Goal: Task Accomplishment & Management: Manage account settings

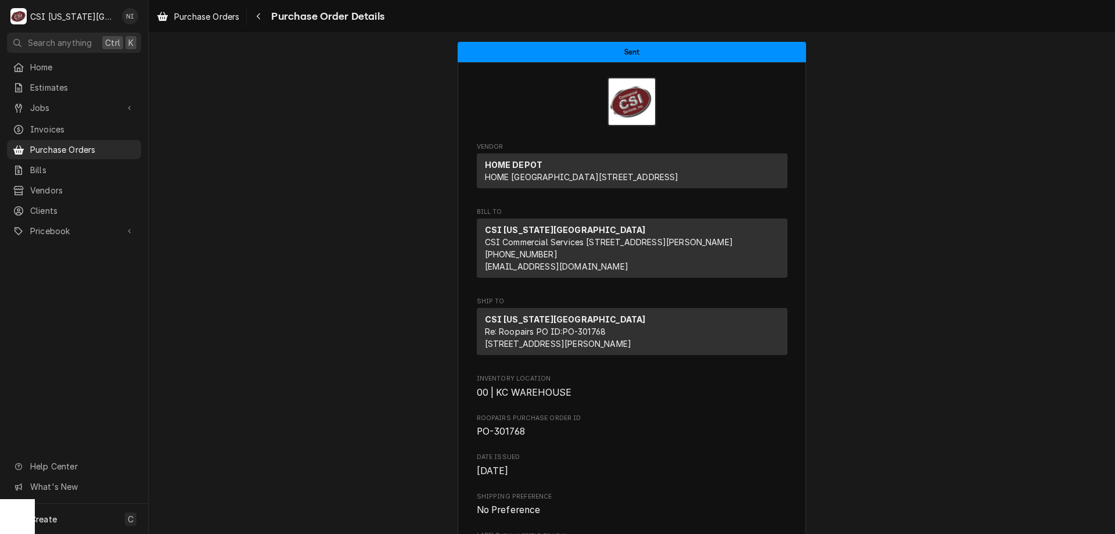
click at [120, 140] on link "Purchase Orders" at bounding box center [74, 149] width 134 height 19
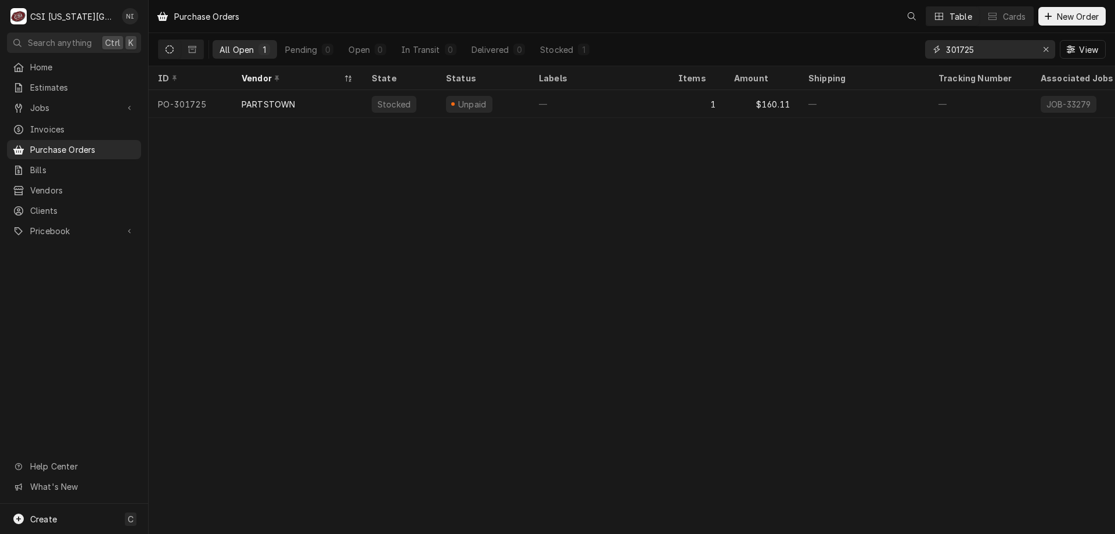
drag, startPoint x: 984, startPoint y: 50, endPoint x: 900, endPoint y: 44, distance: 83.9
click at [901, 44] on div "All Open 1 Pending 0 Open 0 In Transit 0 Delivered 0 Stocked 1 301725 View" at bounding box center [632, 49] width 948 height 33
type input "301734"
click at [600, 98] on div "—" at bounding box center [599, 104] width 139 height 28
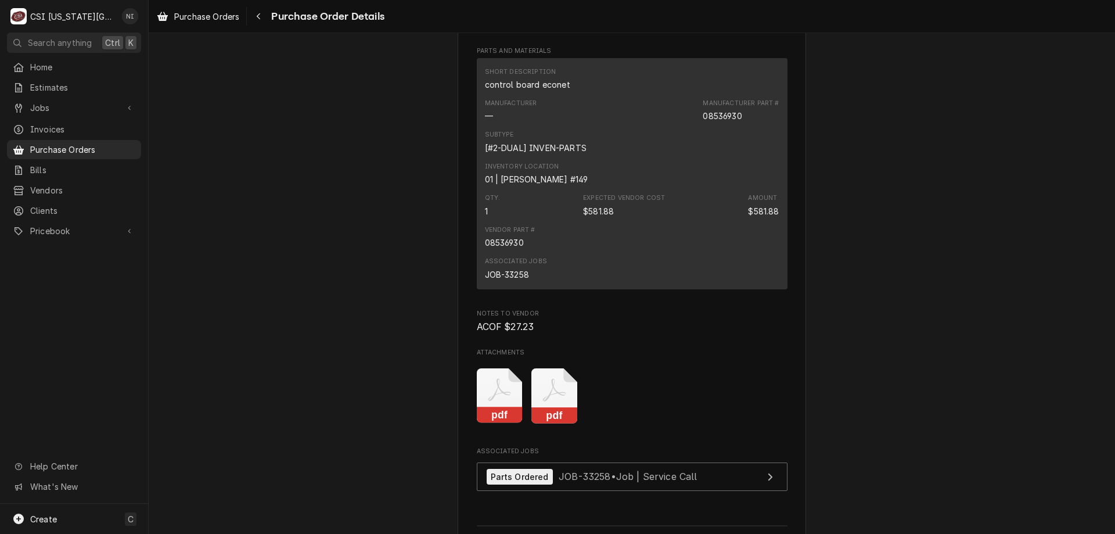
scroll to position [772, 0]
click at [516, 282] on div "JOB-33258" at bounding box center [507, 276] width 44 height 12
copy div "33258"
click at [89, 147] on span "Purchase Orders" at bounding box center [82, 149] width 105 height 12
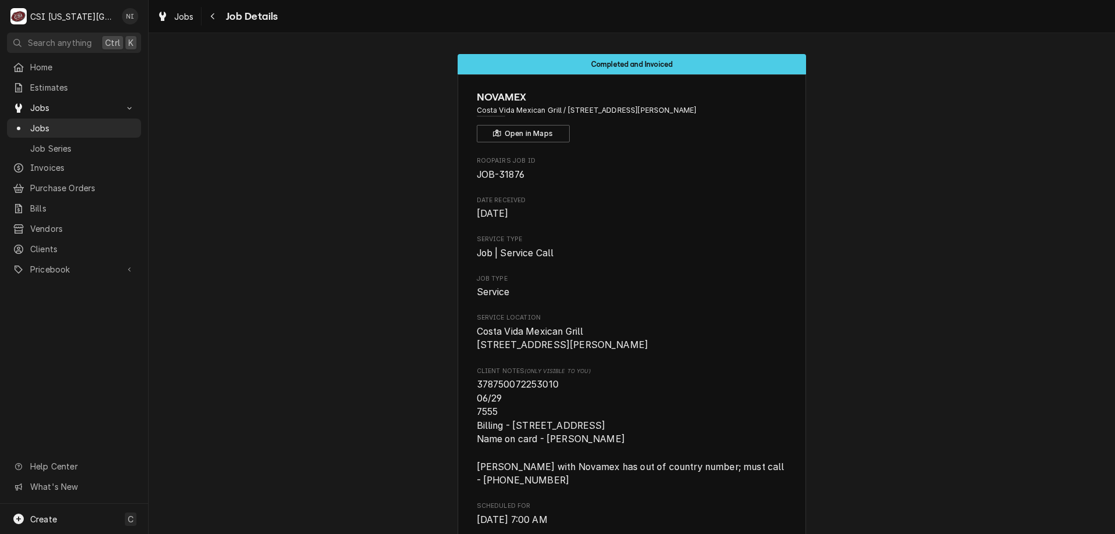
click at [86, 125] on span "Jobs" at bounding box center [82, 128] width 105 height 12
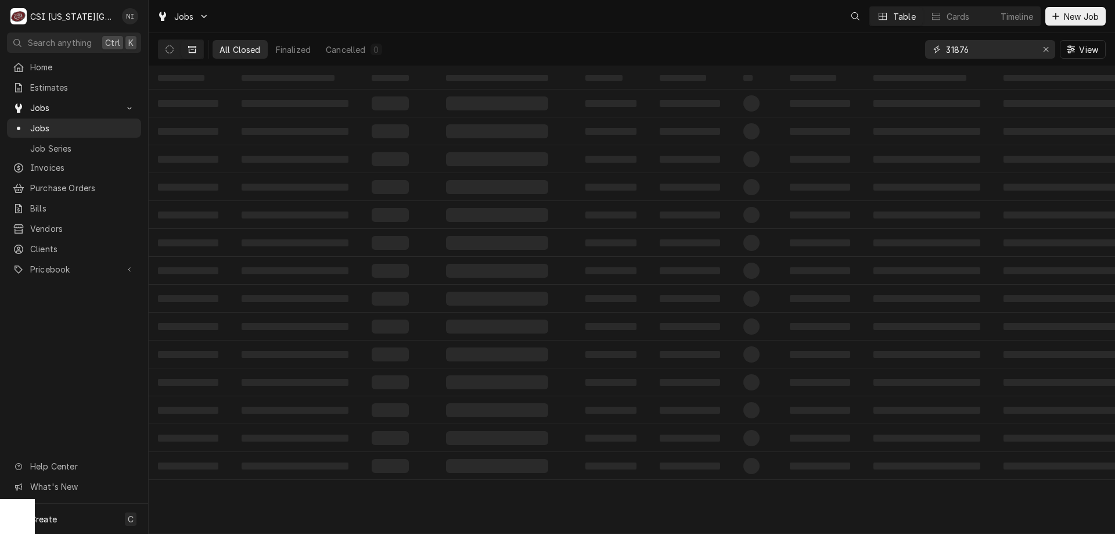
click at [1046, 54] on div "Erase input" at bounding box center [1046, 50] width 12 height 12
click at [1023, 54] on input "Dynamic Content Wrapper" at bounding box center [1000, 49] width 109 height 19
paste input "33258"
type input "33258"
click at [167, 49] on icon "Dynamic Content Wrapper" at bounding box center [170, 49] width 8 height 8
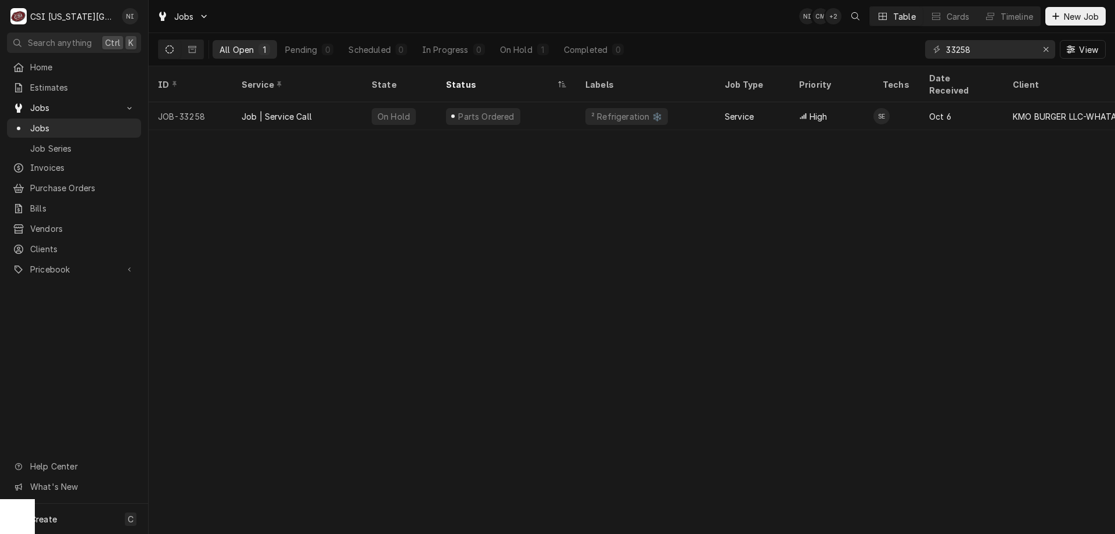
click at [325, 102] on div "Job | Service Call" at bounding box center [297, 116] width 130 height 28
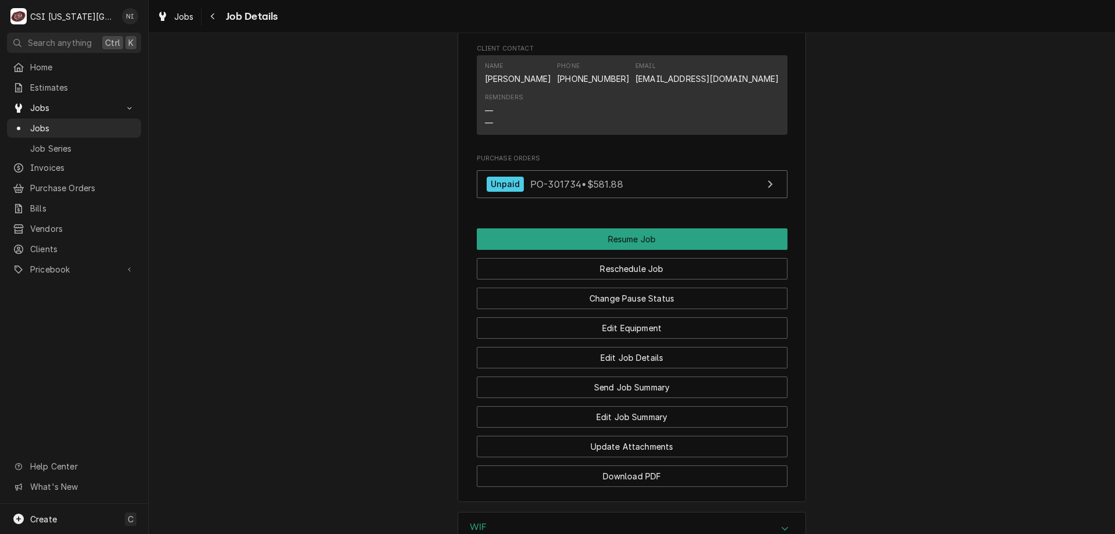
scroll to position [1496, 0]
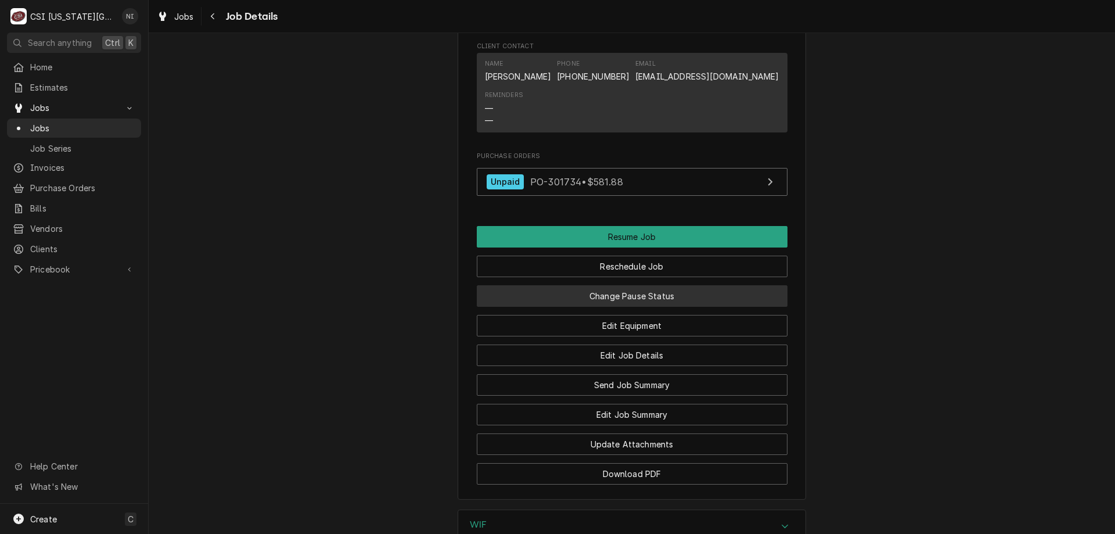
click at [681, 285] on button "Change Pause Status" at bounding box center [632, 295] width 311 height 21
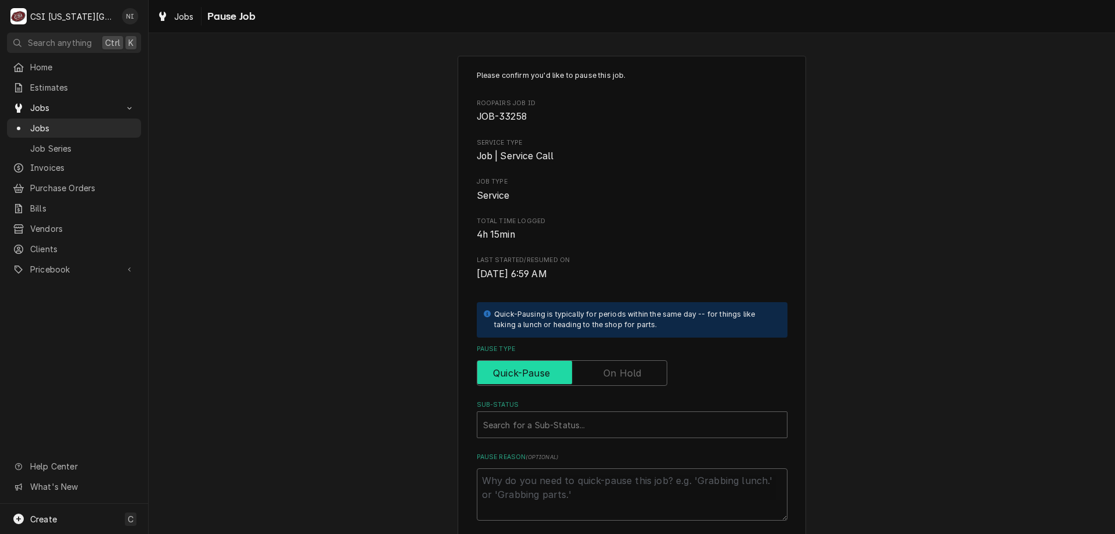
drag, startPoint x: 638, startPoint y: 375, endPoint x: 763, endPoint y: 369, distance: 125.0
click at [640, 374] on input "Pause Type" at bounding box center [572, 373] width 180 height 26
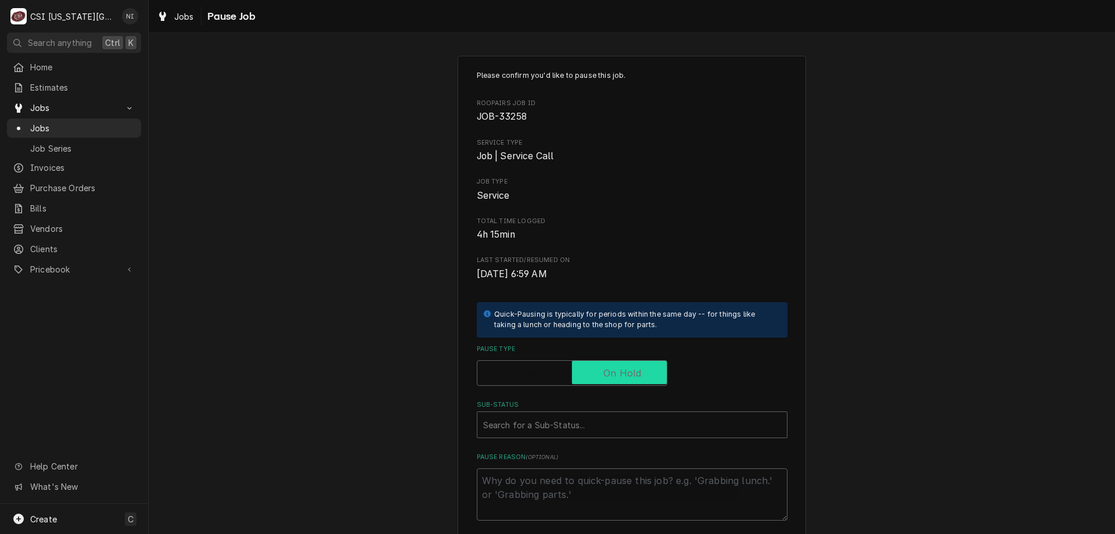
checkbox input "true"
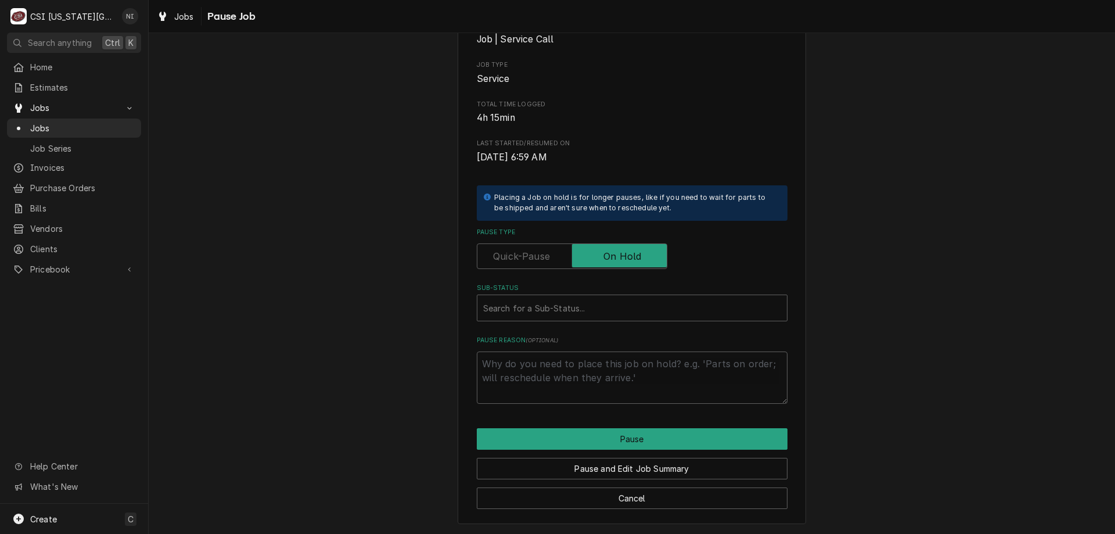
click at [763, 310] on div "Sub-Status" at bounding box center [632, 307] width 298 height 21
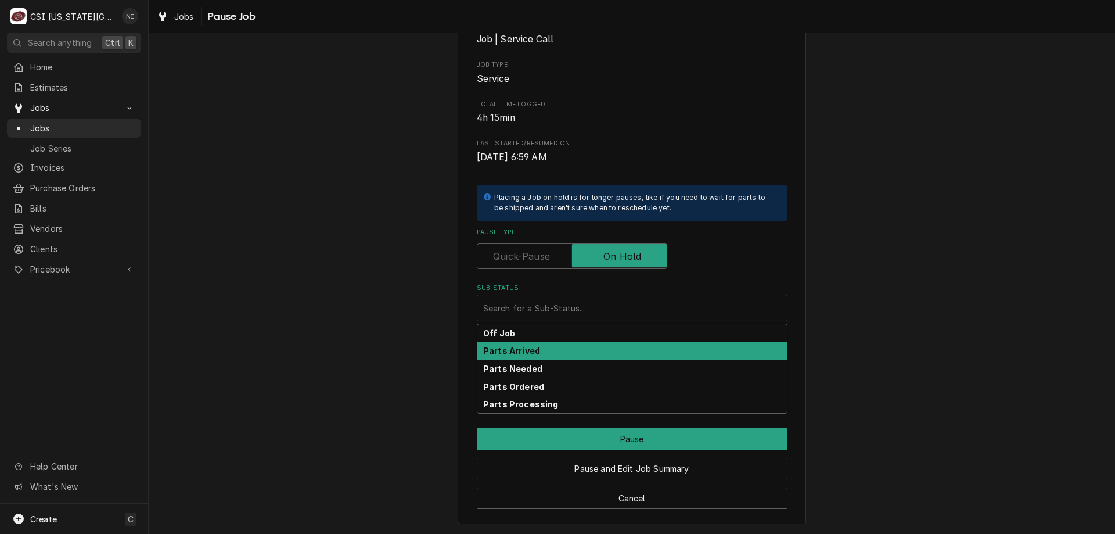
click at [551, 356] on div "Parts Arrived" at bounding box center [632, 351] width 310 height 18
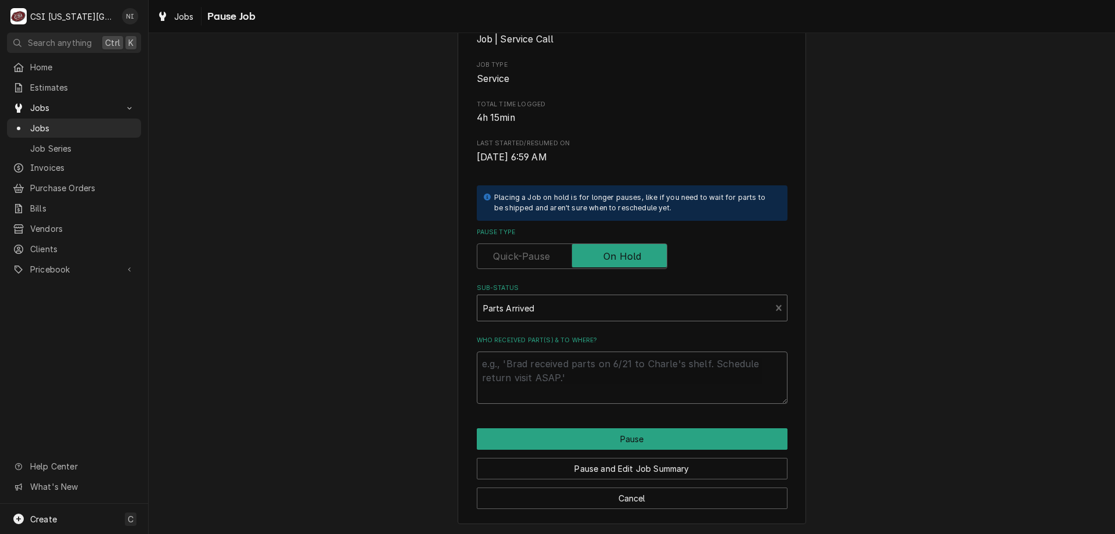
click at [551, 362] on textarea "Who received part(s) & to where?" at bounding box center [632, 377] width 311 height 52
type textarea "x"
type textarea "p"
type textarea "x"
type textarea "pa"
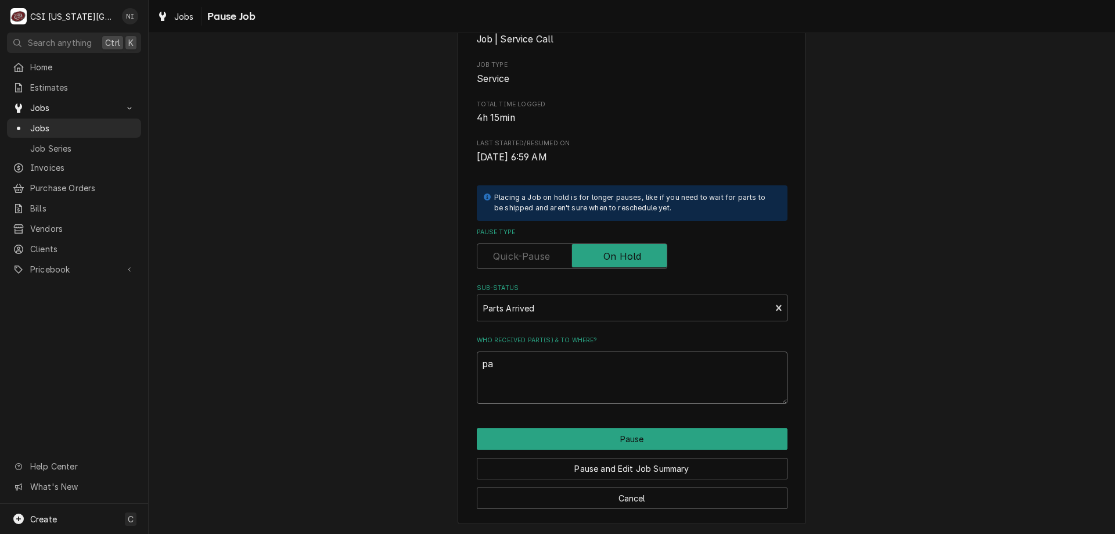
type textarea "x"
type textarea "par"
type textarea "x"
type textarea "parts"
type textarea "x"
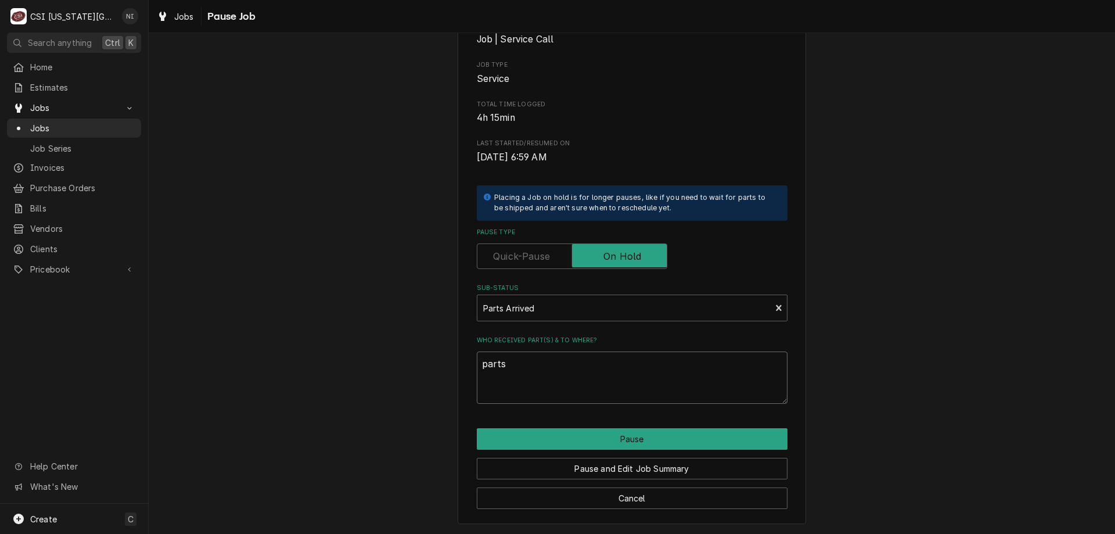
type textarea "parts"
type textarea "x"
type textarea "parts o"
type textarea "x"
type textarea "parts on"
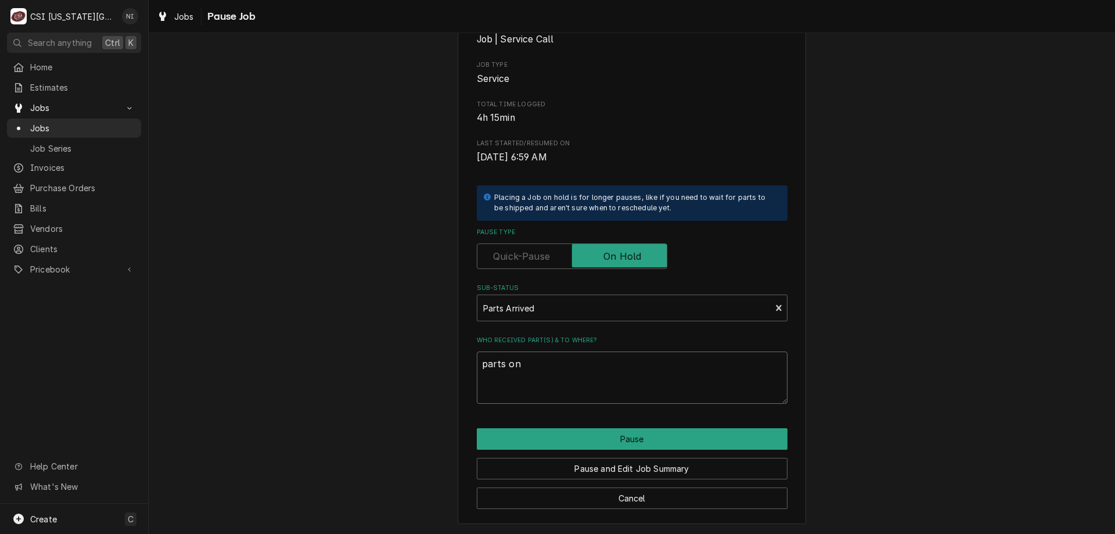
type textarea "x"
type textarea "parts on"
type textarea "x"
type textarea "parts on s"
type textarea "x"
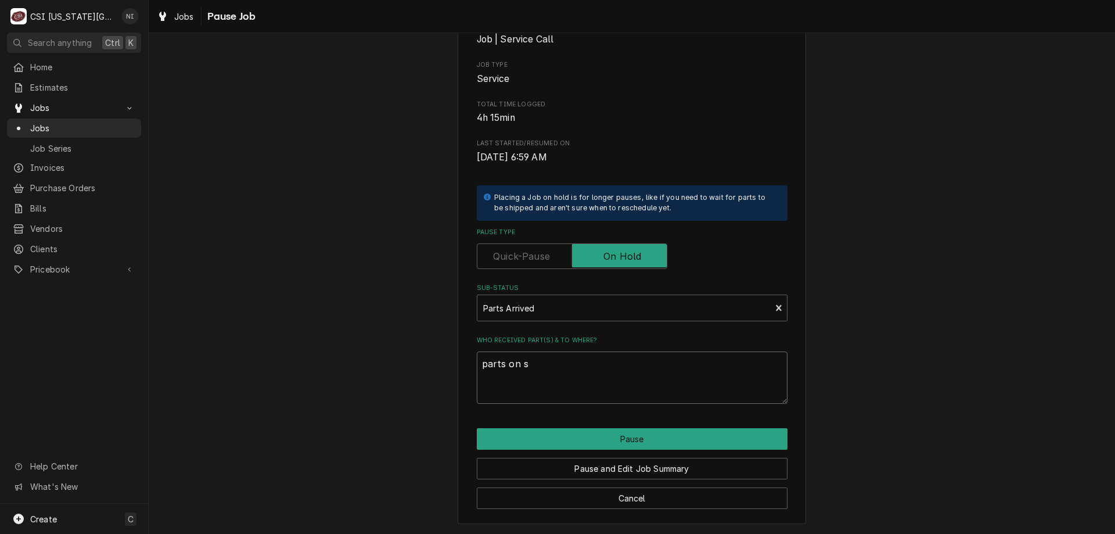
type textarea "parts on st"
type textarea "x"
type textarea "parts on ste"
type textarea "x"
type textarea "parts on stevd"
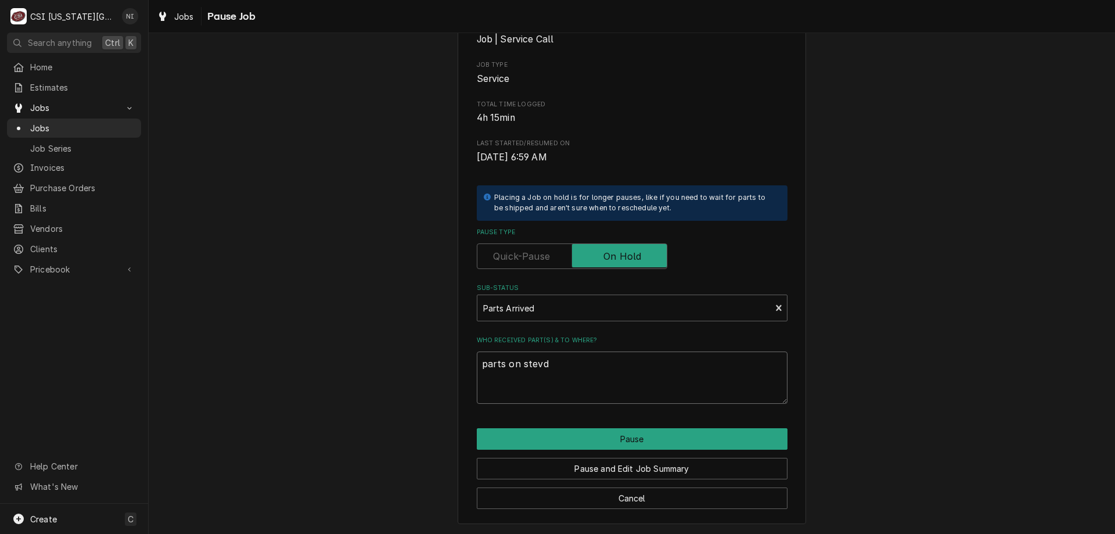
type textarea "x"
type textarea "parts on stevdd"
type textarea "x"
type textarea "parts on stevdd"
type textarea "x"
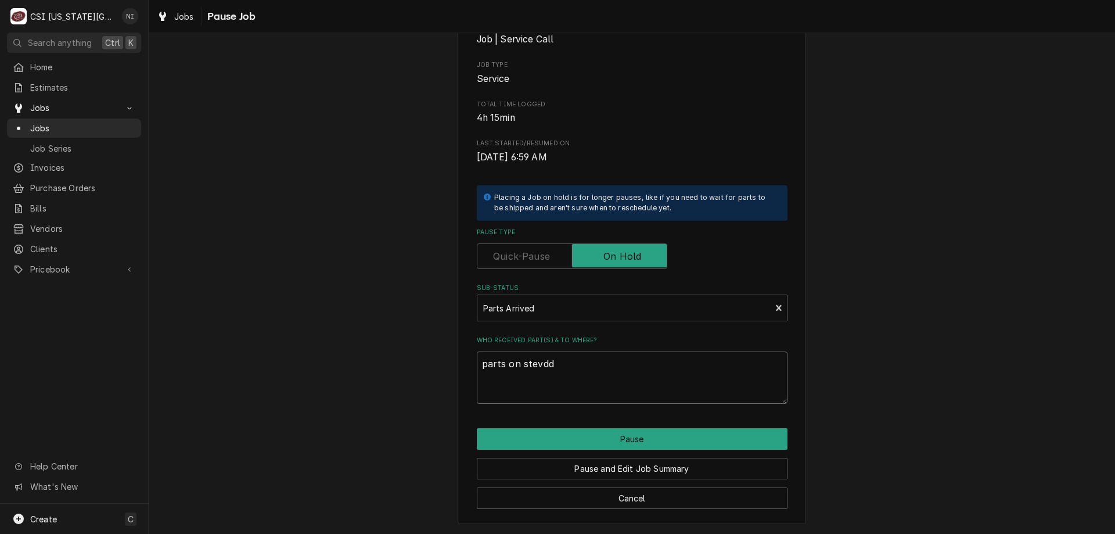
type textarea "parts on stevdd"
type textarea "x"
type textarea "parts on stevd"
type textarea "x"
type textarea "parts on stev"
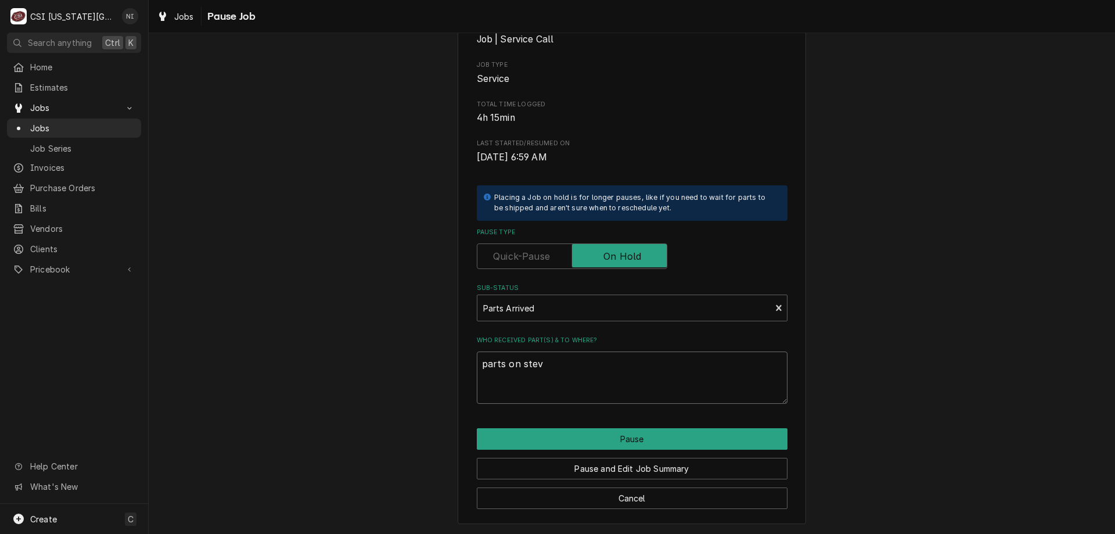
type textarea "x"
type textarea "parts on steve"
type textarea "x"
type textarea "parts on steve"
type textarea "x"
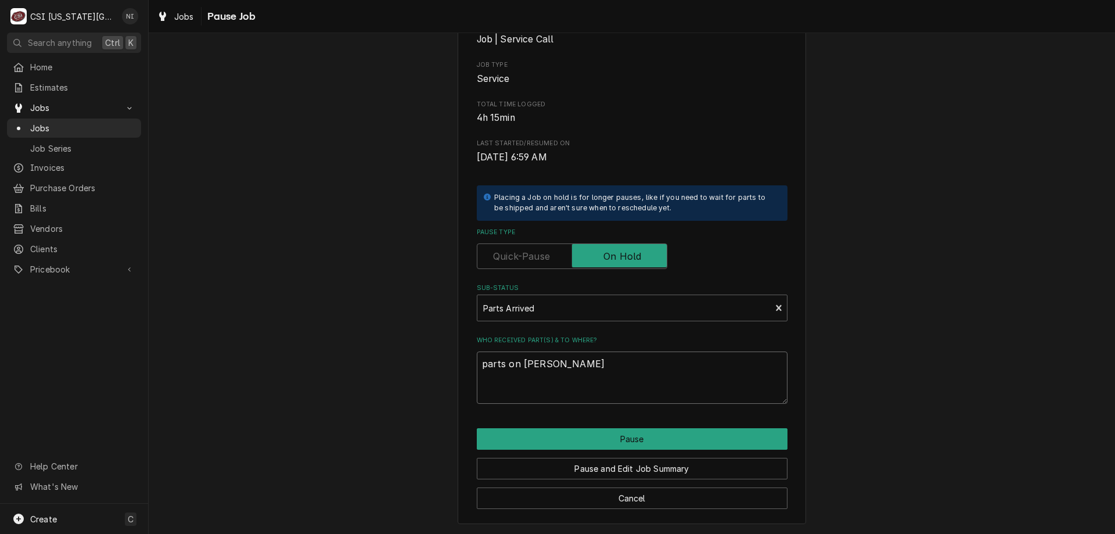
type textarea "parts on steve s"
type textarea "x"
type textarea "parts on steve sh"
type textarea "x"
type textarea "parts on steve she"
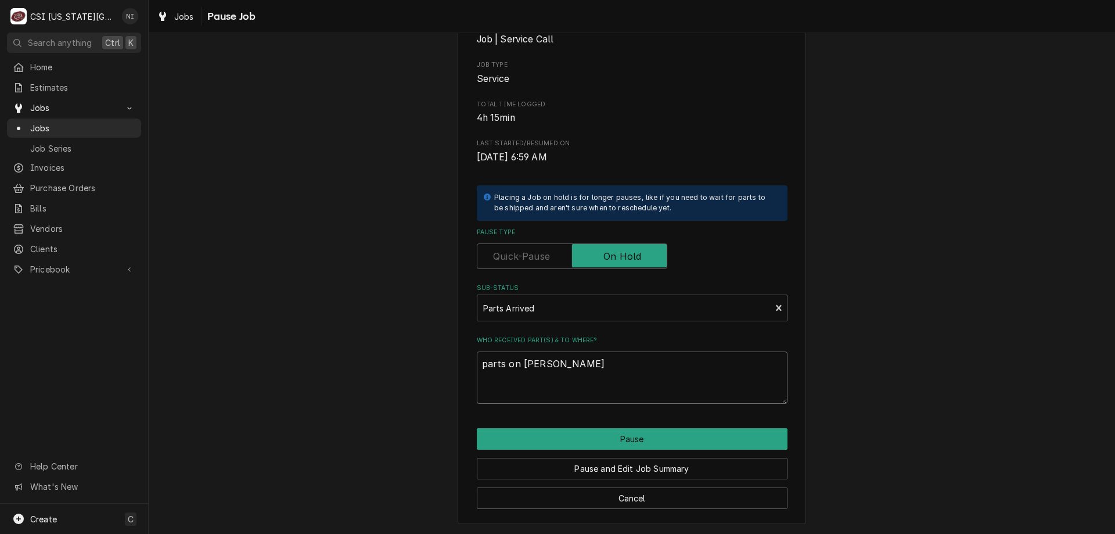
type textarea "x"
type textarea "parts on steve shel"
type textarea "x"
type textarea "parts on steve shelf"
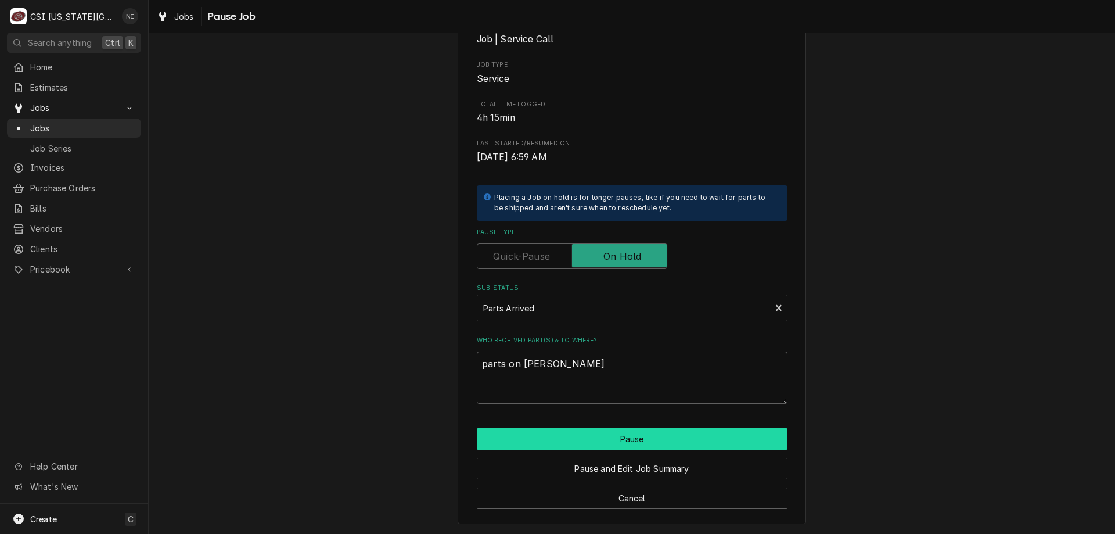
click at [644, 439] on button "Pause" at bounding box center [632, 438] width 311 height 21
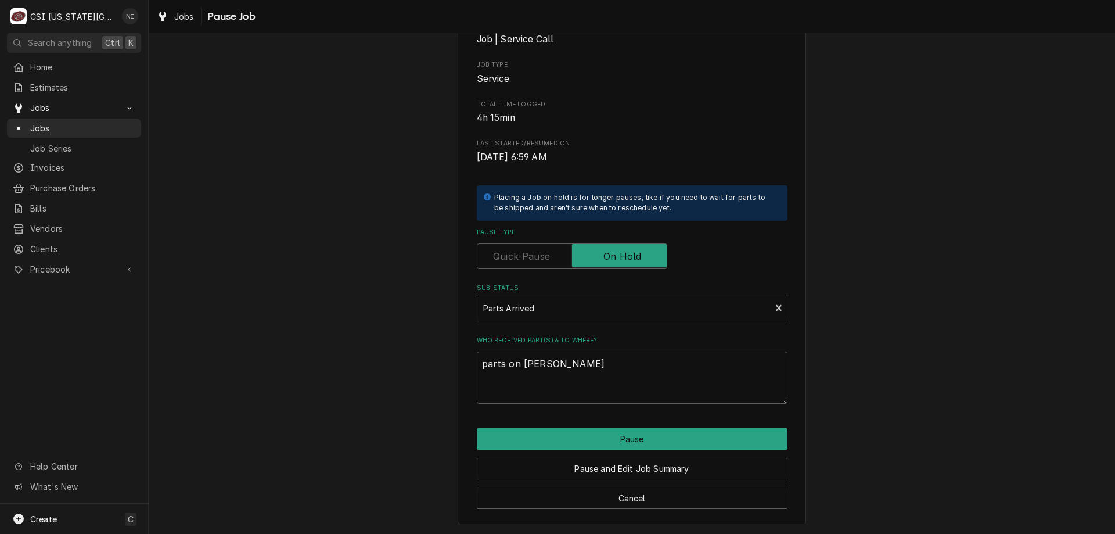
type textarea "x"
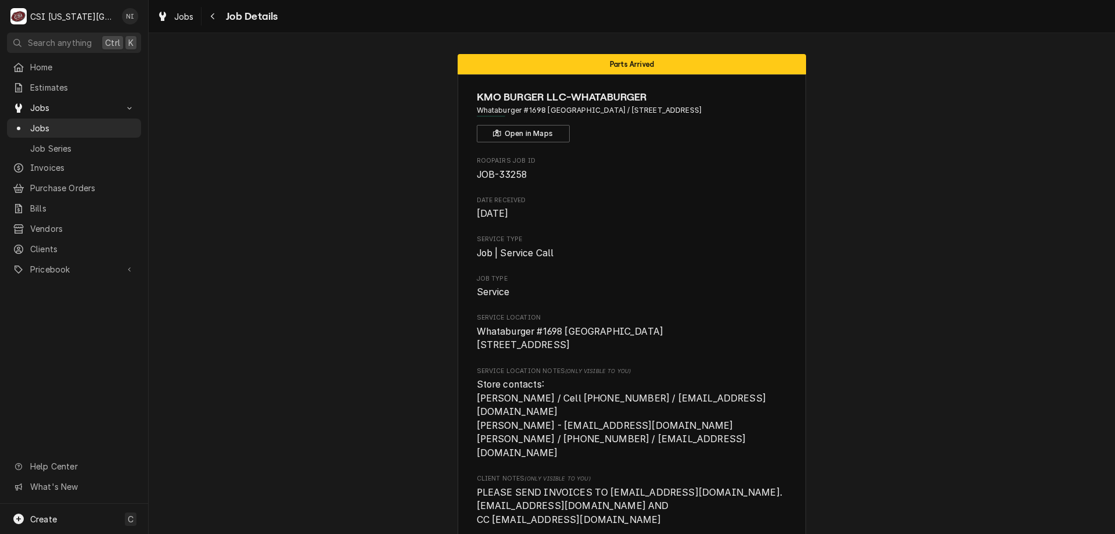
click at [107, 121] on div "Jobs" at bounding box center [74, 128] width 130 height 15
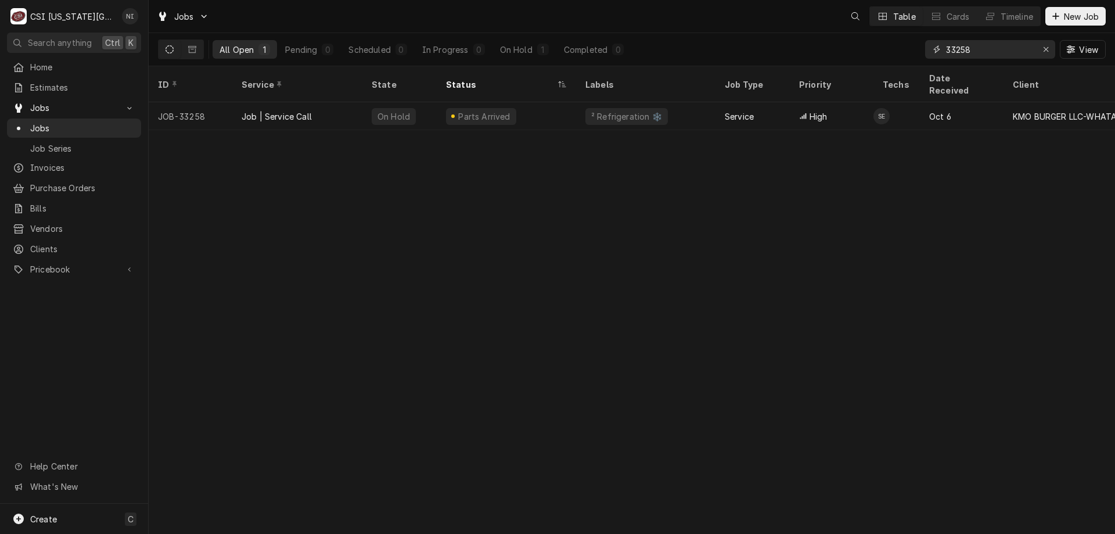
drag, startPoint x: 972, startPoint y: 52, endPoint x: 890, endPoint y: 50, distance: 81.9
click at [890, 50] on div "All Open 1 Pending 0 Scheduled 0 In Progress 0 On Hold 1 Completed 0 33258 View" at bounding box center [632, 49] width 948 height 33
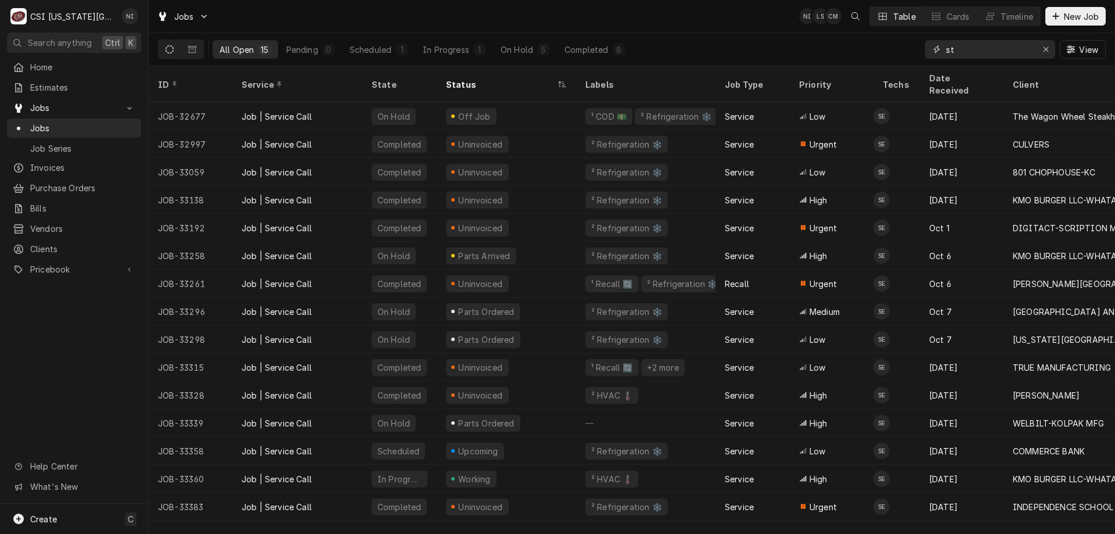
type input "s"
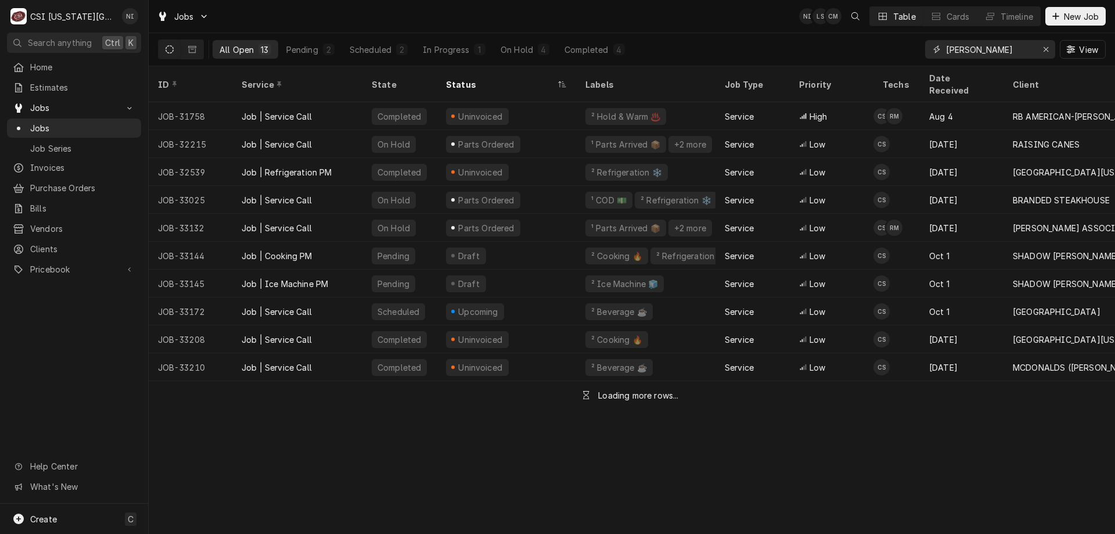
type input "christian simmons"
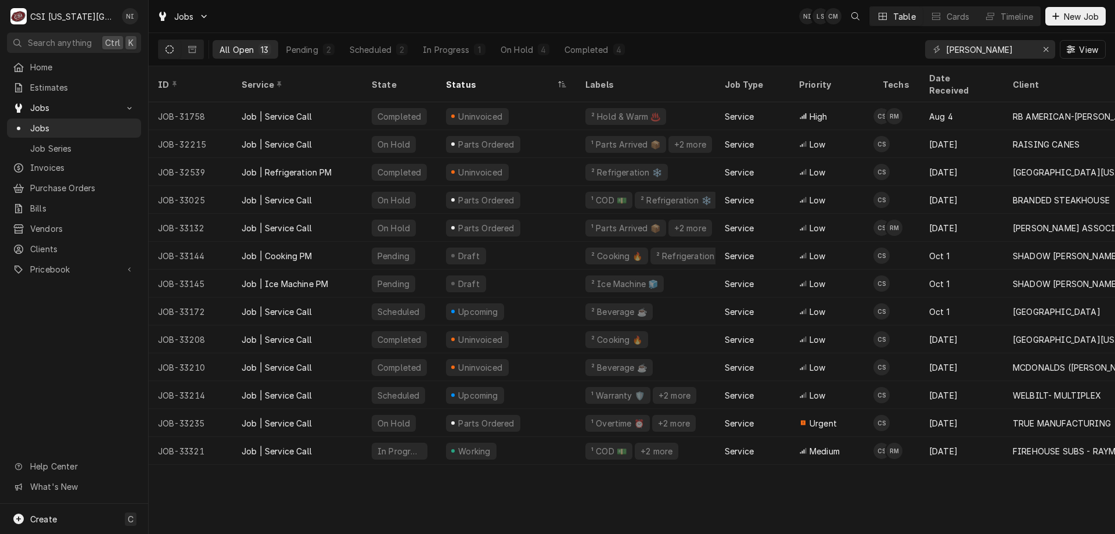
click at [513, 52] on div "On Hold" at bounding box center [517, 50] width 33 height 12
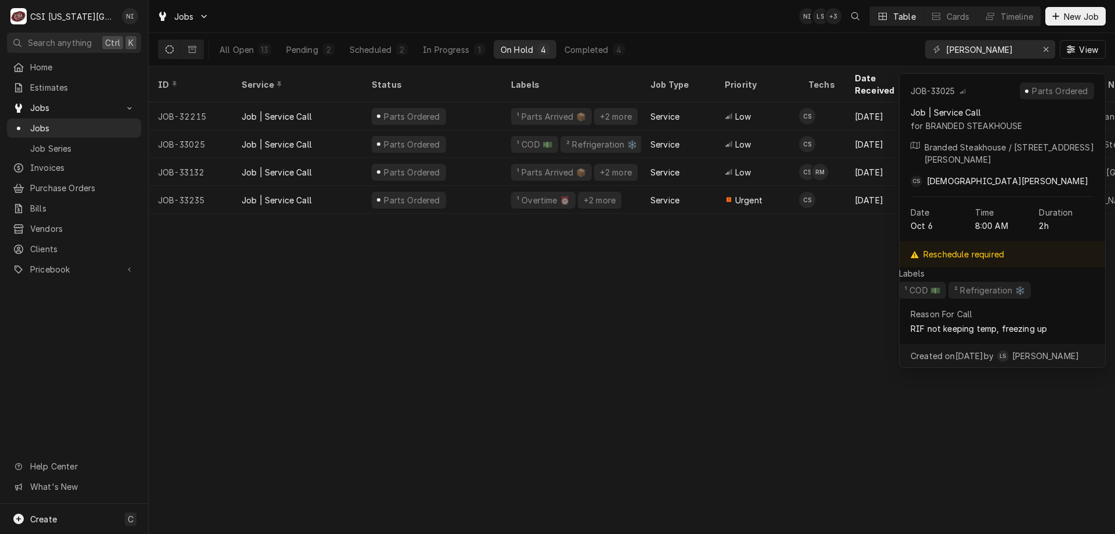
click at [481, 130] on div "Parts Ordered" at bounding box center [431, 144] width 139 height 28
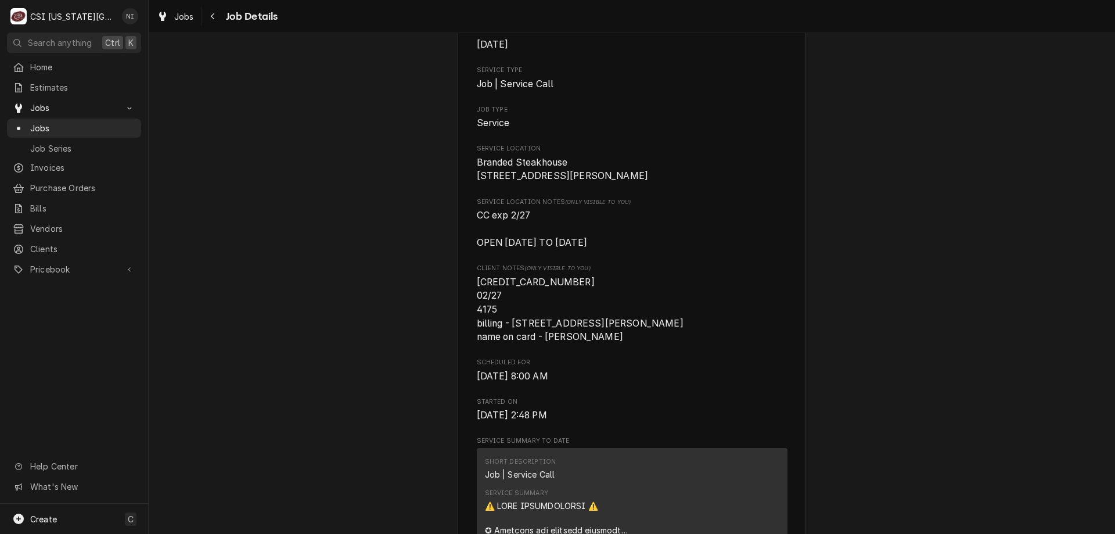
scroll to position [188, 0]
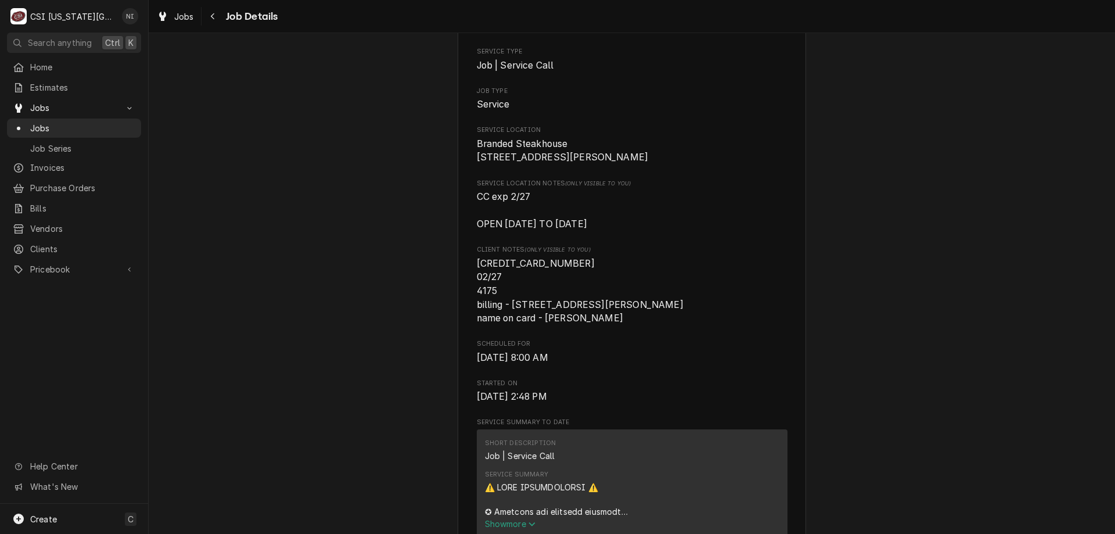
click at [109, 121] on div "Jobs" at bounding box center [74, 128] width 130 height 15
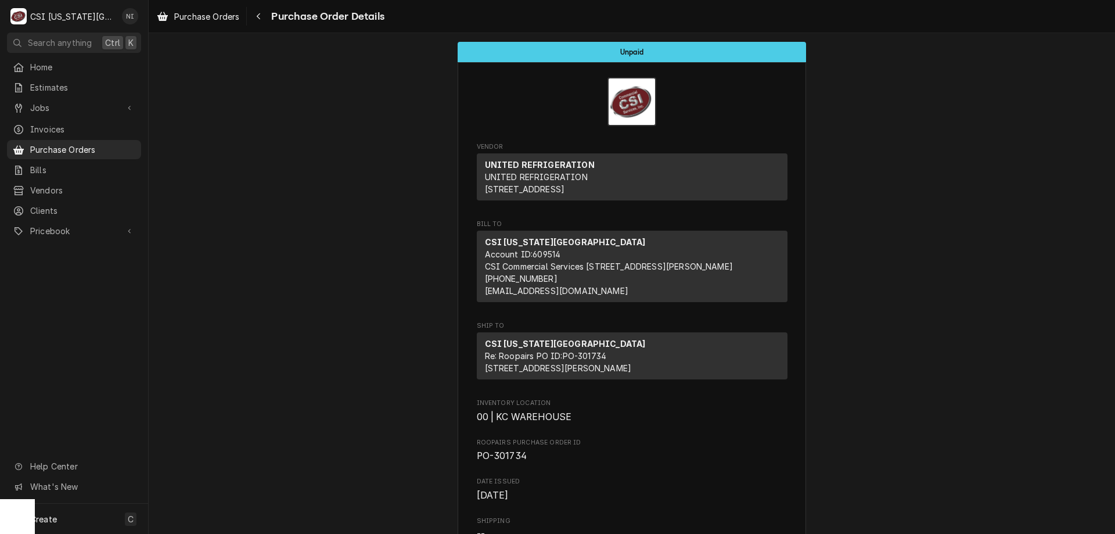
click at [100, 143] on span "Purchase Orders" at bounding box center [82, 149] width 105 height 12
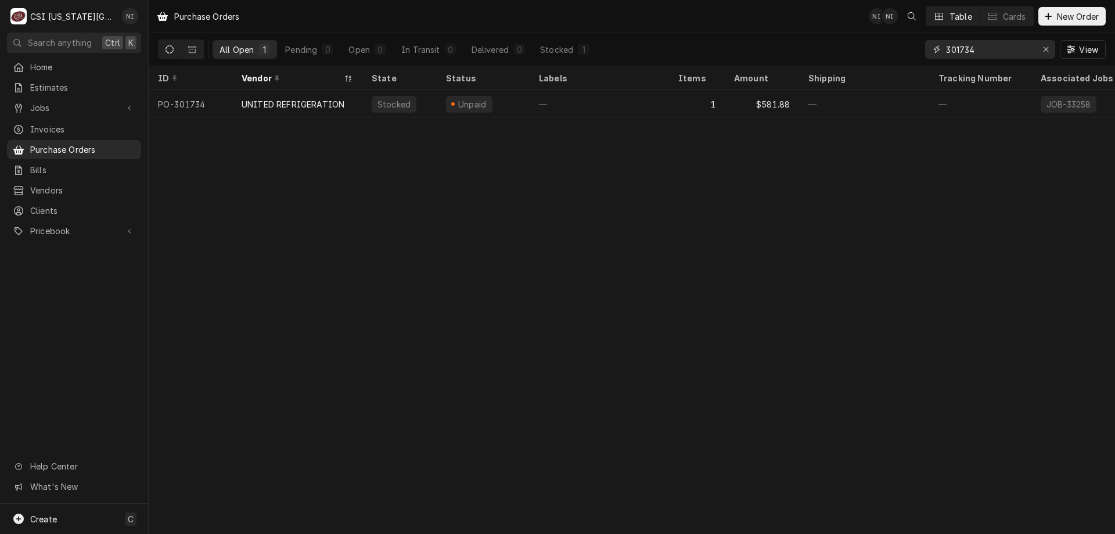
drag, startPoint x: 953, startPoint y: 49, endPoint x: 766, endPoint y: 39, distance: 186.7
click at [789, 42] on div "All Open 1 Pending 0 Open 0 In Transit 0 Delivered 0 Stocked 1 301734 View" at bounding box center [632, 49] width 948 height 33
type input "301754"
click at [594, 111] on div "—" at bounding box center [599, 104] width 139 height 28
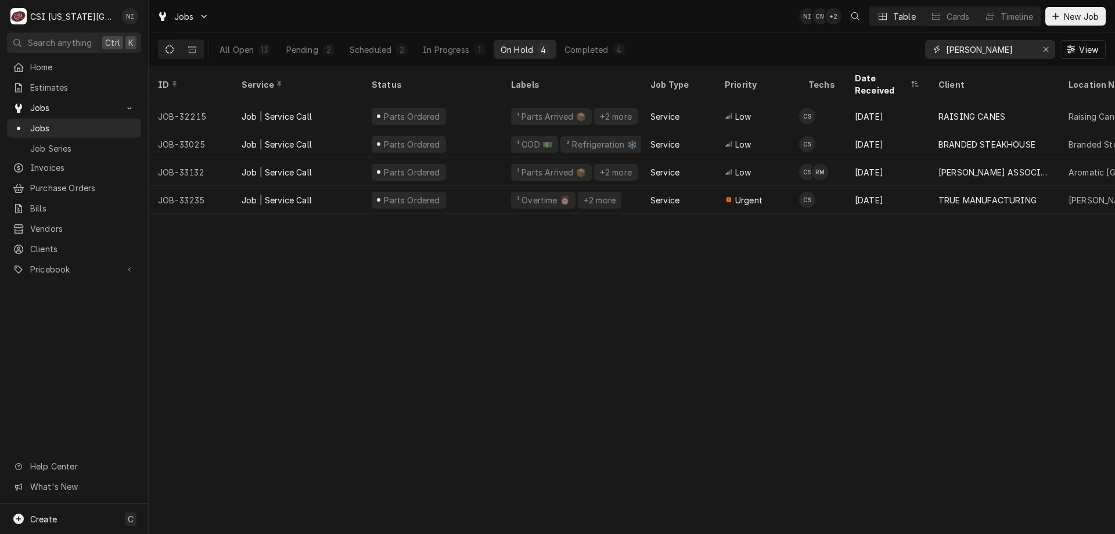
click at [1044, 48] on div "Erase input" at bounding box center [1046, 50] width 12 height 12
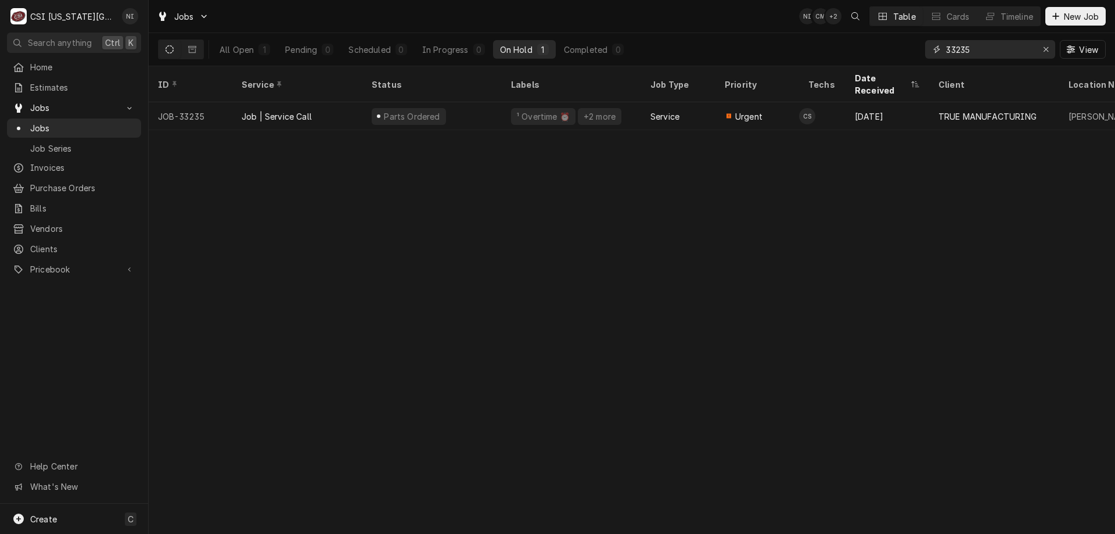
type input "33235"
click at [478, 106] on div "Parts Ordered" at bounding box center [431, 116] width 139 height 28
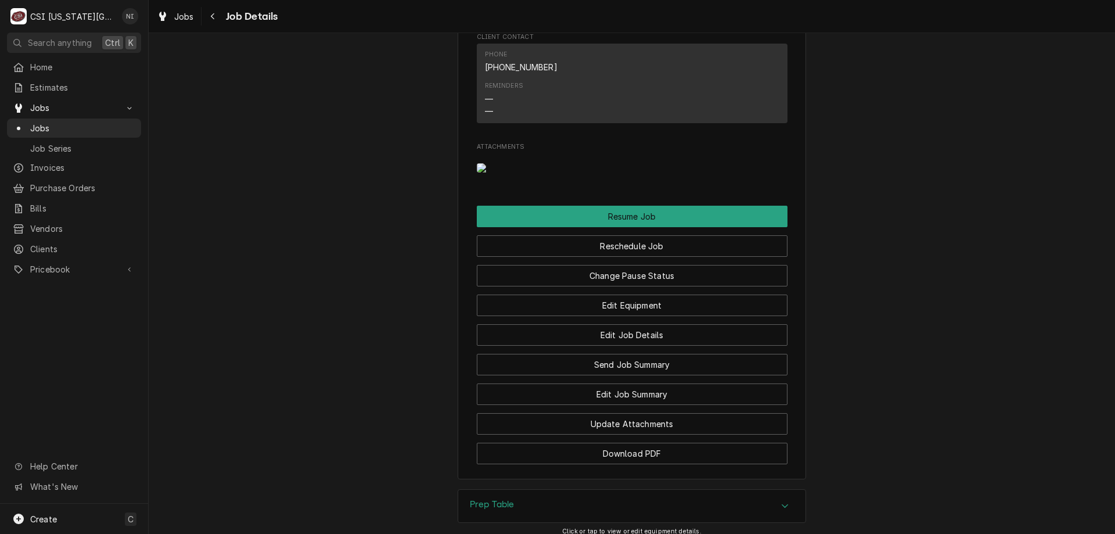
scroll to position [1806, 0]
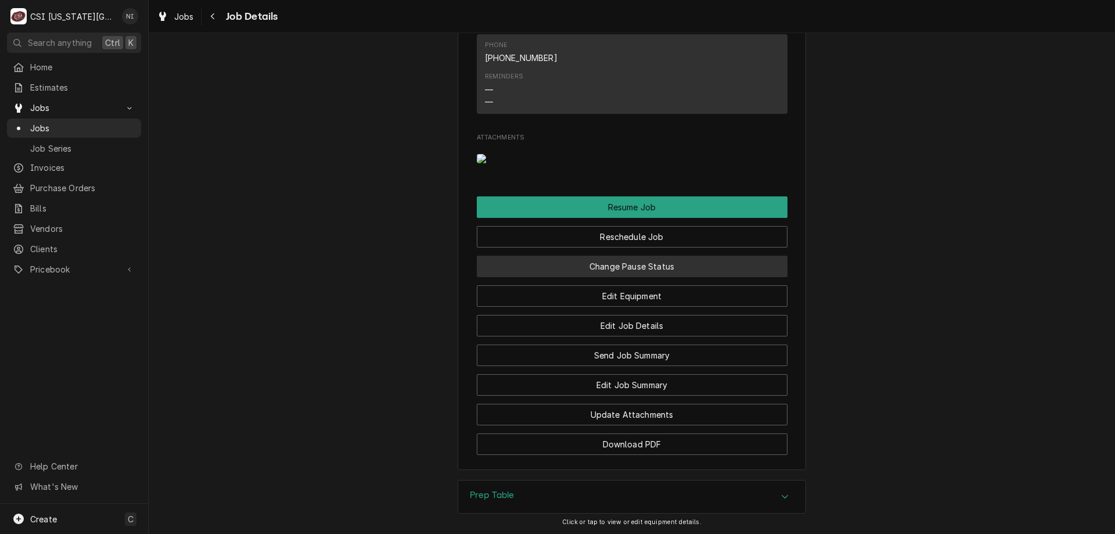
click at [698, 277] on button "Change Pause Status" at bounding box center [632, 266] width 311 height 21
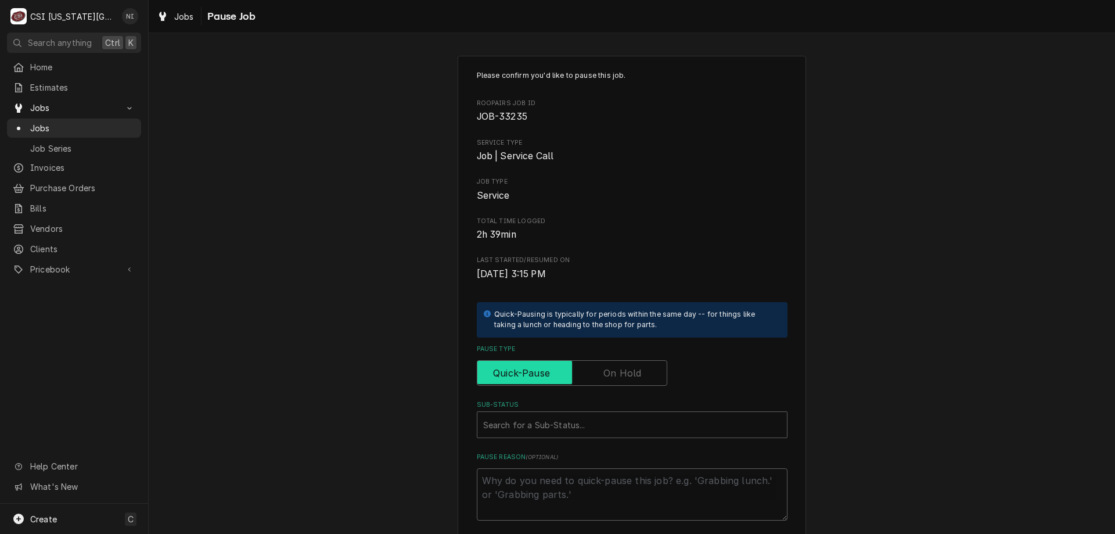
click at [583, 373] on input "Pause Type" at bounding box center [572, 373] width 180 height 26
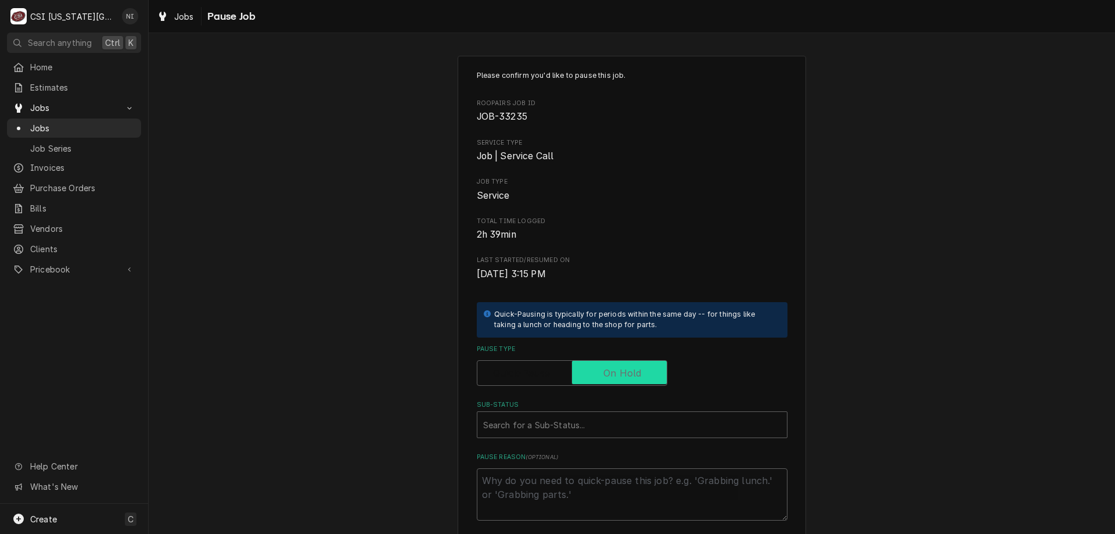
checkbox input "true"
drag, startPoint x: 564, startPoint y: 415, endPoint x: 564, endPoint y: 427, distance: 12.2
click at [564, 420] on div "Sub-Status" at bounding box center [620, 424] width 275 height 21
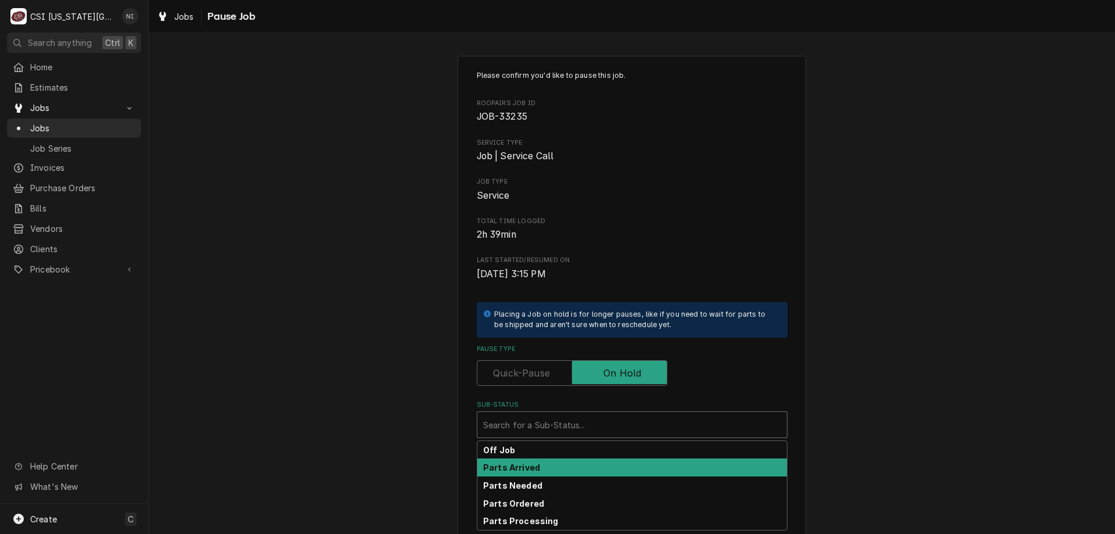
click at [523, 475] on div "Parts Arrived" at bounding box center [632, 467] width 310 height 18
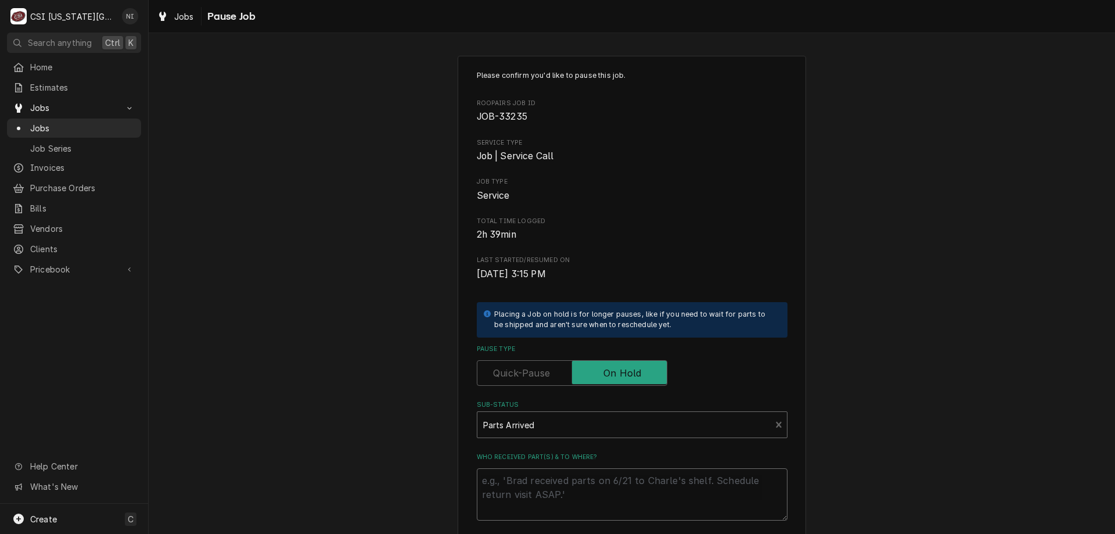
click at [528, 480] on textarea "Who received part(s) & to where?" at bounding box center [632, 494] width 311 height 52
type textarea "x"
type textarea "M"
type textarea "x"
type textarea "MF"
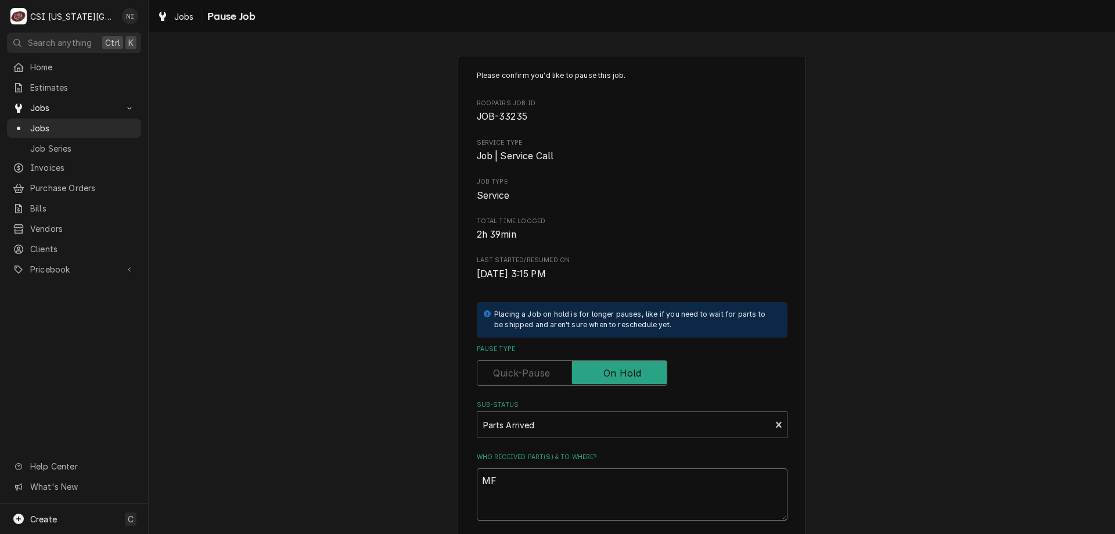
type textarea "x"
type textarea "MFG"
type textarea "x"
type textarea "MFG s"
type textarea "x"
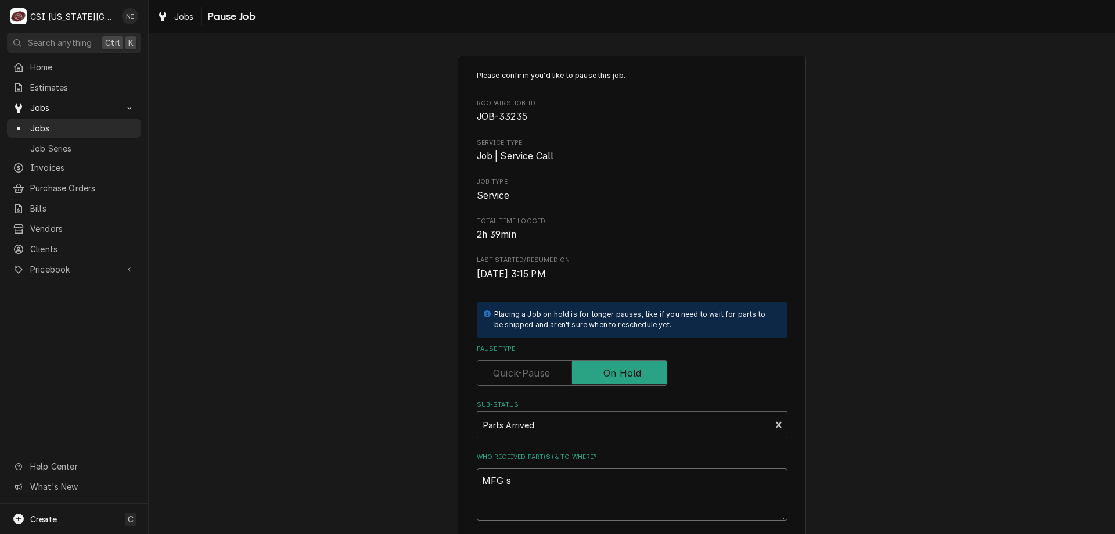
type textarea "MFG se"
type textarea "x"
type textarea "MFG sen"
type textarea "x"
type textarea "MFG sent"
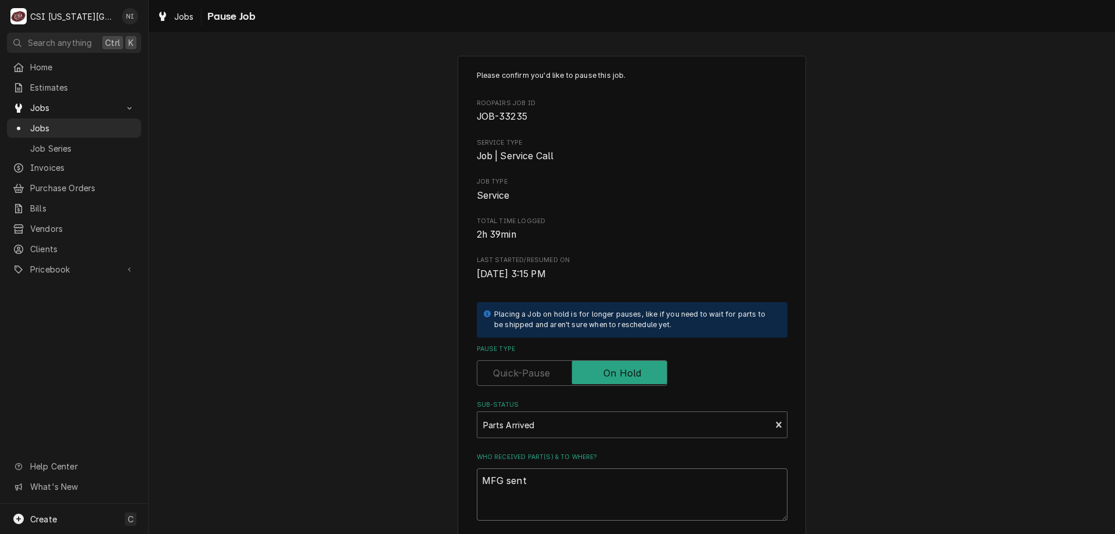
type textarea "x"
type textarea "MFG sent p"
type textarea "x"
type textarea "MFG sent pa"
type textarea "x"
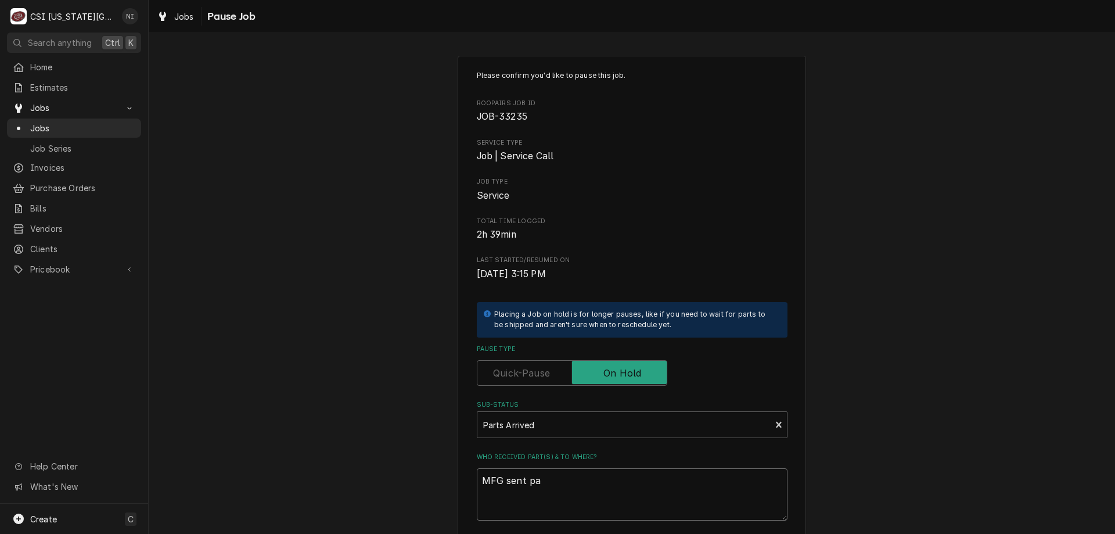
type textarea "MFG sent par"
type textarea "x"
type textarea "MFG sent part"
type textarea "x"
type textarea "MFG sent parts"
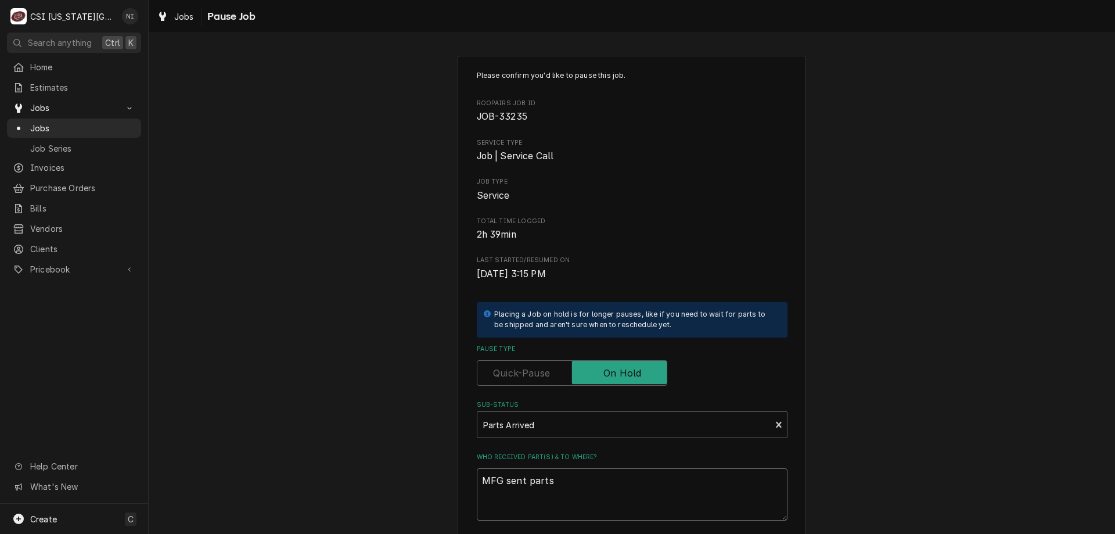
type textarea "x"
type textarea "MFG sent parts"
type textarea "x"
type textarea "MFG sent parts a"
type textarea "x"
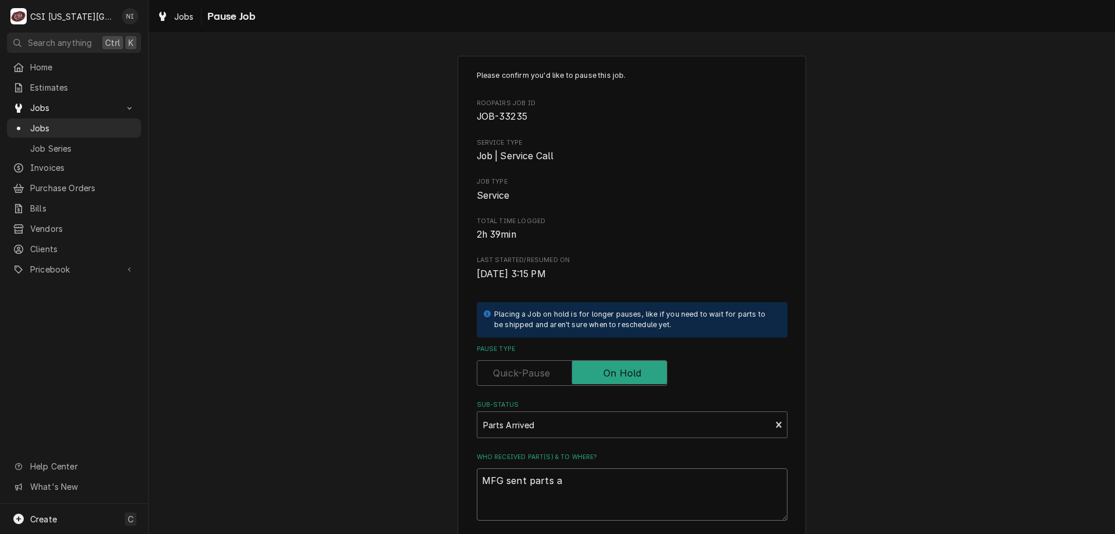
type textarea "MFG sent parts ar"
type textarea "x"
type textarea "MFG sent parts are"
type textarea "x"
type textarea "MFG sent parts are"
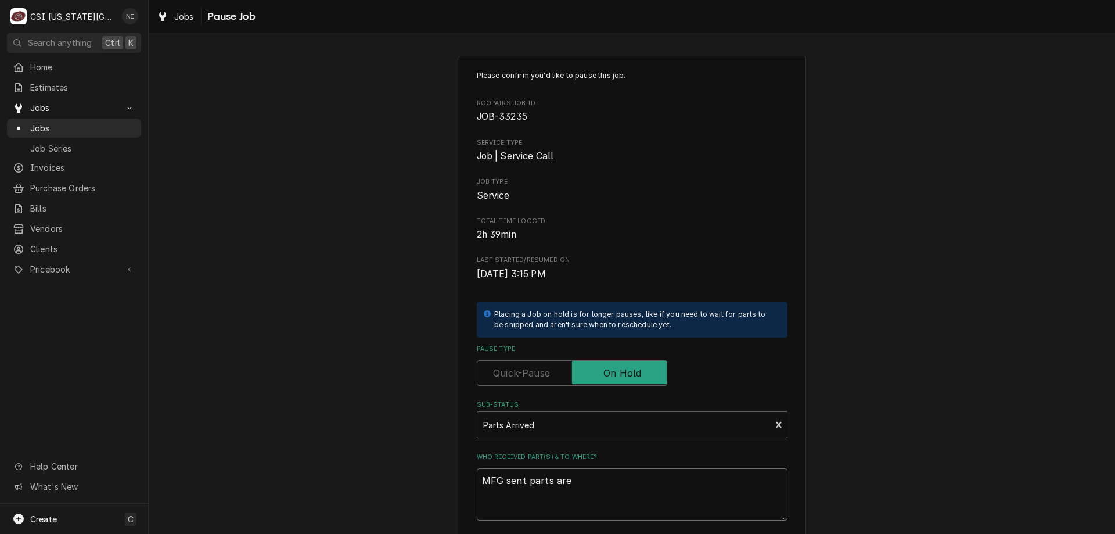
type textarea "x"
type textarea "MFG sent parts are"
type textarea "x"
type textarea "MFG sent parts ar"
type textarea "x"
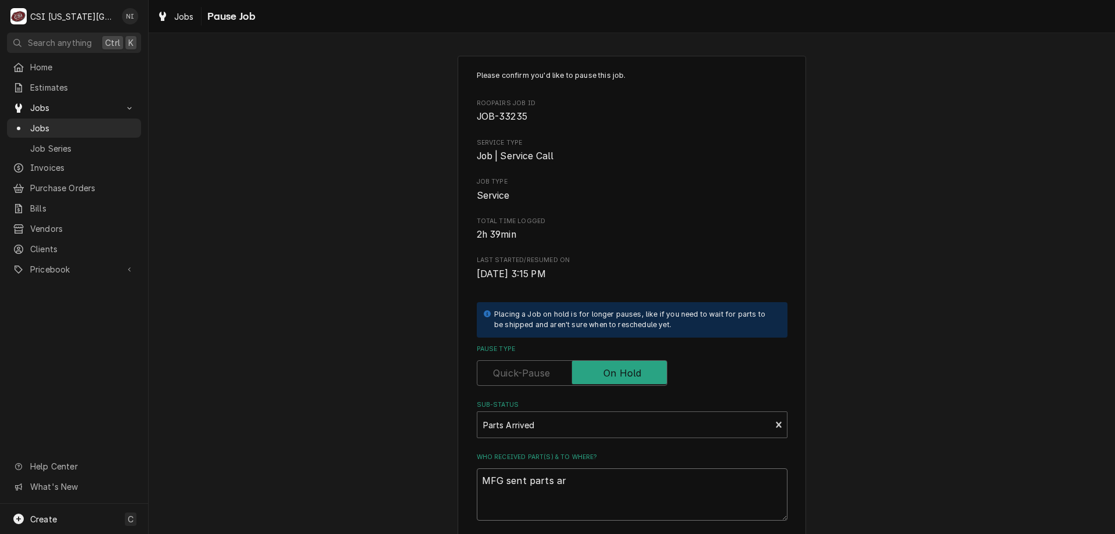
type textarea "MFG sent parts a"
type textarea "x"
type textarea "MFG sent parts"
type textarea "x"
type textarea "MFG sent parts o"
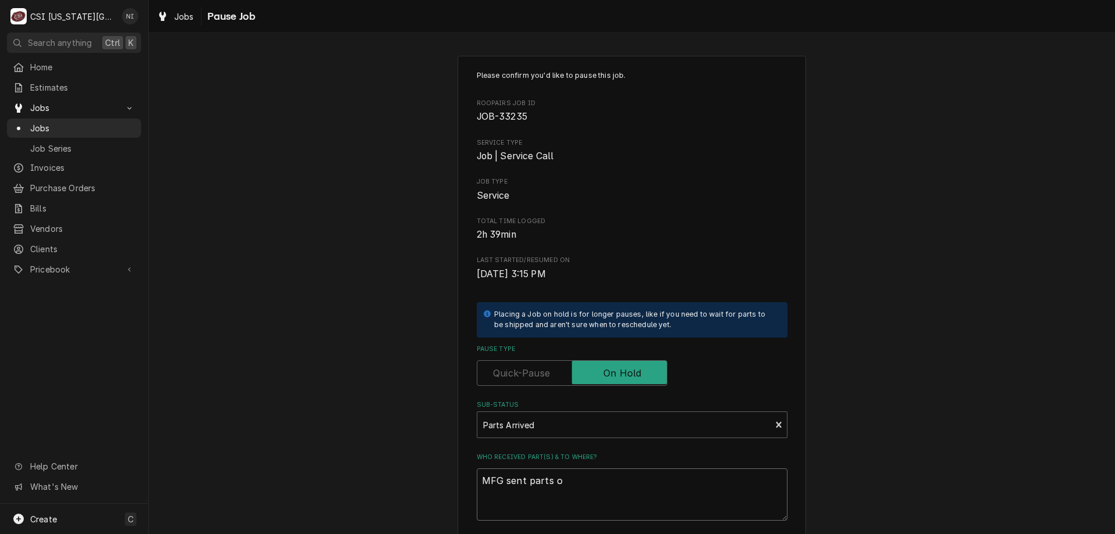
type textarea "x"
type textarea "MFG sent parts on"
type textarea "x"
type textarea "MFG sent parts on"
type textarea "x"
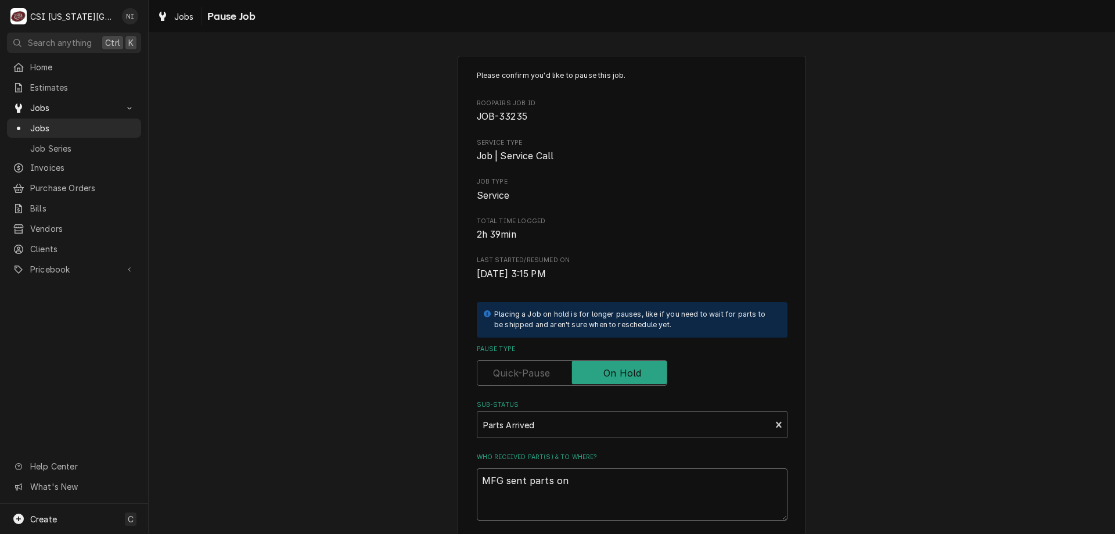
type textarea "MFG sent parts on c"
type textarea "x"
type textarea "MFG sent parts on ch"
type textarea "x"
type textarea "MFG sent parts on chr"
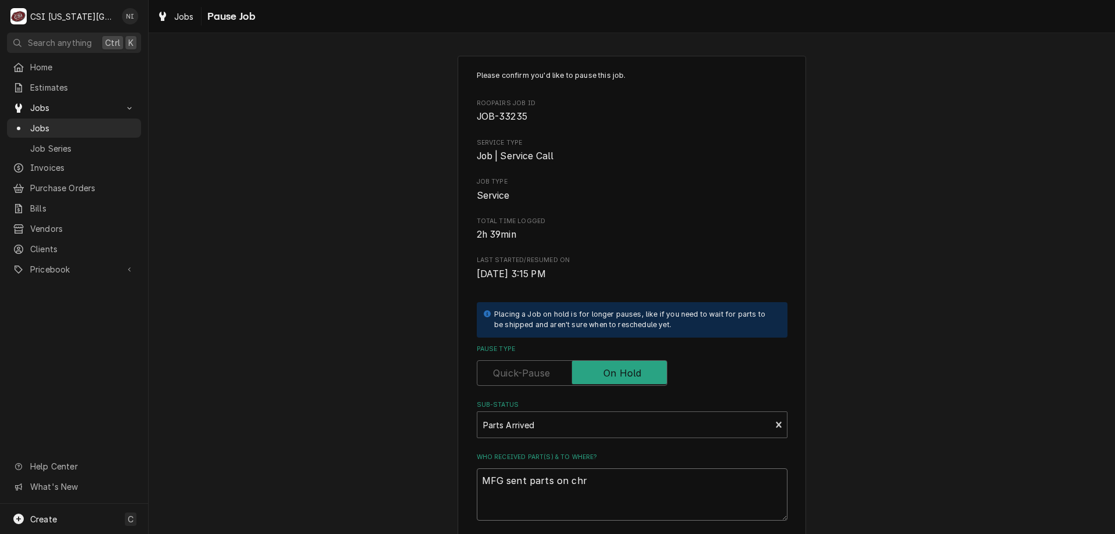
type textarea "x"
type textarea "MFG sent parts on chri"
type textarea "x"
type textarea "MFG sent parts on chris"
type textarea "x"
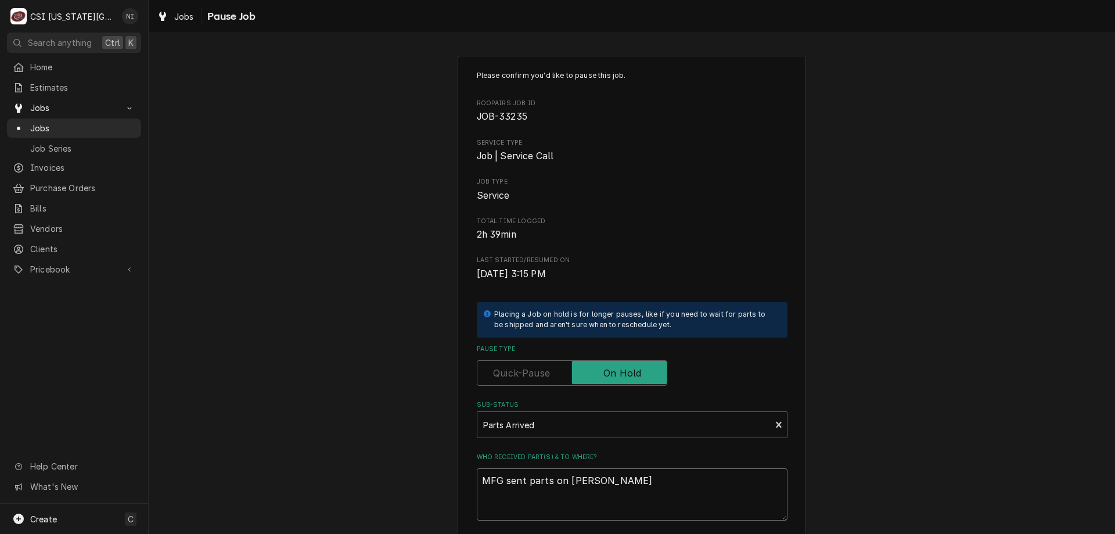
type textarea "MFG sent parts on christ"
type textarea "x"
type textarea "MFG sent parts on christi"
type textarea "x"
type textarea "MFG sent parts on christia"
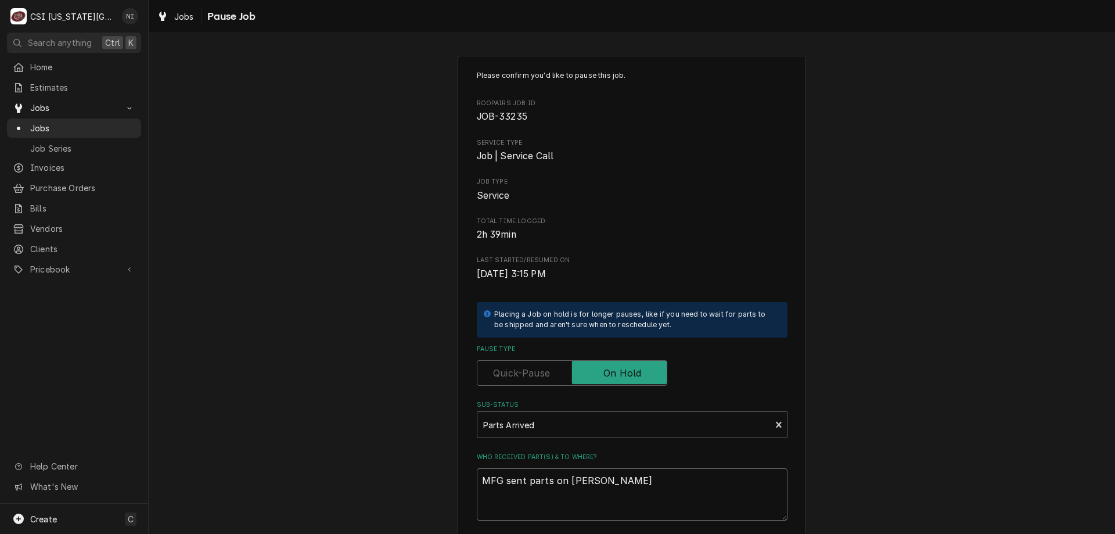
type textarea "x"
type textarea "MFG sent parts on christian"
type textarea "x"
type textarea "MFG sent parts on christian"
type textarea "x"
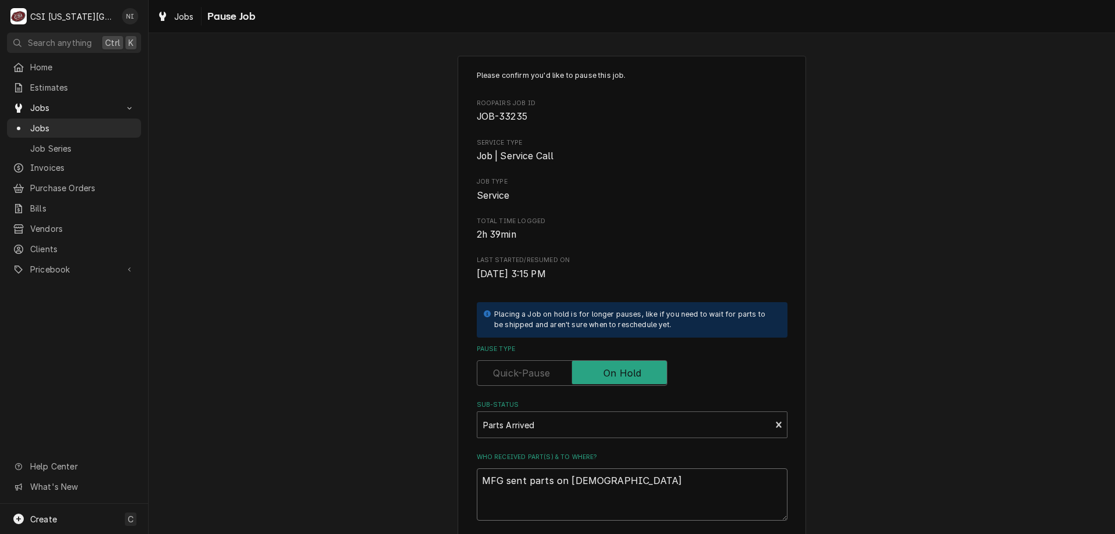
type textarea "MFG sent parts on christian s"
type textarea "x"
type textarea "MFG sent parts on christian sh"
type textarea "x"
type textarea "MFG sent parts on christian she"
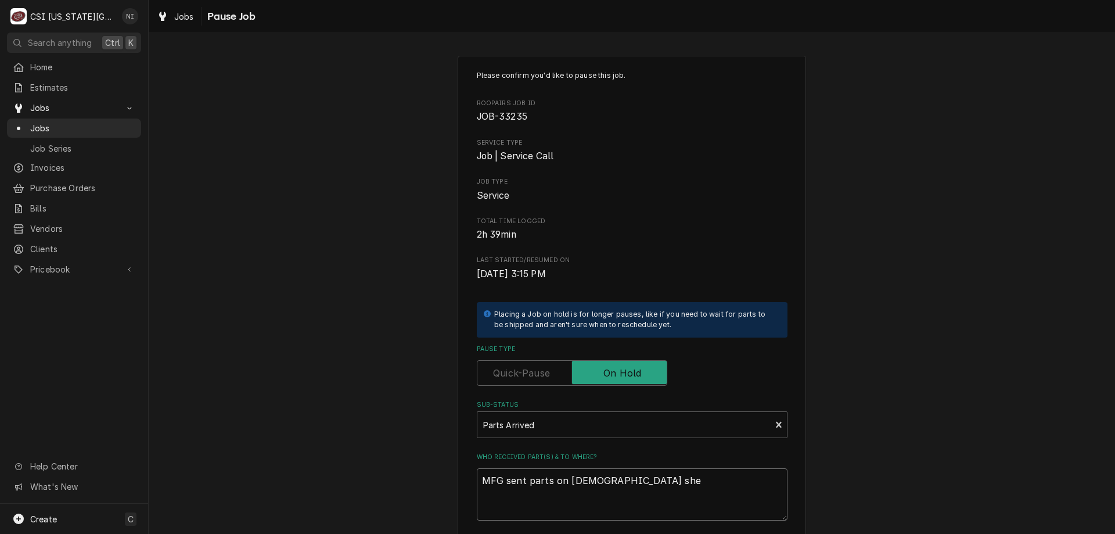
type textarea "x"
type textarea "MFG sent parts on christian shel"
type textarea "x"
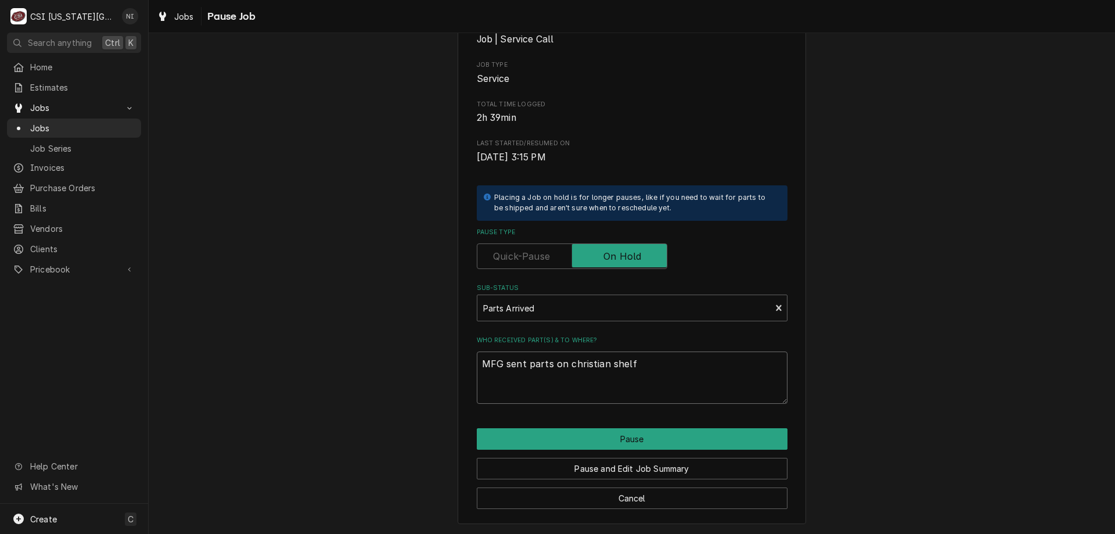
type textarea "MFG sent parts on christian shelf"
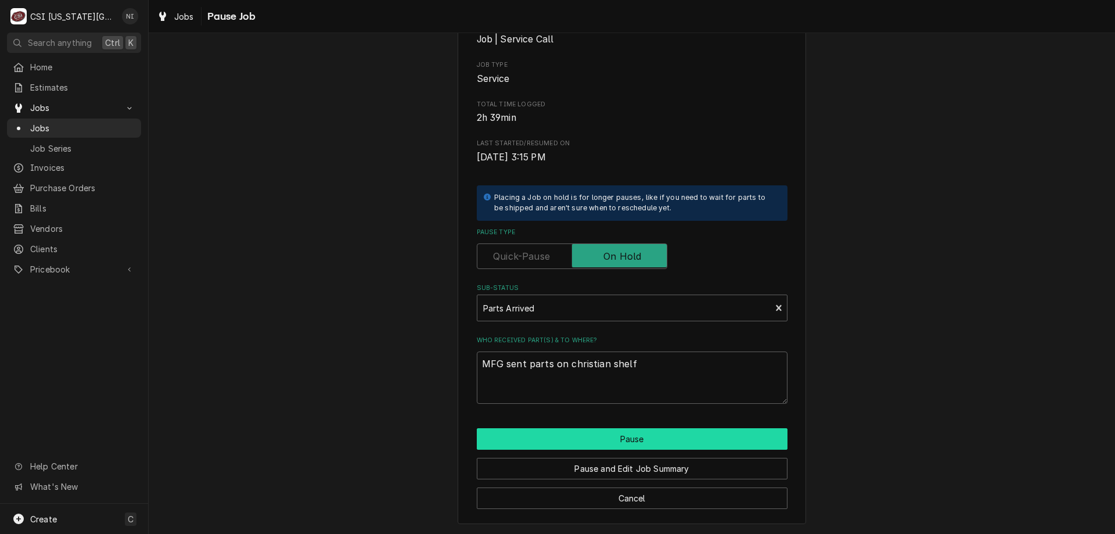
click at [632, 429] on button "Pause" at bounding box center [632, 438] width 311 height 21
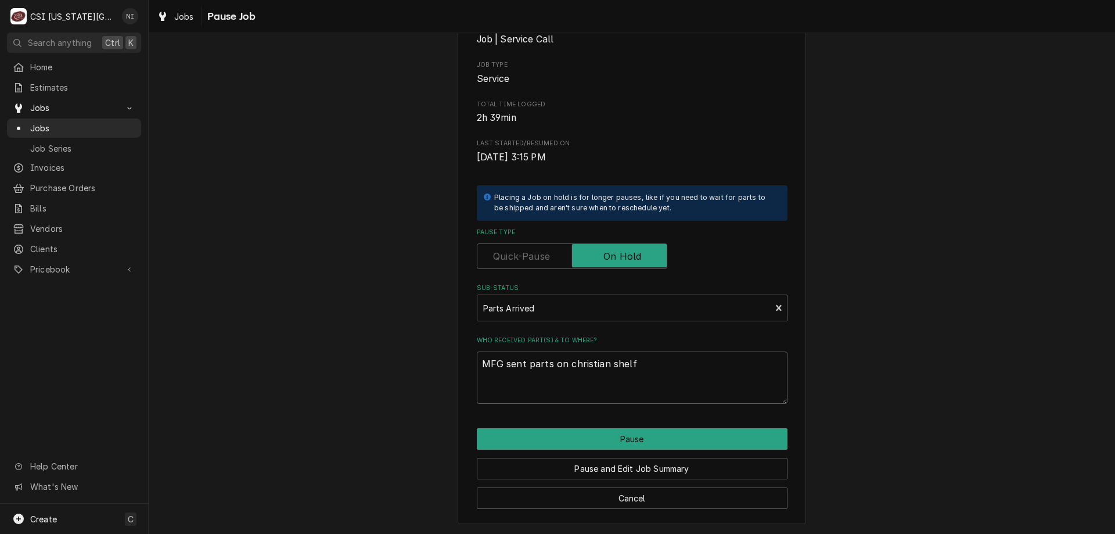
type textarea "x"
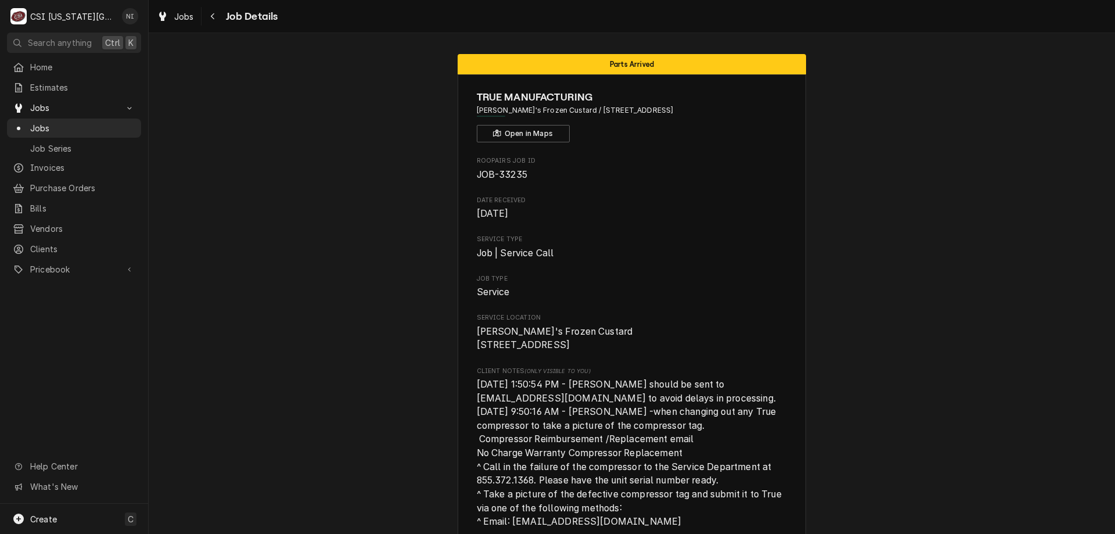
click at [113, 122] on span "Jobs" at bounding box center [82, 128] width 105 height 12
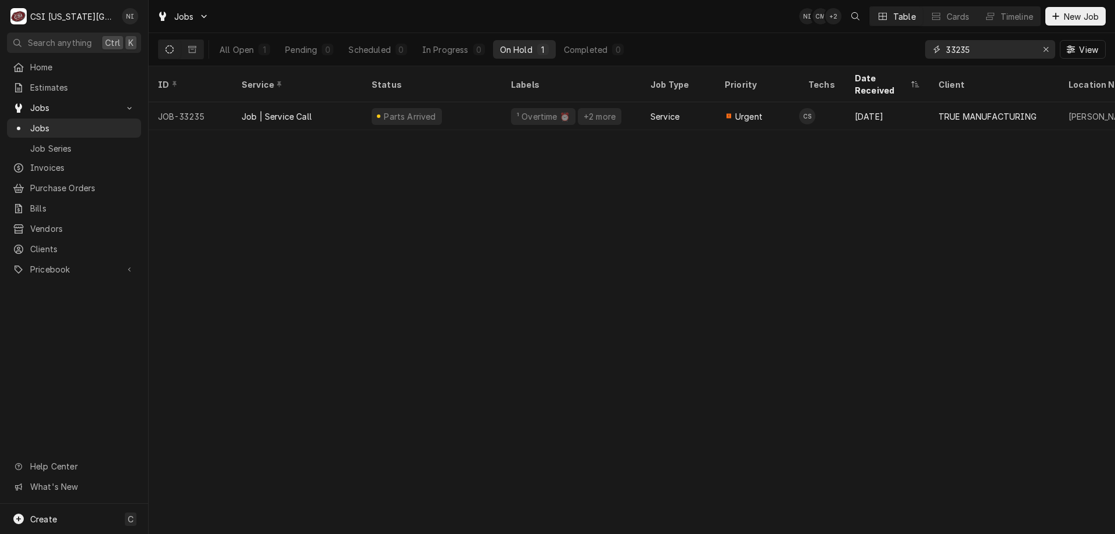
click at [1048, 48] on icon "Erase input" at bounding box center [1046, 49] width 6 height 8
paste input "33348"
type input "33348"
click at [673, 110] on div "Service" at bounding box center [665, 116] width 29 height 12
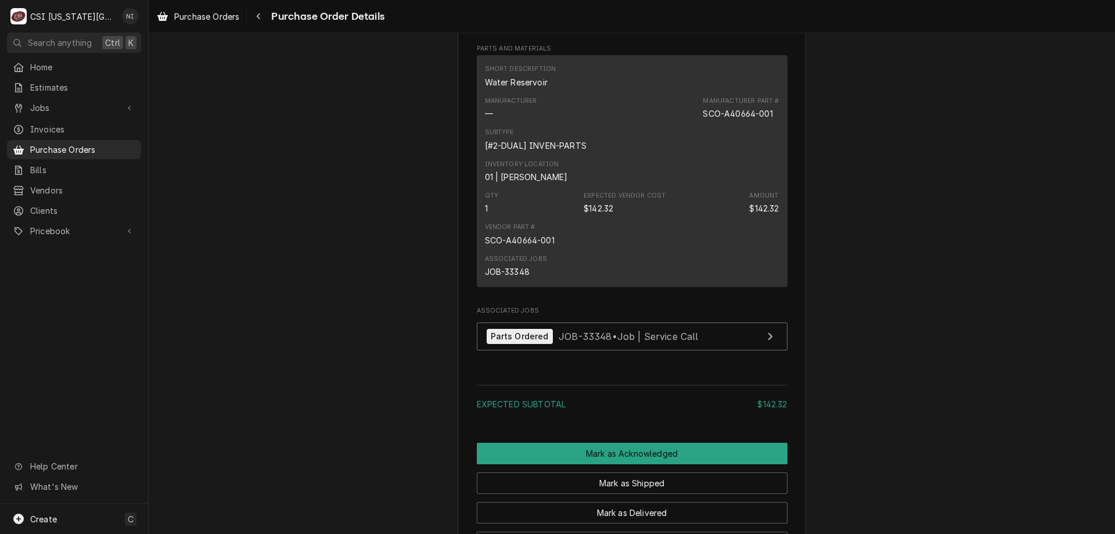
scroll to position [842, 0]
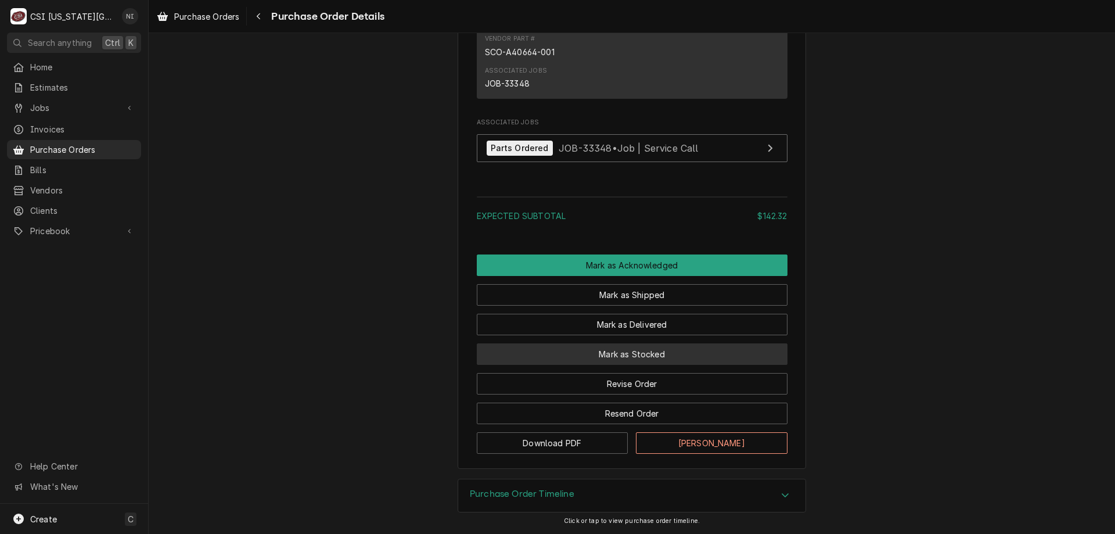
click at [658, 350] on button "Mark as Stocked" at bounding box center [632, 353] width 311 height 21
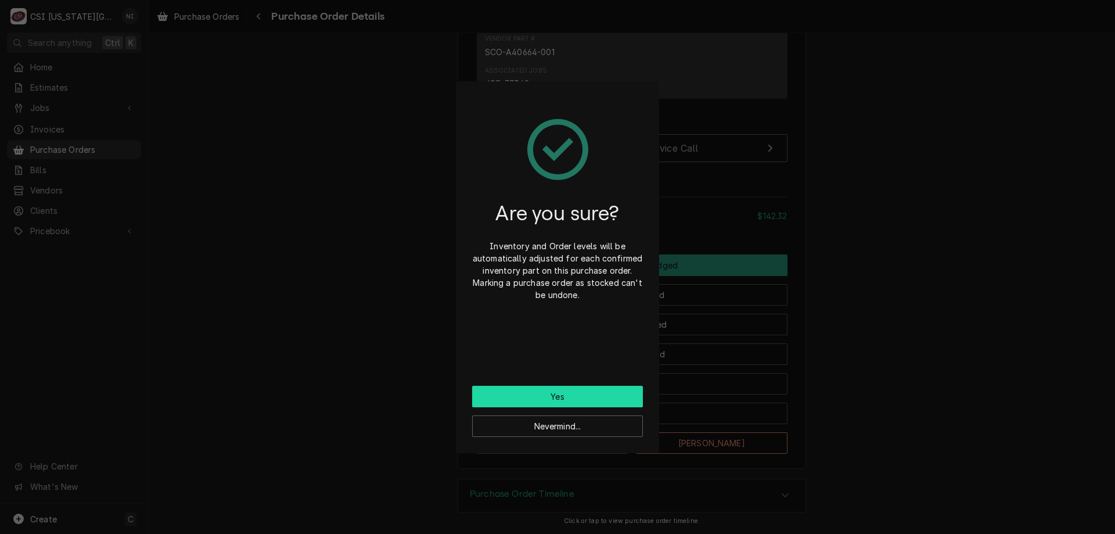
click at [597, 391] on button "Yes" at bounding box center [557, 396] width 171 height 21
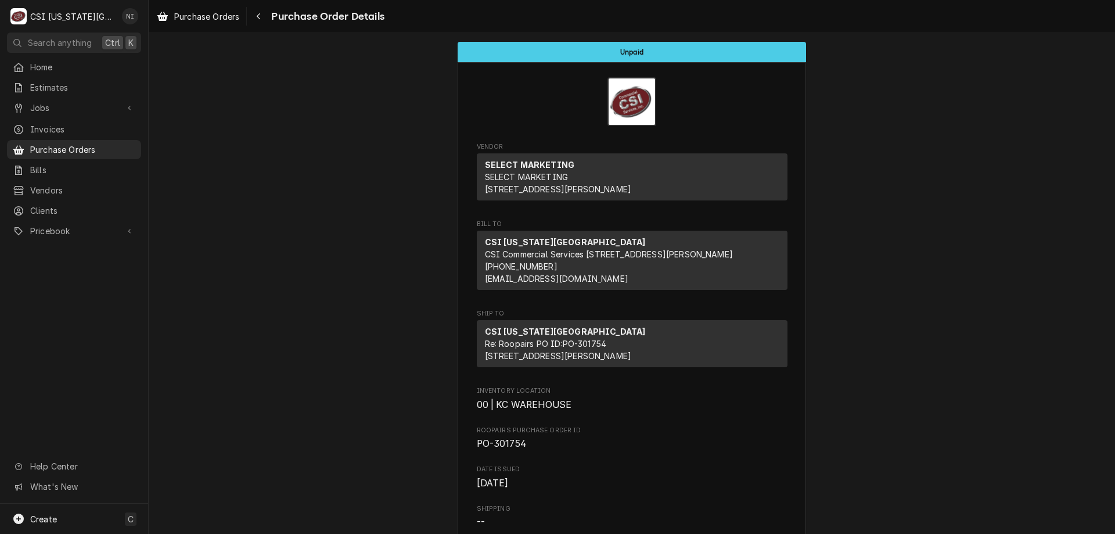
click at [96, 143] on span "Purchase Orders" at bounding box center [82, 149] width 105 height 12
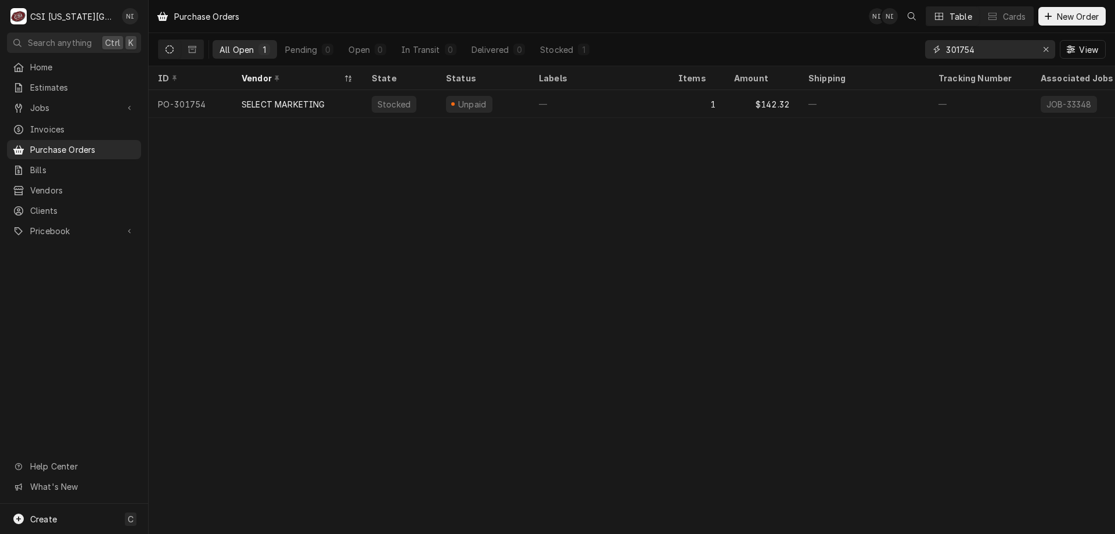
drag, startPoint x: 990, startPoint y: 49, endPoint x: 891, endPoint y: 37, distance: 100.1
click at [891, 40] on div "All Open 1 Pending 0 Open 0 In Transit 0 Delivered 0 Stocked 1 301754 View" at bounding box center [632, 49] width 948 height 33
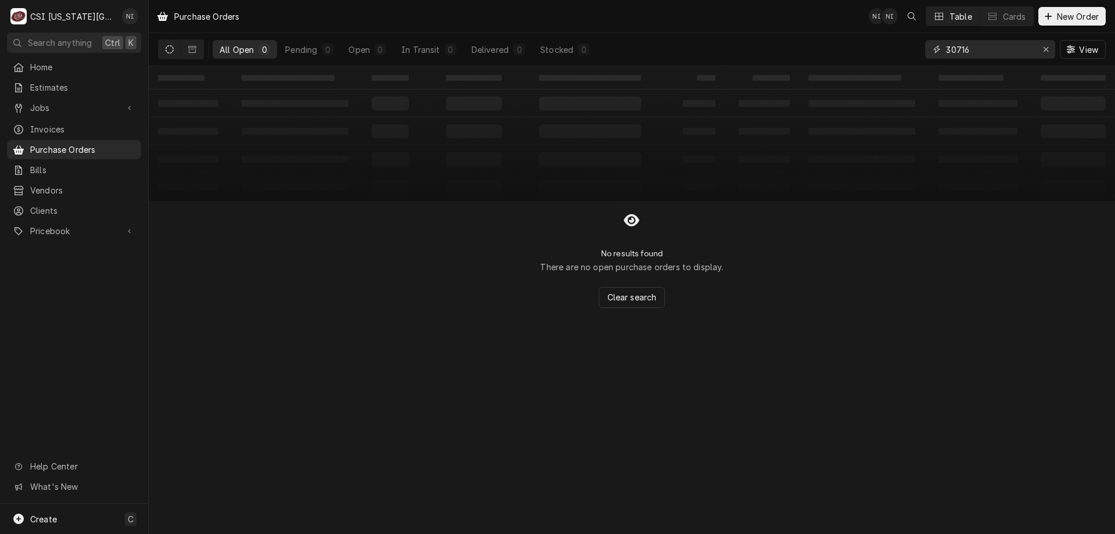
type input "30716"
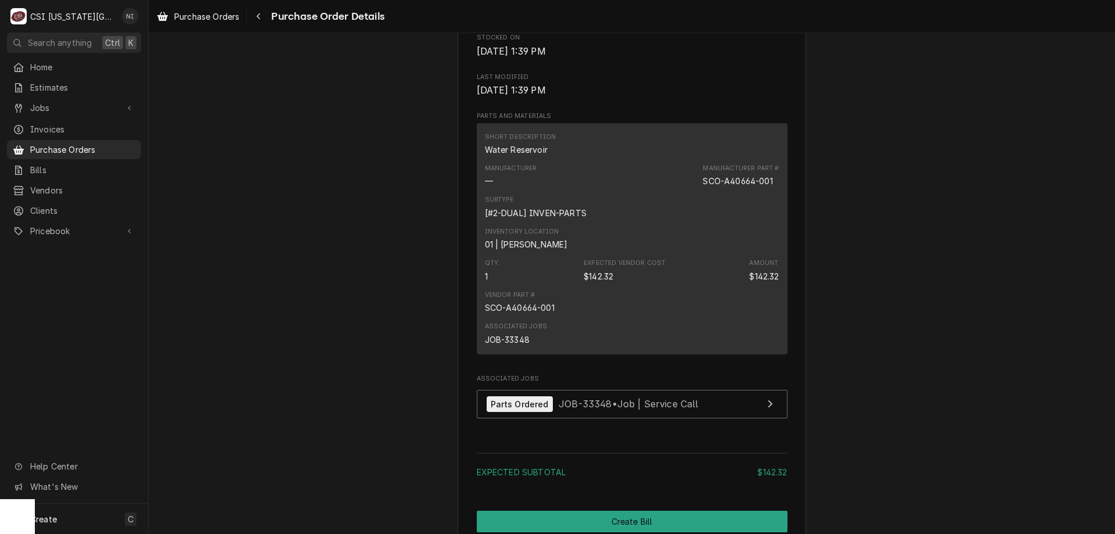
scroll to position [900, 0]
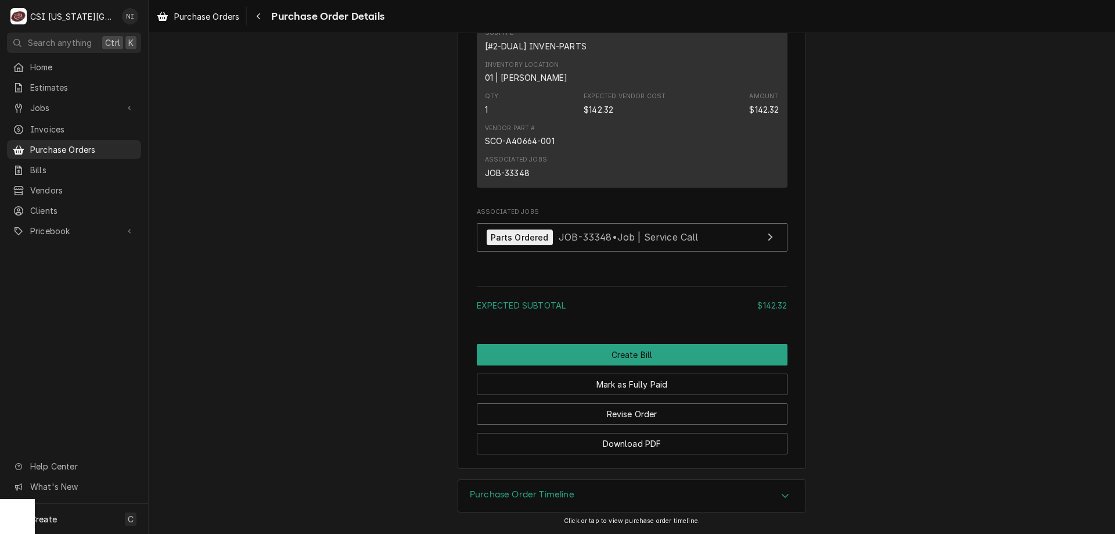
click at [519, 175] on div "JOB-33348" at bounding box center [507, 173] width 45 height 12
copy div "33348"
click at [73, 149] on span "Purchase Orders" at bounding box center [82, 149] width 105 height 12
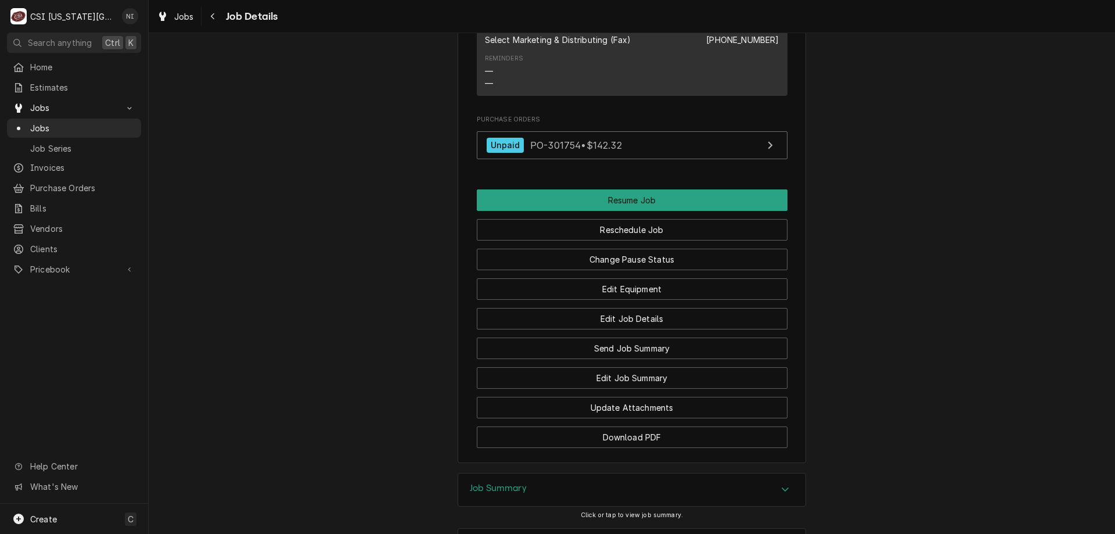
scroll to position [1233, 0]
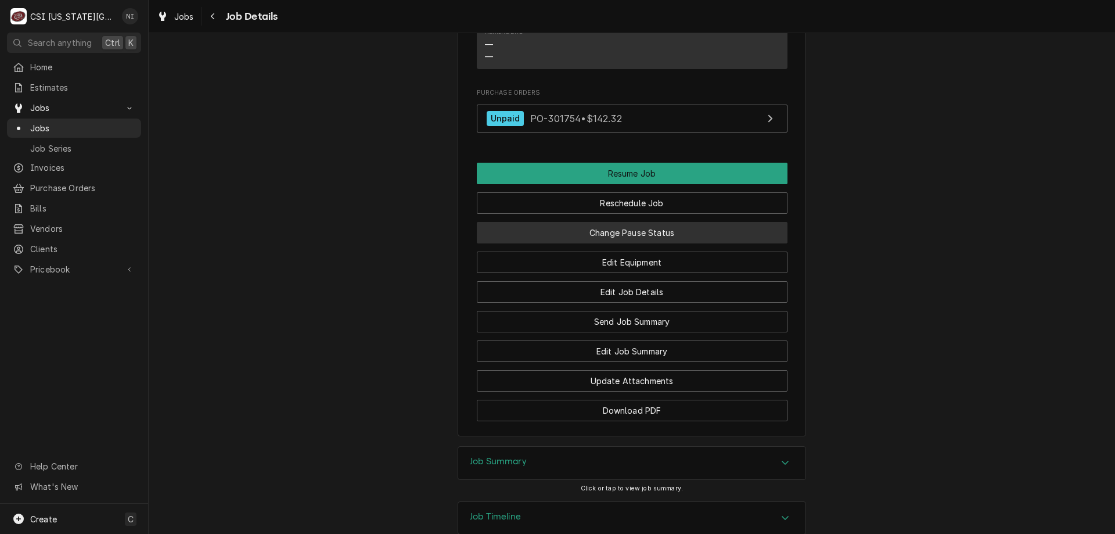
click at [731, 243] on button "Change Pause Status" at bounding box center [632, 232] width 311 height 21
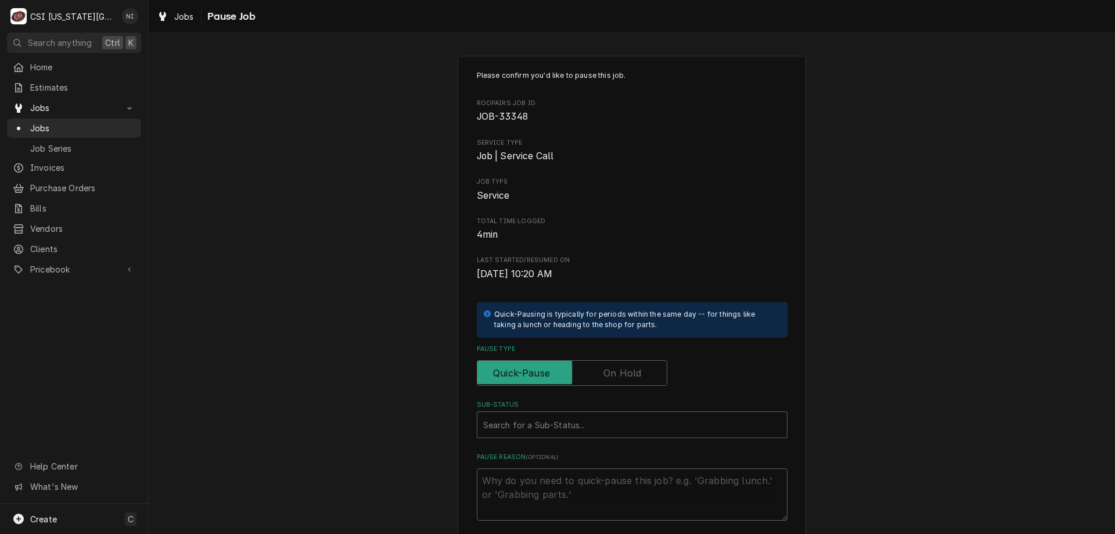
drag, startPoint x: 612, startPoint y: 371, endPoint x: 610, endPoint y: 378, distance: 7.1
click at [612, 376] on label "Pause Type" at bounding box center [572, 373] width 191 height 26
click at [612, 376] on input "Pause Type" at bounding box center [572, 373] width 180 height 26
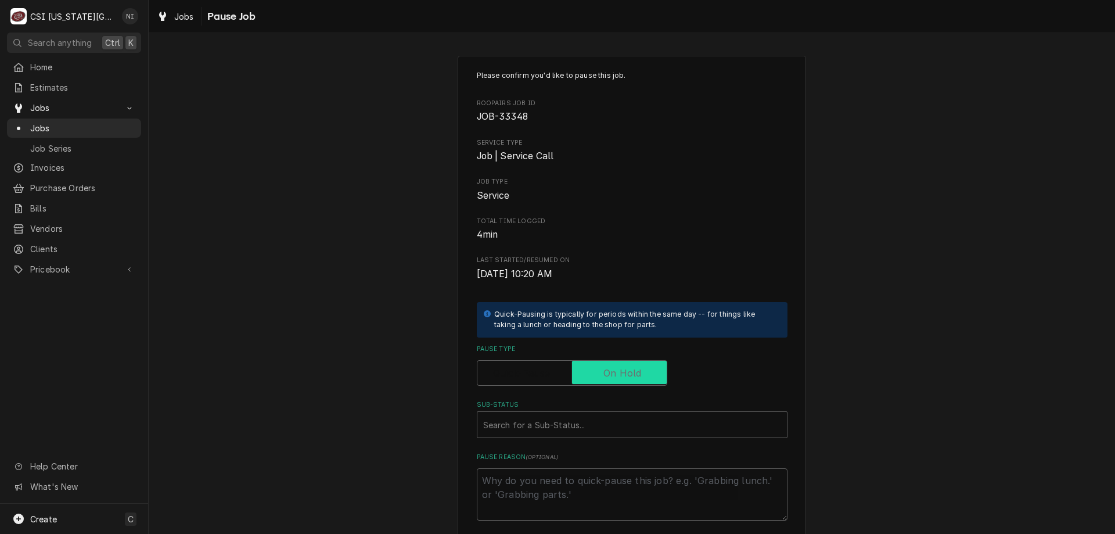
checkbox input "true"
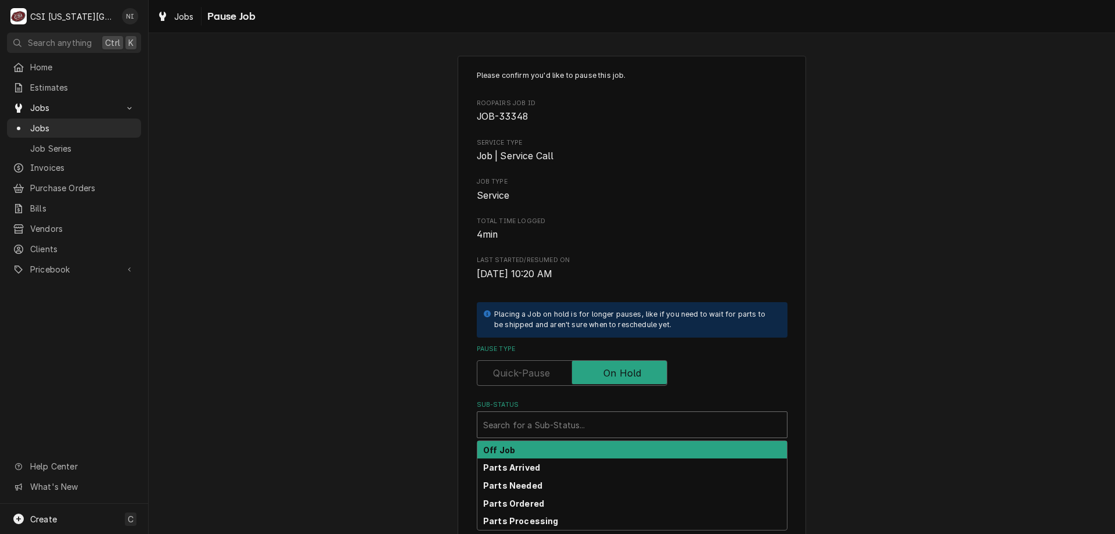
click at [591, 429] on div "Sub-Status" at bounding box center [632, 424] width 298 height 21
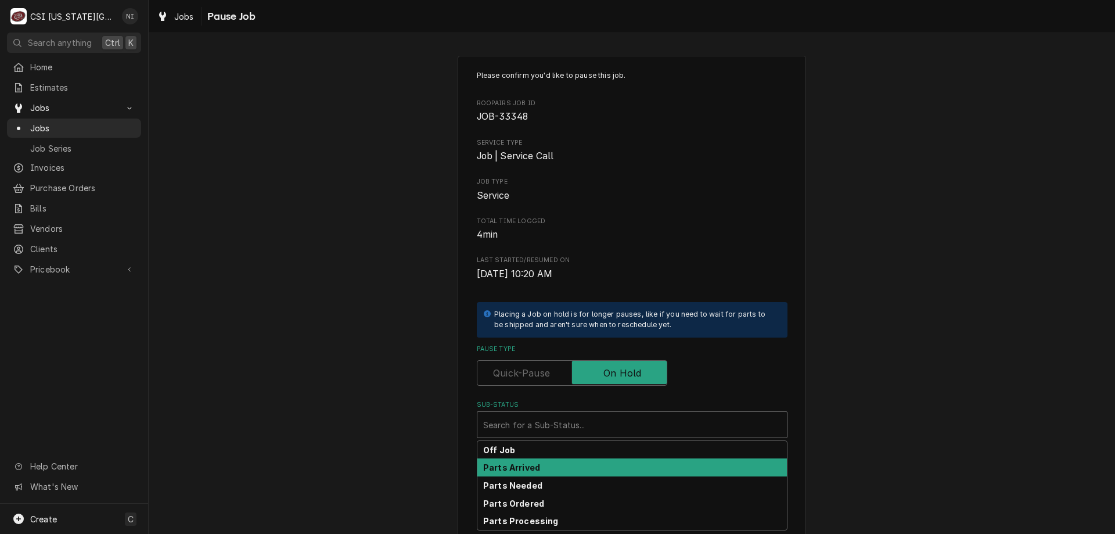
click at [522, 472] on strong "Parts Arrived" at bounding box center [511, 467] width 57 height 10
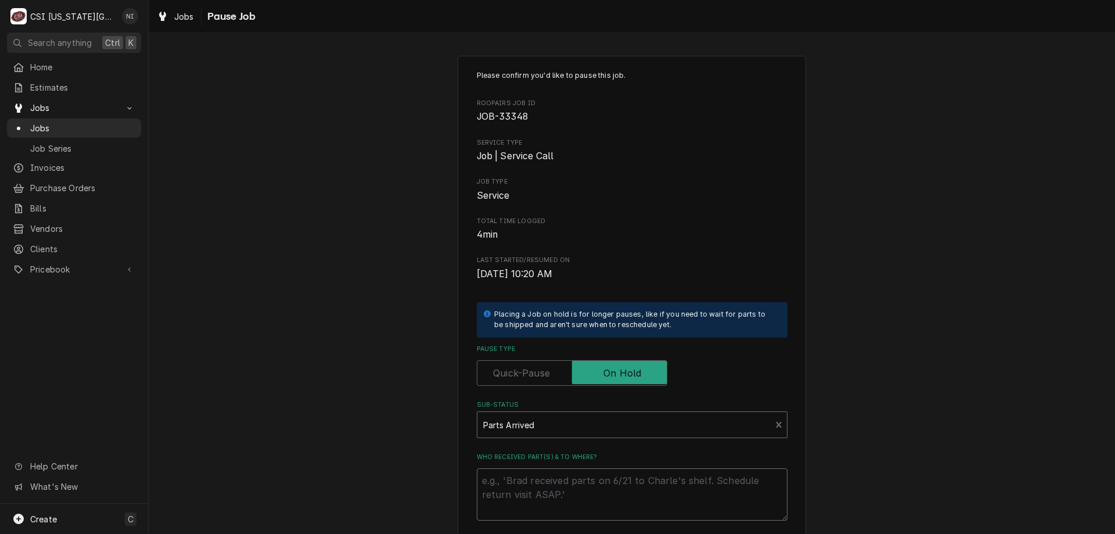
click at [512, 483] on textarea "Who received part(s) & to where?" at bounding box center [632, 494] width 311 height 52
type textarea "x"
type textarea "p"
type textarea "x"
type textarea "pa"
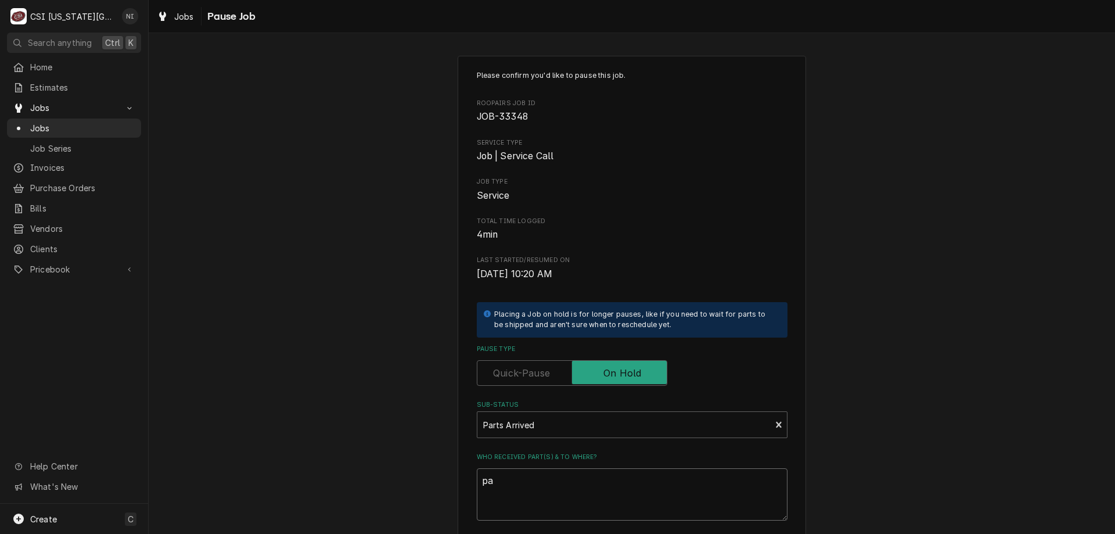
type textarea "x"
type textarea "par"
type textarea "x"
type textarea "part"
type textarea "x"
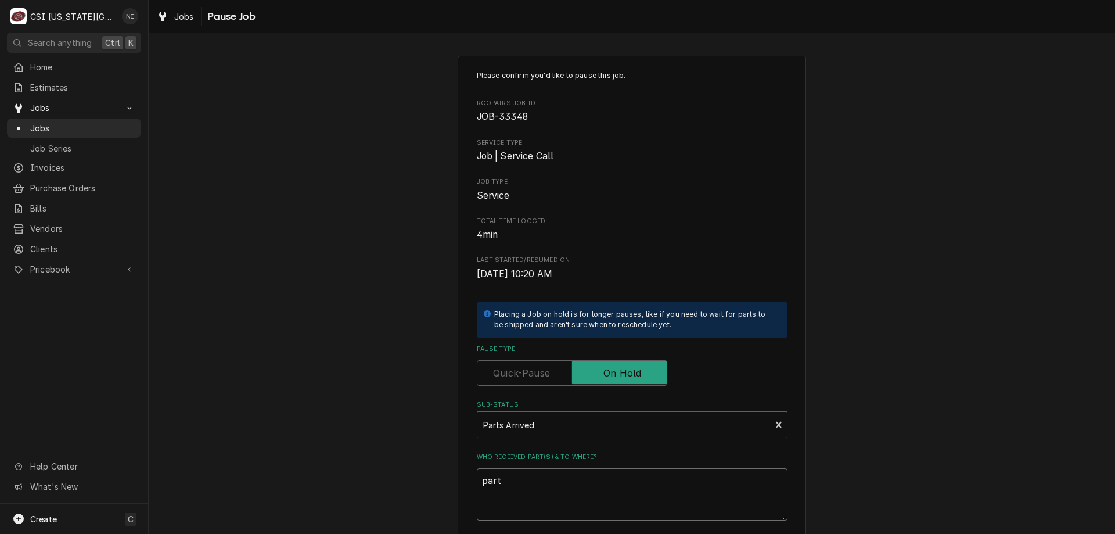
type textarea "parts"
type textarea "x"
type textarea "parts"
type textarea "x"
type textarea "parts o"
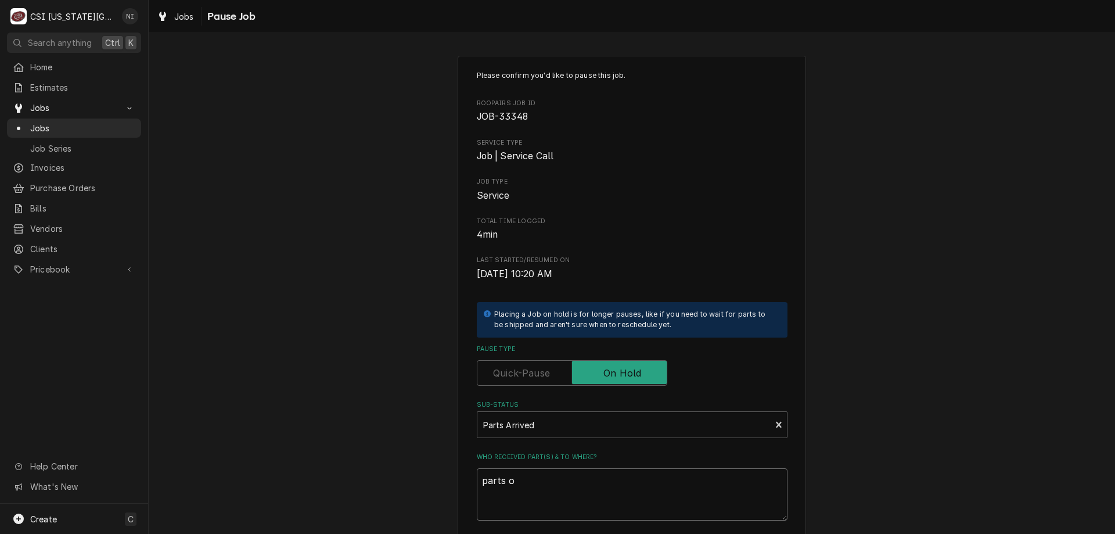
type textarea "x"
type textarea "parts on"
type textarea "x"
type textarea "parts on"
type textarea "x"
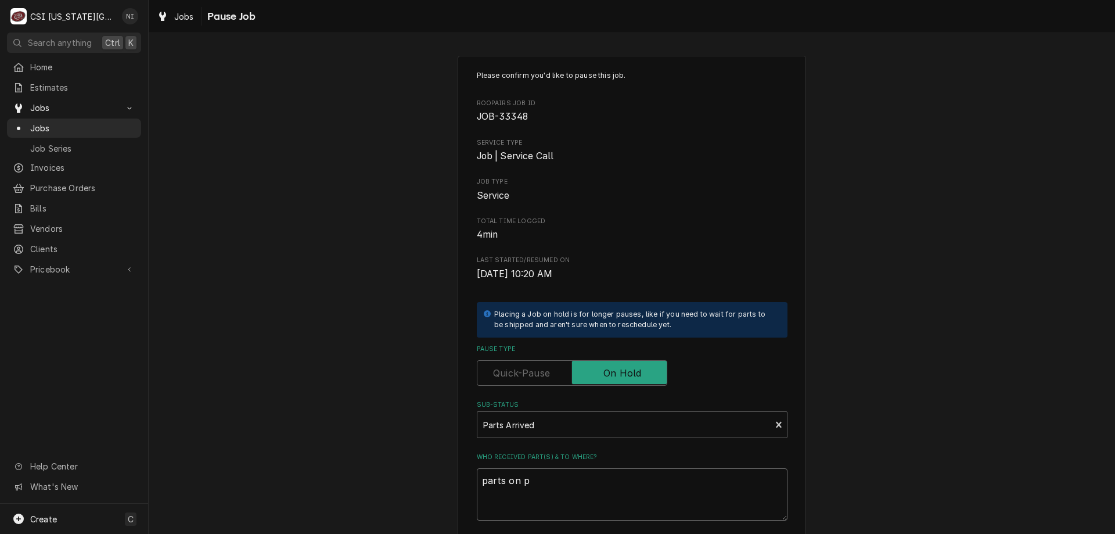
type textarea "parts on pr"
type textarea "x"
type textarea "parts on pre"
type textarea "x"
type textarea "parts on pres"
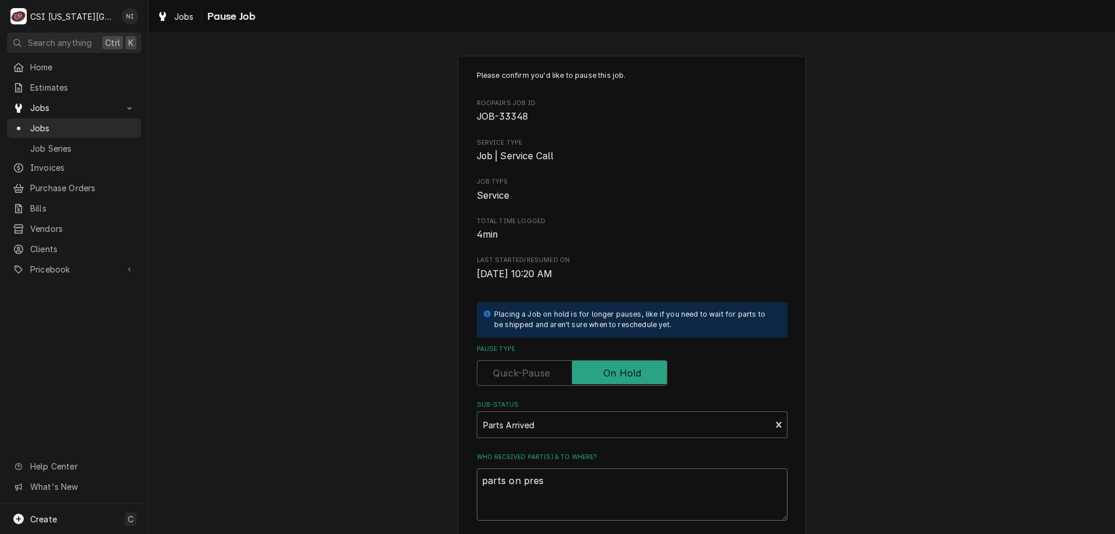
type textarea "x"
type textarea "parts on prest"
type textarea "x"
type textarea "parts on presto"
type textarea "x"
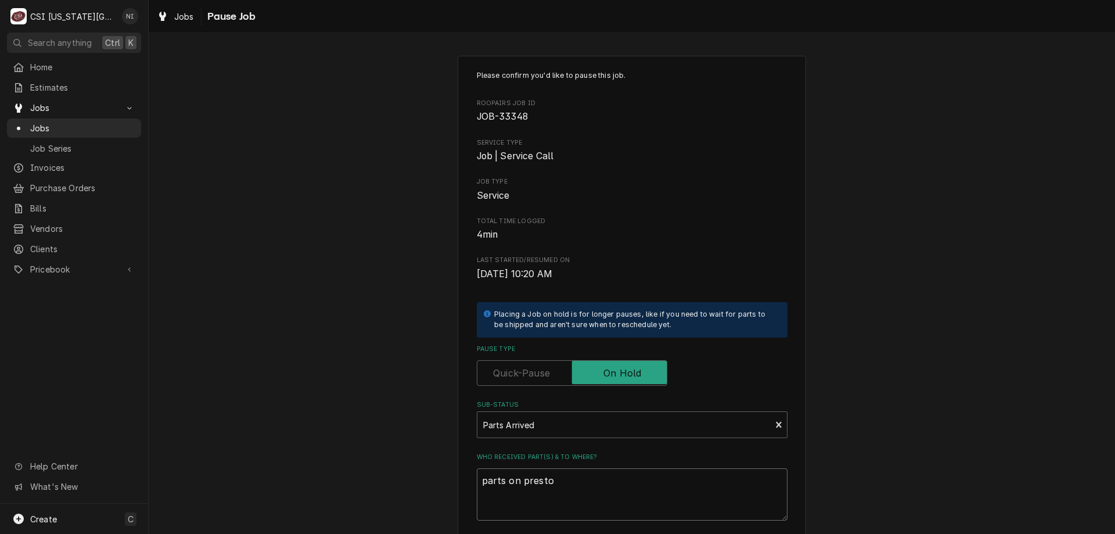
type textarea "parts on preston"
type textarea "x"
type textarea "parts on preston"
type textarea "x"
type textarea "parts on preston s"
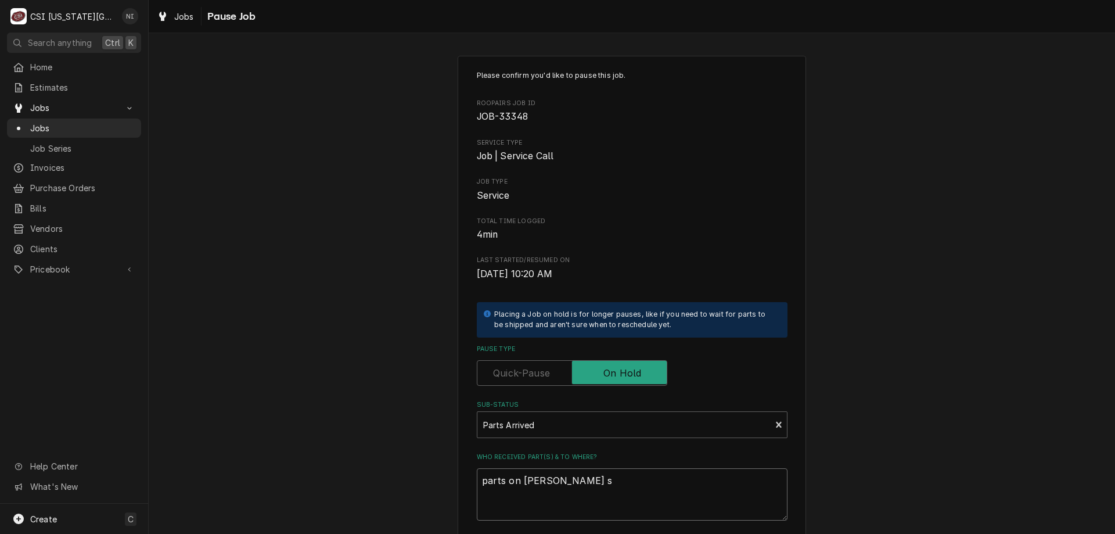
type textarea "x"
type textarea "parts on preston sh"
type textarea "x"
type textarea "parts on preston shel"
type textarea "x"
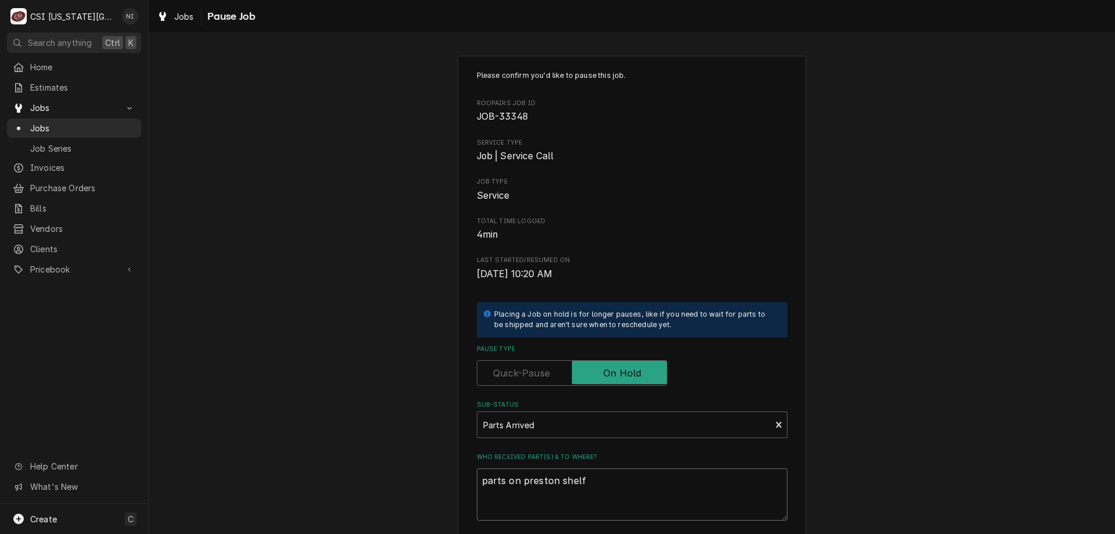
scroll to position [117, 0]
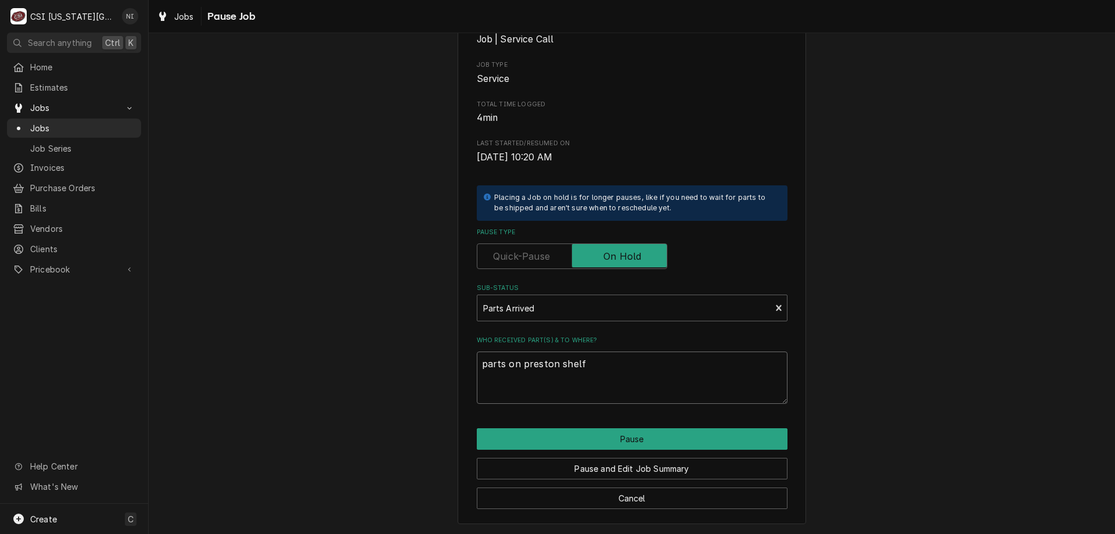
type textarea "parts on preston shelf"
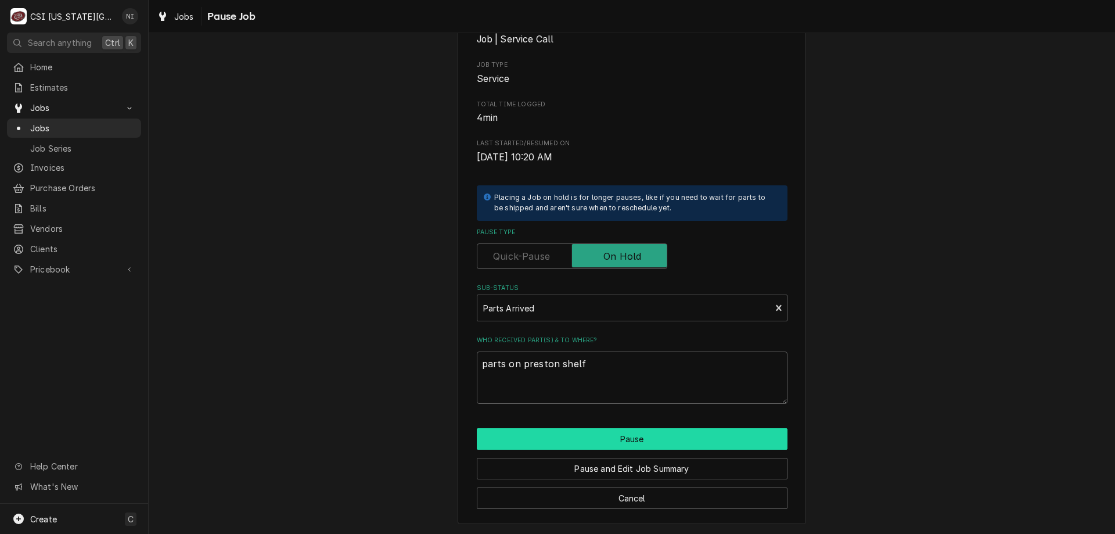
click at [704, 444] on button "Pause" at bounding box center [632, 438] width 311 height 21
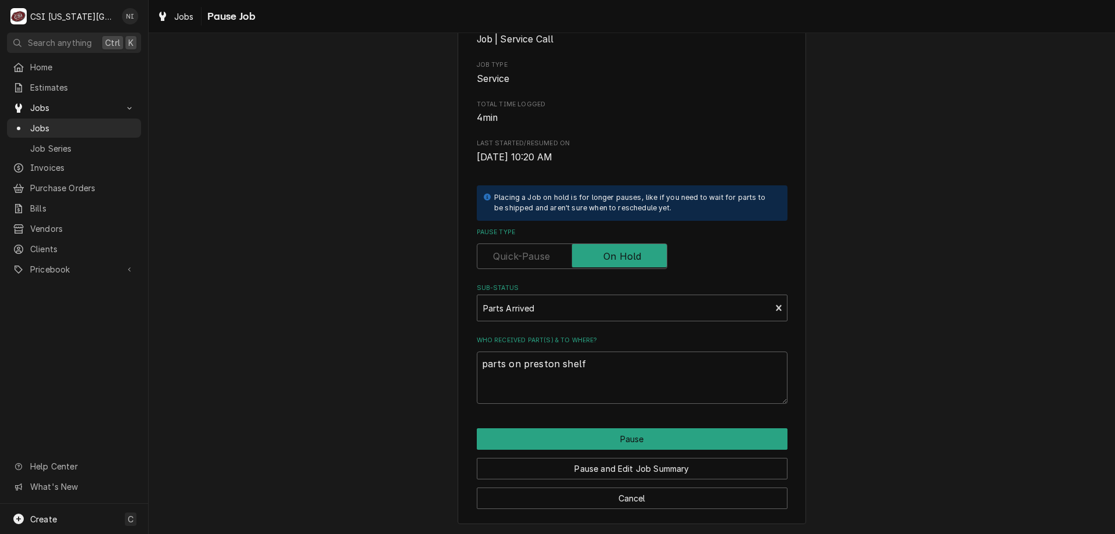
type textarea "x"
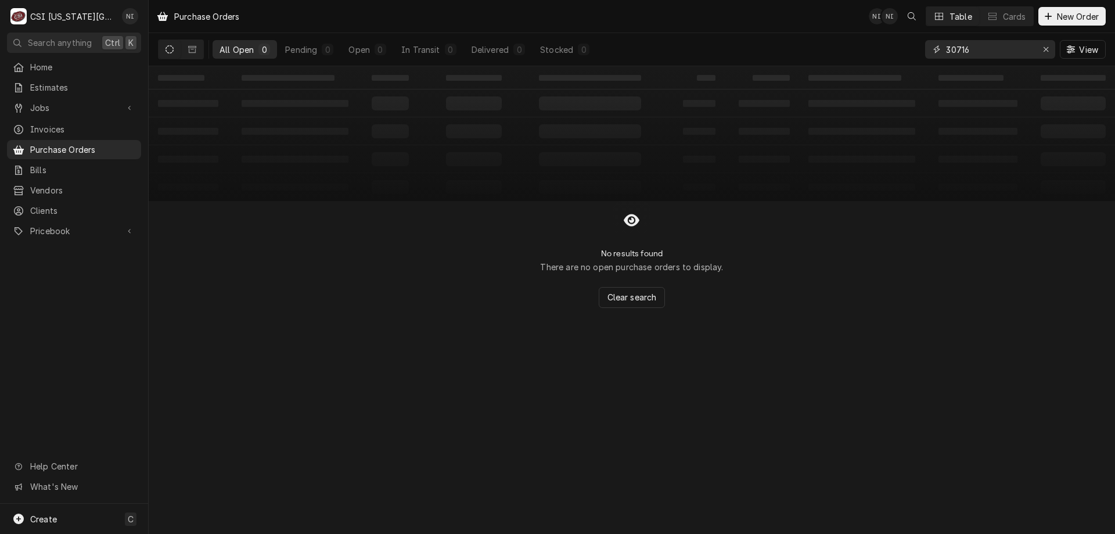
click at [980, 50] on input "30716" at bounding box center [989, 49] width 87 height 19
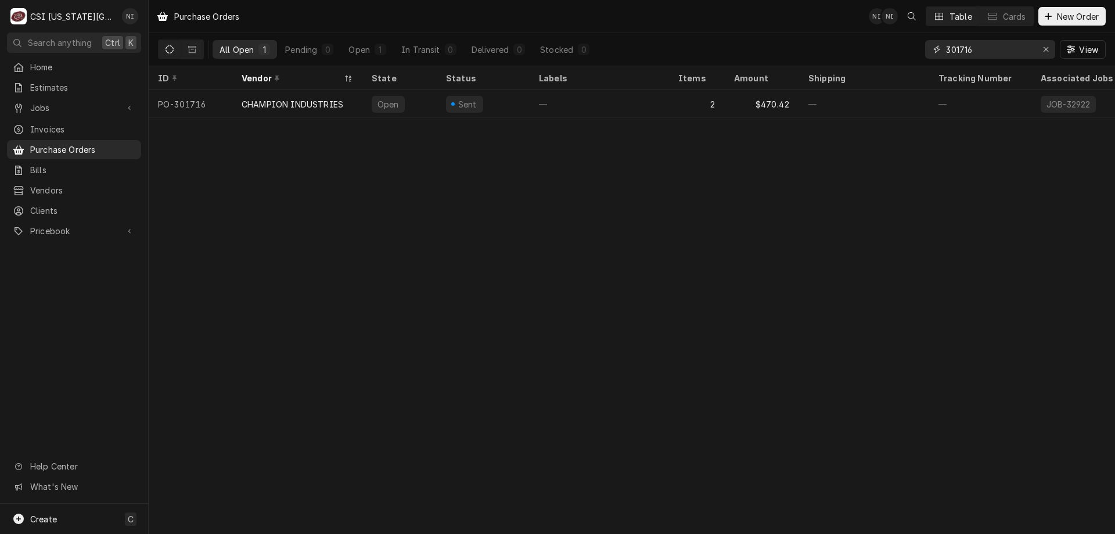
type input "301716"
click at [568, 106] on div "—" at bounding box center [599, 104] width 139 height 28
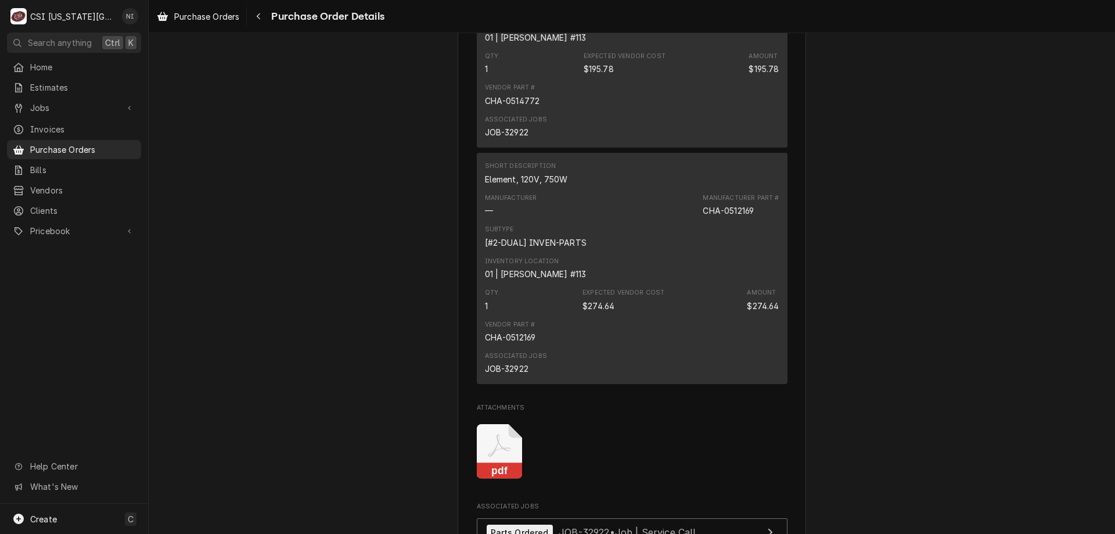
scroll to position [758, 0]
click at [518, 373] on div "JOB-32922" at bounding box center [507, 367] width 44 height 12
copy div "32922"
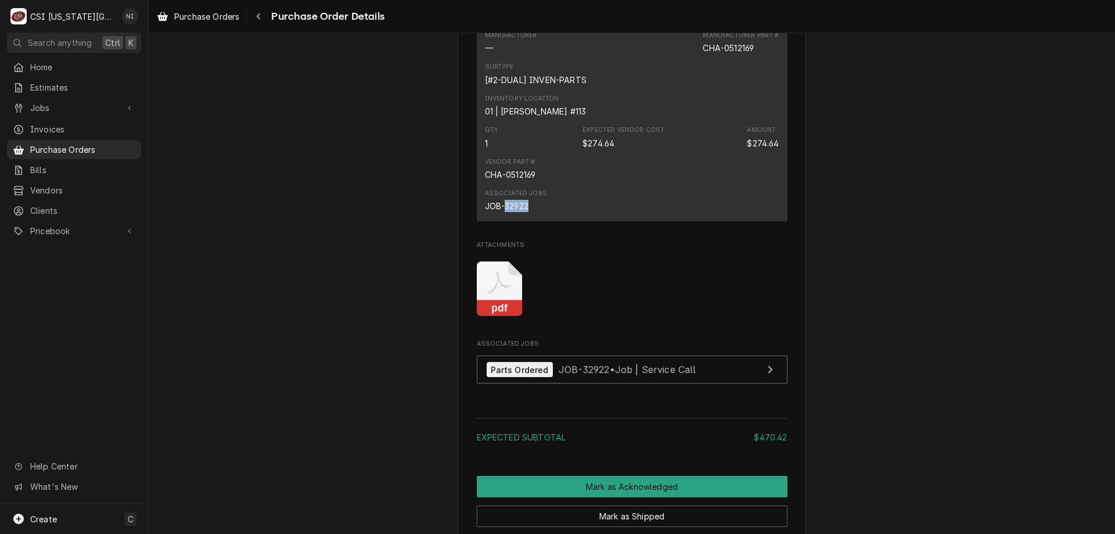
scroll to position [1177, 0]
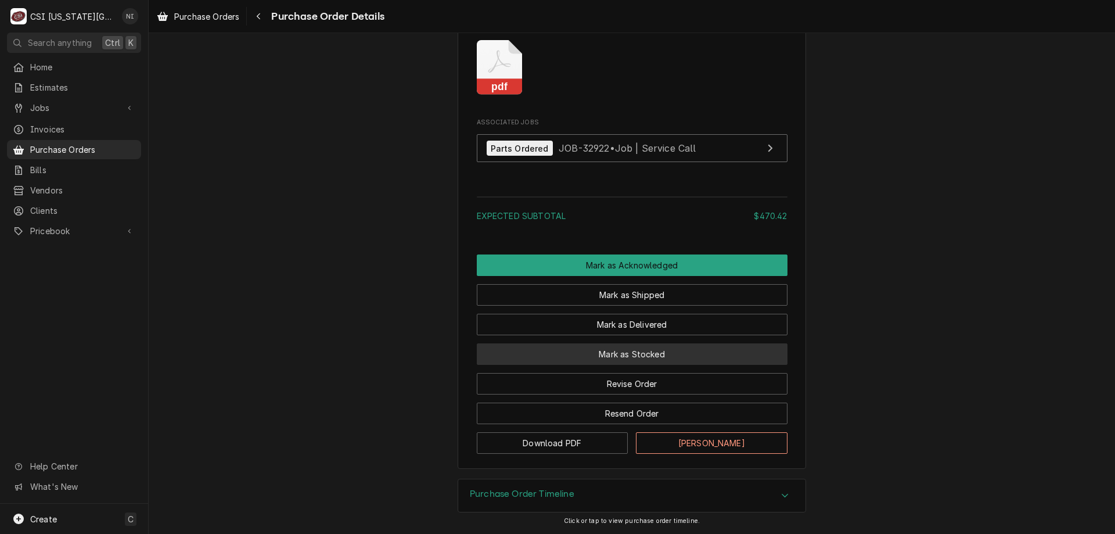
click at [623, 347] on button "Mark as Stocked" at bounding box center [632, 353] width 311 height 21
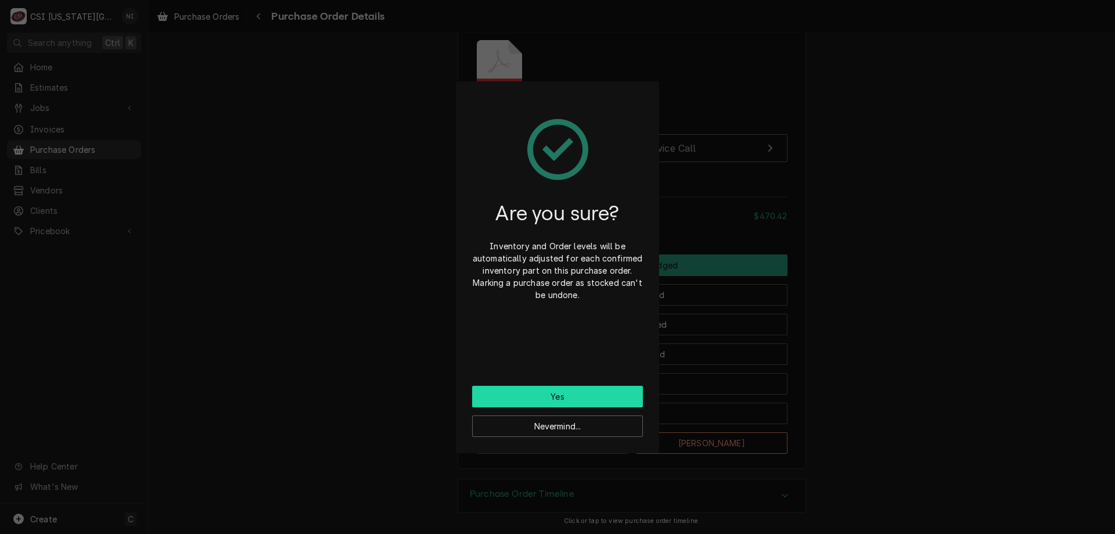
drag, startPoint x: 588, startPoint y: 394, endPoint x: 569, endPoint y: 351, distance: 47.1
click at [588, 393] on button "Yes" at bounding box center [557, 396] width 171 height 21
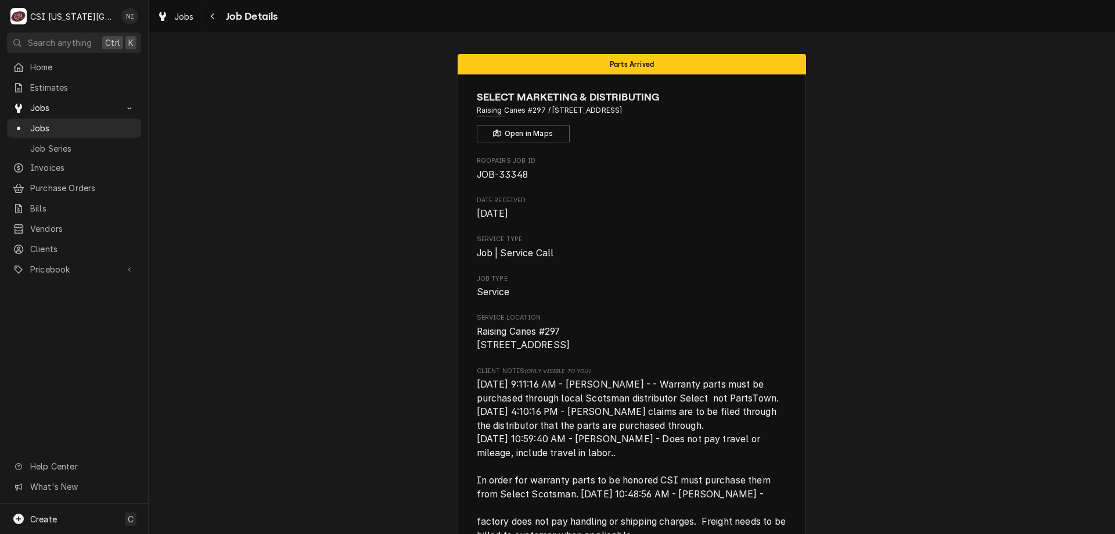
click at [118, 122] on span "Jobs" at bounding box center [82, 128] width 105 height 12
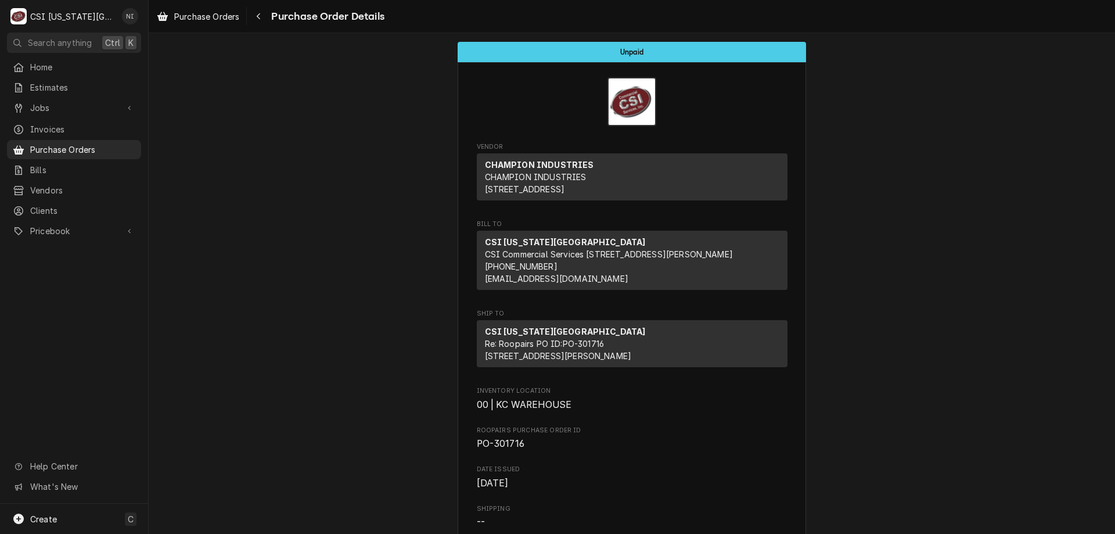
click at [96, 148] on span "Purchase Orders" at bounding box center [82, 149] width 105 height 12
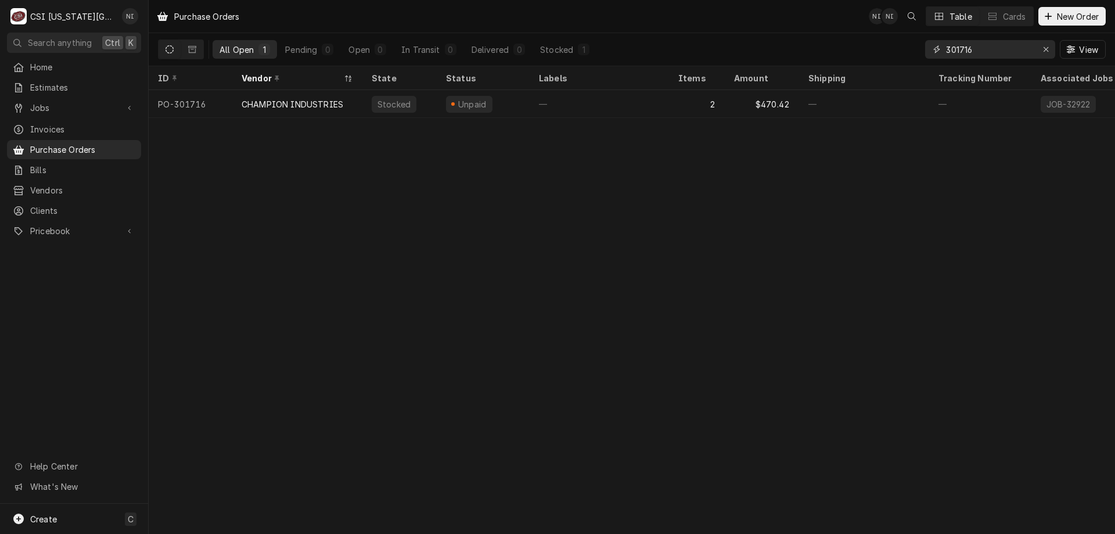
click at [974, 52] on input "301716" at bounding box center [989, 49] width 87 height 19
type input "301714"
click at [667, 98] on div "—" at bounding box center [599, 104] width 139 height 28
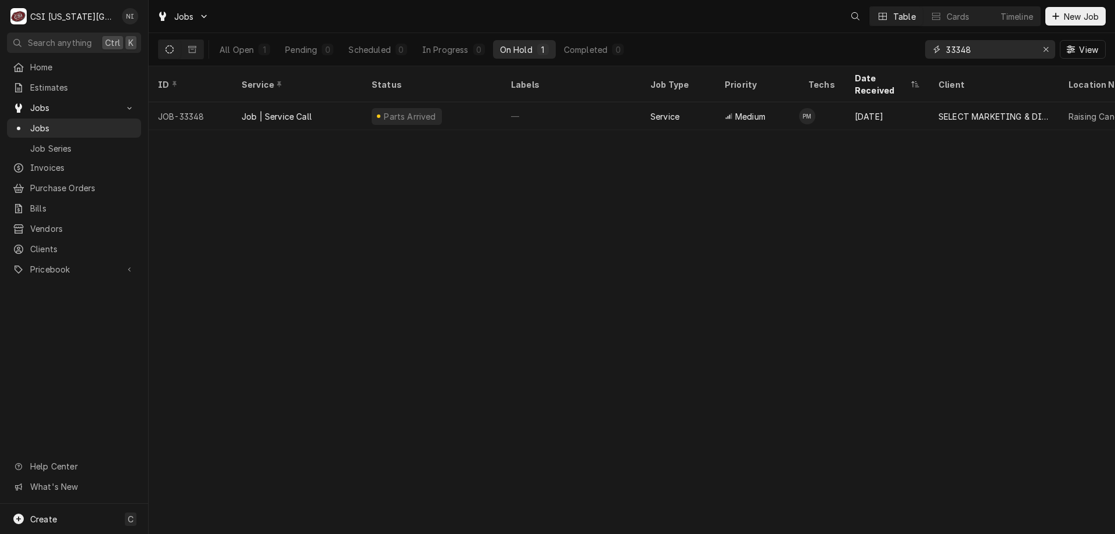
click at [1046, 53] on icon "Erase input" at bounding box center [1046, 49] width 6 height 8
paste input "32922"
type input "32922"
click at [553, 110] on div "² Dishwashing 🌀" at bounding box center [550, 116] width 69 height 12
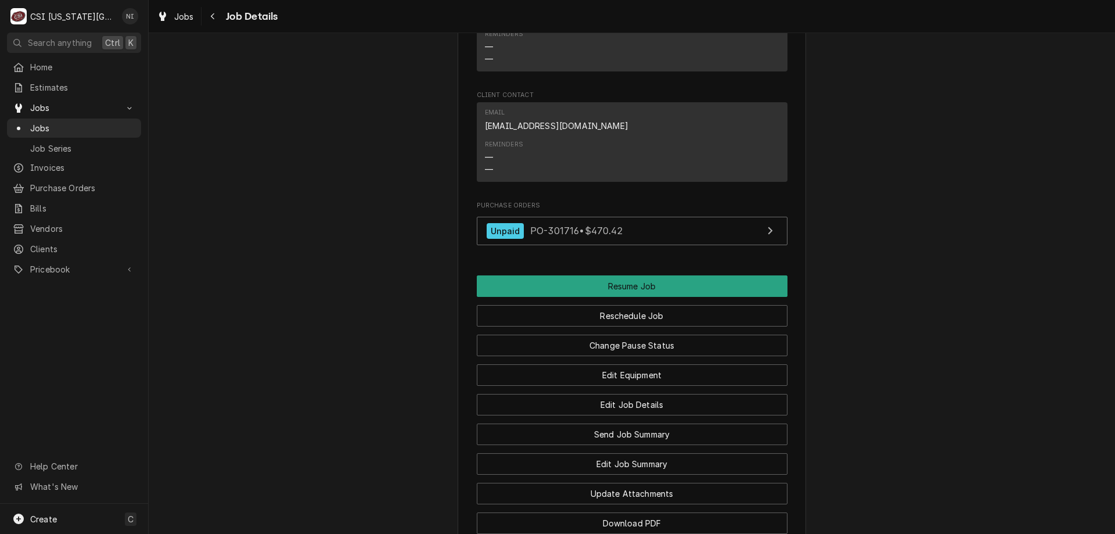
scroll to position [1139, 0]
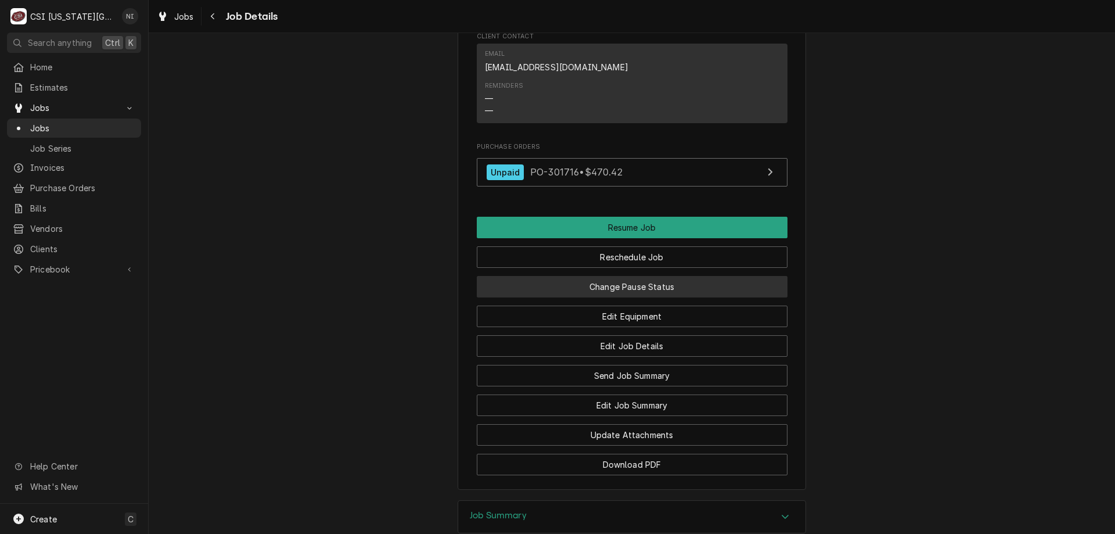
click at [624, 297] on button "Change Pause Status" at bounding box center [632, 286] width 311 height 21
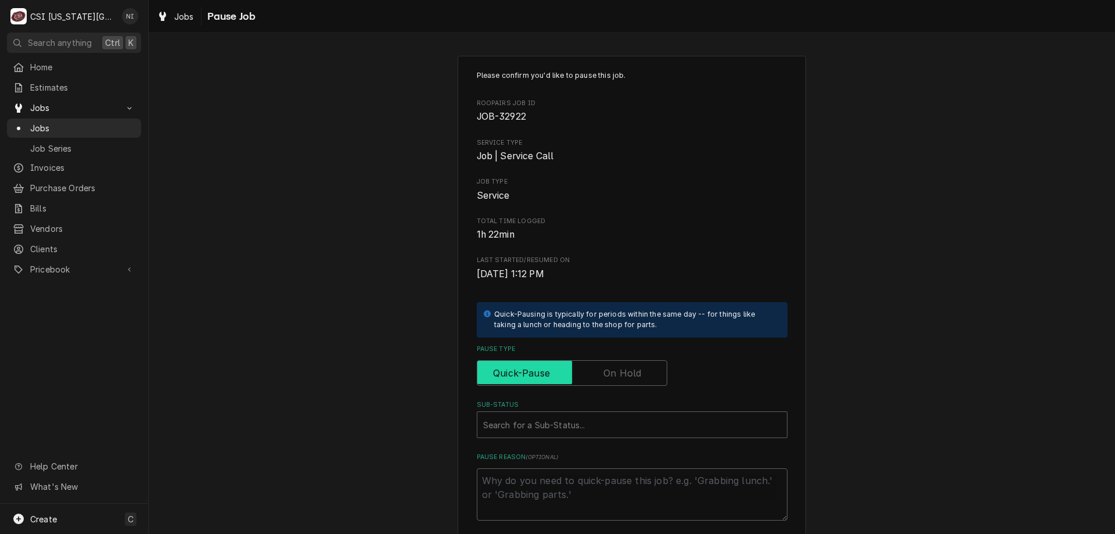
click at [638, 366] on input "Pause Type" at bounding box center [572, 373] width 180 height 26
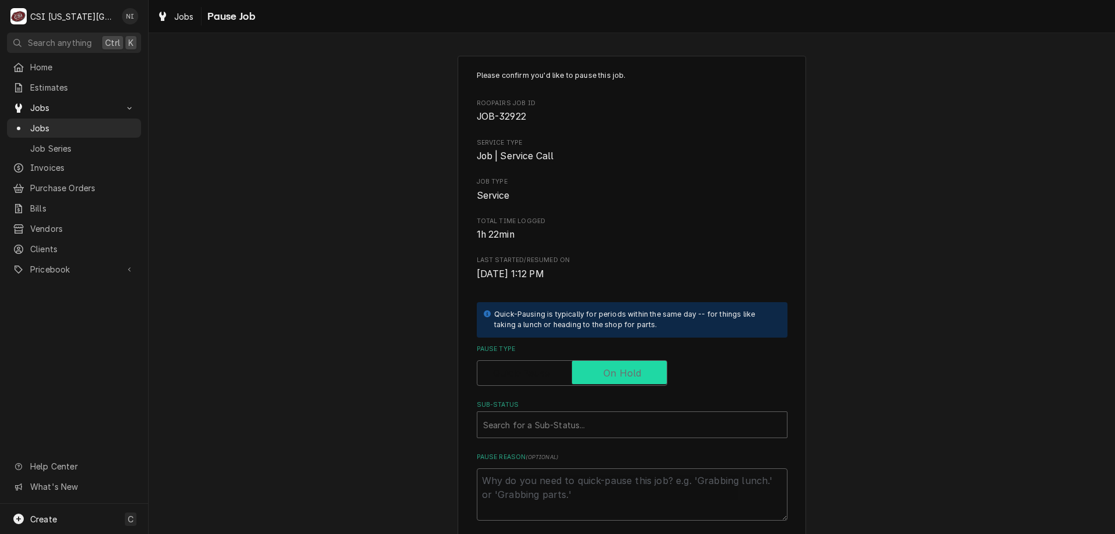
checkbox input "true"
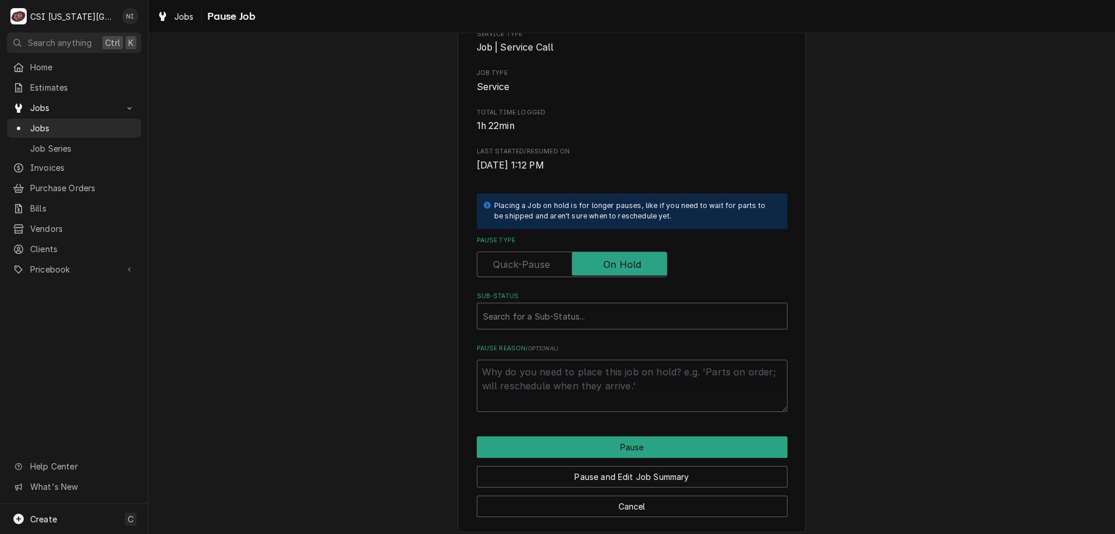
click at [599, 320] on div "Sub-Status" at bounding box center [632, 316] width 298 height 21
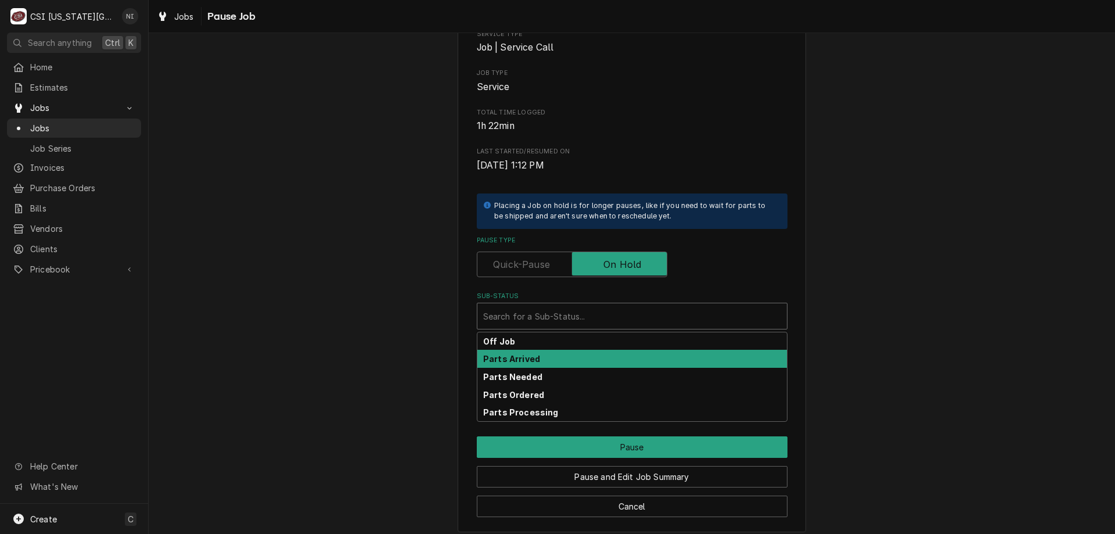
click at [548, 362] on div "Parts Arrived" at bounding box center [632, 359] width 310 height 18
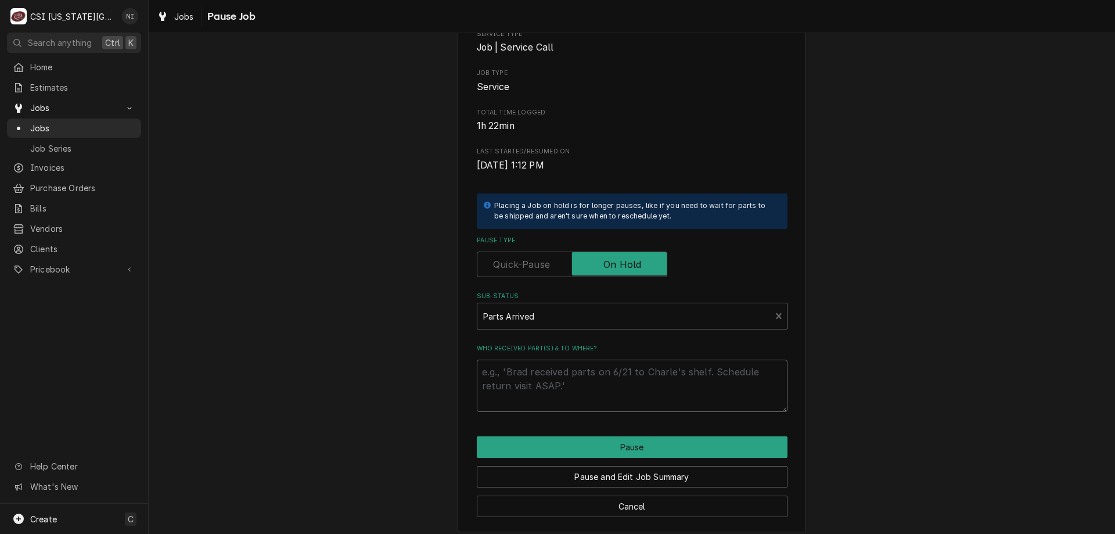
click at [544, 376] on textarea "Who received part(s) & to where?" at bounding box center [632, 386] width 311 height 52
type textarea "x"
type textarea "p"
type textarea "x"
type textarea "pa"
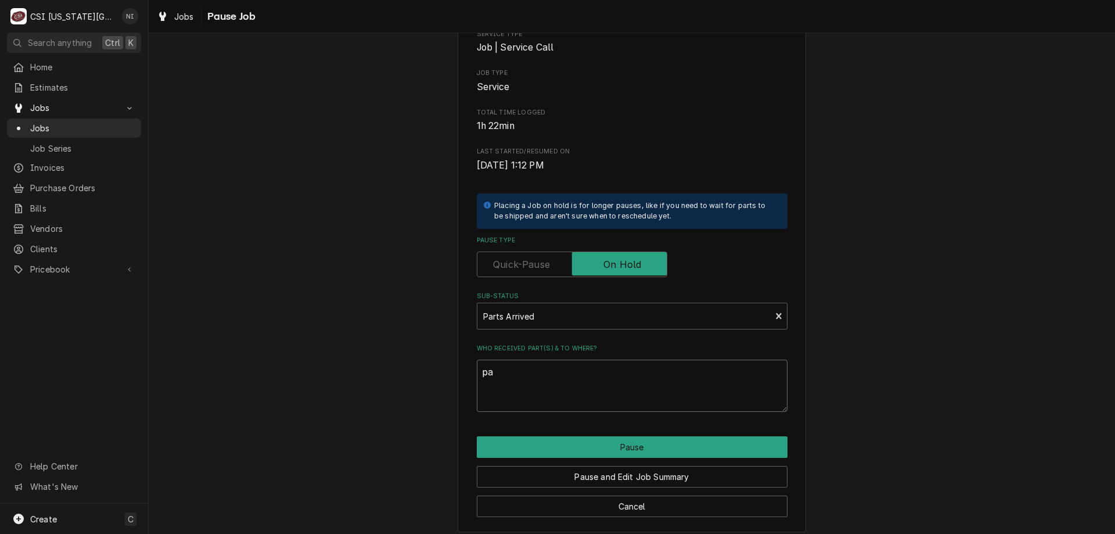
type textarea "x"
type textarea "par"
type textarea "x"
type textarea "part"
type textarea "x"
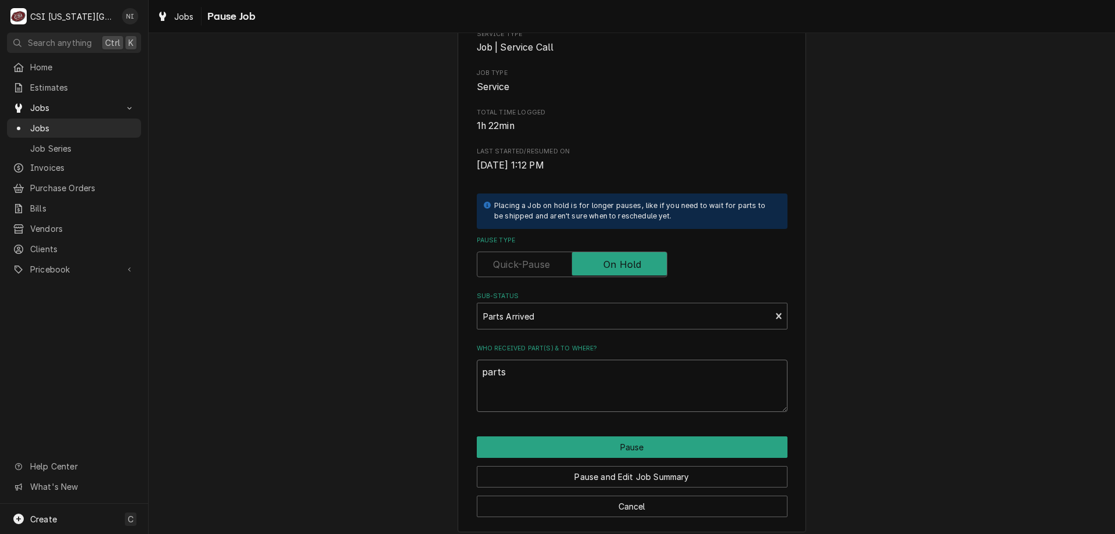
type textarea "parts"
type textarea "x"
type textarea "parts o"
type textarea "x"
type textarea "parts on"
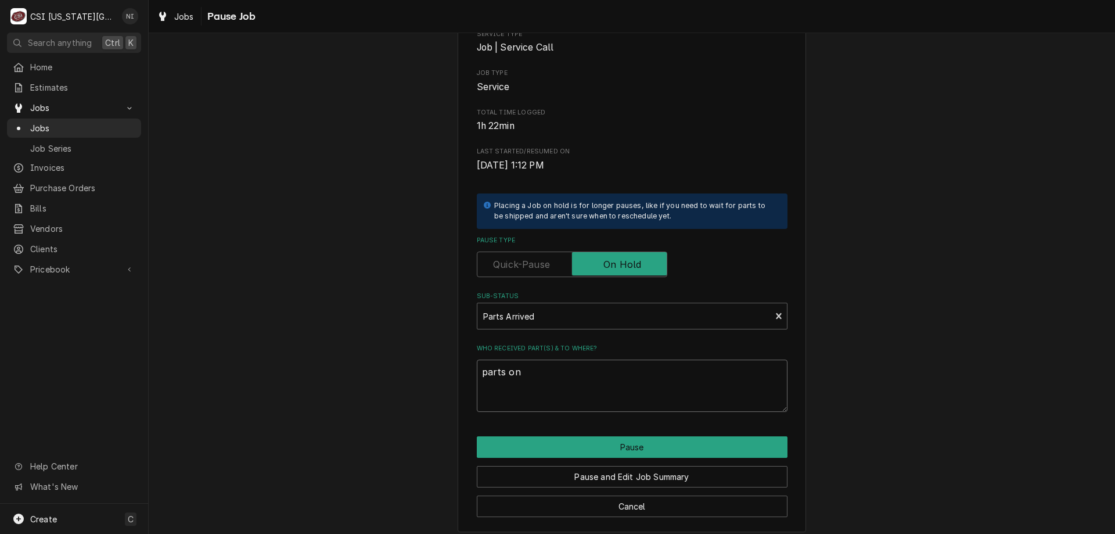
type textarea "x"
type textarea "parts on"
type textarea "x"
type textarea "parts on ma"
type textarea "x"
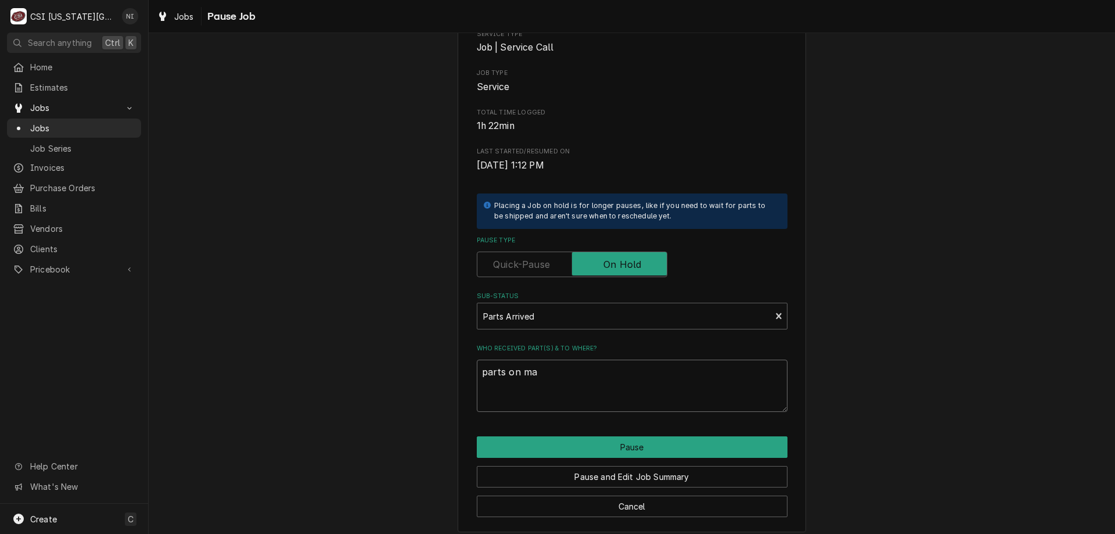
type textarea "parts on mar"
type textarea "x"
type textarea "parts on mars"
type textarea "x"
type textarea "parts on marsh"
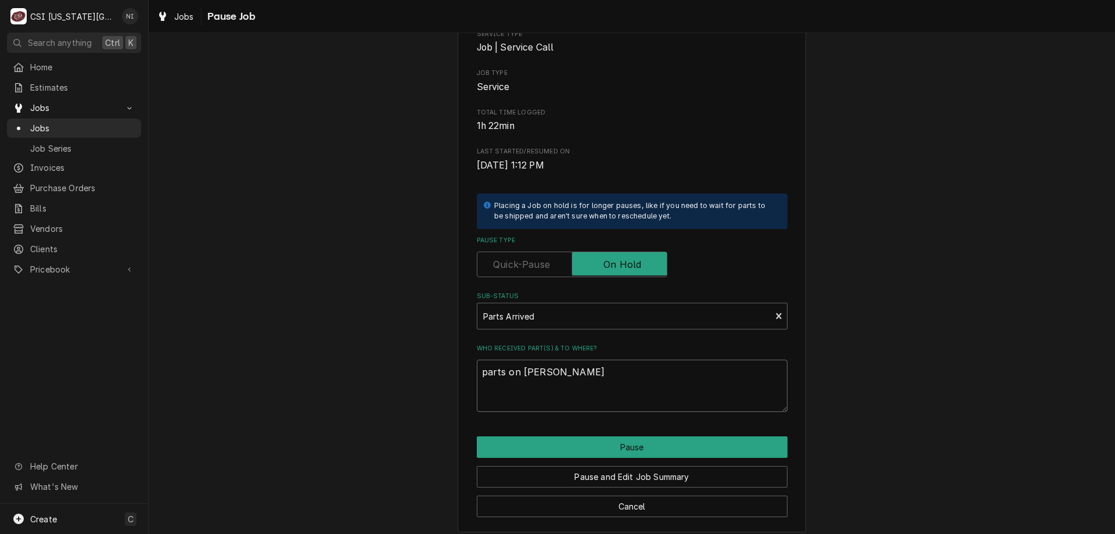
type textarea "x"
type textarea "parts on marsha"
type textarea "x"
type textarea "parts on marshal"
type textarea "x"
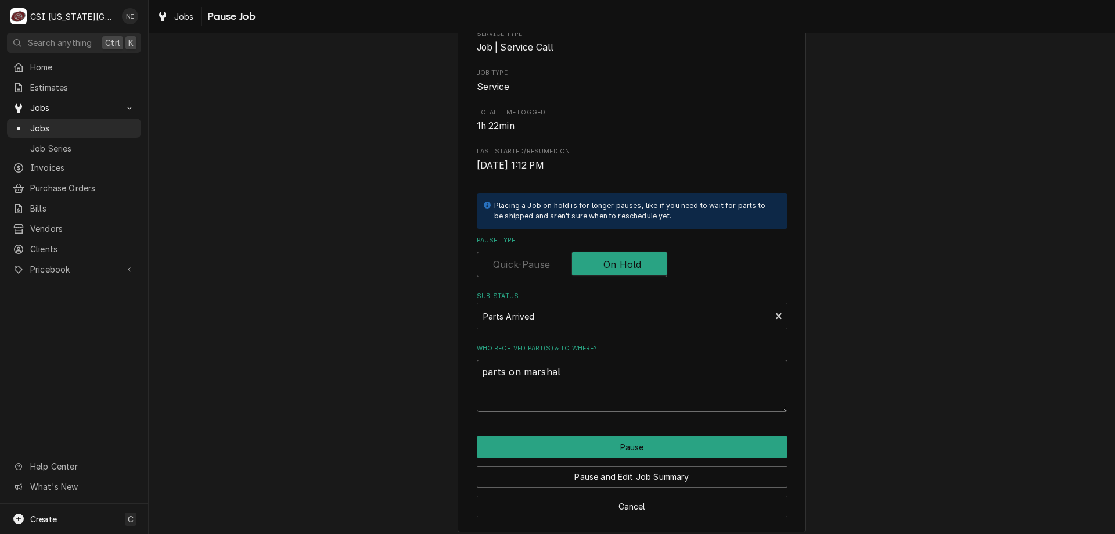
type textarea "parts on marshall"
type textarea "x"
type textarea "parts on marshall"
type textarea "x"
type textarea "parts on marshall s"
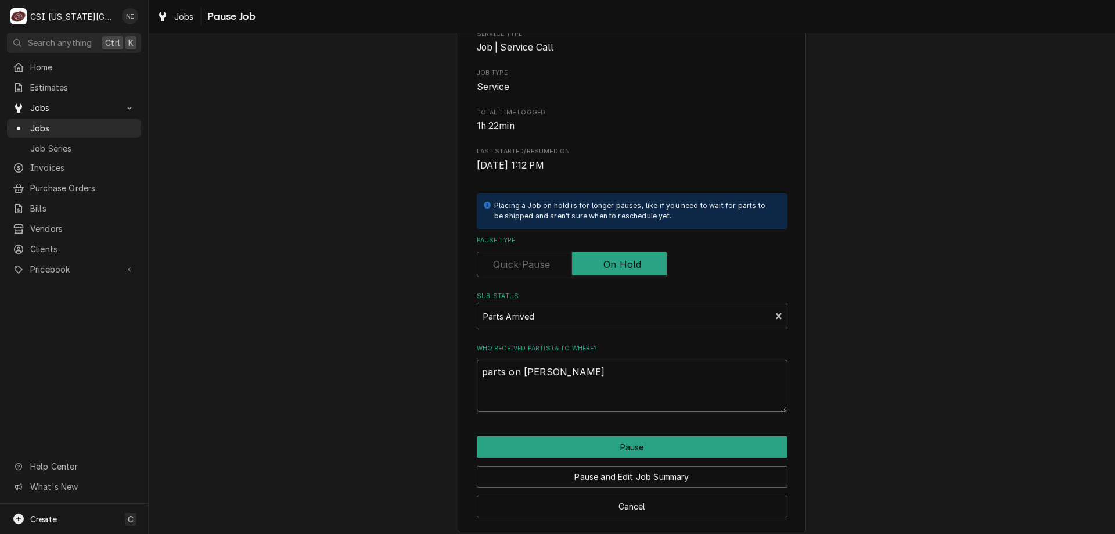
type textarea "x"
type textarea "parts on marshall sh"
type textarea "x"
type textarea "parts on marshall shl"
type textarea "x"
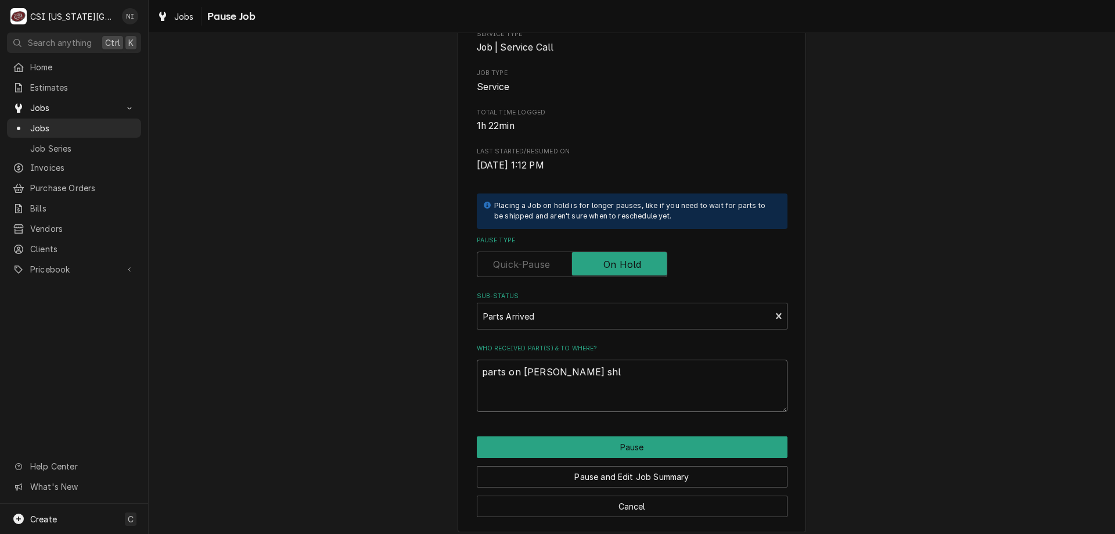
type textarea "parts on marshall shle"
type textarea "x"
type textarea "parts on marshall shlef"
type textarea "x"
type textarea "parts on marshall shle"
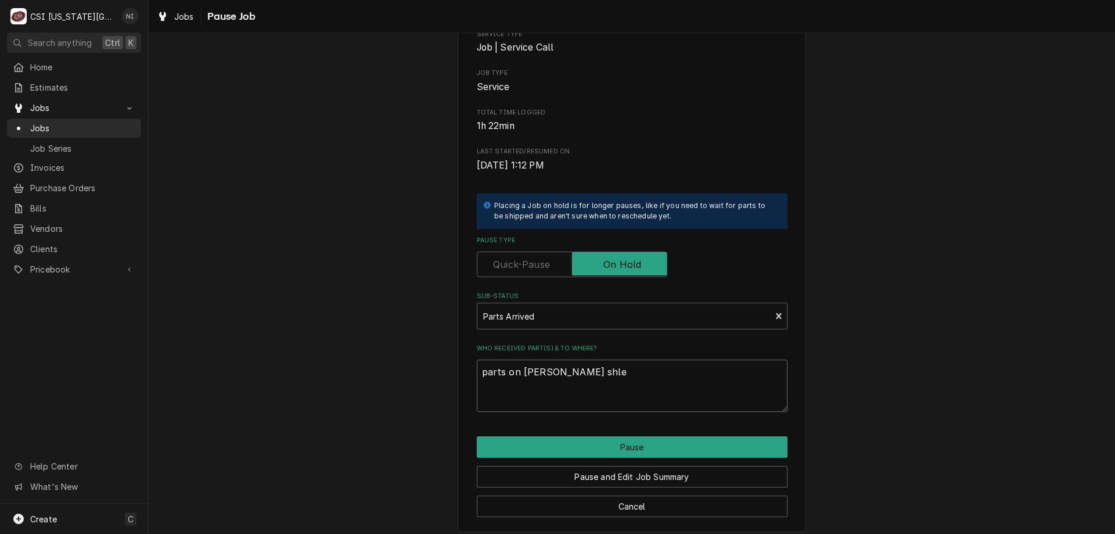
type textarea "x"
type textarea "parts on marshall shl"
type textarea "x"
type textarea "parts on marshall sh"
type textarea "x"
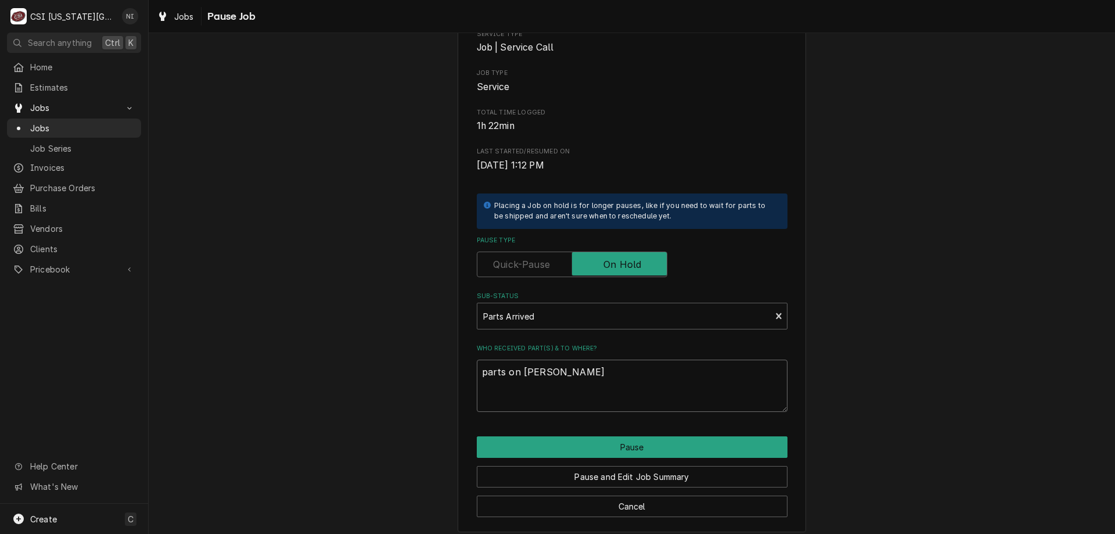
type textarea "parts on marshall s"
type textarea "x"
type textarea "parts on marshall she"
type textarea "x"
type textarea "parts on marshall shel"
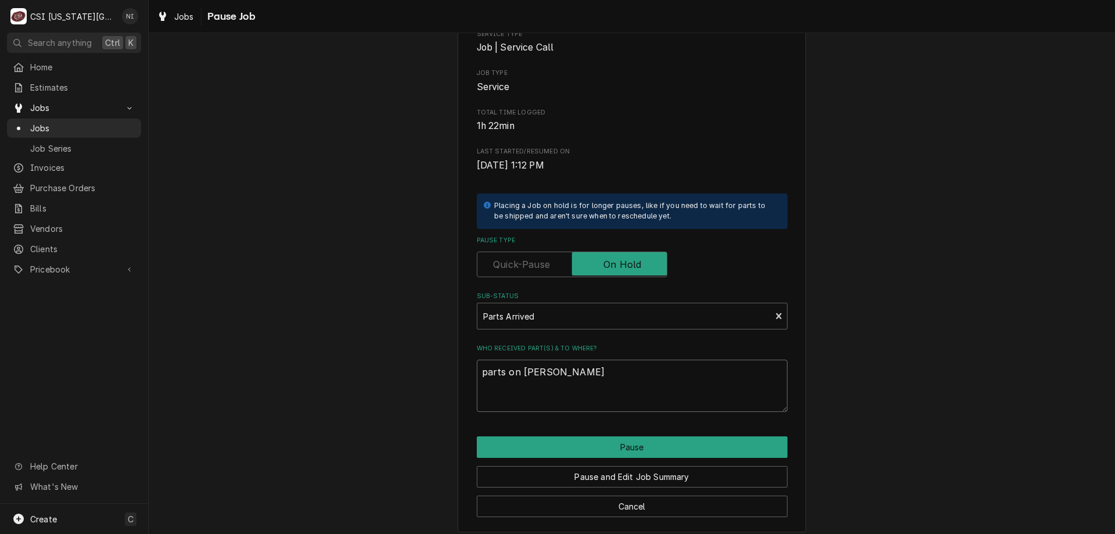
type textarea "x"
type textarea "parts on marshall shelf"
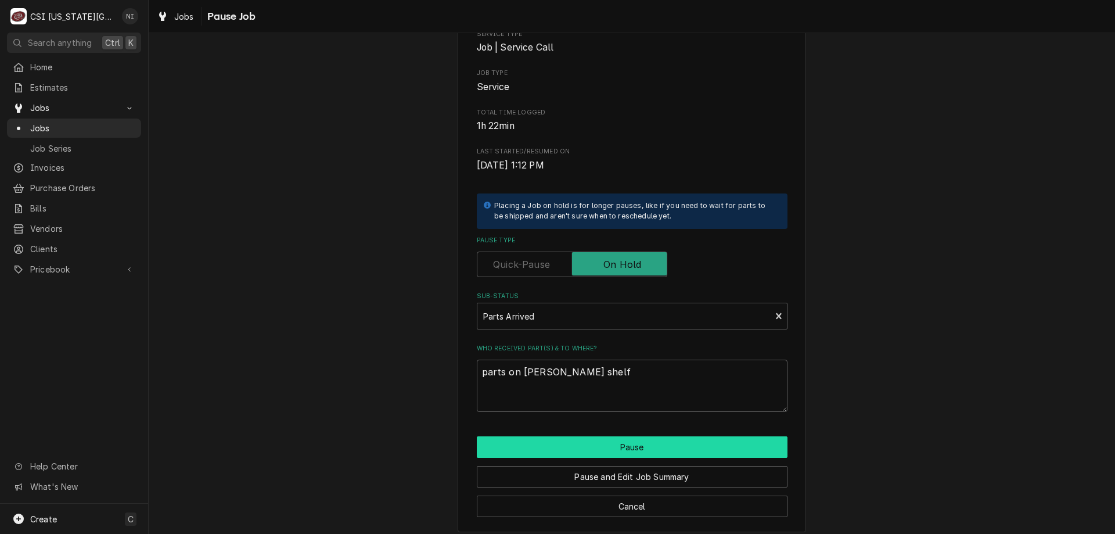
click at [563, 444] on button "Pause" at bounding box center [632, 446] width 311 height 21
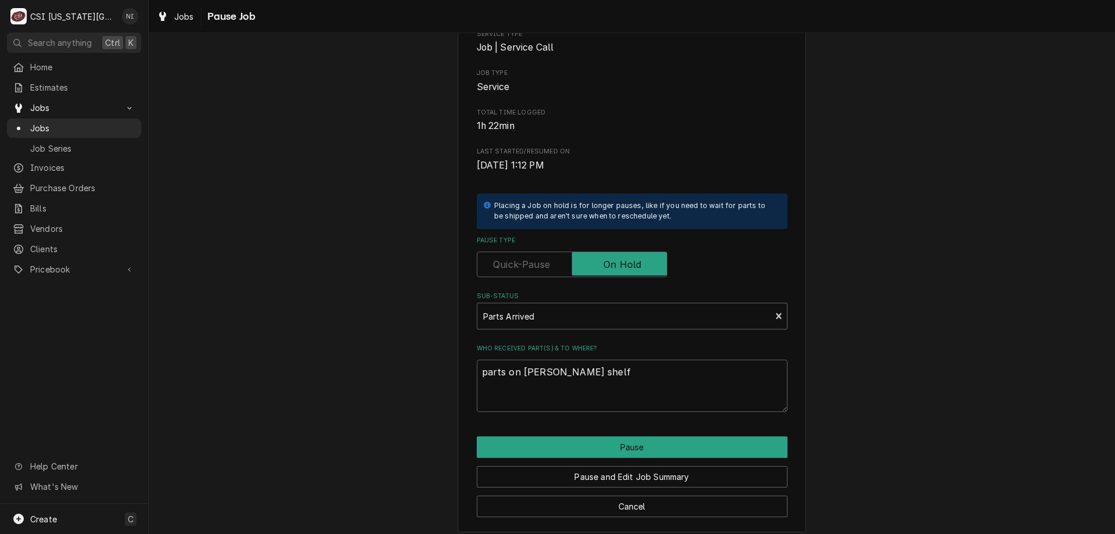
type textarea "x"
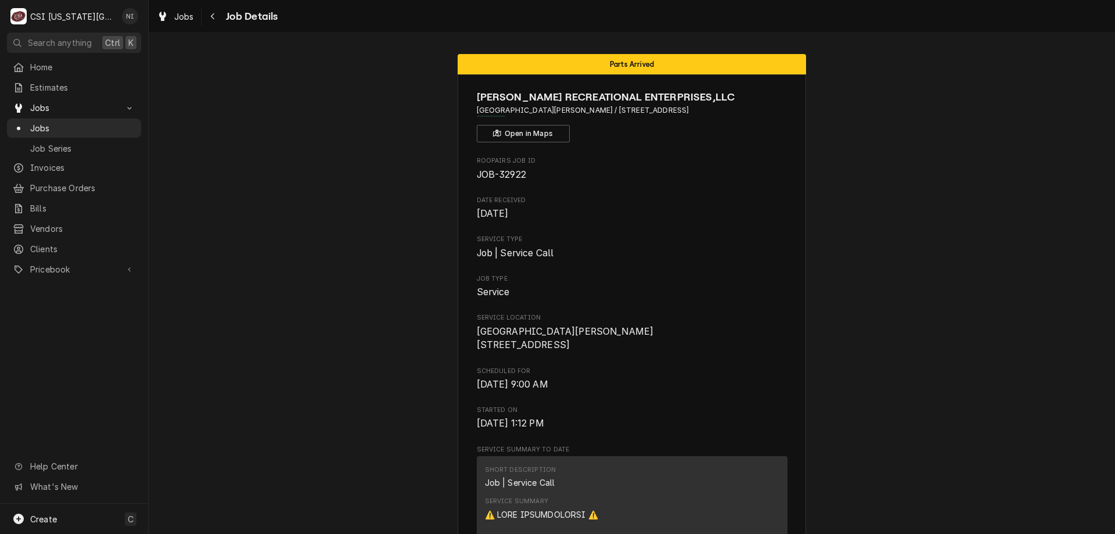
click at [106, 128] on span "Jobs" at bounding box center [82, 128] width 105 height 12
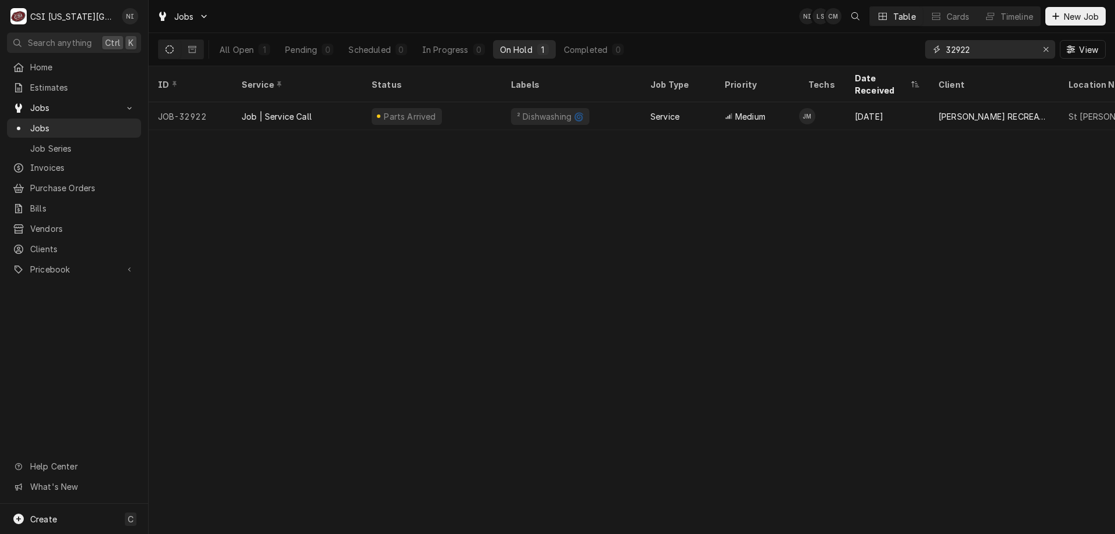
click at [1046, 52] on icon "Erase input" at bounding box center [1046, 49] width 6 height 8
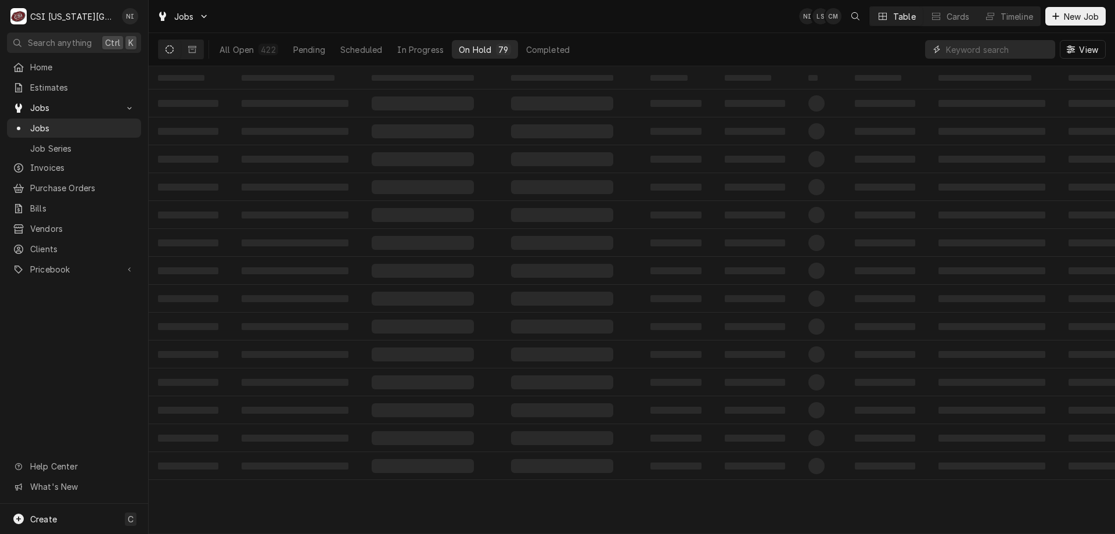
paste input "33265"
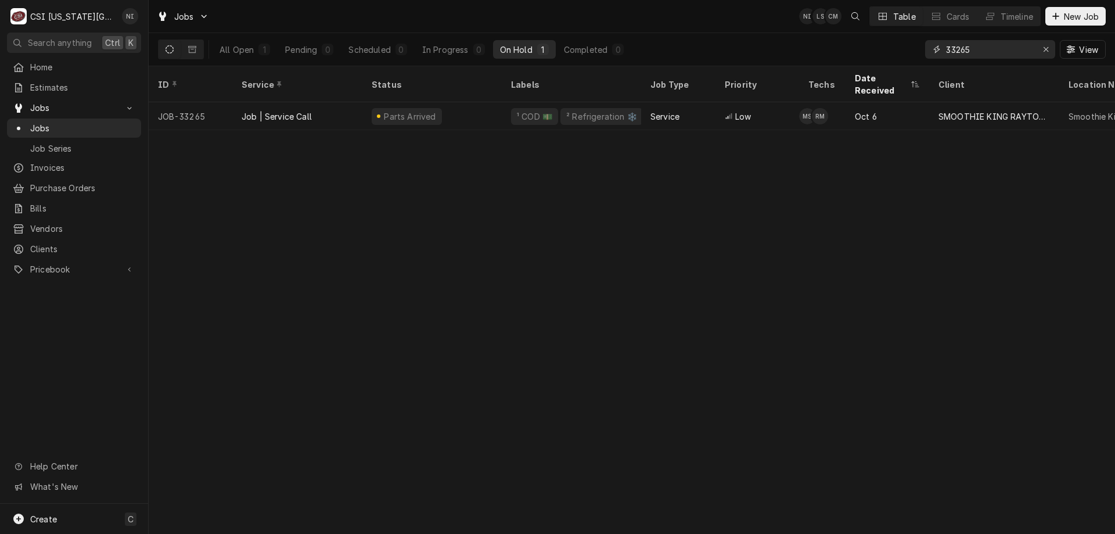
type input "33265"
click at [468, 102] on div "Parts Arrived" at bounding box center [431, 116] width 139 height 28
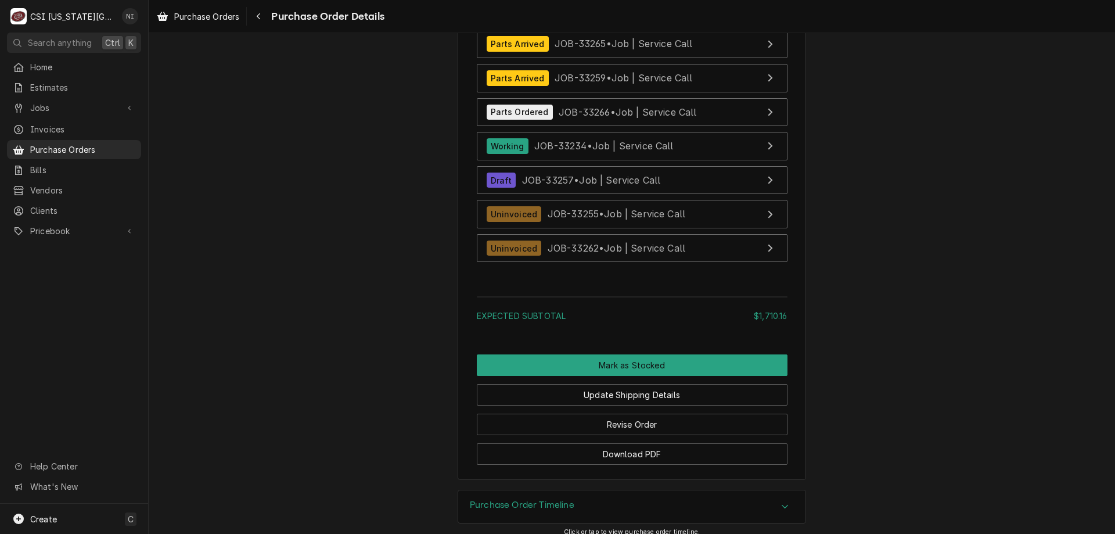
scroll to position [5313, 0]
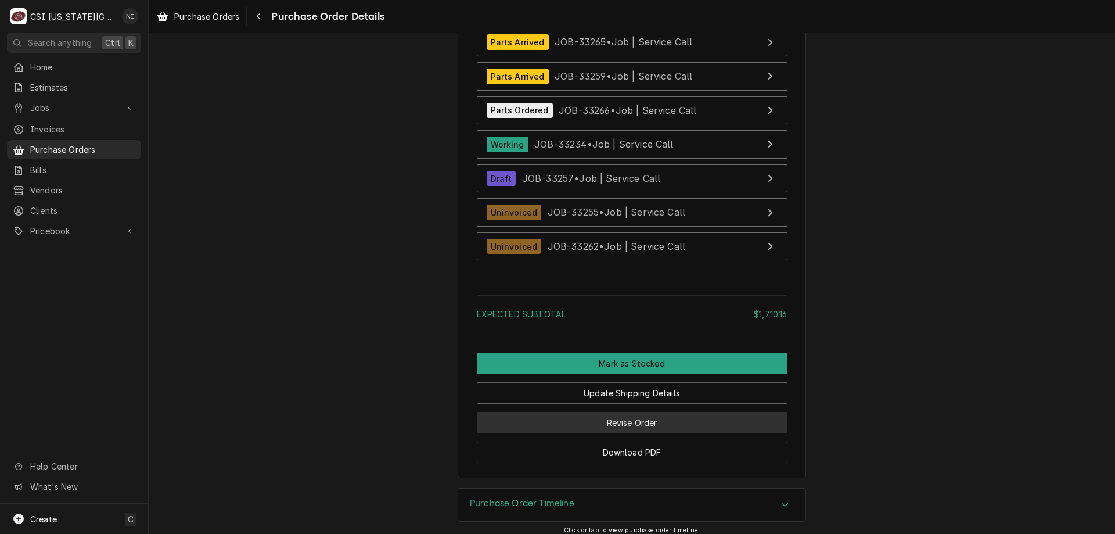
click at [639, 433] on button "Revise Order" at bounding box center [632, 422] width 311 height 21
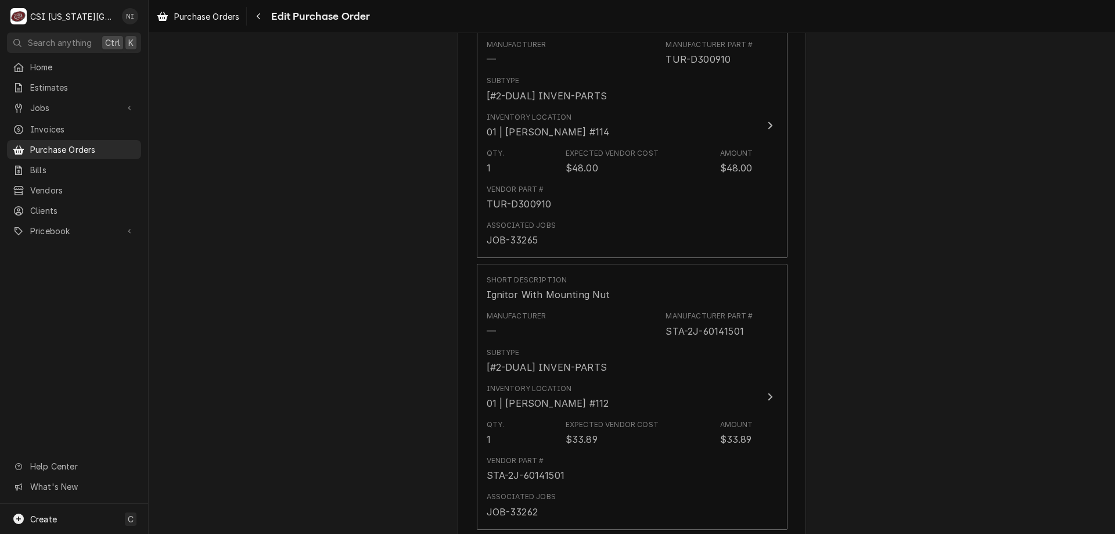
scroll to position [5114, 0]
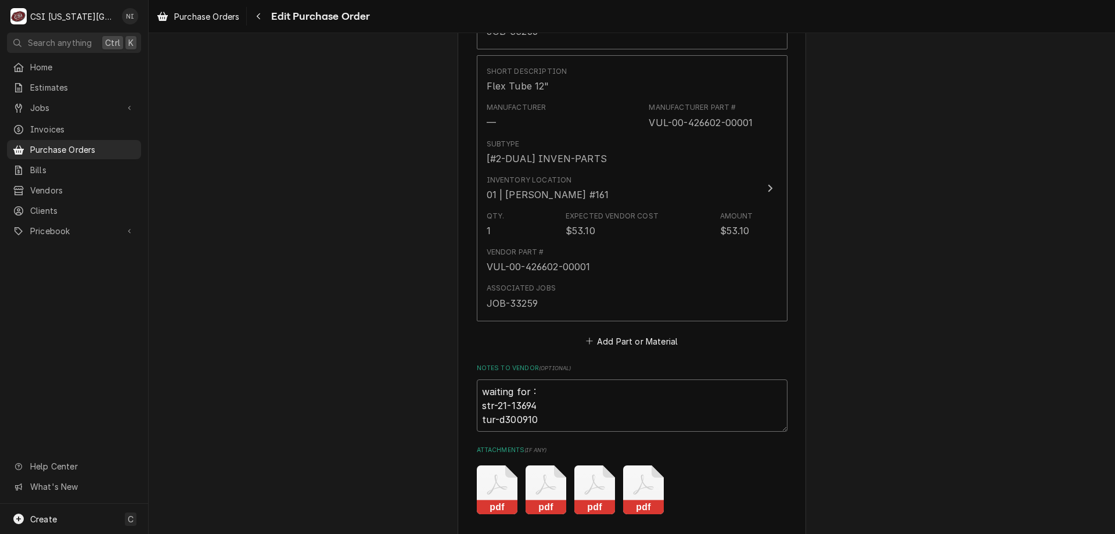
drag, startPoint x: 535, startPoint y: 420, endPoint x: 467, endPoint y: 422, distance: 68.0
type textarea "x"
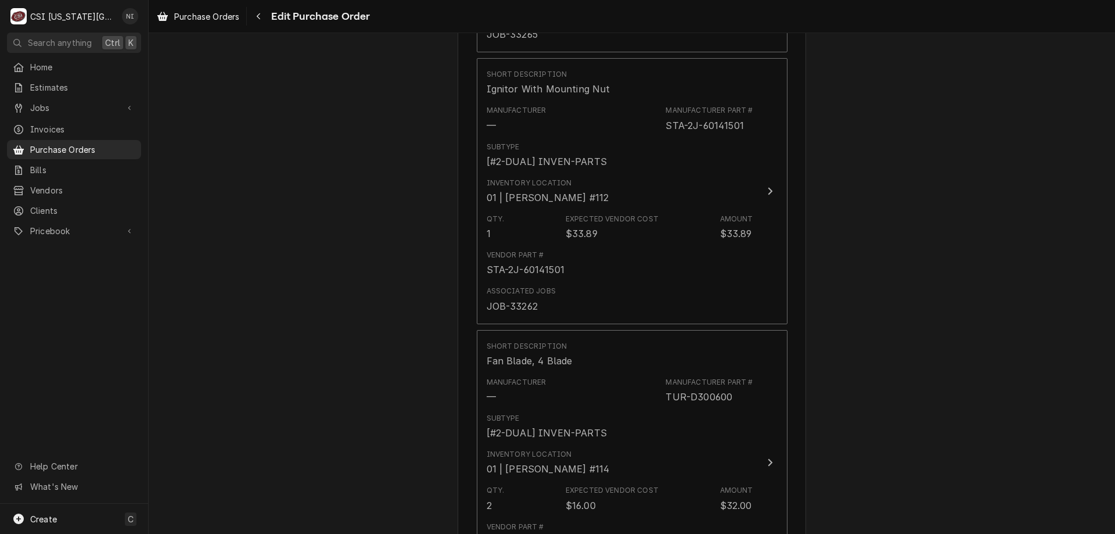
scroll to position [4293, 0]
type textarea "waiting for : str-21-13694"
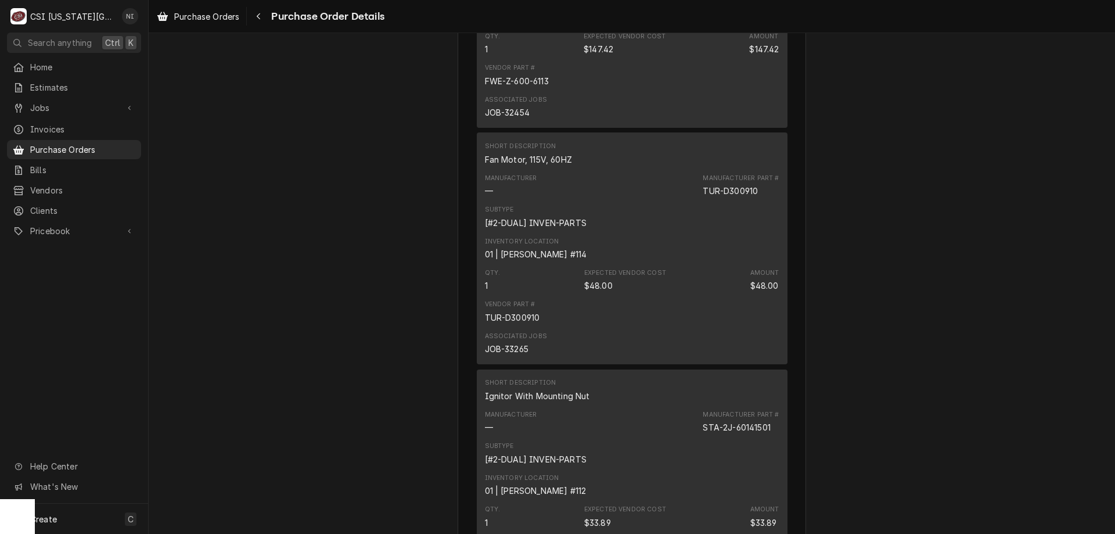
scroll to position [3826, 0]
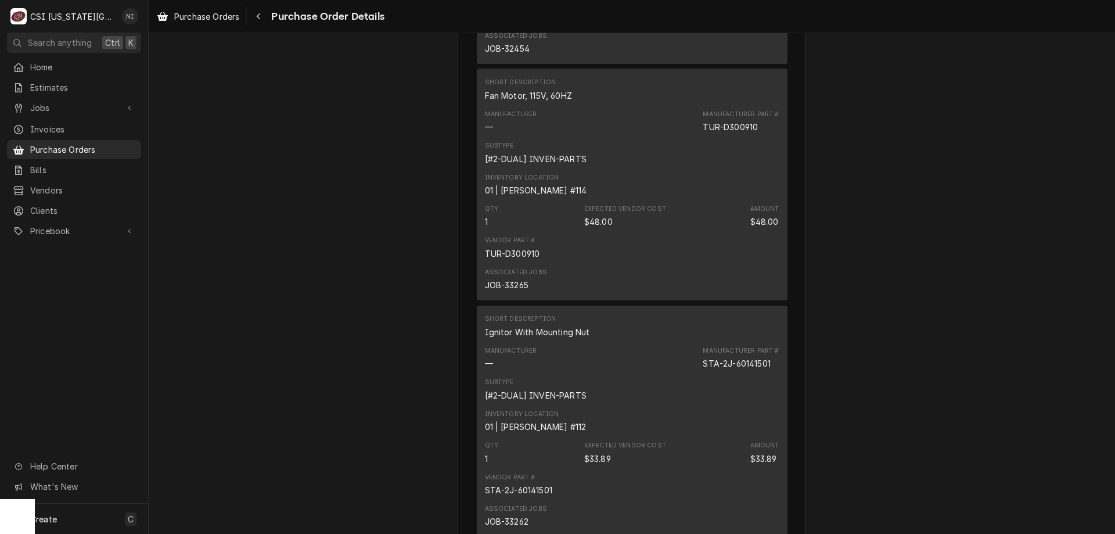
click at [519, 291] on div "JOB-33265" at bounding box center [507, 285] width 44 height 12
copy div "33265"
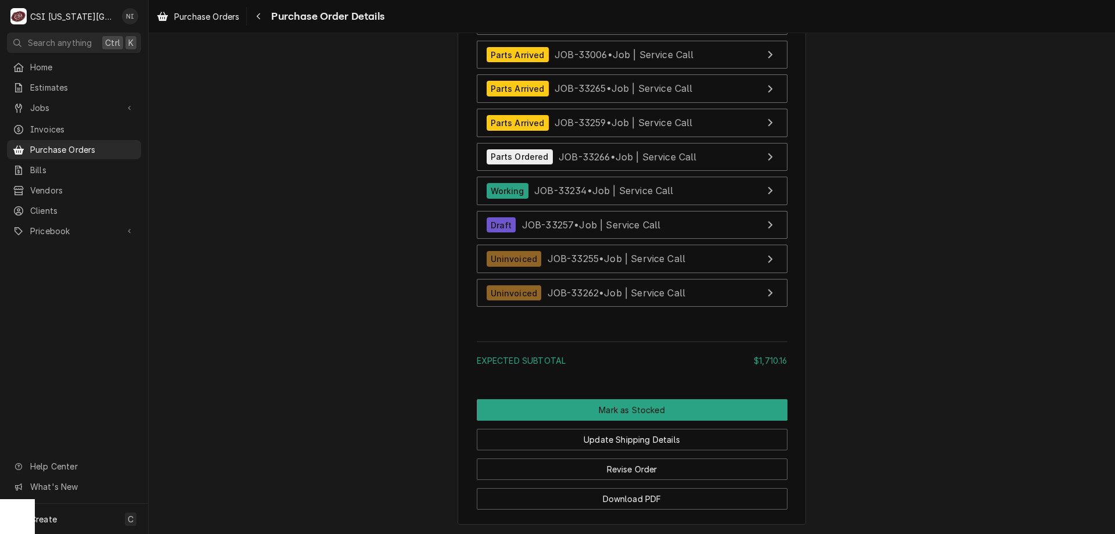
scroll to position [5358, 0]
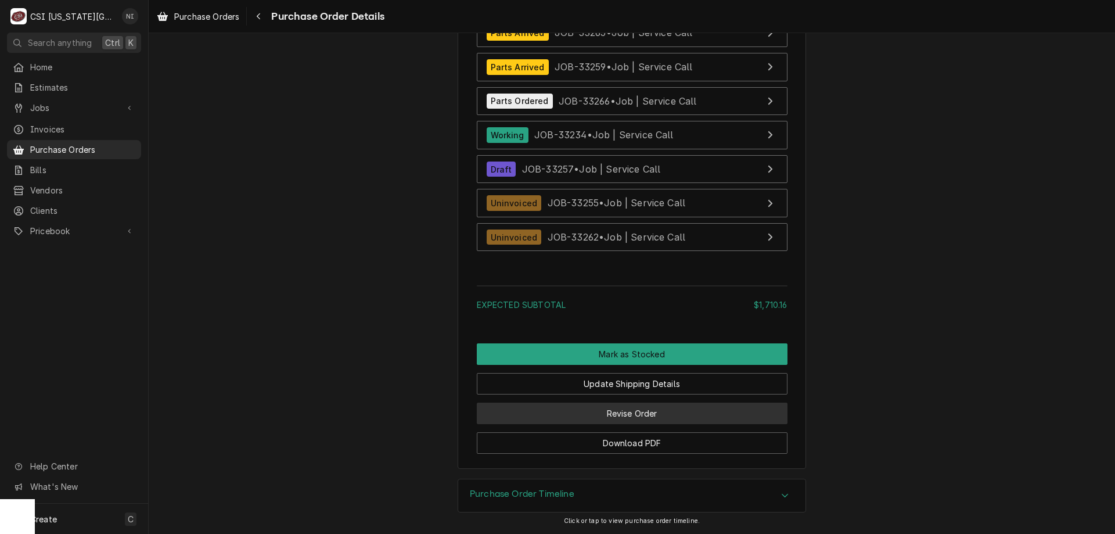
click at [699, 419] on button "Revise Order" at bounding box center [632, 413] width 311 height 21
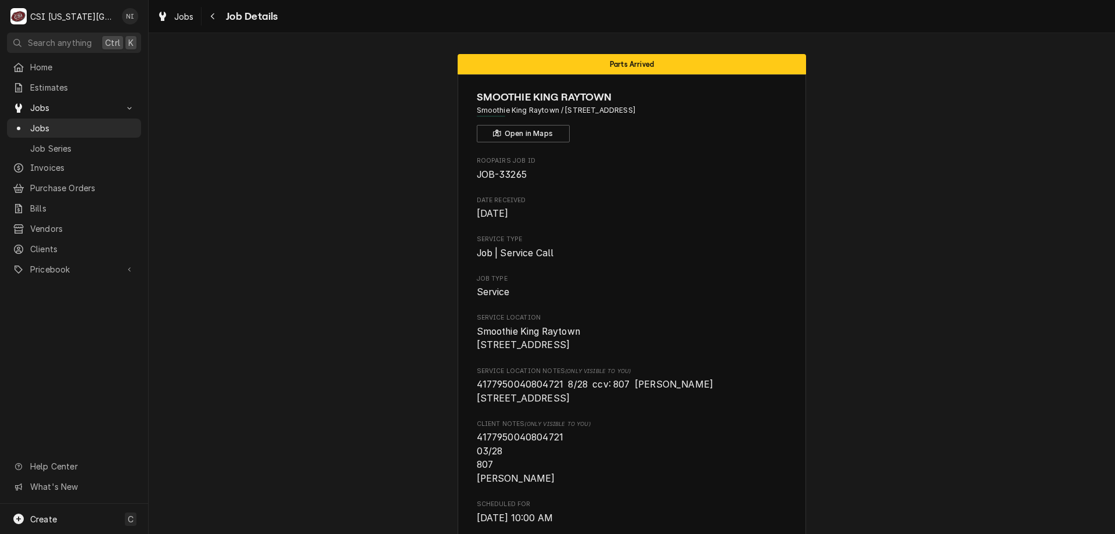
click at [67, 122] on span "Jobs" at bounding box center [82, 128] width 105 height 12
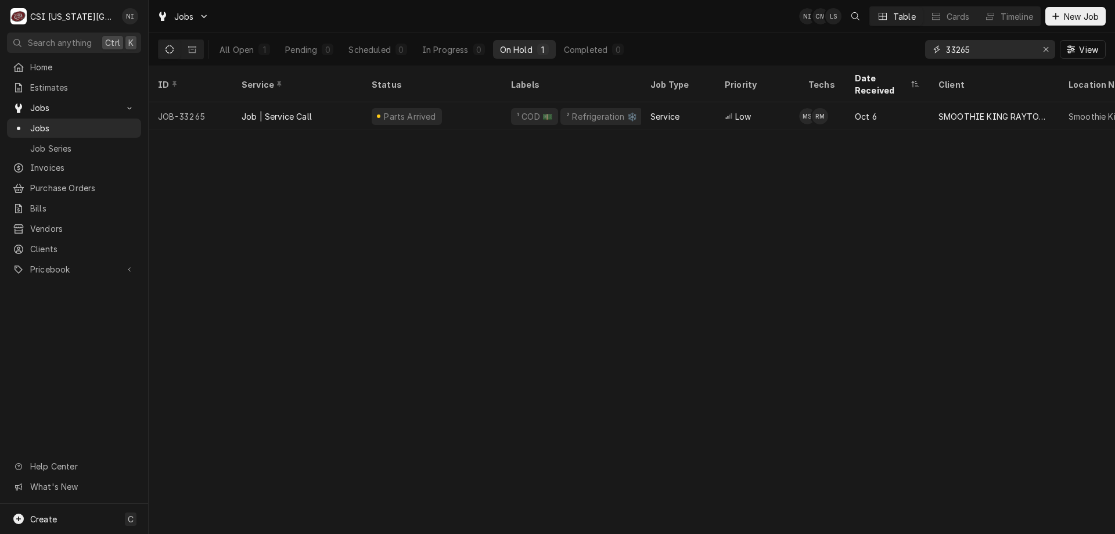
drag, startPoint x: 935, startPoint y: 49, endPoint x: 905, endPoint y: 48, distance: 30.3
click at [905, 48] on div "All Open 1 Pending 0 Scheduled 0 In Progress 0 On Hold 1 Completed 0 33265 View" at bounding box center [632, 49] width 948 height 33
type input "r"
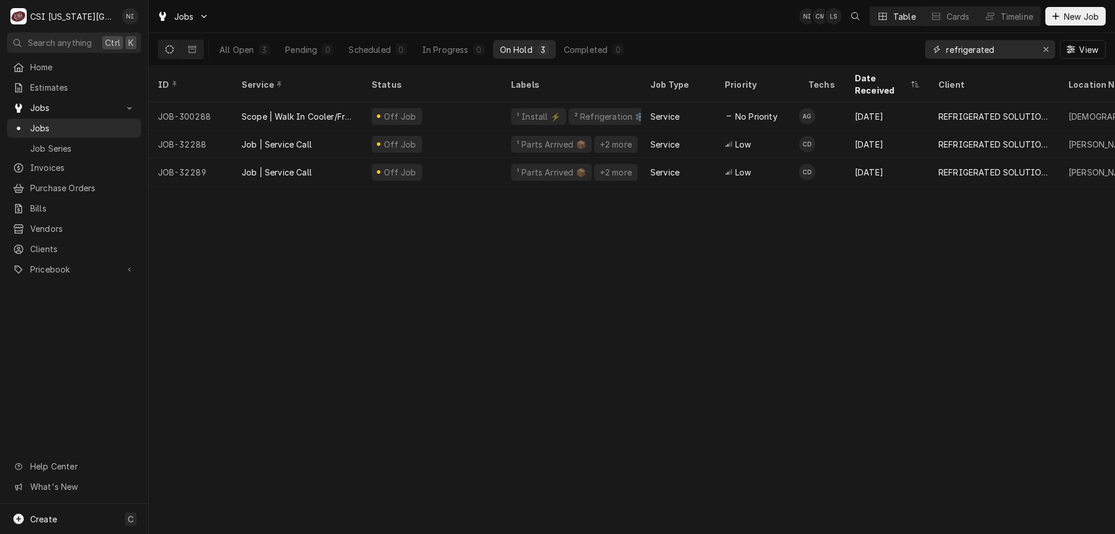
drag, startPoint x: 1002, startPoint y: 48, endPoint x: 880, endPoint y: 44, distance: 122.0
click at [880, 44] on div "All Open 3 Pending 0 Scheduled 0 In Progress 0 On Hold 3 Completed 0 refrigerat…" at bounding box center [632, 49] width 948 height 33
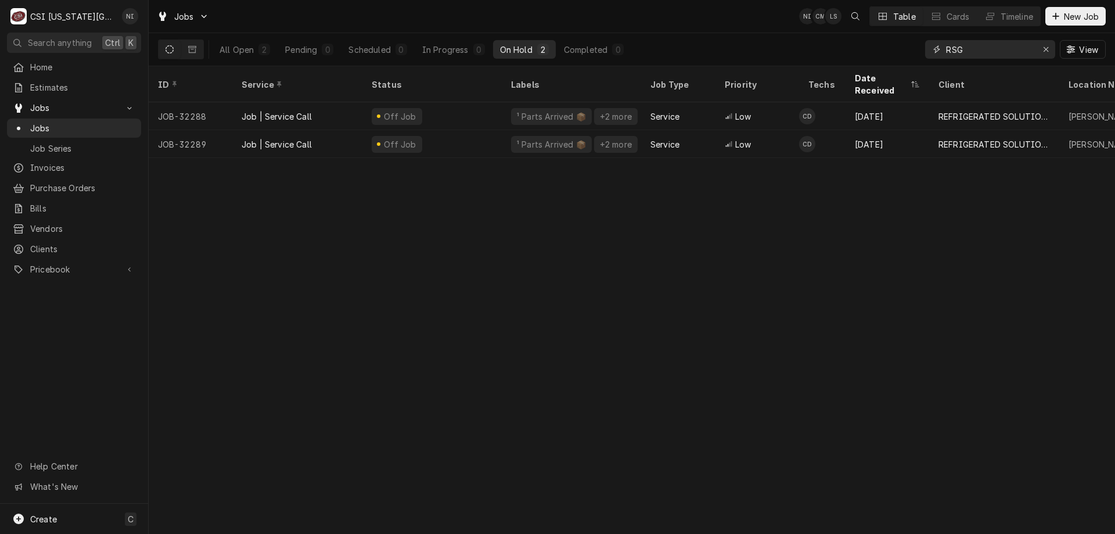
type input "RSG"
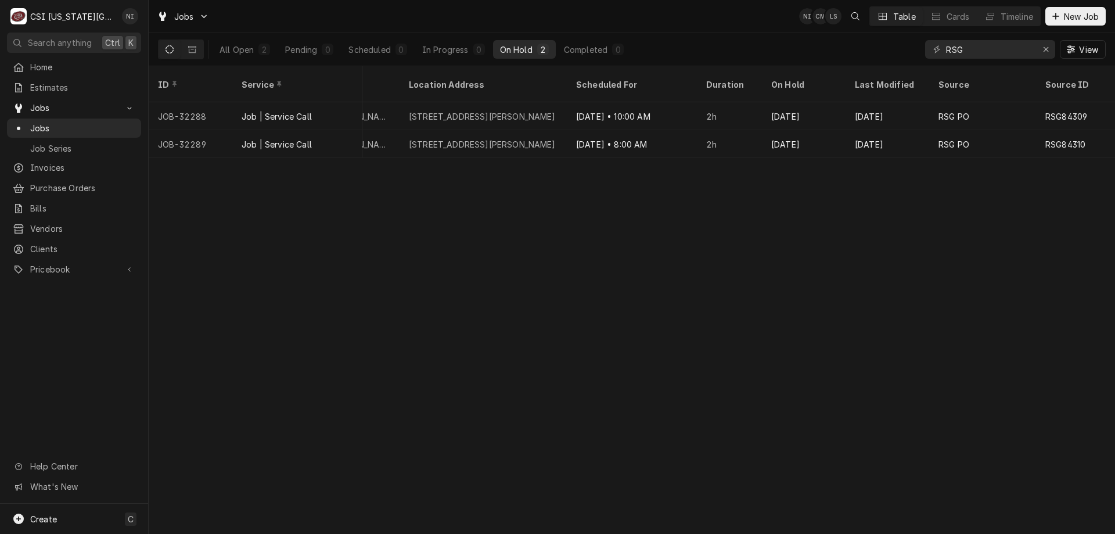
scroll to position [0, 832]
drag, startPoint x: 1046, startPoint y: 53, endPoint x: 1030, endPoint y: 55, distance: 16.4
click at [1046, 52] on icon "Erase input" at bounding box center [1046, 49] width 6 height 8
click at [1022, 55] on input "Dynamic Content Wrapper" at bounding box center [1000, 49] width 109 height 19
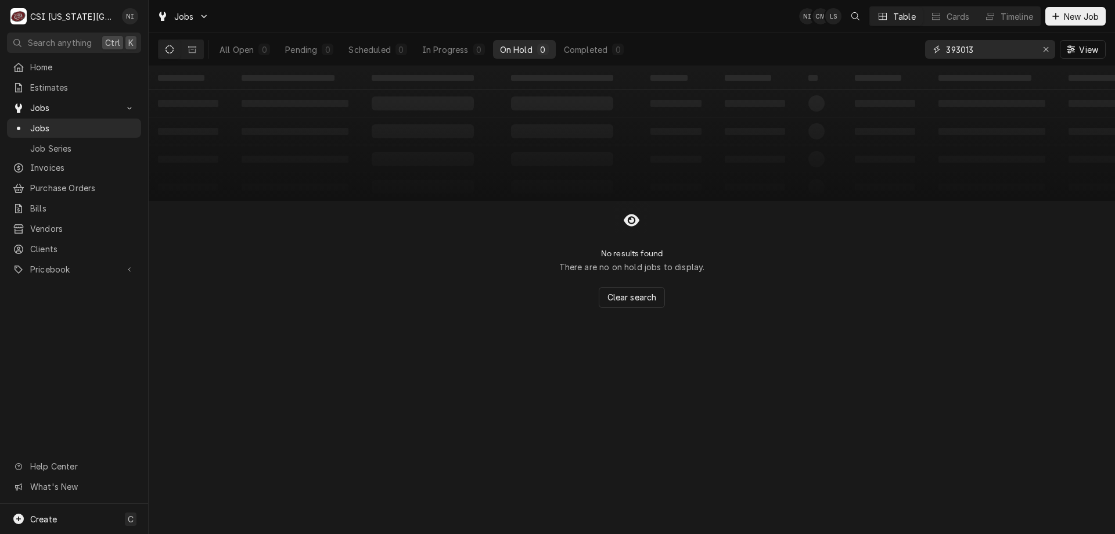
drag, startPoint x: 976, startPoint y: 49, endPoint x: 902, endPoint y: 51, distance: 73.8
click at [902, 51] on div "All Open 0 Pending 0 Scheduled 0 In Progress 0 On Hold 0 Completed 0 393013 View" at bounding box center [632, 49] width 948 height 33
drag, startPoint x: 963, startPoint y: 47, endPoint x: 811, endPoint y: 48, distance: 151.6
click at [907, 48] on div "All Open 0 Pending 0 Scheduled 0 In Progress 0 On Hold 0 Completed 0 32102 View" at bounding box center [632, 49] width 948 height 33
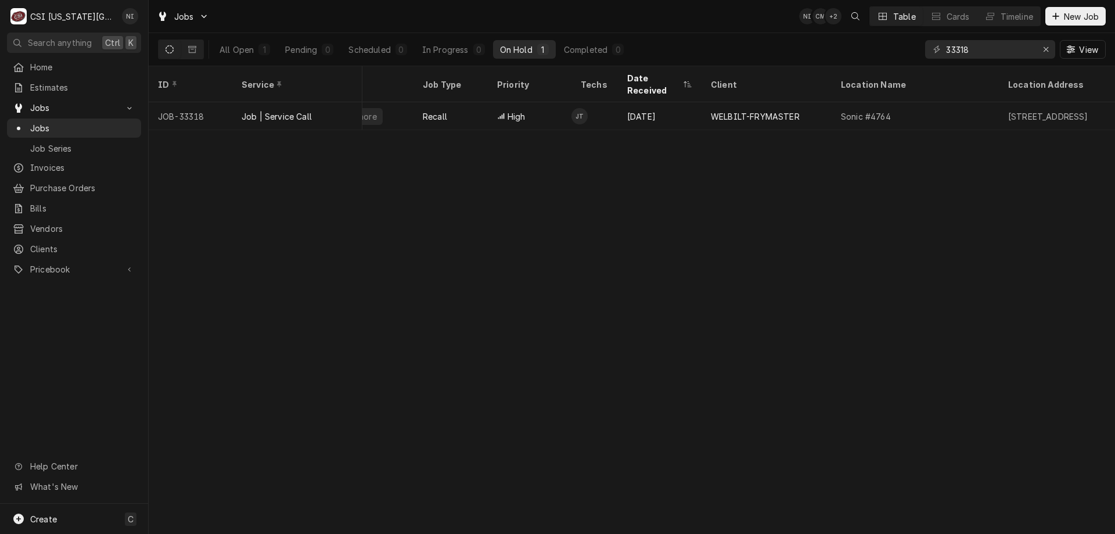
scroll to position [0, 223]
drag, startPoint x: 972, startPoint y: 51, endPoint x: 818, endPoint y: 54, distance: 154.0
click at [818, 54] on div "All Open 1 Pending 0 Scheduled 0 In Progress 0 On Hold 1 Completed 0 33318 View" at bounding box center [632, 49] width 948 height 33
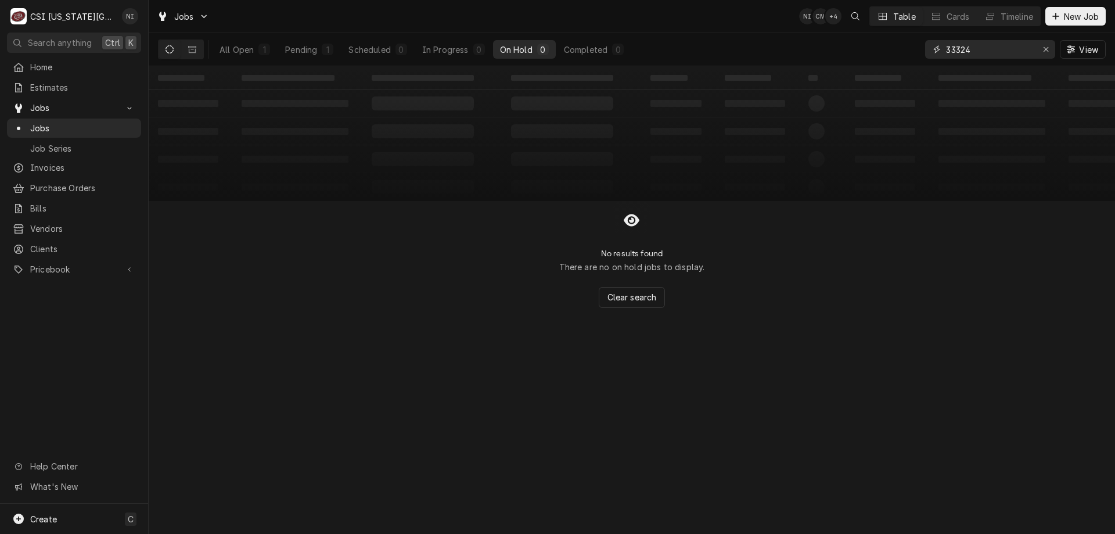
type input "33324"
click at [235, 51] on div "All Open" at bounding box center [237, 50] width 34 height 12
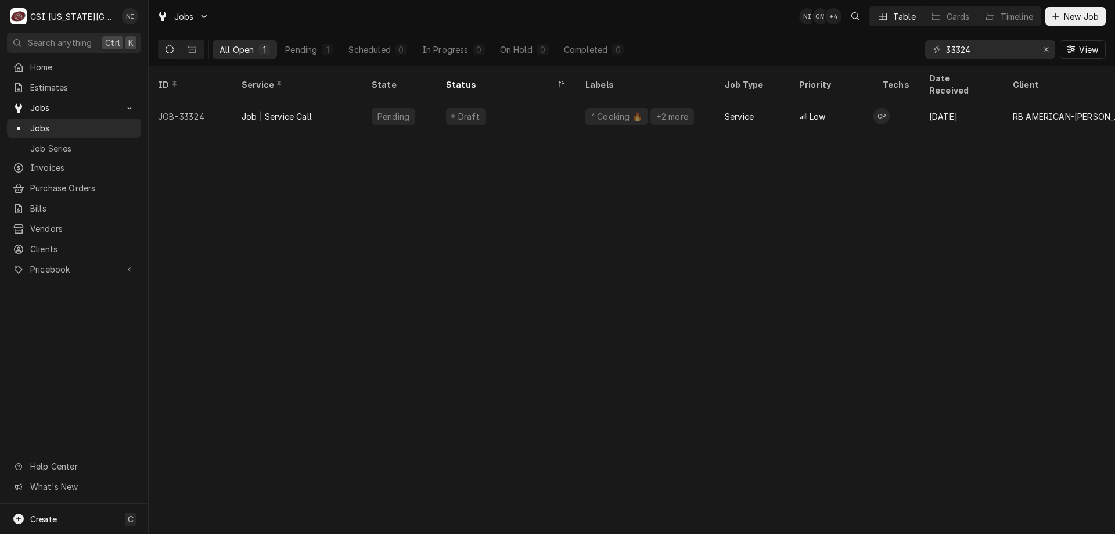
click at [427, 105] on div "Pending" at bounding box center [399, 116] width 74 height 28
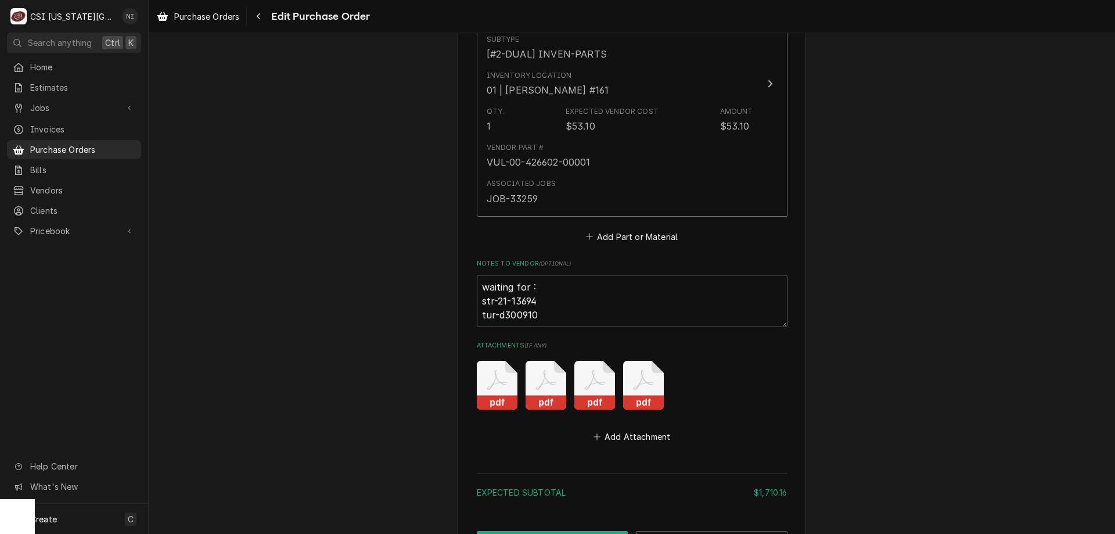
scroll to position [5318, 0]
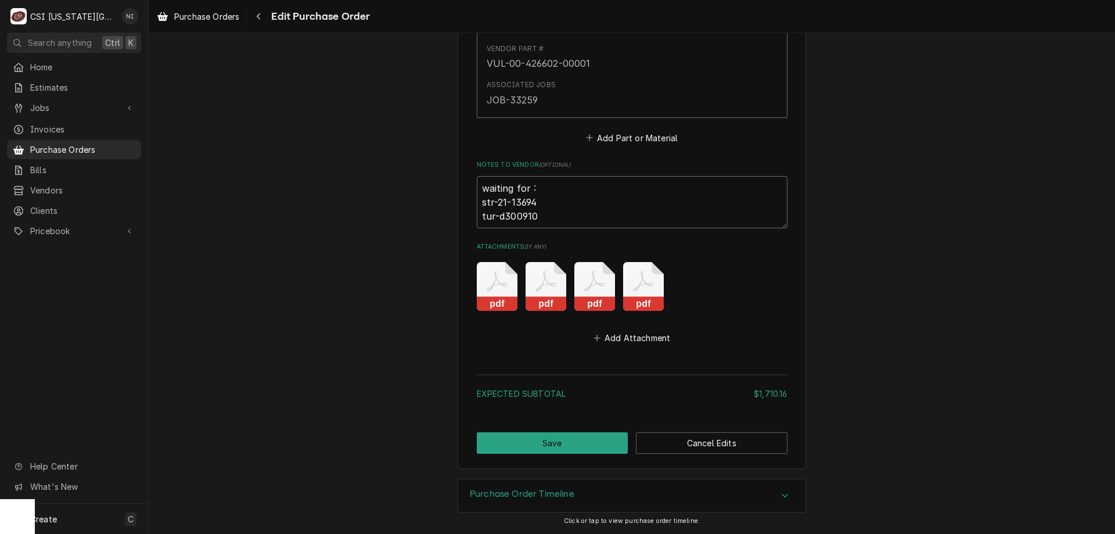
drag, startPoint x: 532, startPoint y: 220, endPoint x: 468, endPoint y: 226, distance: 64.8
type textarea "x"
type textarea "waiting for : str-21-13694"
click at [599, 445] on button "Save" at bounding box center [553, 442] width 152 height 21
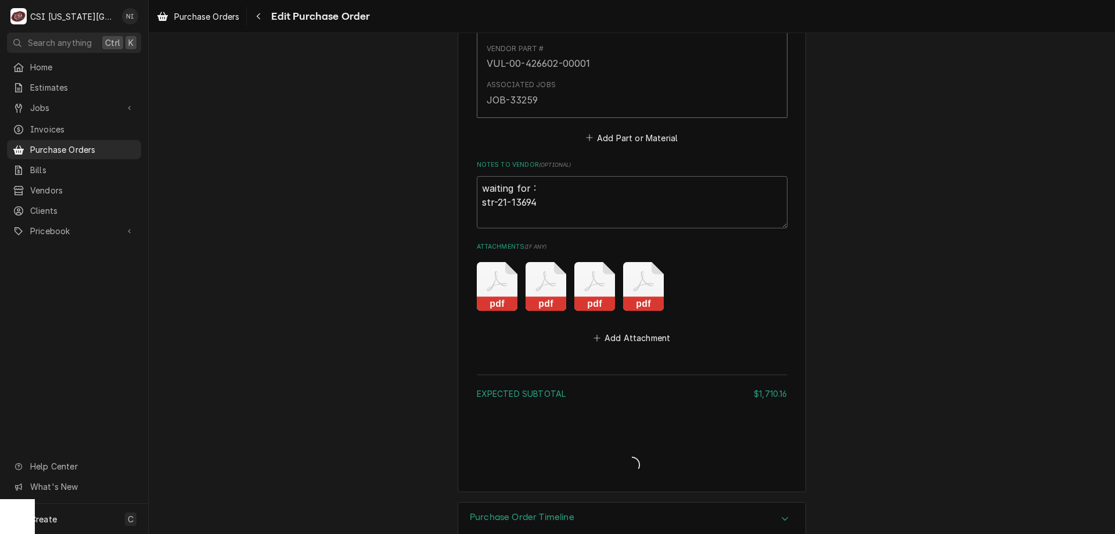
type textarea "x"
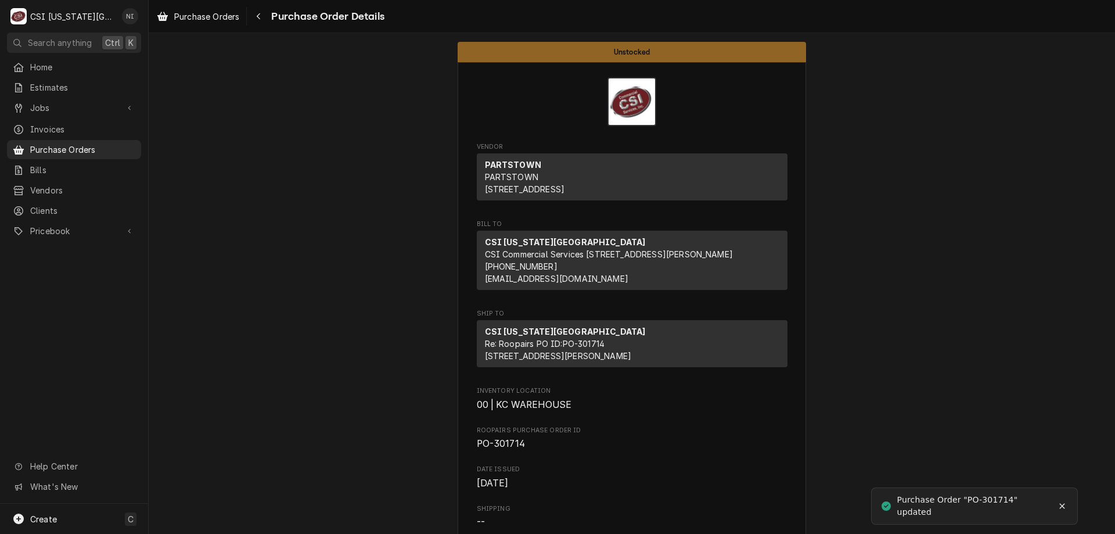
click at [105, 146] on span "Purchase Orders" at bounding box center [82, 149] width 105 height 12
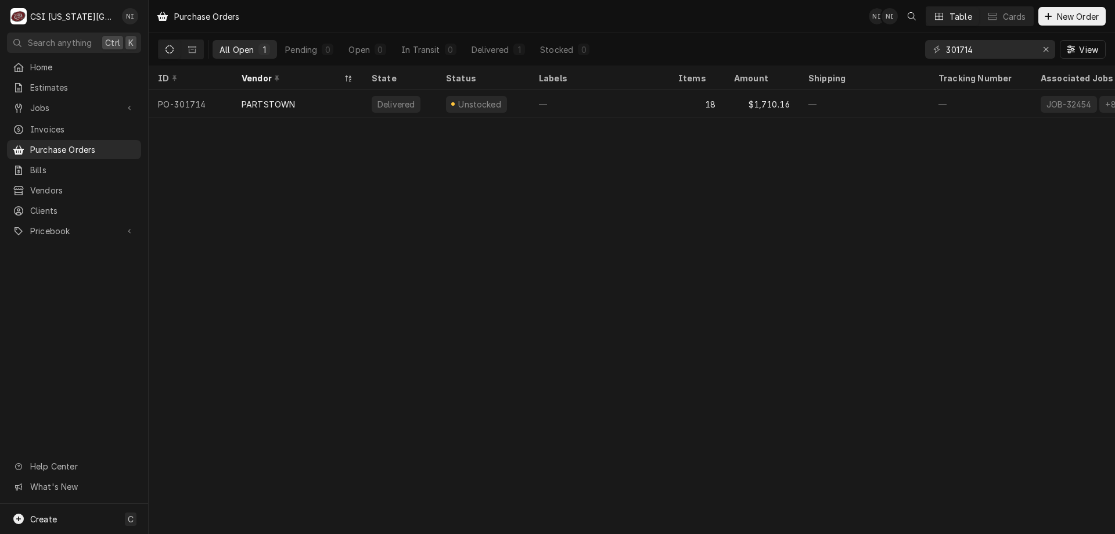
click at [604, 96] on div "—" at bounding box center [599, 104] width 139 height 28
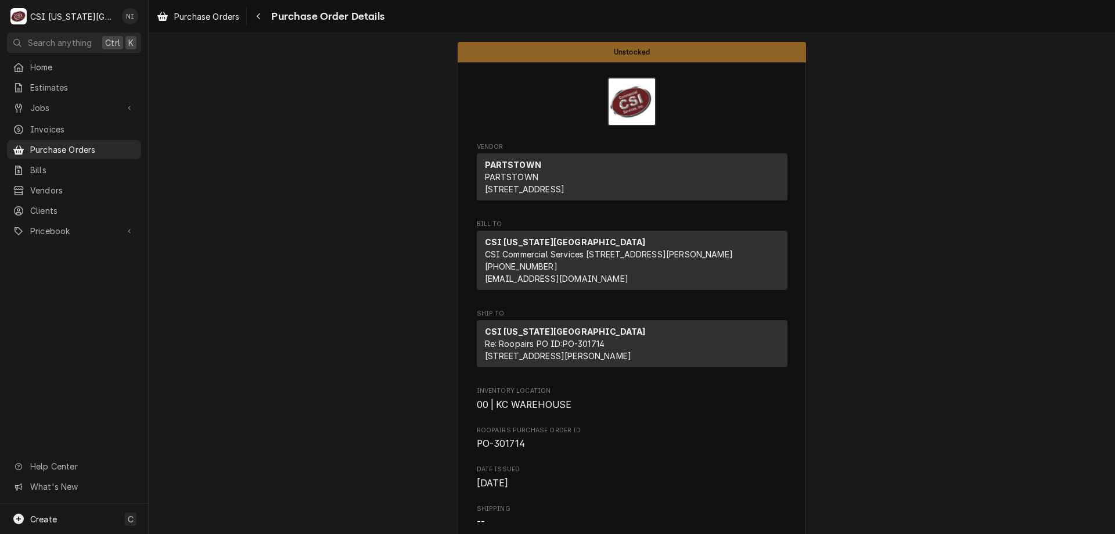
click at [130, 143] on span "Purchase Orders" at bounding box center [82, 149] width 105 height 12
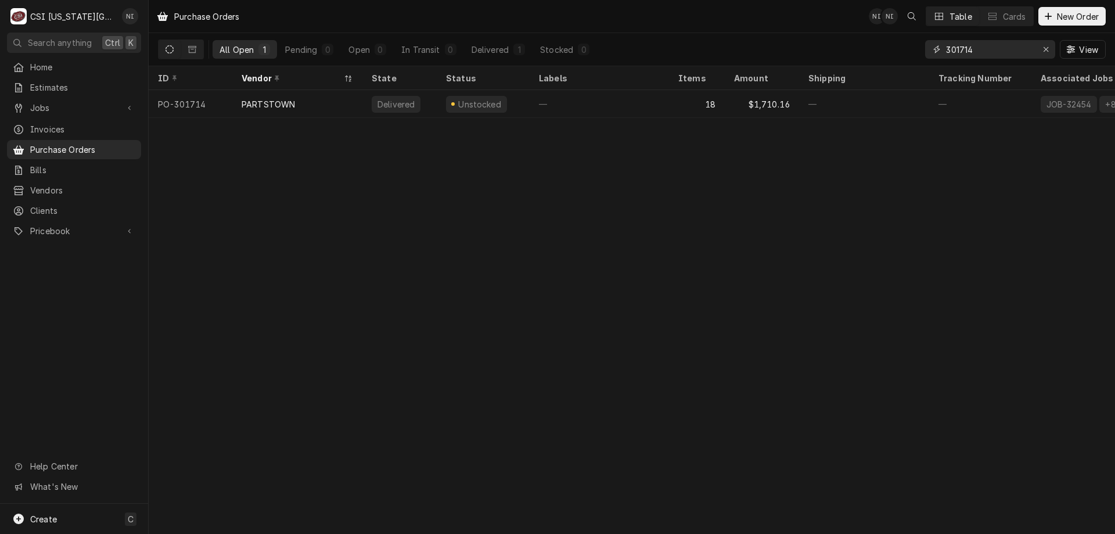
drag, startPoint x: 976, startPoint y: 49, endPoint x: 880, endPoint y: 51, distance: 96.5
click at [880, 51] on div "All Open 1 Pending 0 Open 0 In Transit 0 Delivered 1 Stocked 0 301714 View" at bounding box center [632, 49] width 948 height 33
type input "301742"
click at [561, 87] on table "ID Vendor State Status Labels Items Amount Shipping Tracking Number Associated …" at bounding box center [632, 92] width 967 height 52
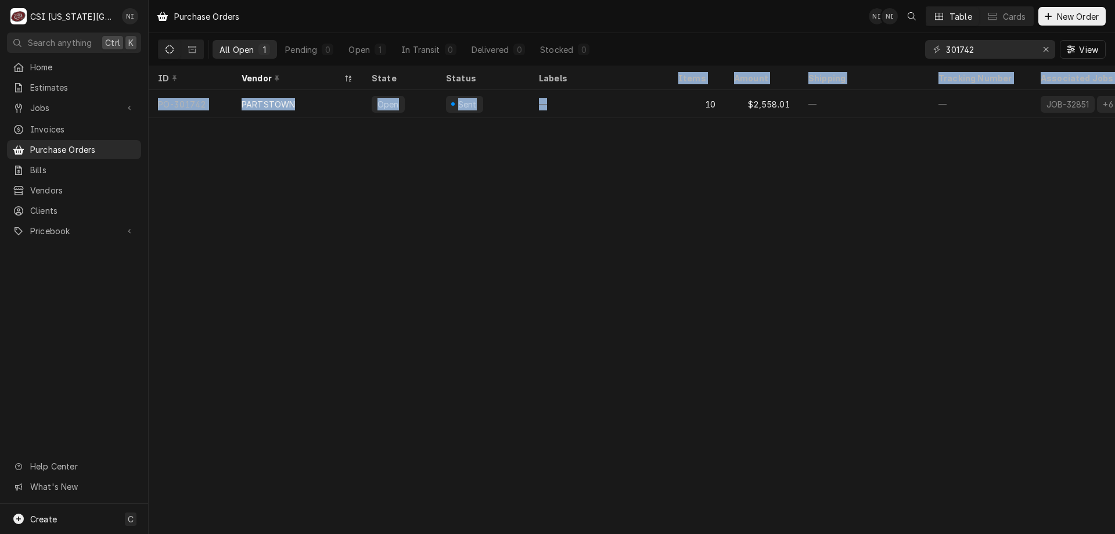
click at [626, 211] on div "Purchase Orders NI NI Table Cards New Order All Open 1 Pending 0 Open 1 In Tran…" at bounding box center [632, 267] width 967 height 534
click at [604, 164] on div "Purchase Orders NI NI Table Cards New Order All Open 1 Pending 0 Open 1 In Tran…" at bounding box center [632, 267] width 967 height 534
click at [610, 102] on div "—" at bounding box center [598, 104] width 139 height 28
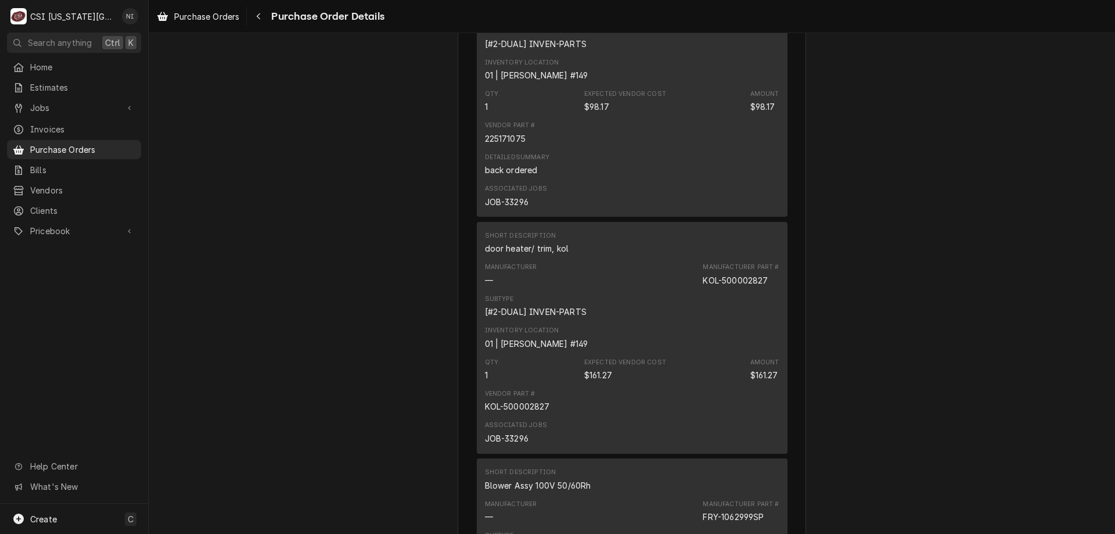
scroll to position [1744, 0]
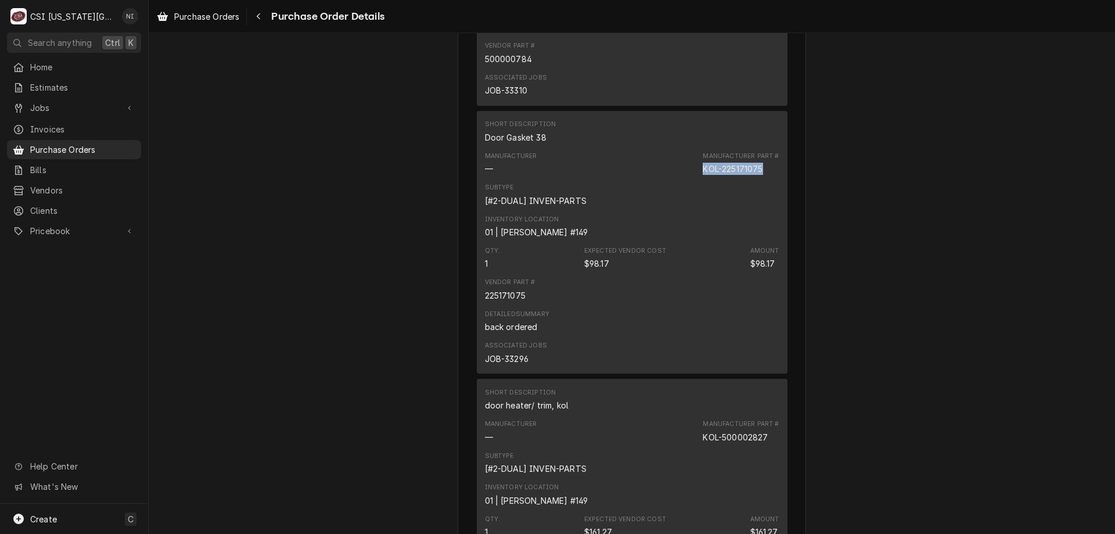
drag, startPoint x: 763, startPoint y: 207, endPoint x: 698, endPoint y: 211, distance: 65.1
click at [698, 179] on div "Manufacturer — Manufacturer Part # KOL-225171075" at bounding box center [632, 163] width 294 height 31
copy div "KOL-225171075"
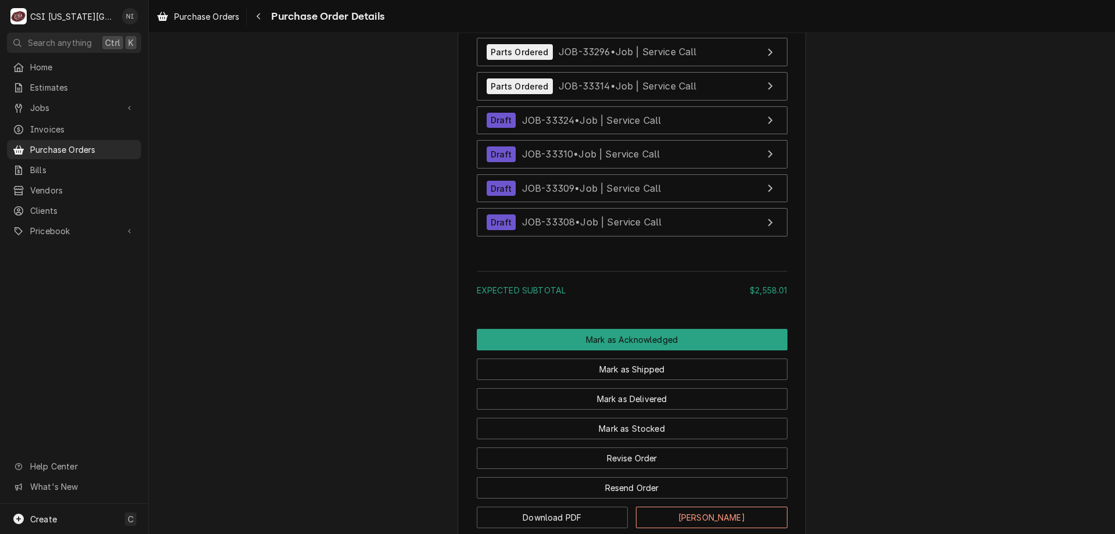
scroll to position [3305, 0]
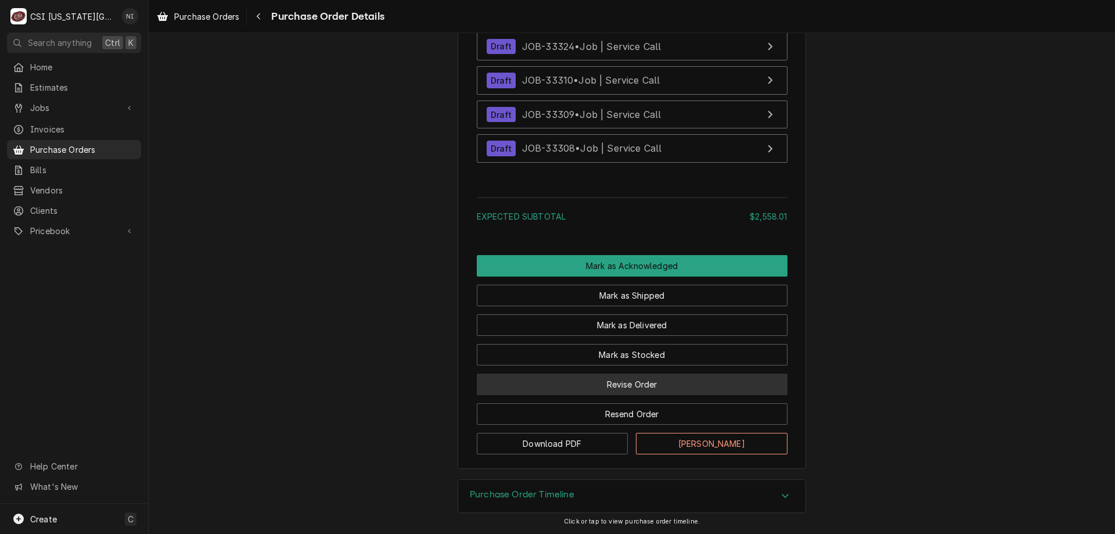
click at [684, 389] on button "Revise Order" at bounding box center [632, 383] width 311 height 21
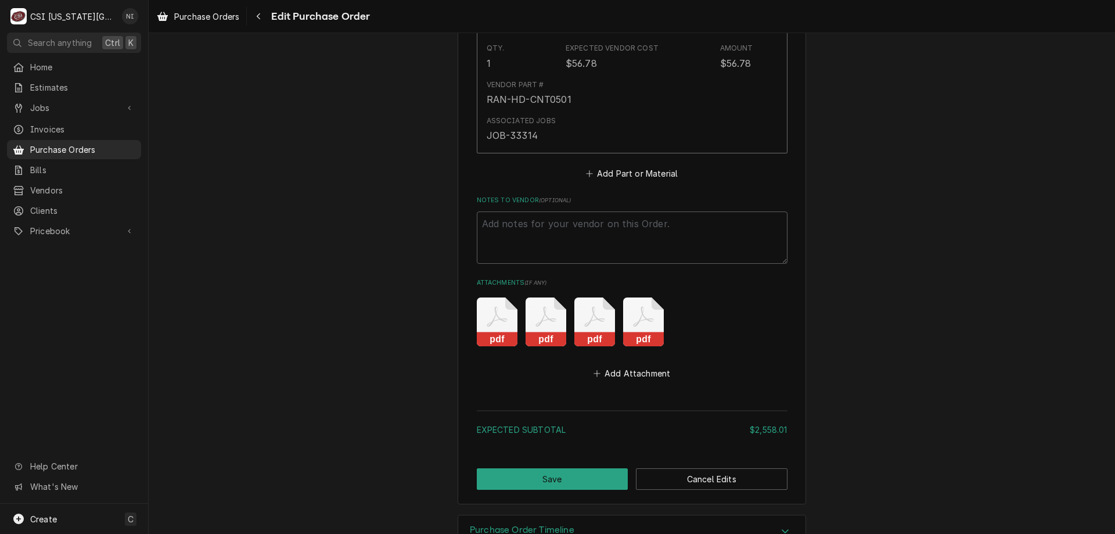
scroll to position [3141, 0]
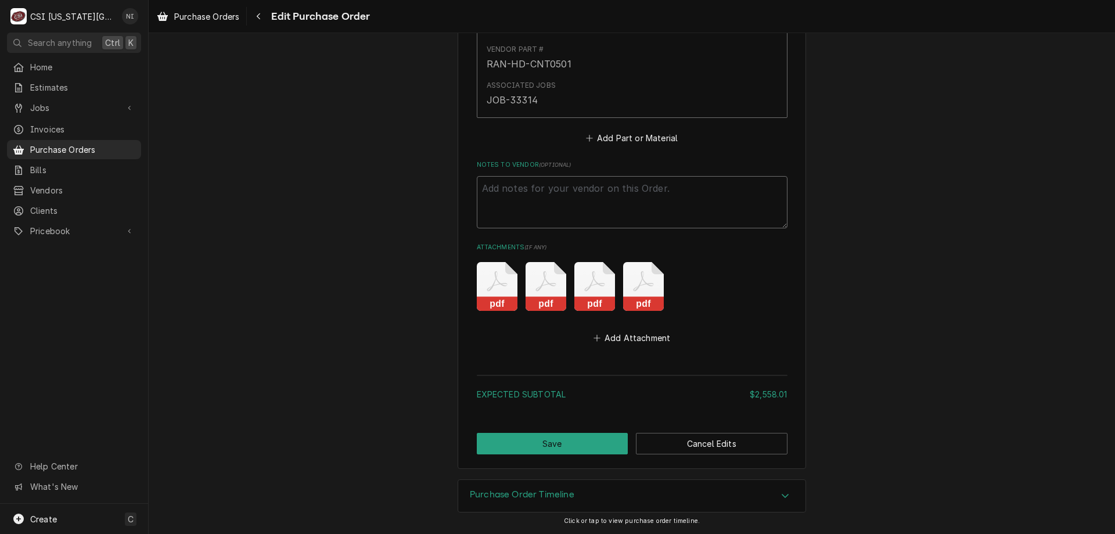
click at [595, 196] on textarea "Notes to Vendor ( optional )" at bounding box center [632, 202] width 311 height 52
type textarea "x"
type textarea "W"
type textarea "x"
type textarea "Wa"
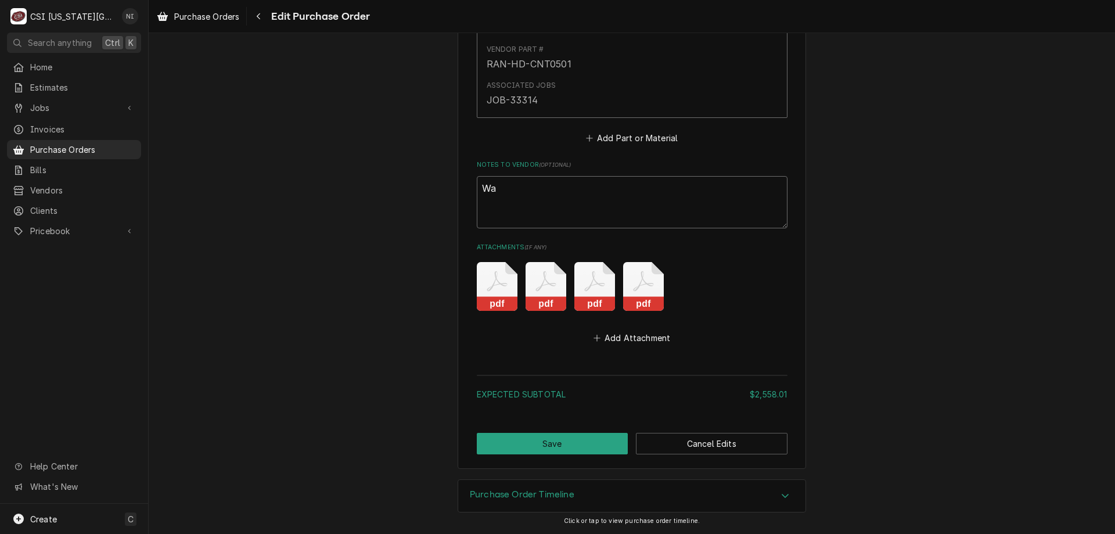
type textarea "x"
type textarea "Wai"
type textarea "x"
type textarea "Wait"
type textarea "x"
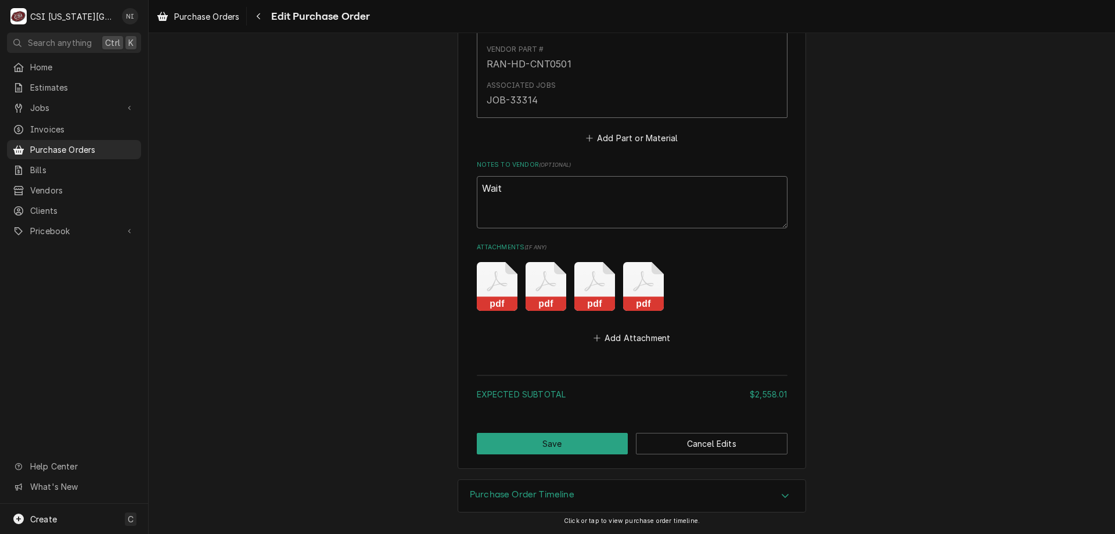
type textarea "Waiti"
type textarea "x"
type textarea "Waitin"
type textarea "x"
type textarea "Waiting"
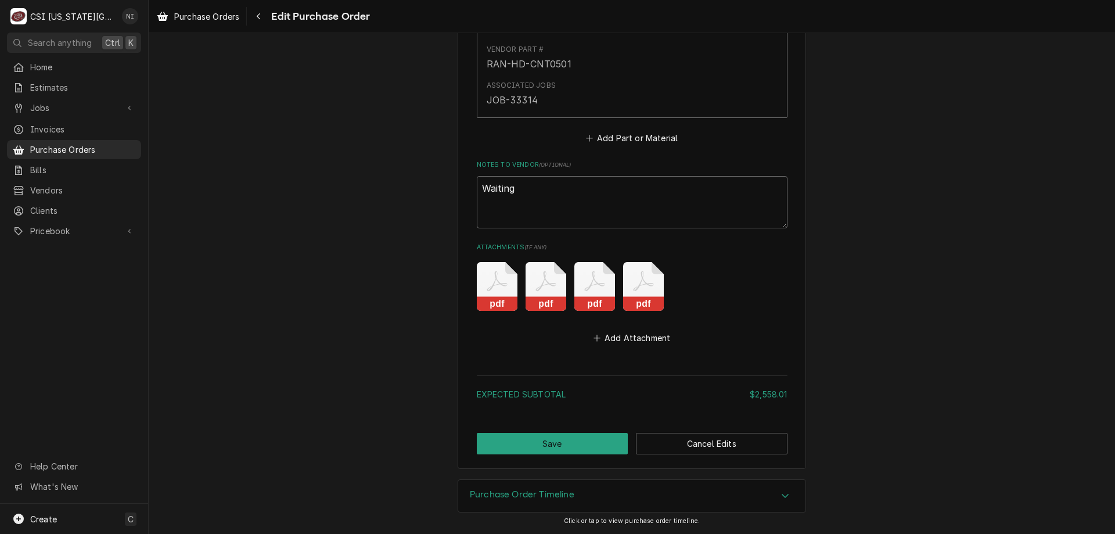
type textarea "x"
type textarea "Waiting"
type textarea "x"
type textarea "Waiting r"
type textarea "x"
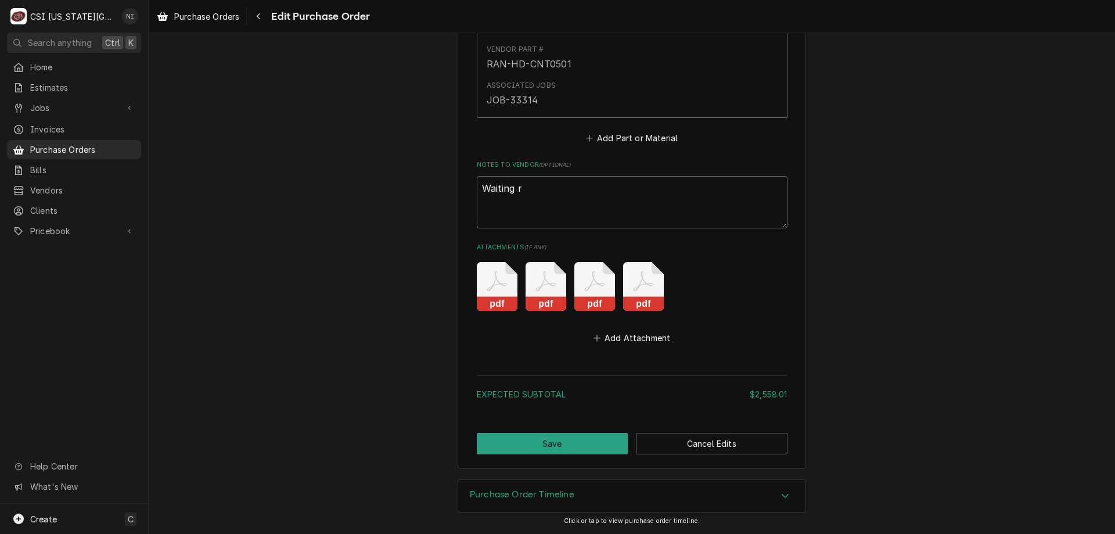
type textarea "Waiting ro"
type textarea "x"
type textarea "Waiting r"
type textarea "x"
type textarea "Waiting"
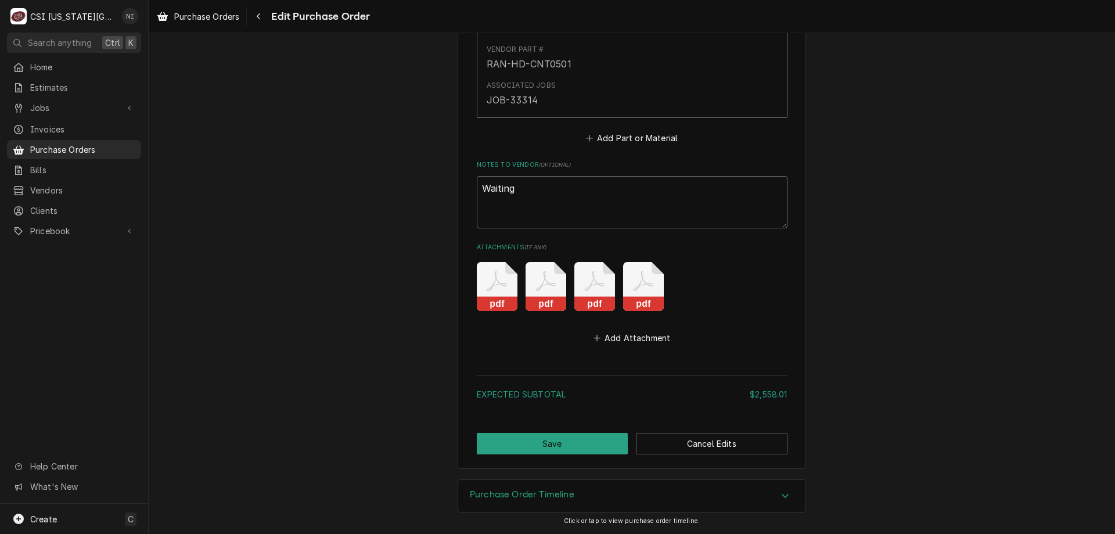
type textarea "x"
type textarea "Waiting f"
type textarea "x"
type textarea "Waiting fo"
type textarea "x"
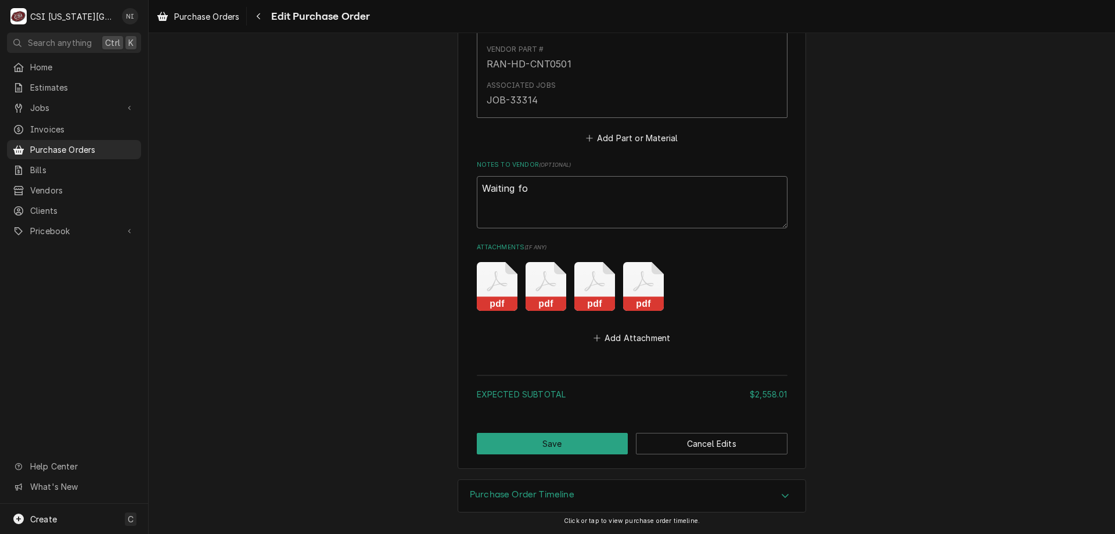
type textarea "Waiting for"
type textarea "x"
type textarea "Waiting for:"
type textarea "x"
type textarea "Waiting for:"
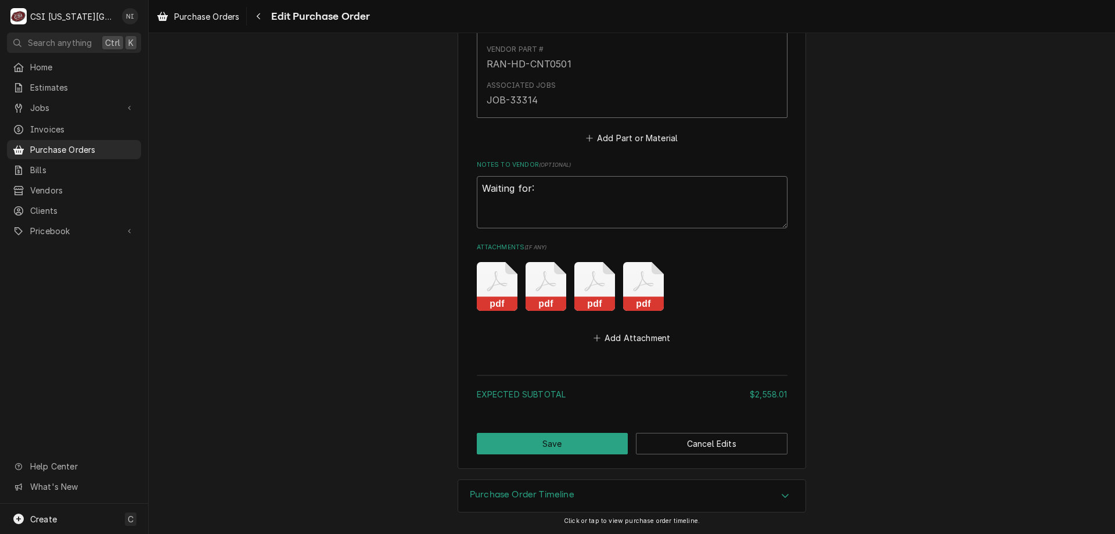
paste textarea "KOL-225171075"
type textarea "x"
type textarea "Waiting for: KOL-225171075"
drag, startPoint x: 591, startPoint y: 440, endPoint x: 612, endPoint y: 425, distance: 25.3
click at [592, 440] on button "Save" at bounding box center [553, 443] width 152 height 21
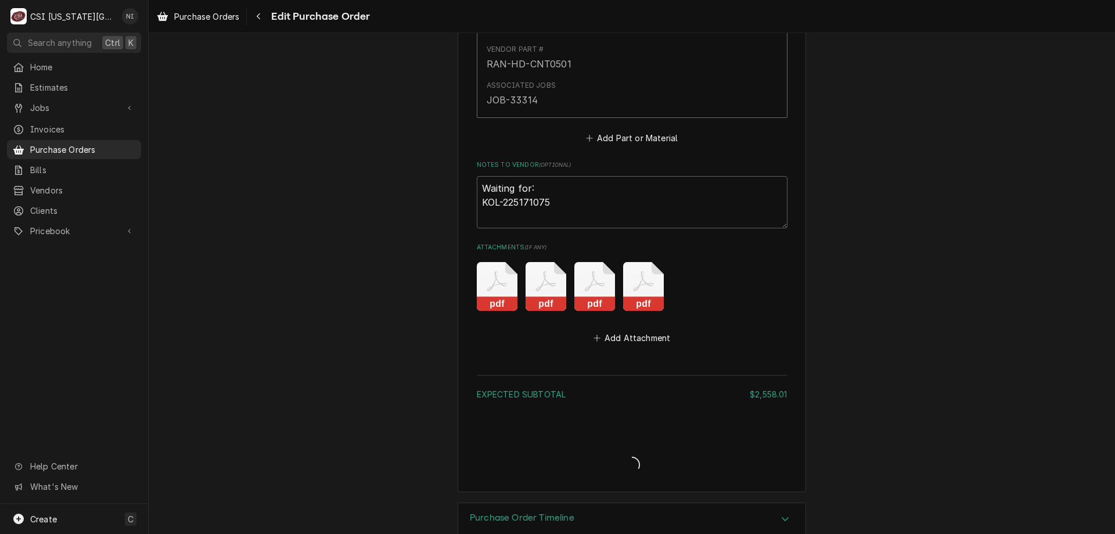
type textarea "x"
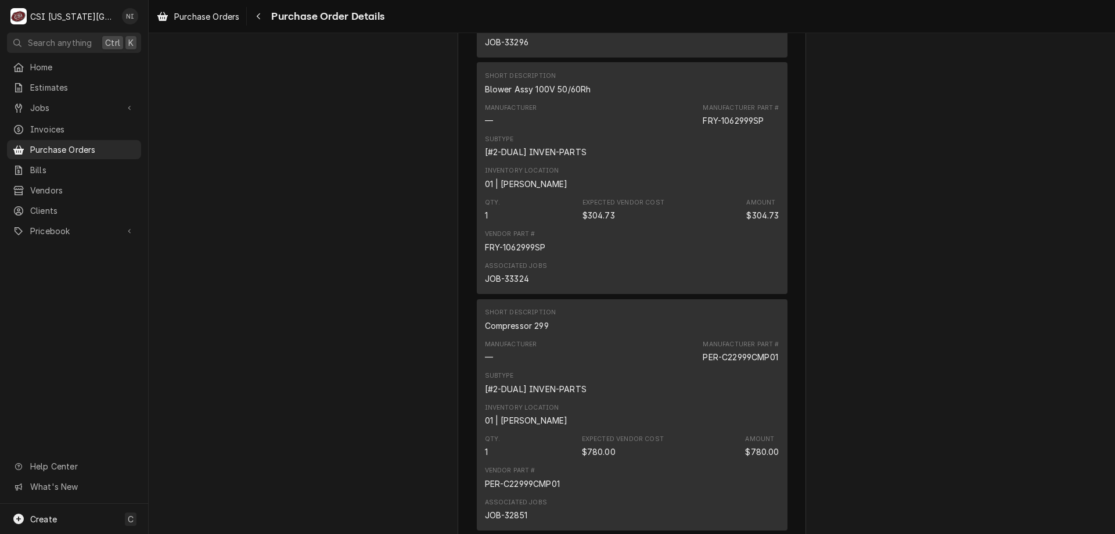
scroll to position [2302, 0]
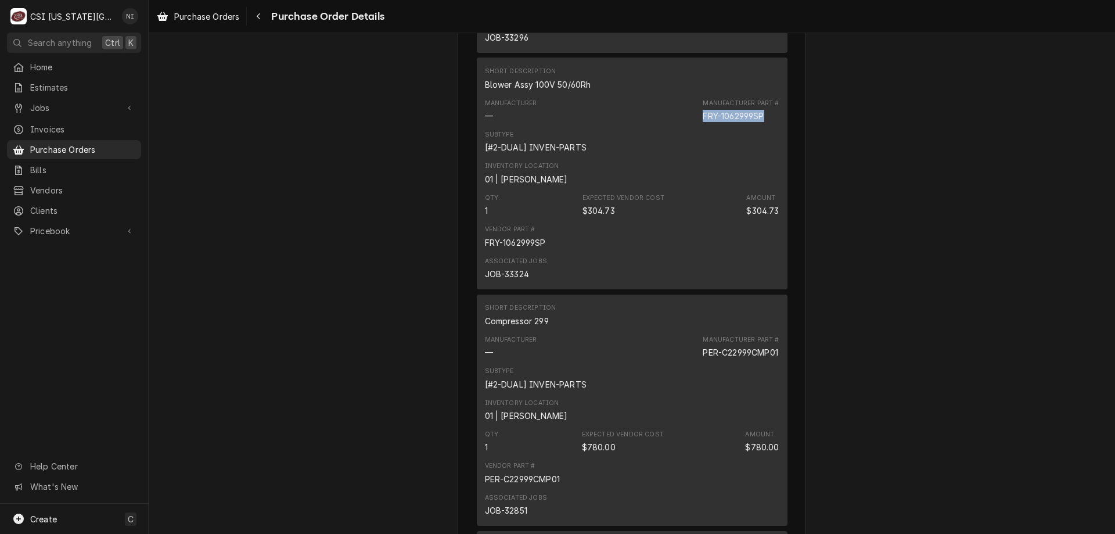
drag, startPoint x: 765, startPoint y: 152, endPoint x: 699, endPoint y: 156, distance: 65.8
click at [699, 126] on div "Manufacturer — Manufacturer Part # FRY-1062999SP" at bounding box center [632, 110] width 294 height 31
drag, startPoint x: 762, startPoint y: 152, endPoint x: 698, endPoint y: 160, distance: 63.9
click at [698, 126] on div "Manufacturer — Manufacturer Part # FRY-1062999SP" at bounding box center [632, 110] width 294 height 31
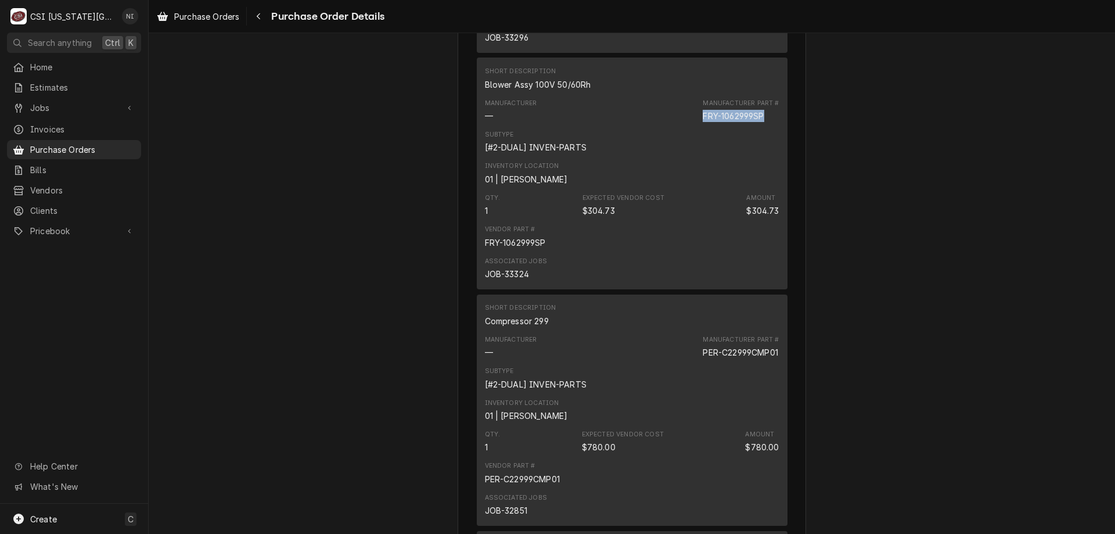
copy div "FRY-1062999SP"
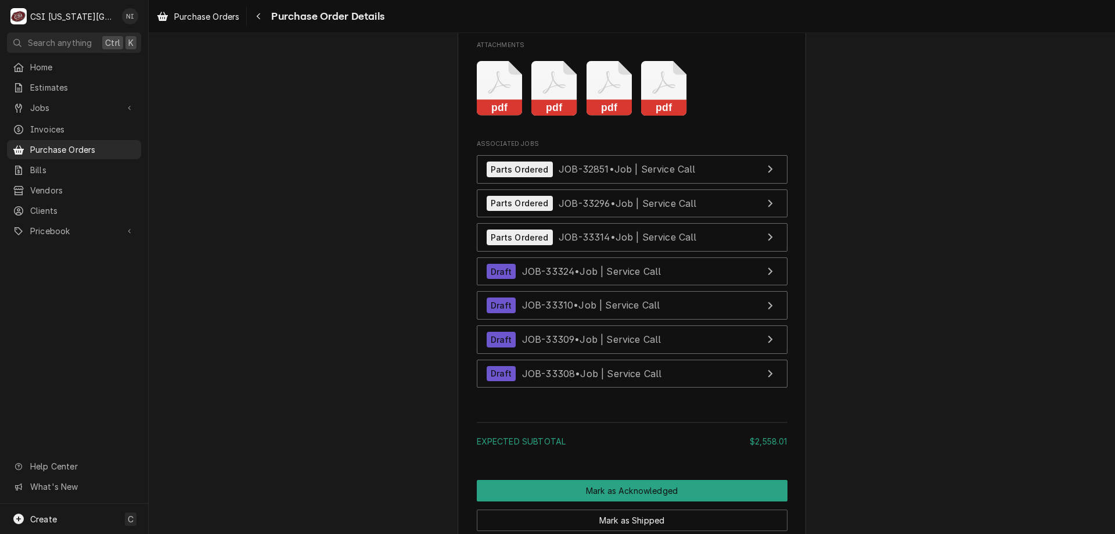
scroll to position [3357, 0]
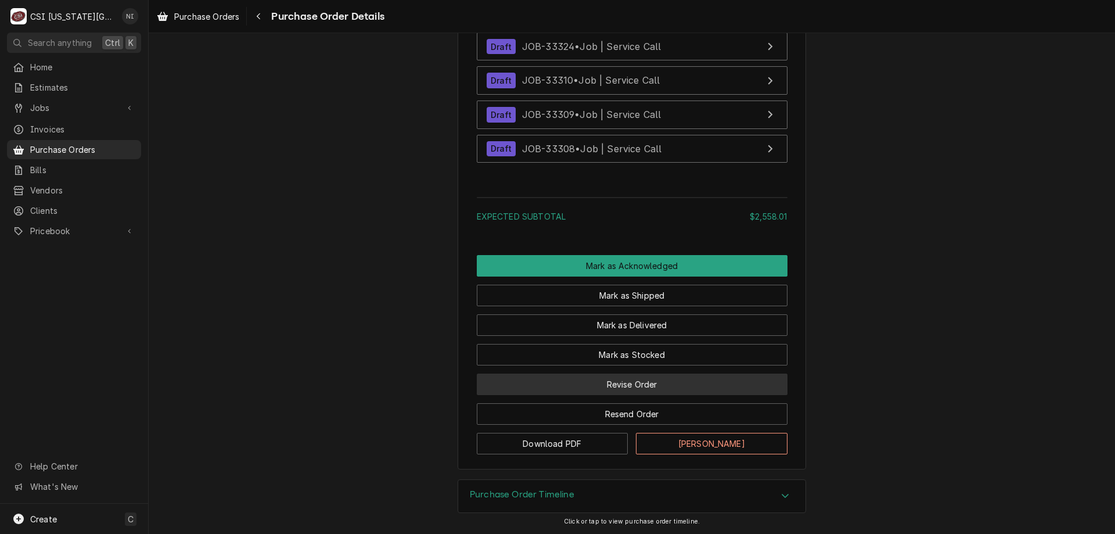
click at [669, 380] on button "Revise Order" at bounding box center [632, 383] width 311 height 21
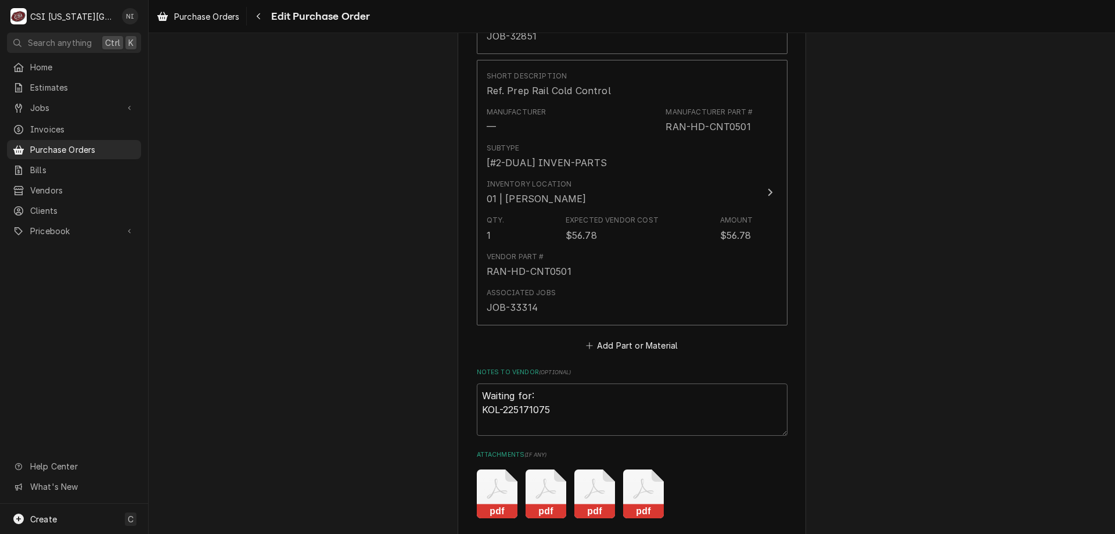
scroll to position [3141, 0]
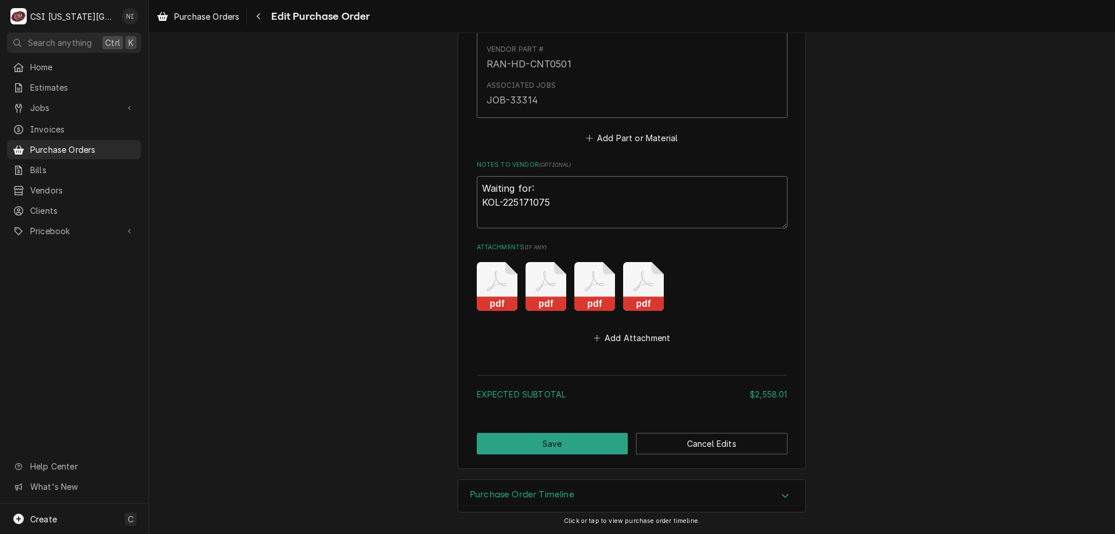
click at [569, 201] on textarea "Waiting for: KOL-225171075" at bounding box center [632, 202] width 311 height 52
type textarea "x"
type textarea "Waiting for: KOL-225171075"
paste textarea "FRY-1062999SP"
type textarea "x"
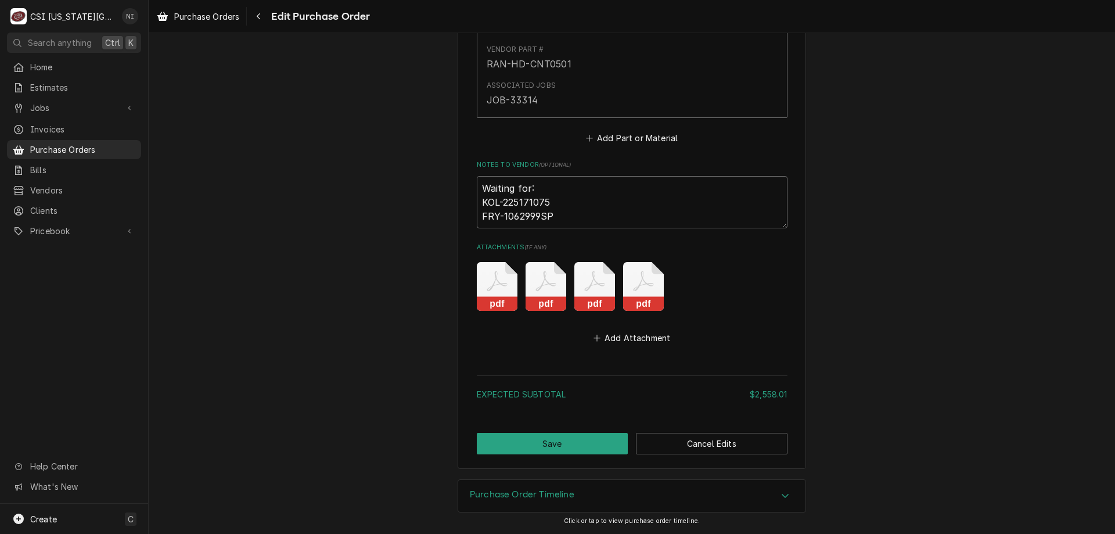
type textarea "Waiting for: KOL-225171075 FRY-1062999SP"
click at [551, 445] on button "Save" at bounding box center [553, 443] width 152 height 21
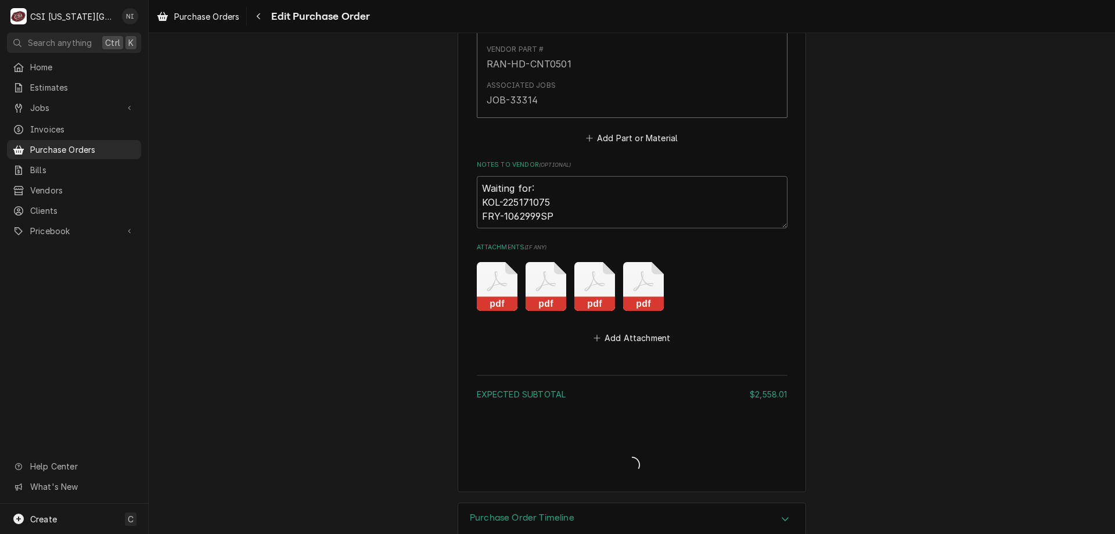
type textarea "x"
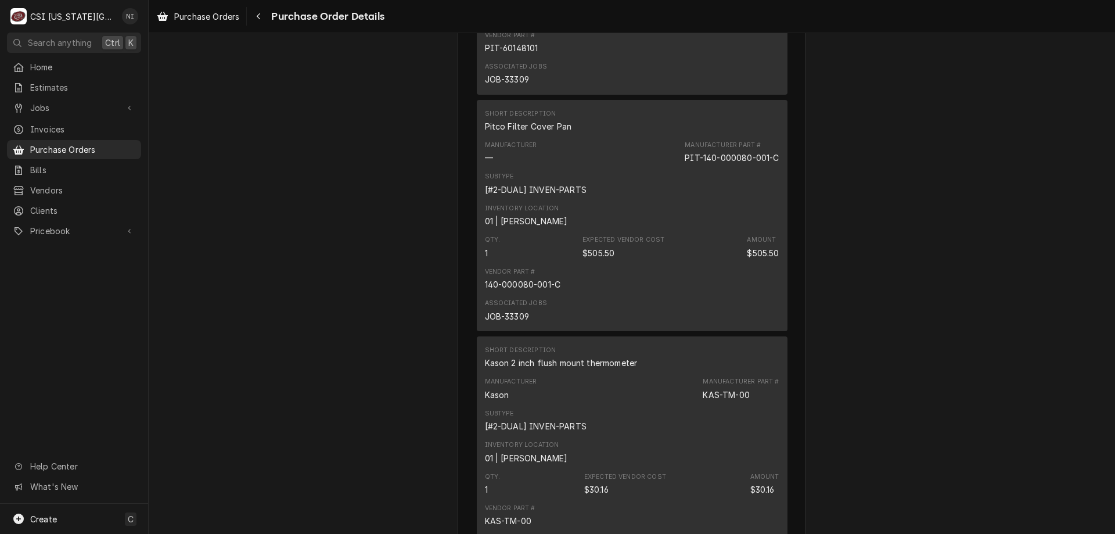
scroll to position [3371, 0]
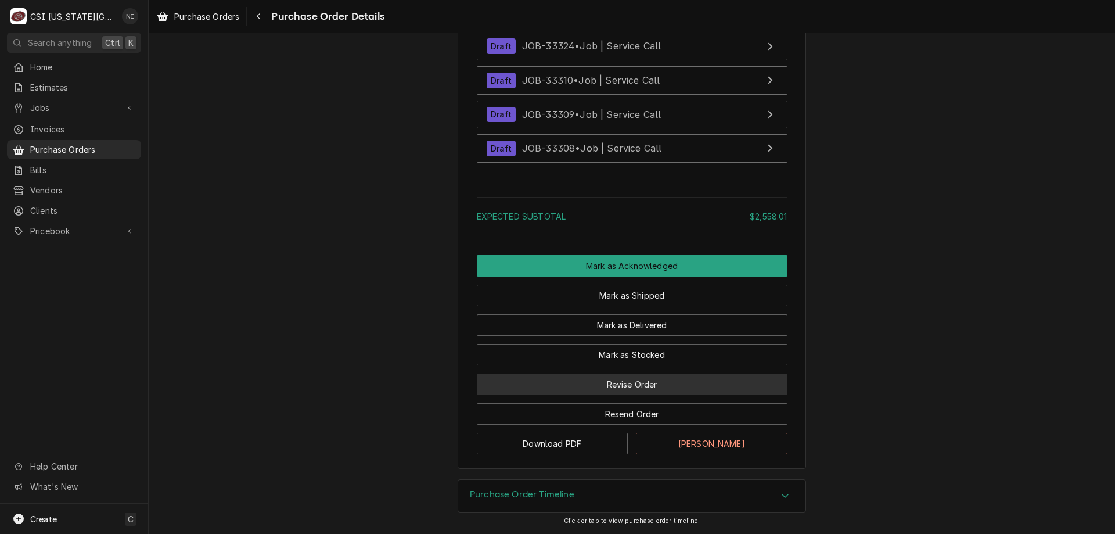
click at [595, 380] on button "Revise Order" at bounding box center [632, 383] width 311 height 21
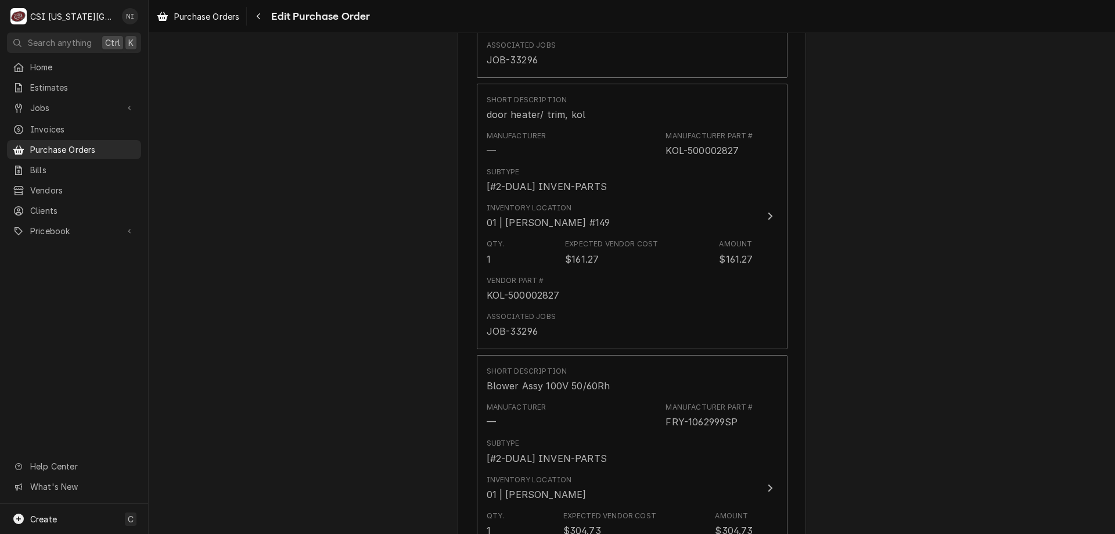
scroll to position [3141, 0]
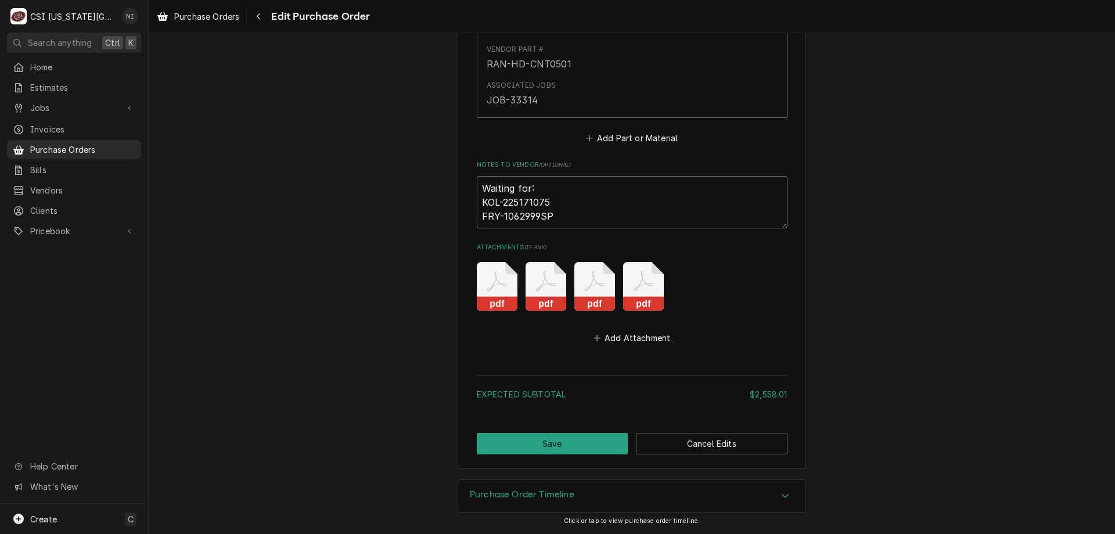
drag, startPoint x: 562, startPoint y: 220, endPoint x: 387, endPoint y: 213, distance: 175.0
type textarea "x"
type textarea "Waiting for: KOL-225171075"
click at [533, 440] on button "Save" at bounding box center [553, 443] width 152 height 21
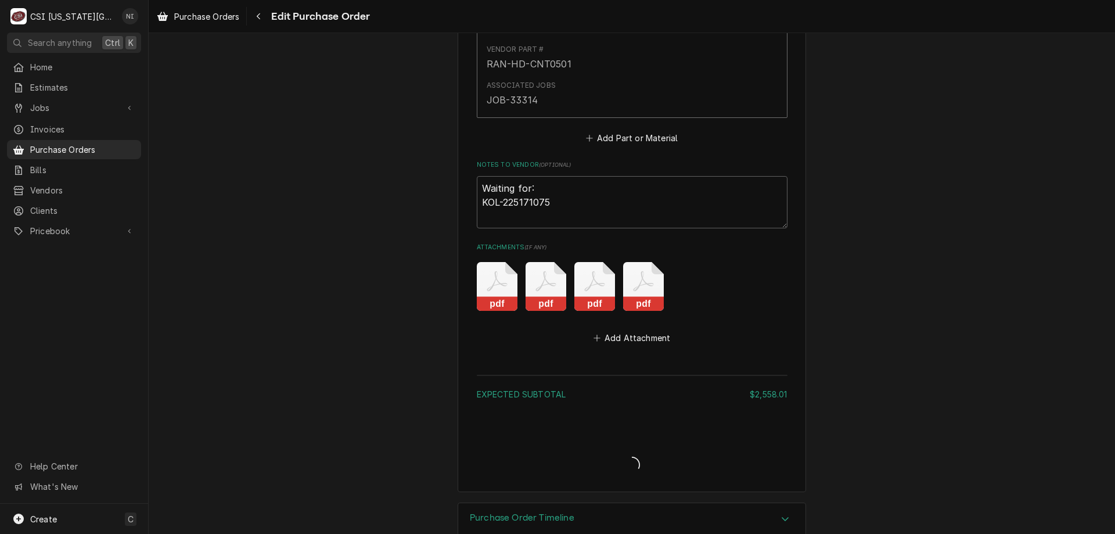
type textarea "x"
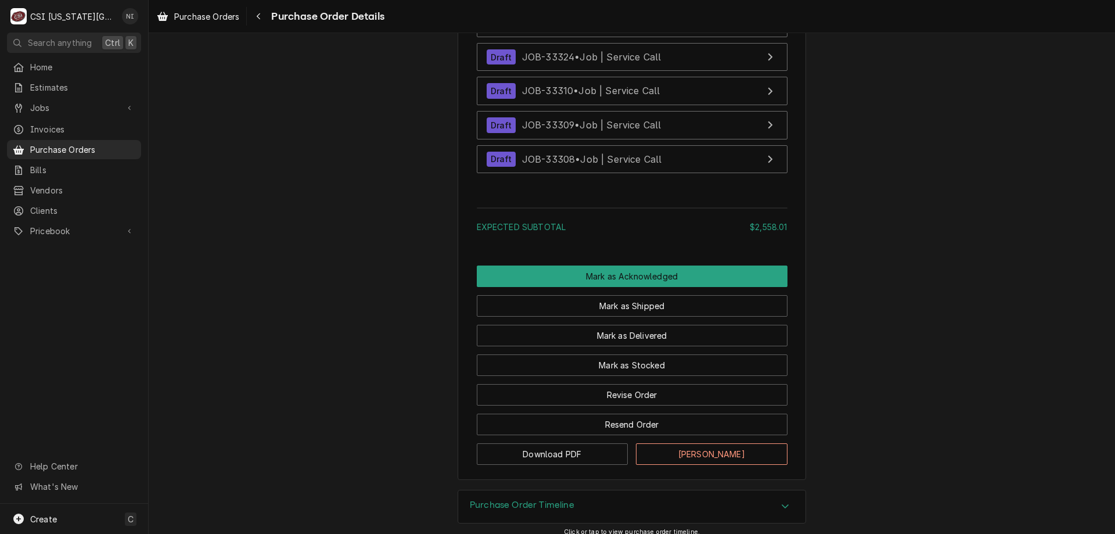
scroll to position [3357, 0]
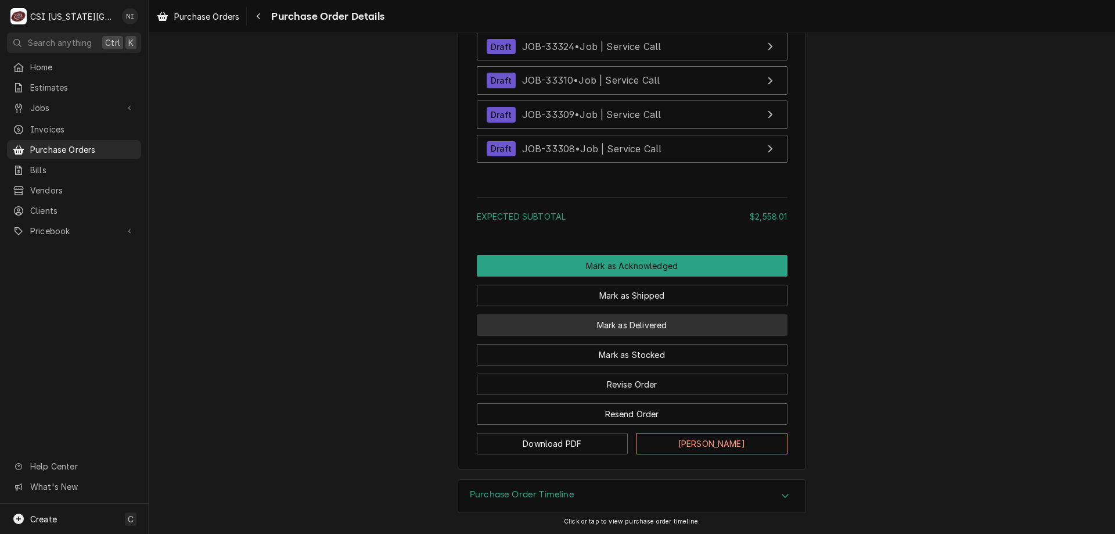
click at [640, 321] on button "Mark as Delivered" at bounding box center [632, 324] width 311 height 21
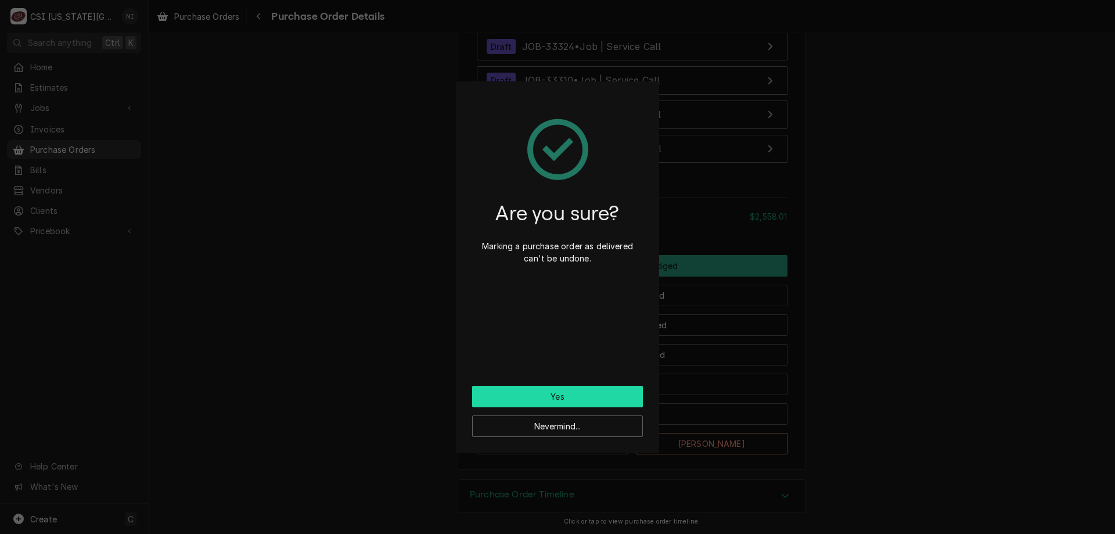
drag, startPoint x: 577, startPoint y: 393, endPoint x: 559, endPoint y: 397, distance: 18.3
click at [576, 394] on button "Yes" at bounding box center [557, 396] width 171 height 21
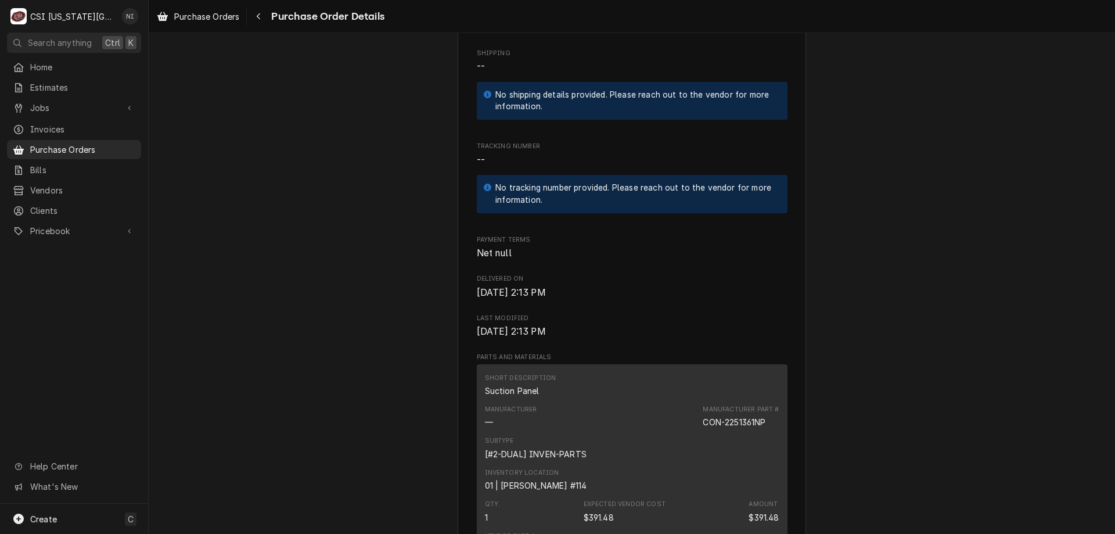
scroll to position [451, 0]
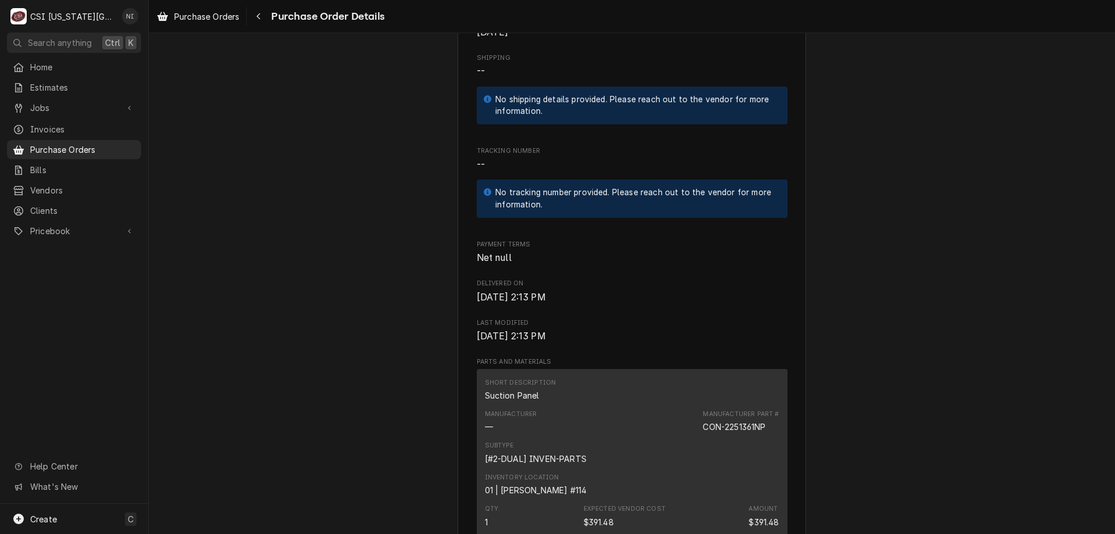
click at [89, 149] on span "Purchase Orders" at bounding box center [82, 149] width 105 height 12
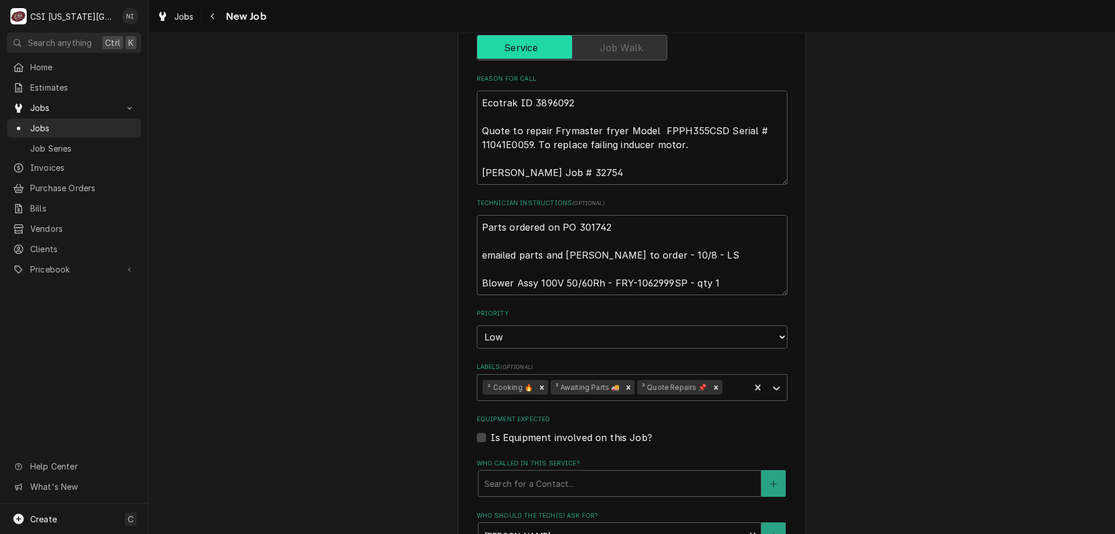
scroll to position [774, 0]
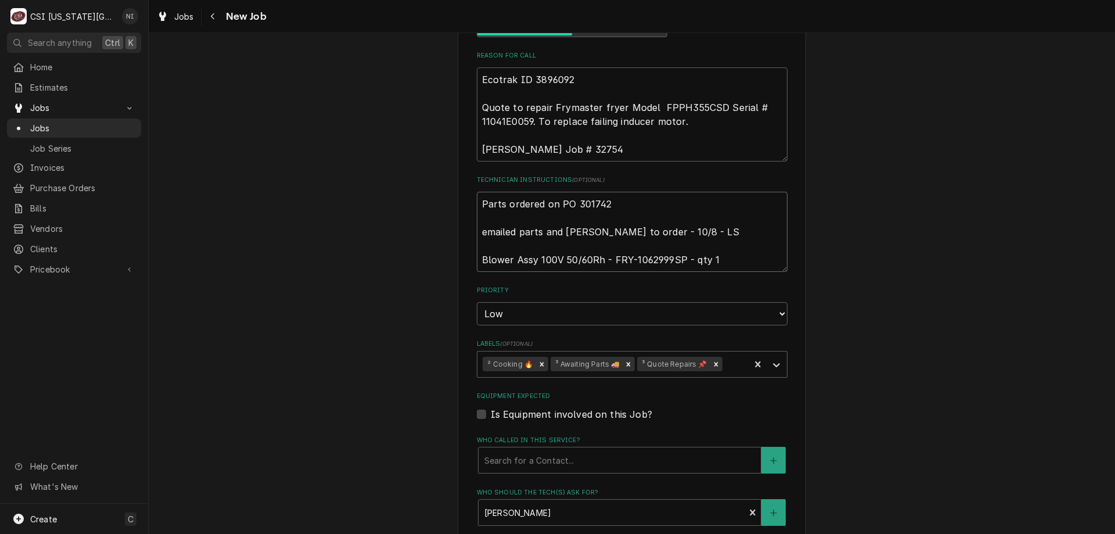
click at [477, 192] on textarea "Parts ordered on PO 301742 emailed parts and [PERSON_NAME] to order - 10/8 - LS…" at bounding box center [632, 232] width 311 height 80
type textarea "x"
type textarea "Parts ordered on PO 301742 emailed parts and [PERSON_NAME] to order - 10/8 - LS…"
type textarea "x"
type textarea "Parts ordered on PO 301742 emailed parts and [PERSON_NAME] to order - 10/8 - LS…"
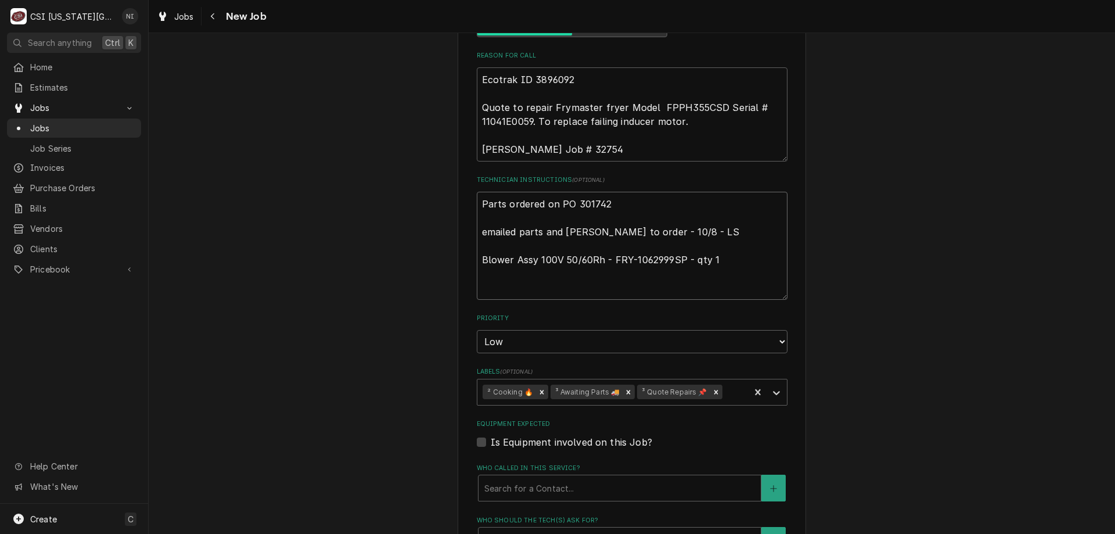
type textarea "x"
type textarea "Parts ordered on PO 301742 emailed parts and [PERSON_NAME] to order - 10/8 - LS…"
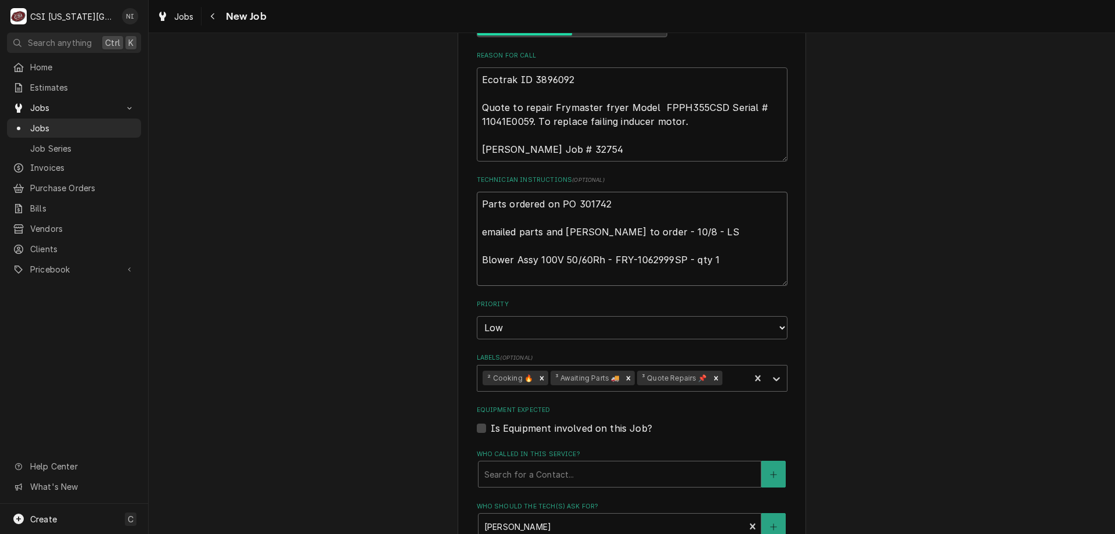
type textarea "x"
type textarea "P Parts ordered on PO 301742 emailed parts and [PERSON_NAME] to order - 10/8 - …"
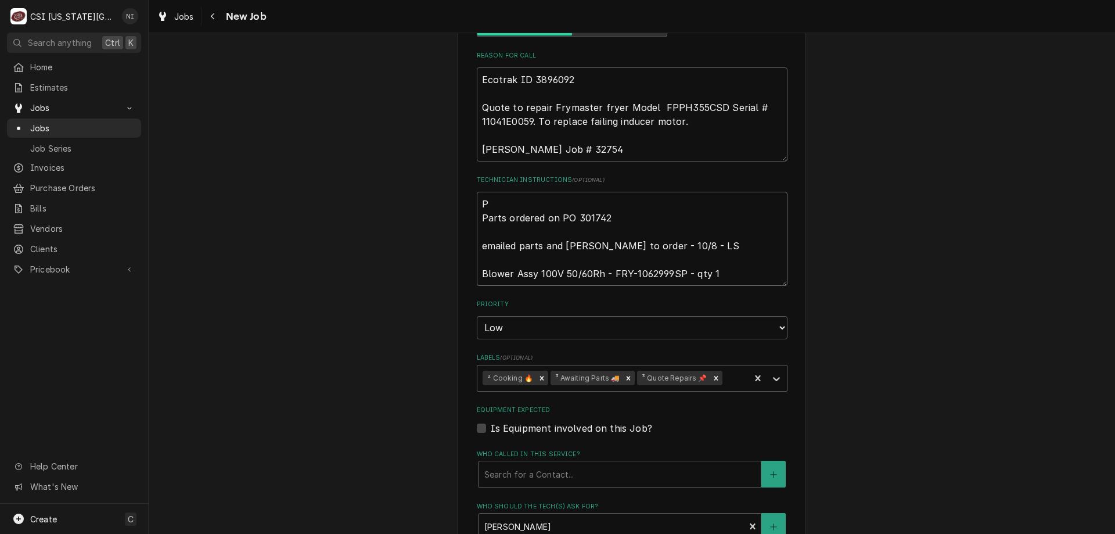
type textarea "x"
type textarea "Pa Parts ordered on PO 301742 emailed parts and [PERSON_NAME] to order - 10/8 -…"
type textarea "x"
type textarea "Part Parts ordered on PO 301742 emailed parts and [PERSON_NAME] to order - 10/8…"
type textarea "x"
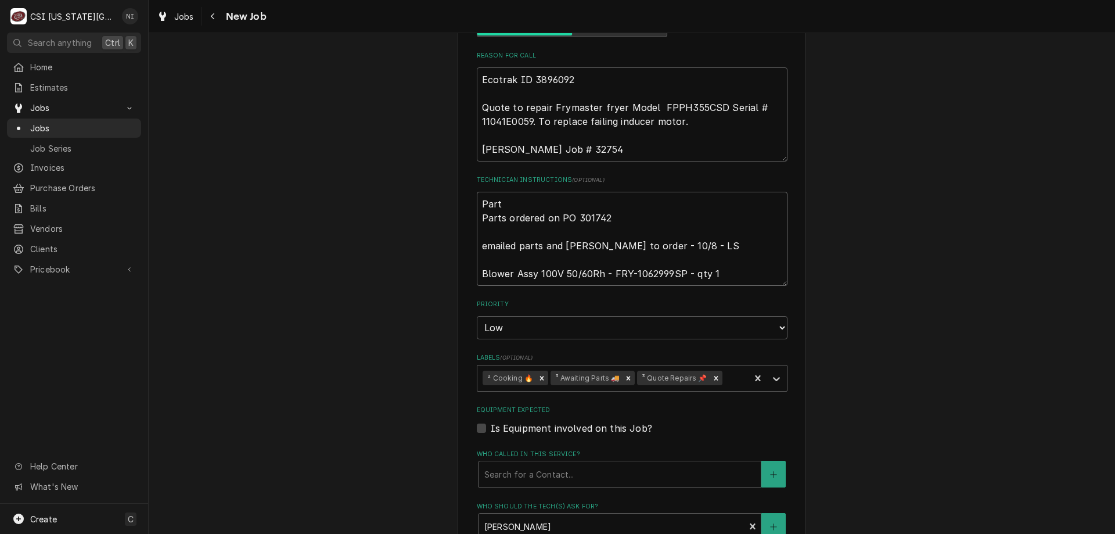
type textarea "Parts Parts ordered on PO 301742 emailed parts and [PERSON_NAME] to order - 10/…"
type textarea "x"
type textarea "Parts Parts ordered on PO 301742 emailed parts and [PERSON_NAME] to order - 10/…"
type textarea "x"
type textarea "Parts Parts ordered on PO 301742 emailed parts and [PERSON_NAME] to order - 10/…"
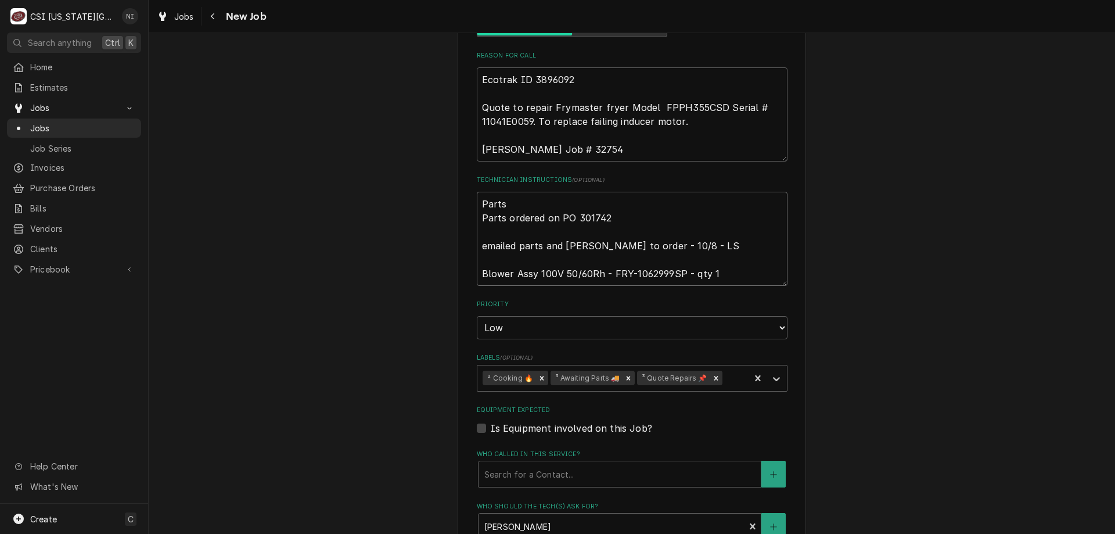
type textarea "x"
type textarea "Part Parts ordered on PO 301742 emailed parts and [PERSON_NAME] to order - 10/8…"
type textarea "x"
type textarea "Par Parts ordered on PO 301742 emailed parts and [PERSON_NAME] to order - 10/8 …"
type textarea "x"
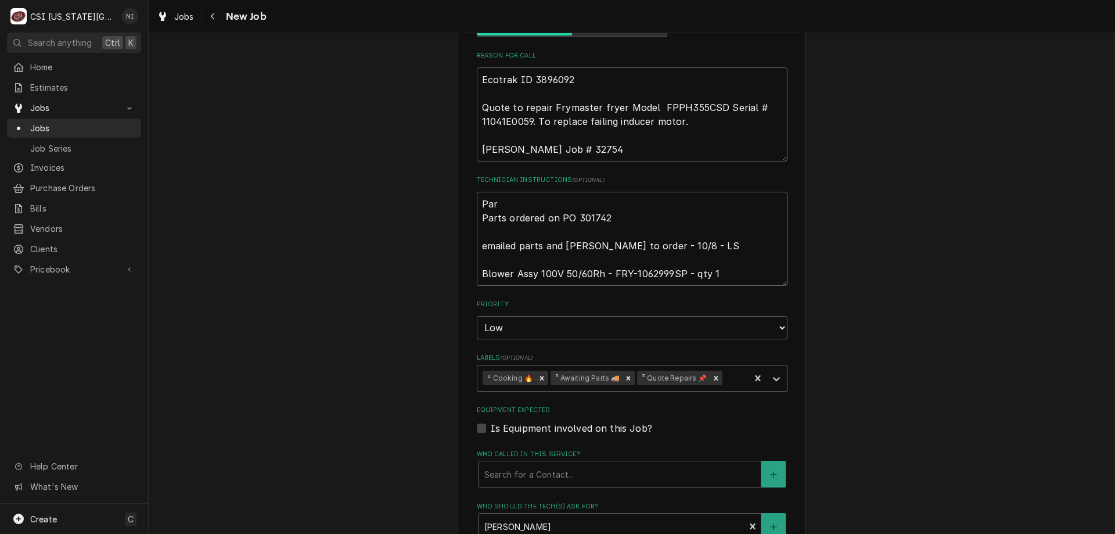
type textarea "Pa Parts ordered on PO 301742 emailed parts and [PERSON_NAME] to order - 10/8 -…"
type textarea "x"
type textarea "P Parts ordered on PO 301742 emailed parts and [PERSON_NAME] to order - 10/8 - …"
type textarea "x"
type textarea "Pa Parts ordered on PO 301742 emailed parts and [PERSON_NAME] to order - 10/8 -…"
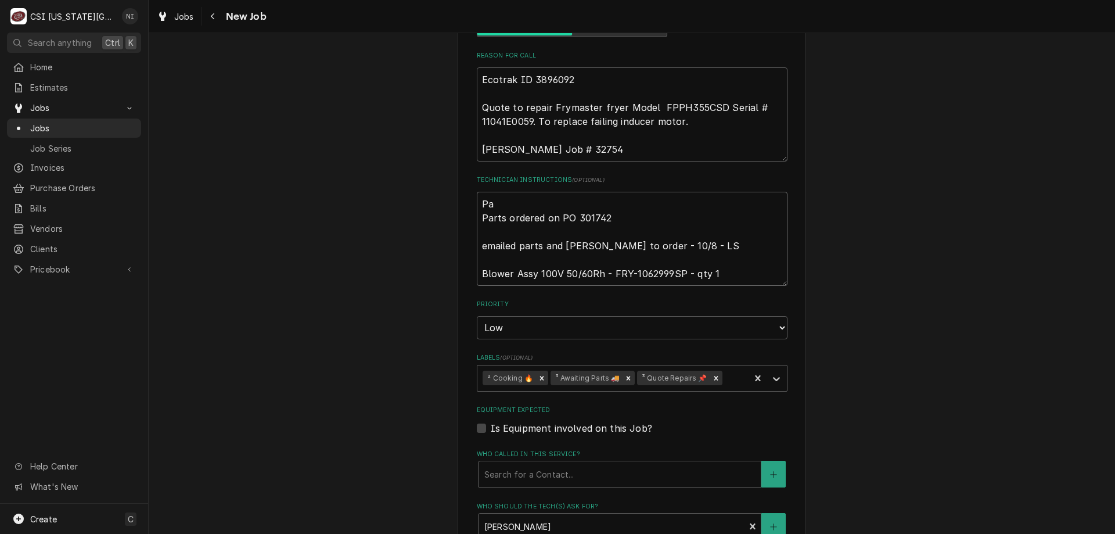
type textarea "x"
type textarea "Par Parts ordered on PO 301742 emailed parts and [PERSON_NAME] to order - 10/8 …"
type textarea "x"
type textarea "Part Parts ordered on PO 301742 emailed parts and [PERSON_NAME] to order - 10/8…"
type textarea "x"
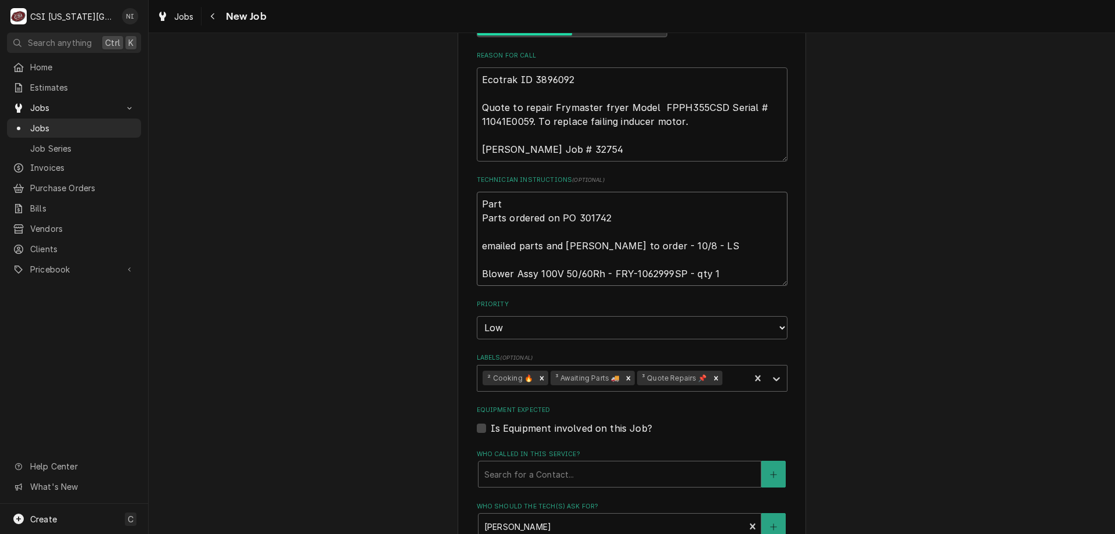
type textarea "Parts Parts ordered on PO 301742 emailed parts and [PERSON_NAME] to order - 10/…"
type textarea "x"
type textarea "Parts Parts ordered on PO 301742 emailed parts and [PERSON_NAME] to order - 10/…"
type textarea "x"
type textarea "Parts o Parts ordered on PO 301742 emailed parts and [PERSON_NAME] to order - 1…"
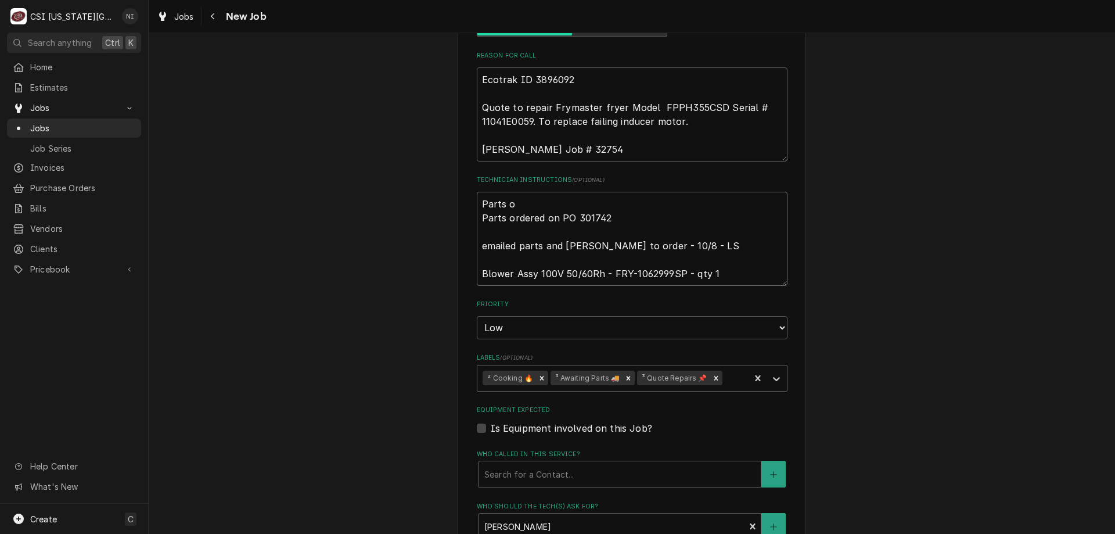
type textarea "x"
type textarea "Parts on Parts ordered on PO 301742 emailed parts and [PERSON_NAME] to order - …"
type textarea "x"
type textarea "Parts on Parts ordered on PO 301742 emailed parts and [PERSON_NAME] to order - …"
type textarea "x"
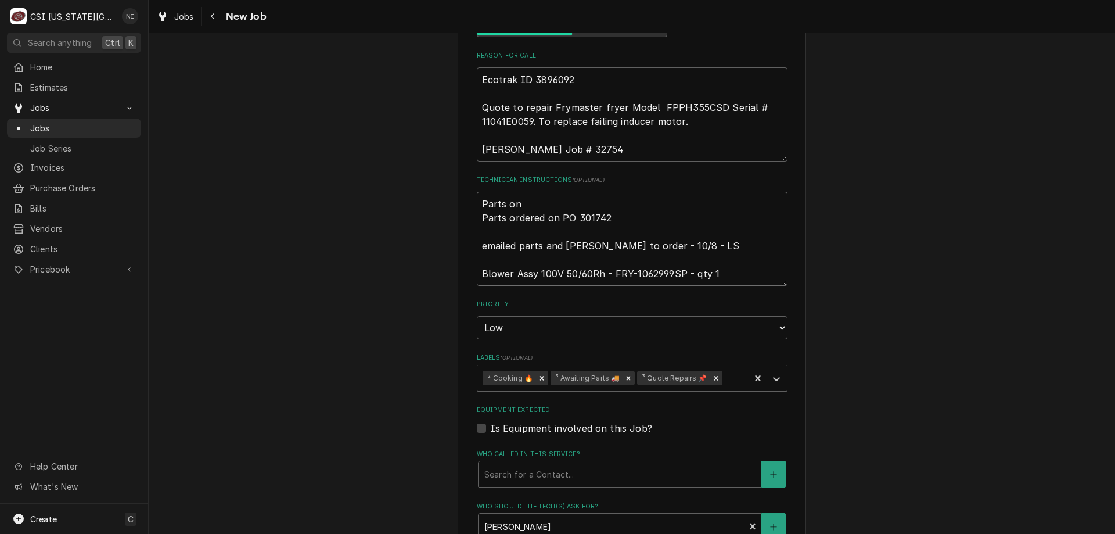
type textarea "Parts on c Parts ordered on PO 301742 emailed parts and [PERSON_NAME] to order …"
type textarea "x"
type textarea "Parts on ch Parts ordered on PO 301742 emailed parts and [PERSON_NAME] to order…"
type textarea "x"
type textarea "Parts on cha Parts ordered on PO 301742 emailed parts and [PERSON_NAME] to orde…"
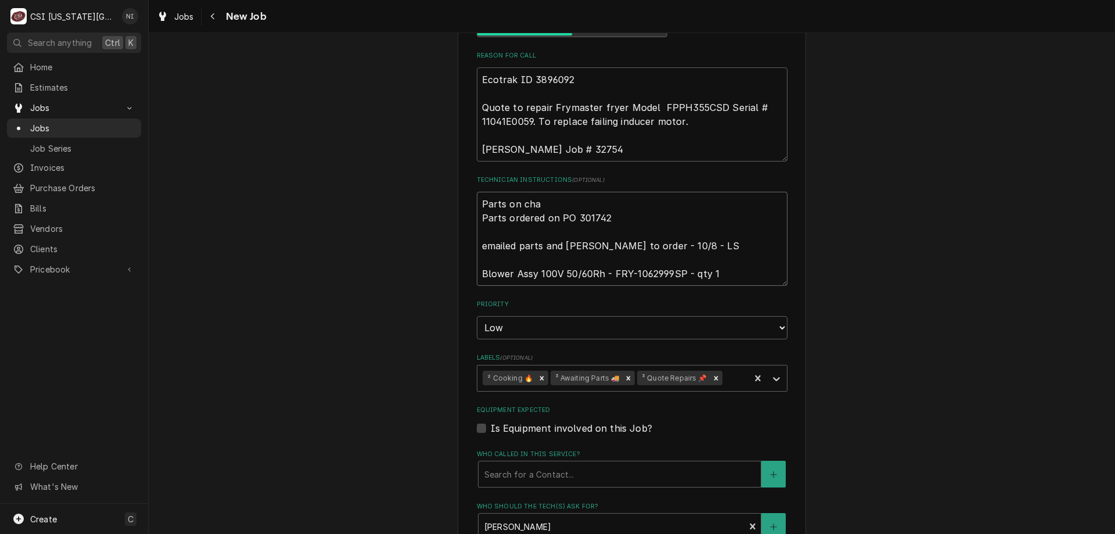
type textarea "x"
type textarea "Parts on char Parts ordered on PO 301742 emailed parts and [PERSON_NAME] to ord…"
type textarea "x"
type textarea "Parts on chare Parts ordered on PO 301742 emailed parts and [PERSON_NAME] to or…"
type textarea "x"
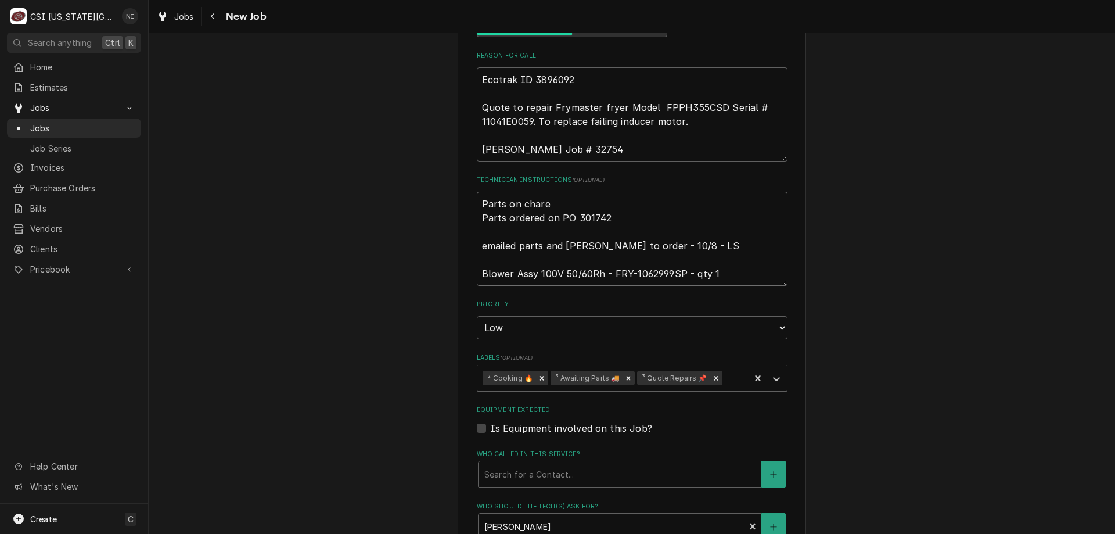
type textarea "Parts on charel Parts ordered on PO 301742 emailed parts and [PERSON_NAME] to o…"
type textarea "x"
type textarea "Parts on chare Parts ordered on PO 301742 emailed parts and [PERSON_NAME] to or…"
type textarea "x"
type textarea "Parts on char Parts ordered on PO 301742 emailed parts and lindy to order - 10/…"
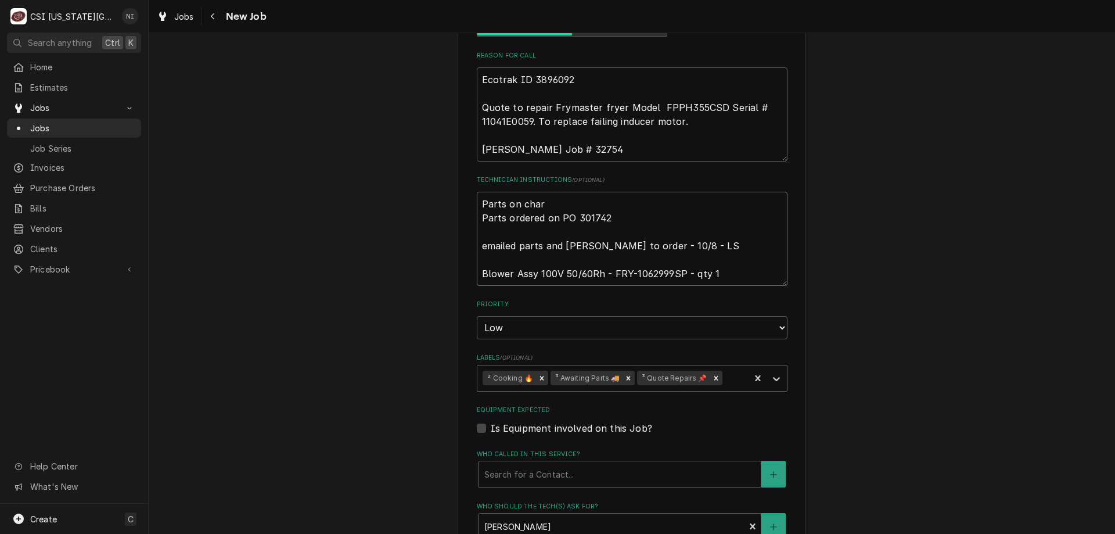
type textarea "x"
type textarea "Parts on charl Parts ordered on PO 301742 emailed parts and lindy to order - 10…"
type textarea "x"
type textarea "Parts on charle Parts ordered on PO 301742 emailed parts and lindy to order - 1…"
type textarea "x"
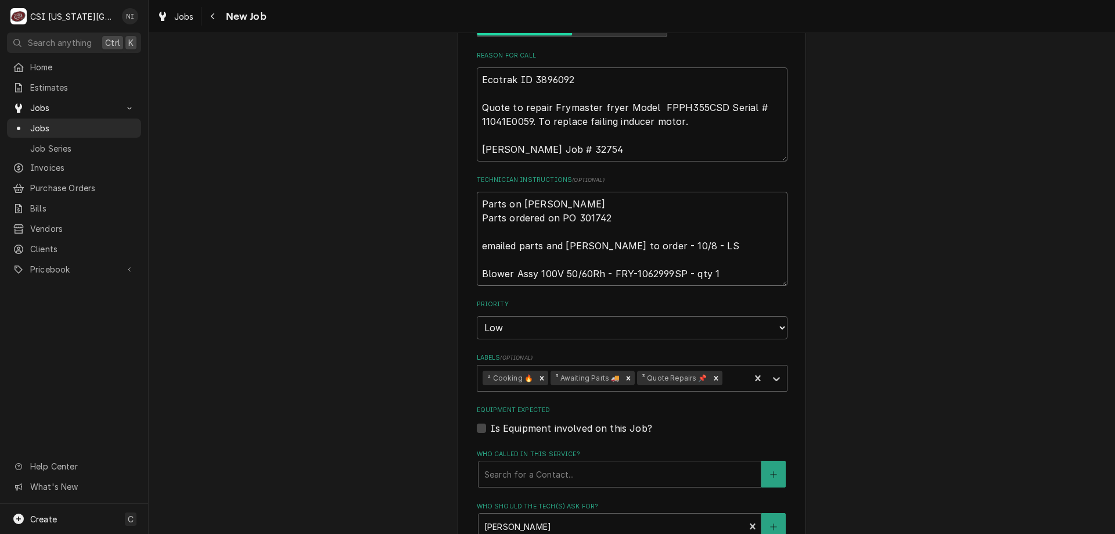
type textarea "Parts on charles Parts ordered on PO 301742 emailed parts and lindy to order - …"
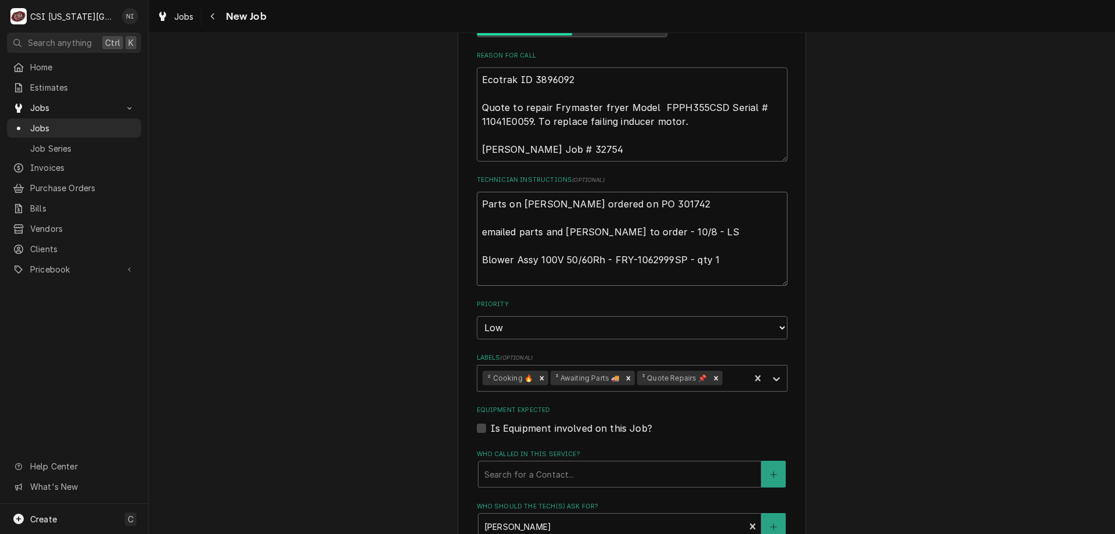
type textarea "x"
type textarea "Parts on charles Parts ordered on PO 301742 emailed parts and lindy to order - …"
type textarea "x"
type textarea "Parts on charles s Parts ordered on PO 301742 emailed parts and lindy to order …"
type textarea "x"
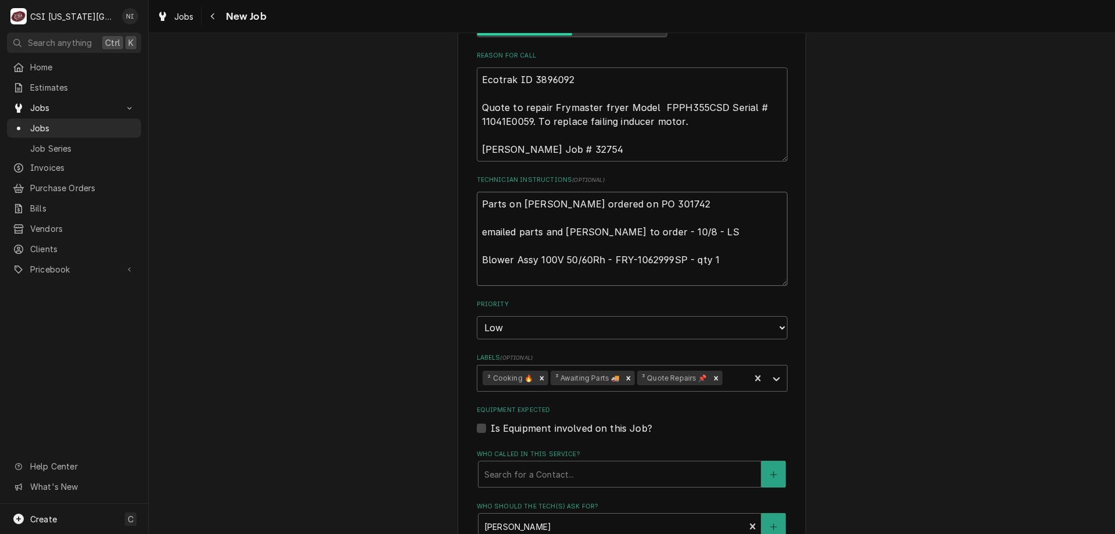
type textarea "Parts on charles sh Parts ordered on PO 301742 emailed parts and lindy to order…"
type textarea "x"
type textarea "Parts on charles she Parts ordered on PO 301742 emailed parts and lindy to orde…"
type textarea "x"
type textarea "Parts on charles shel Parts ordered on PO 301742 emailed parts and lindy to ord…"
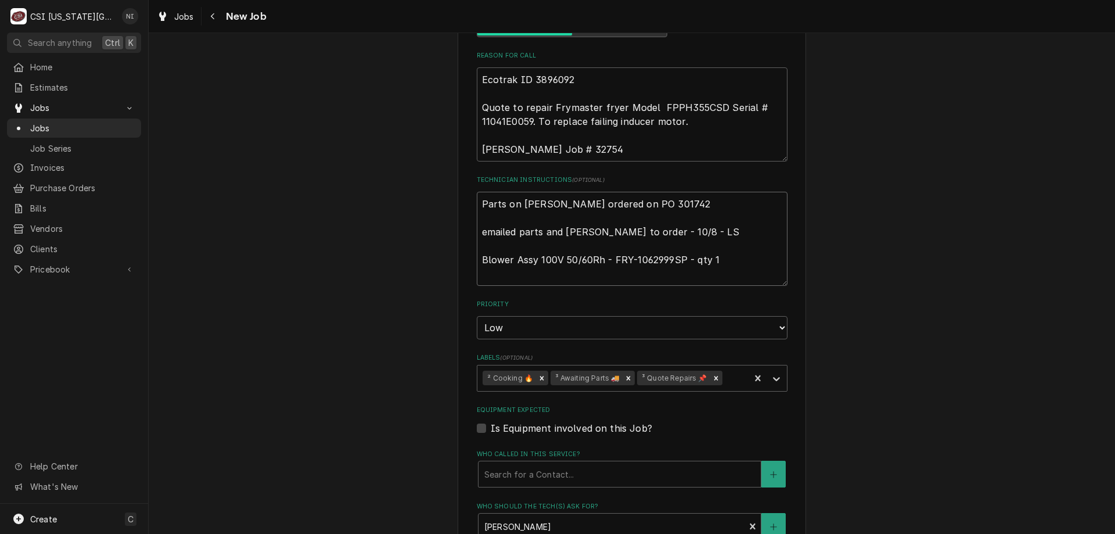
type textarea "x"
type textarea "Parts on charles shelf Parts ordered on PO 301742 emailed parts and lindy to or…"
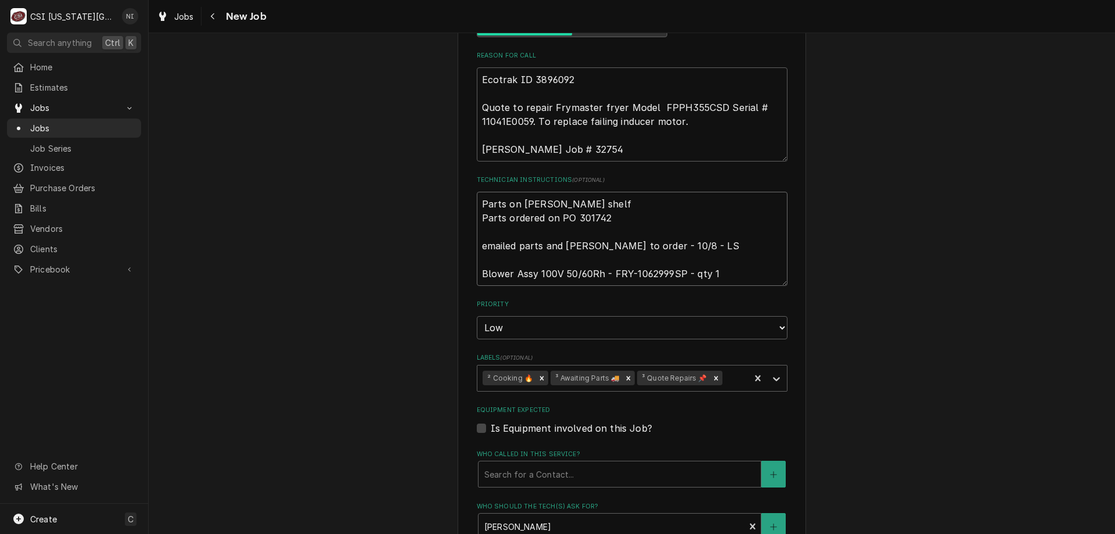
type textarea "x"
click at [624, 374] on icon "Remove ³ Awaiting Parts 🚚" at bounding box center [628, 378] width 8 height 8
type textarea "Parts on charles shelf Parts ordered on PO 301742 emailed parts and lindy to or…"
click at [772, 373] on icon "Labels" at bounding box center [777, 379] width 12 height 12
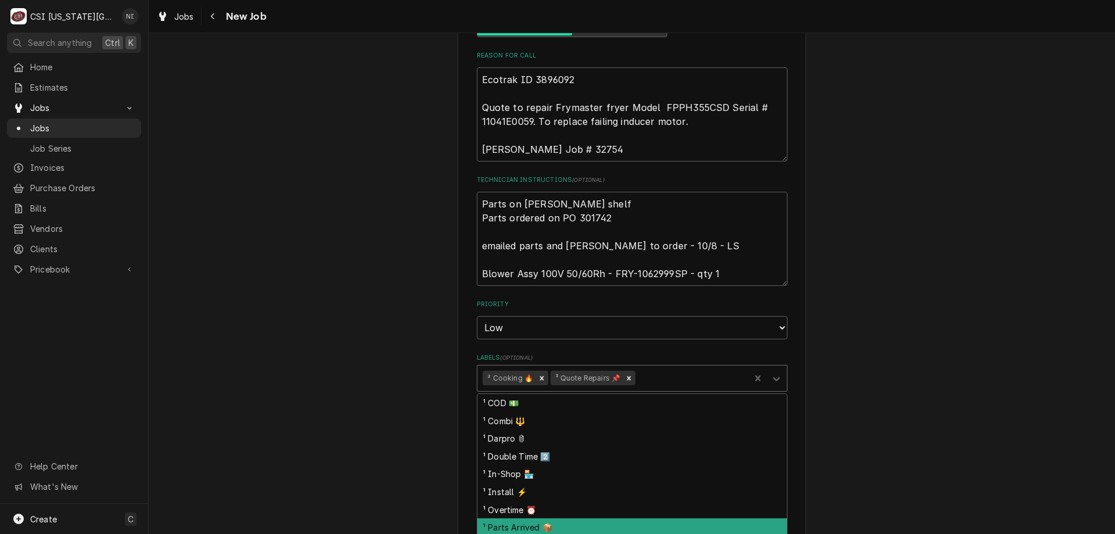
click at [515, 518] on div "¹ Parts Arrived 📦" at bounding box center [632, 527] width 310 height 18
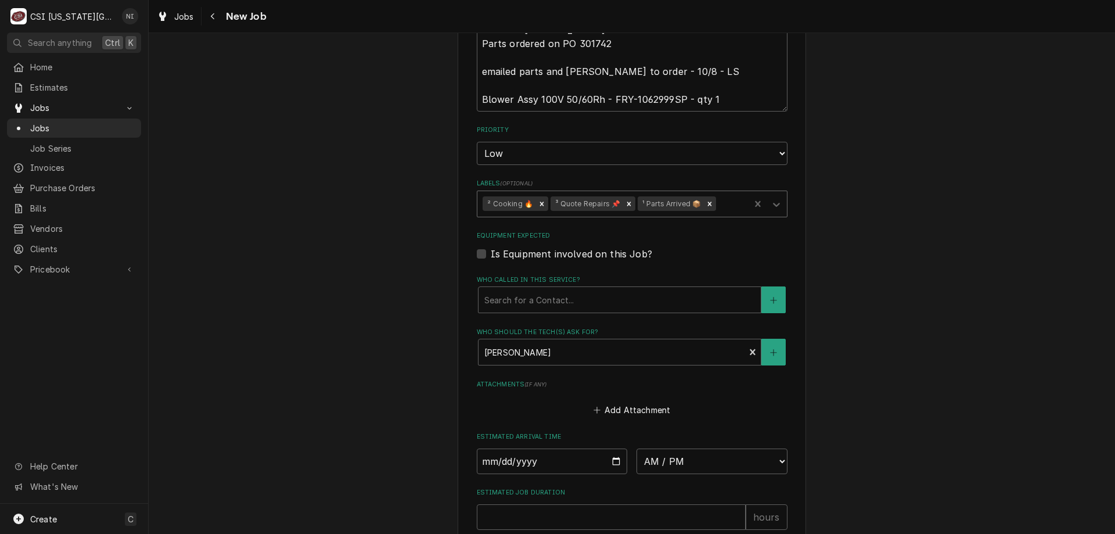
scroll to position [1098, 0]
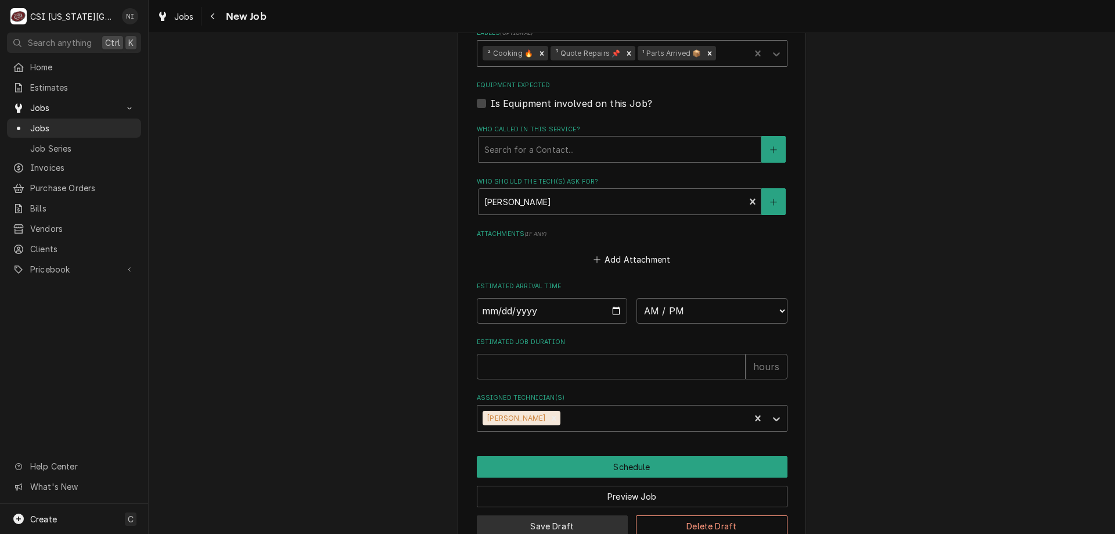
click at [587, 515] on button "Save Draft" at bounding box center [553, 525] width 152 height 21
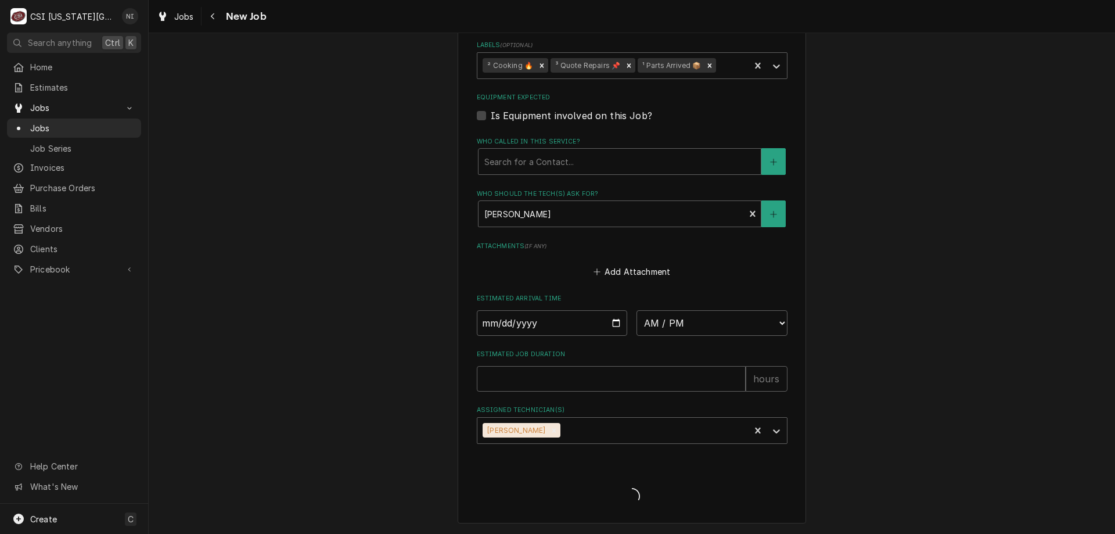
scroll to position [1058, 0]
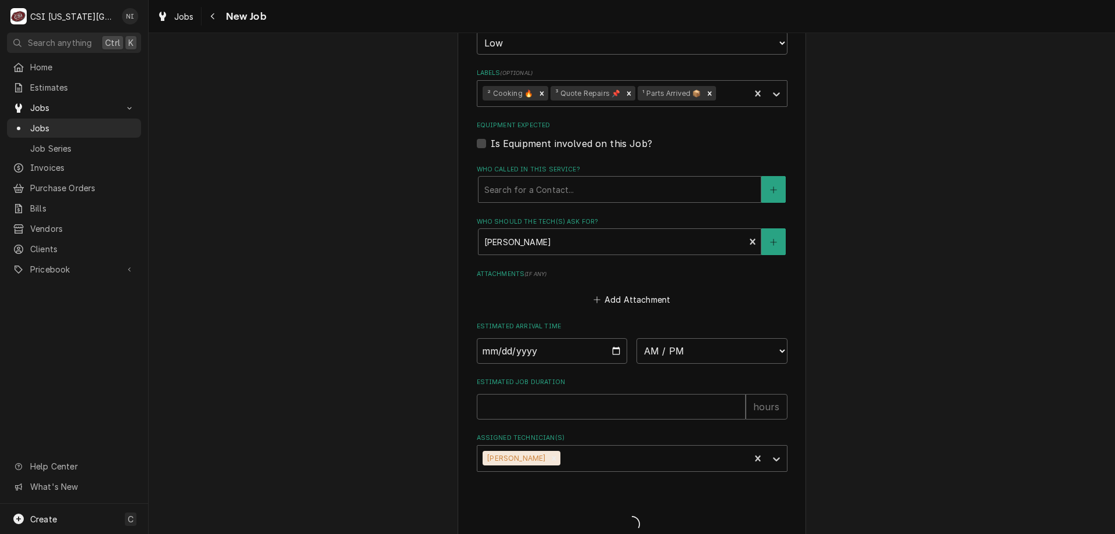
type textarea "x"
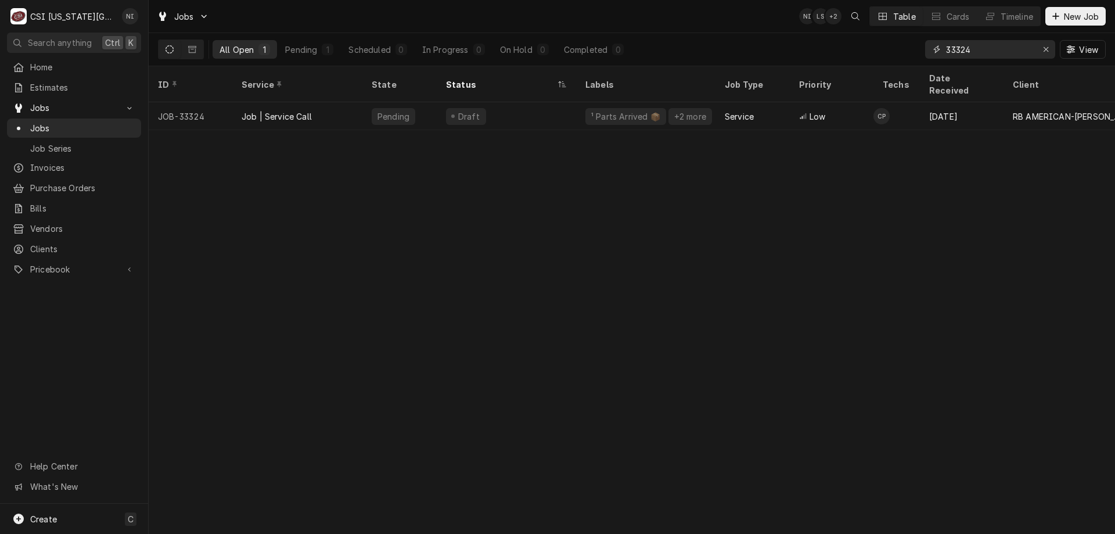
click at [986, 57] on input "33324" at bounding box center [989, 49] width 87 height 19
type input "33310"
click at [720, 102] on div "Service" at bounding box center [753, 116] width 74 height 28
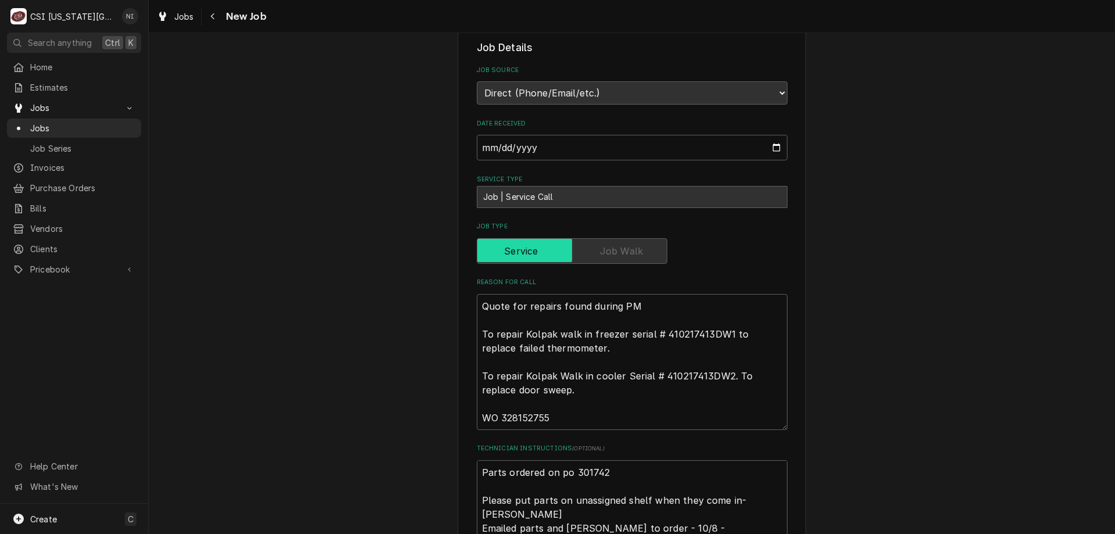
scroll to position [814, 0]
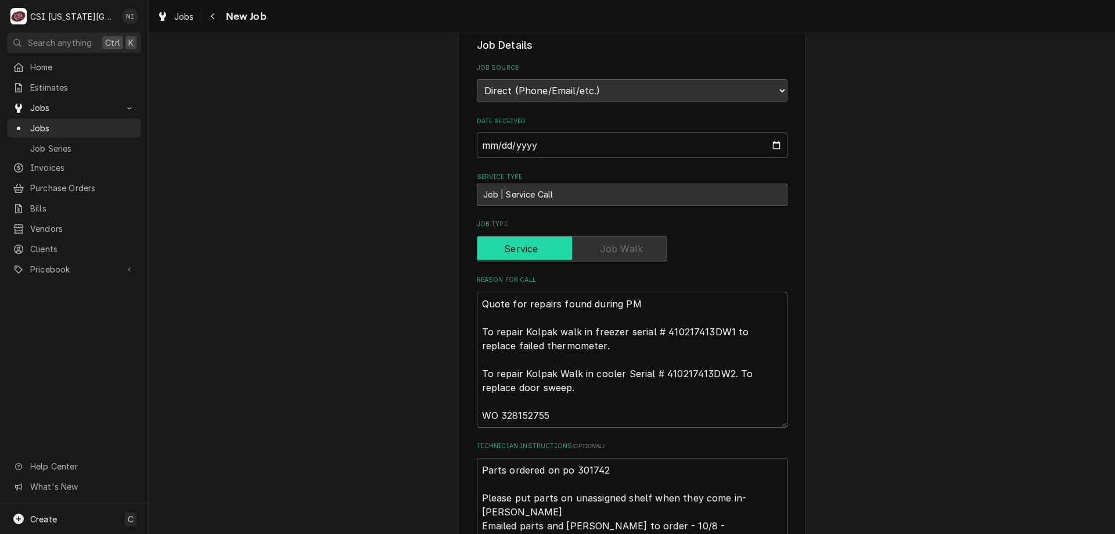
click at [477, 458] on textarea "Parts ordered on po 301742 Please put parts on unassigned shelf when they come …" at bounding box center [632, 519] width 311 height 122
type textarea "x"
type textarea "Parts ordered on po 301742 Please put parts on unassigned shelf when they come …"
type textarea "x"
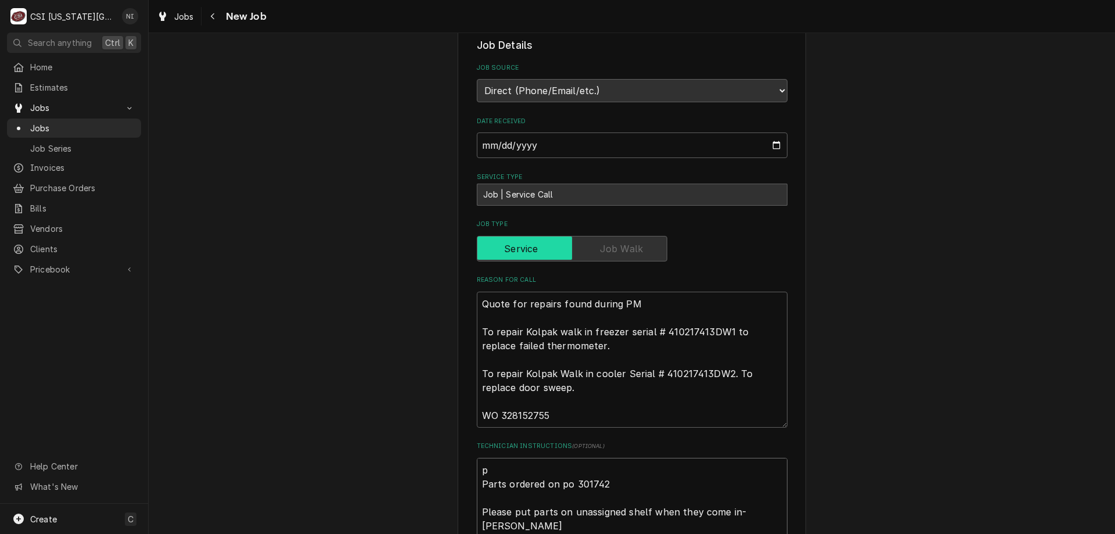
type textarea "p[ Parts ordered on po 301742 Please put parts on unassigned shelf when they co…"
type textarea "x"
type textarea "p[a Parts ordered on po 301742 Please put parts on unassigned shelf when they c…"
type textarea "x"
type textarea "p[ar Parts ordered on po 301742 Please put parts on unassigned shelf when they …"
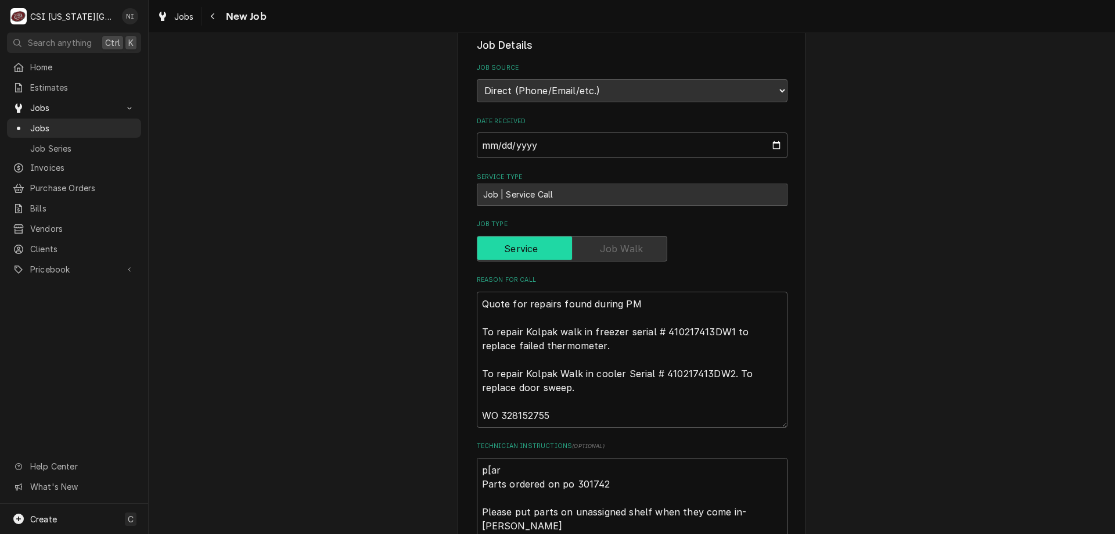
type textarea "x"
type textarea "p[arts Parts ordered on po 301742 Please put parts on unassigned shelf when the…"
type textarea "x"
type textarea "p[arts Parts ordered on po 301742 Please put parts on unassigned shelf when the…"
type textarea "x"
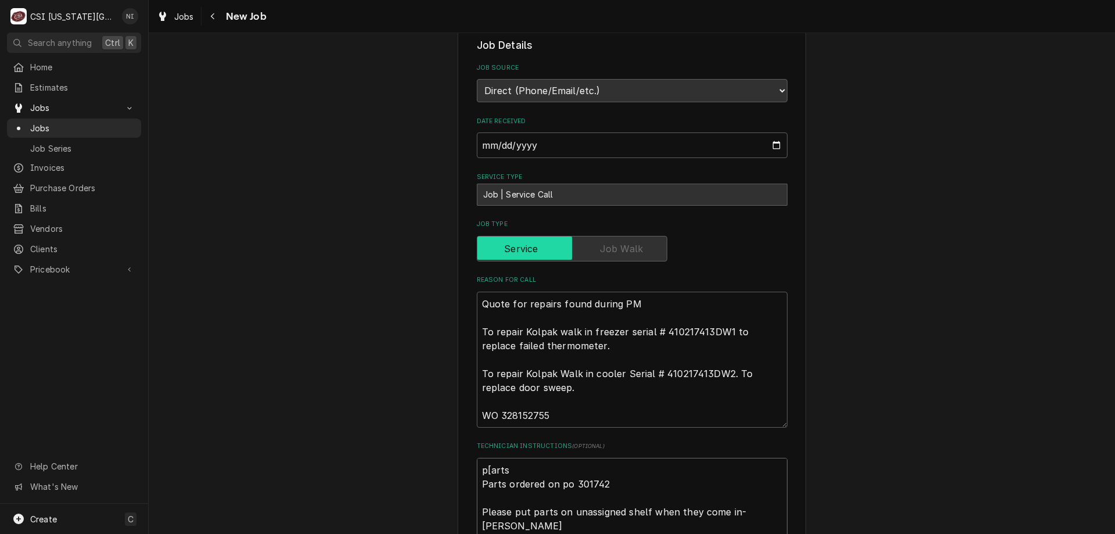
type textarea "p[arts Parts ordered on po 301742 Please put parts on unassigned shelf when the…"
type textarea "x"
type textarea "p[art Parts ordered on po 301742 Please put parts on unassigned shelf when they…"
type textarea "x"
type textarea "p[ar Parts ordered on po 301742 Please put parts on unassigned shelf when they …"
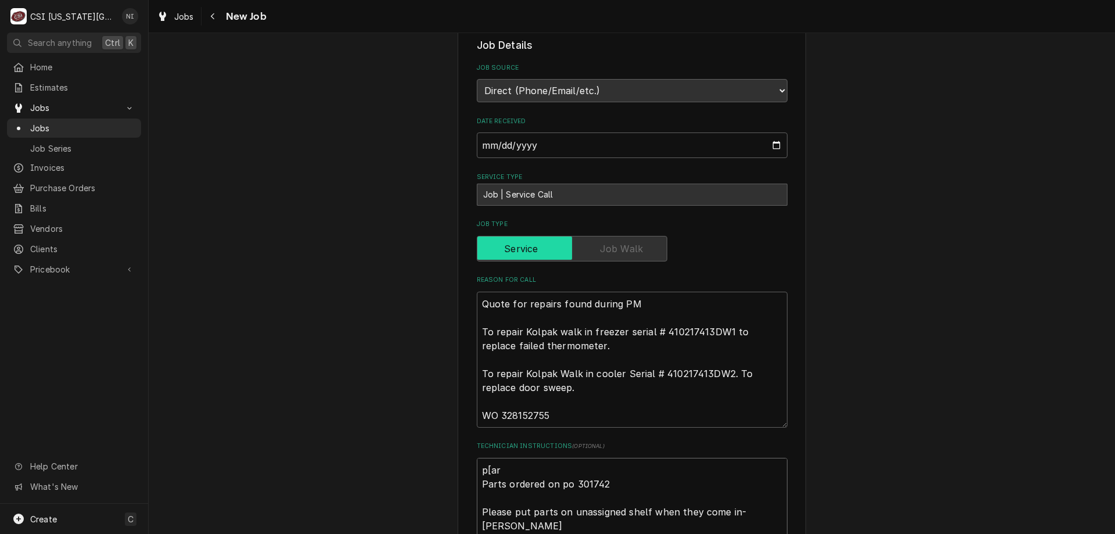
type textarea "x"
type textarea "p[a Parts ordered on po 301742 Please put parts on unassigned shelf when they c…"
type textarea "x"
type textarea "p[ Parts ordered on po 301742 Please put parts on unassigned shelf when they co…"
type textarea "x"
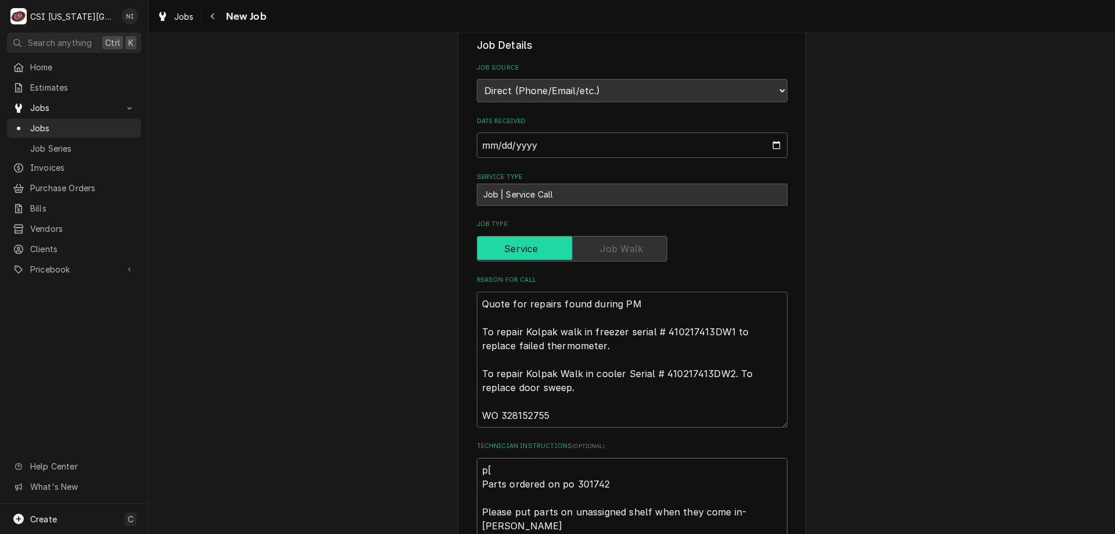
type textarea "p Parts ordered on po 301742 Please put parts on unassigned shelf when they com…"
type textarea "x"
type textarea "pa Parts ordered on po 301742 Please put parts on unassigned shelf when they co…"
type textarea "x"
type textarea "part Parts ordered on po 301742 Please put parts on unassigned shelf when they …"
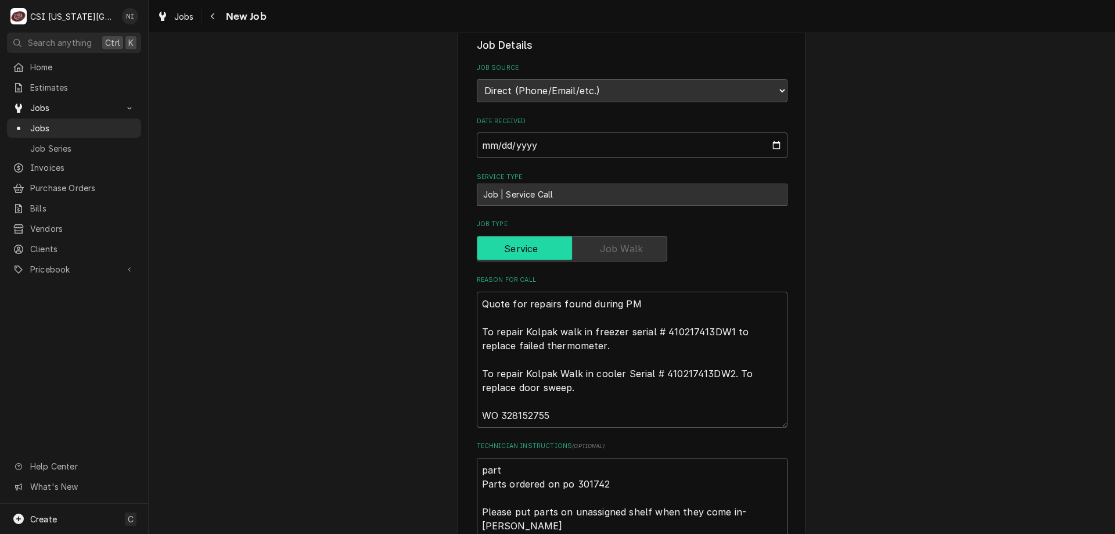
type textarea "x"
type textarea "parts Parts ordered on po 301742 Please put parts on unassigned shelf when they…"
type textarea "x"
type textarea "parts o Parts ordered on po 301742 Please put parts on unassigned shelf when th…"
type textarea "x"
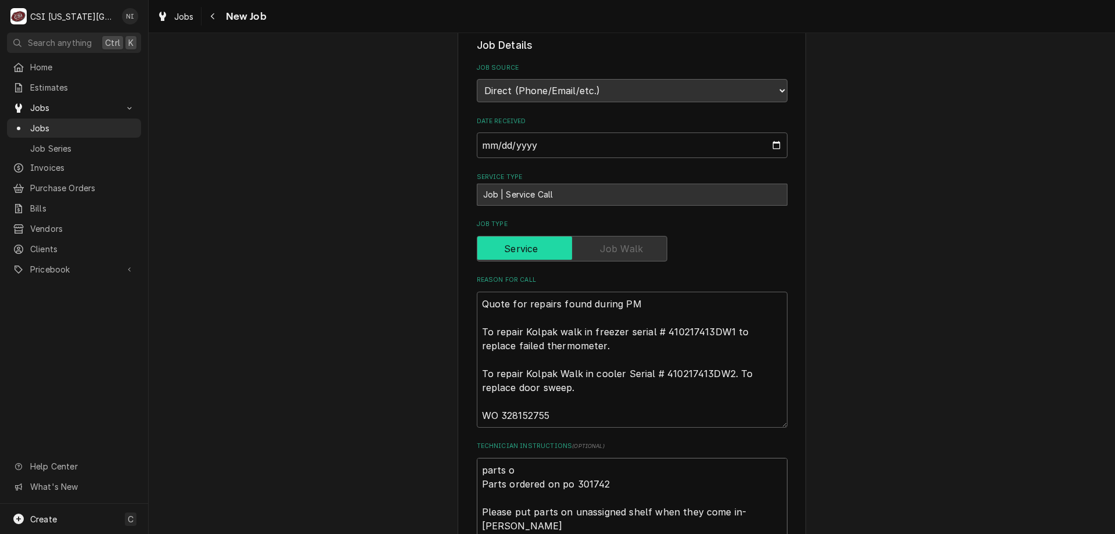
type textarea "parts o Parts ordered on po 301742 Please put parts on unassigned shelf when th…"
type textarea "x"
type textarea "parts o Parts ordered on po 301742 Please put parts on unassigned shelf when th…"
type textarea "x"
type textarea "parts on Parts ordered on po 301742 Please put parts on unassigned shelf when t…"
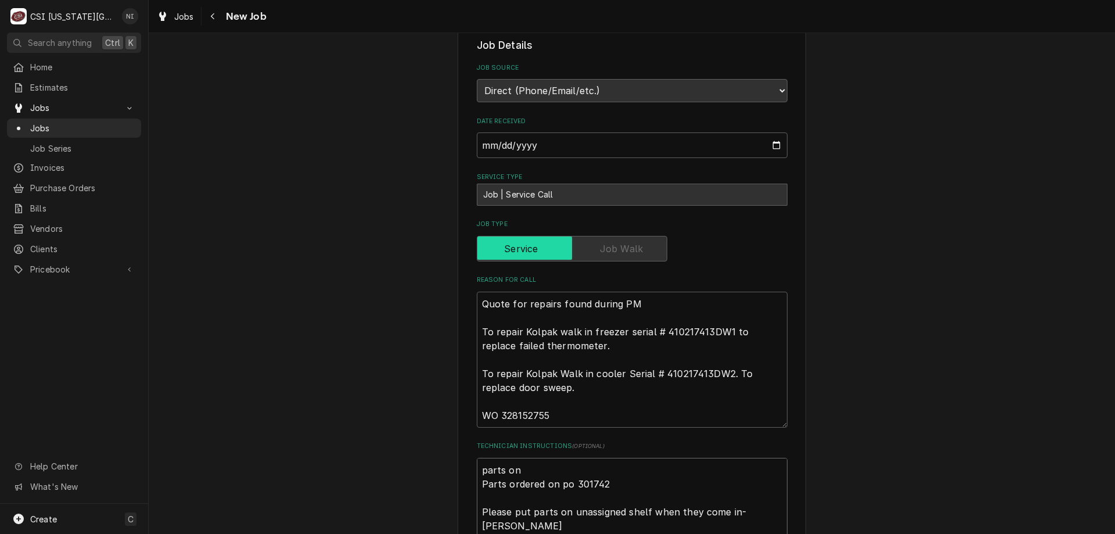
type textarea "x"
type textarea "parts on p Parts ordered on po 301742 Please put parts on unassigned shelf when…"
type textarea "x"
type textarea "parts on pr Parts ordered on po 301742 Please put parts on unassigned shelf whe…"
type textarea "x"
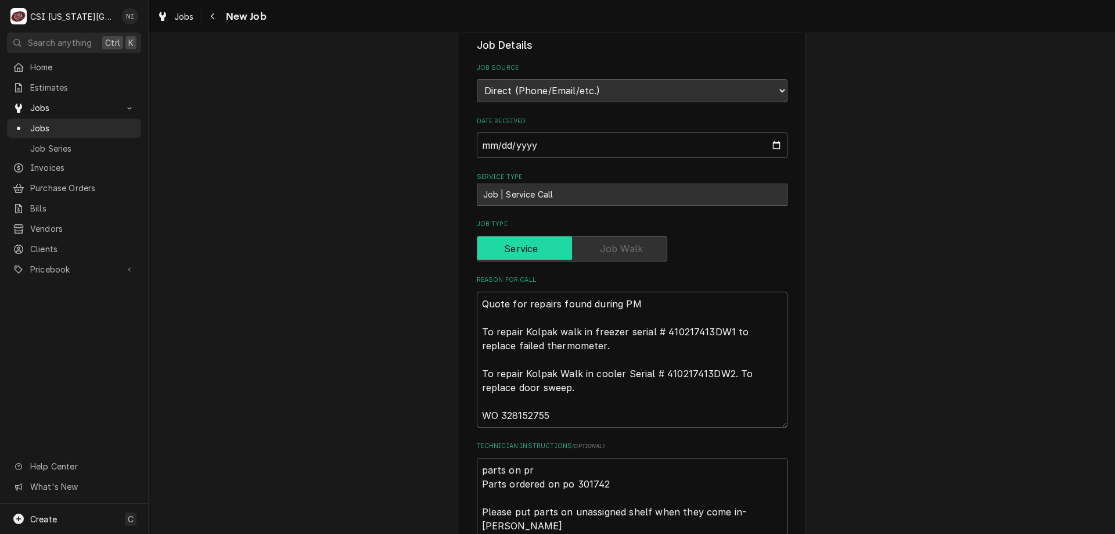
type textarea "parts on pre Parts ordered on po 301742 Please put parts on unassigned shelf wh…"
type textarea "x"
type textarea "parts on pres Parts ordered on po 301742 Please put parts on unassigned shelf w…"
type textarea "x"
type textarea "parts on prest Parts ordered on po 301742 Please put parts on unassigned shelf …"
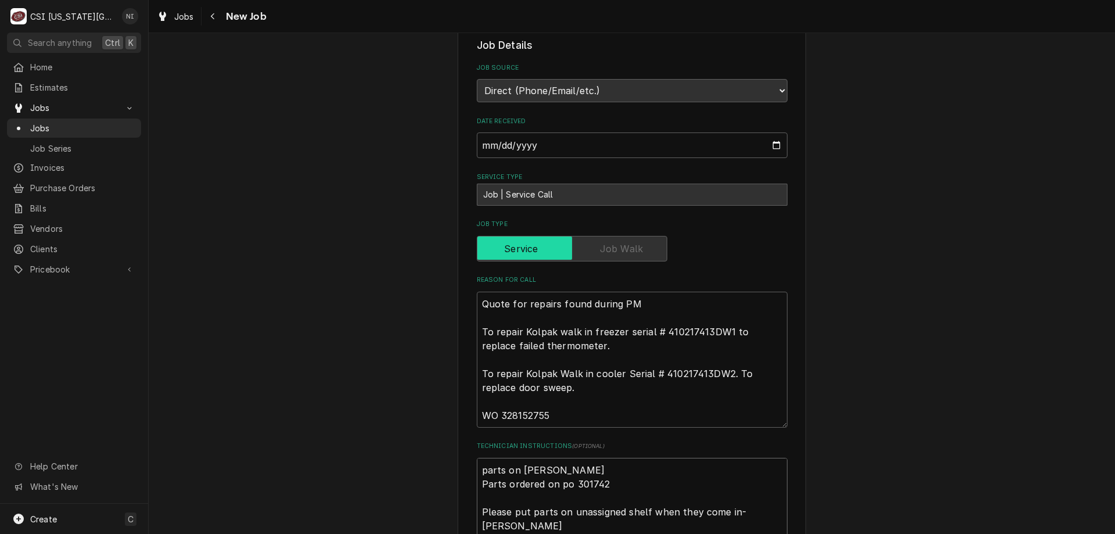
type textarea "x"
type textarea "parts on presto Parts ordered on po 301742 Please put parts on unassigned shelf…"
type textarea "x"
type textarea "parts on preston Parts ordered on po 301742 Please put parts on unassigned shel…"
type textarea "x"
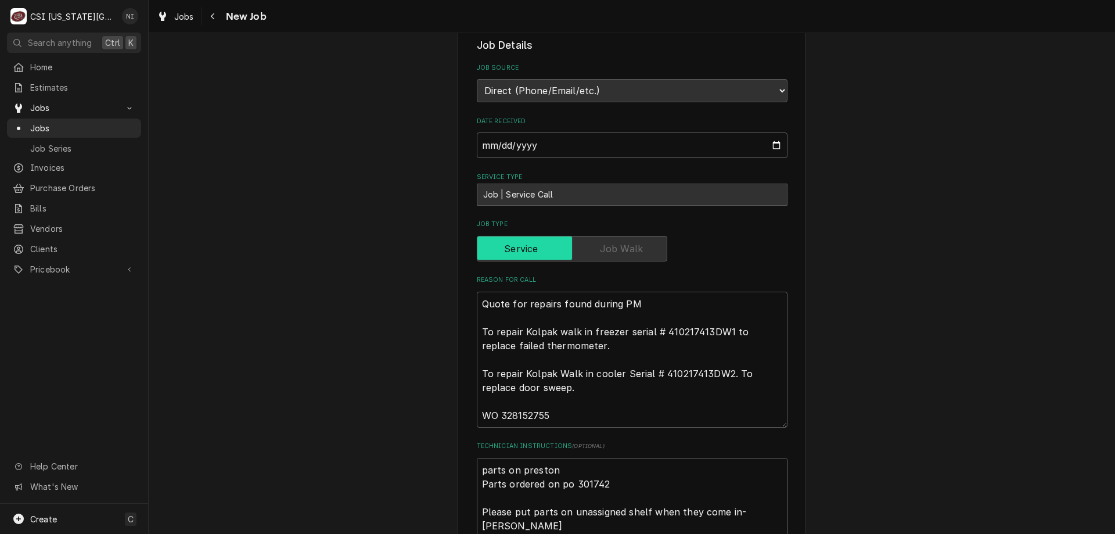
type textarea "parts on preston Parts ordered on po 301742 Please put parts on unassigned shel…"
type textarea "x"
type textarea "parts on preston s Parts ordered on po 301742 Please put parts on unassigned sh…"
type textarea "x"
type textarea "parts on preston she Parts ordered on po 301742 Please put parts on unassigned …"
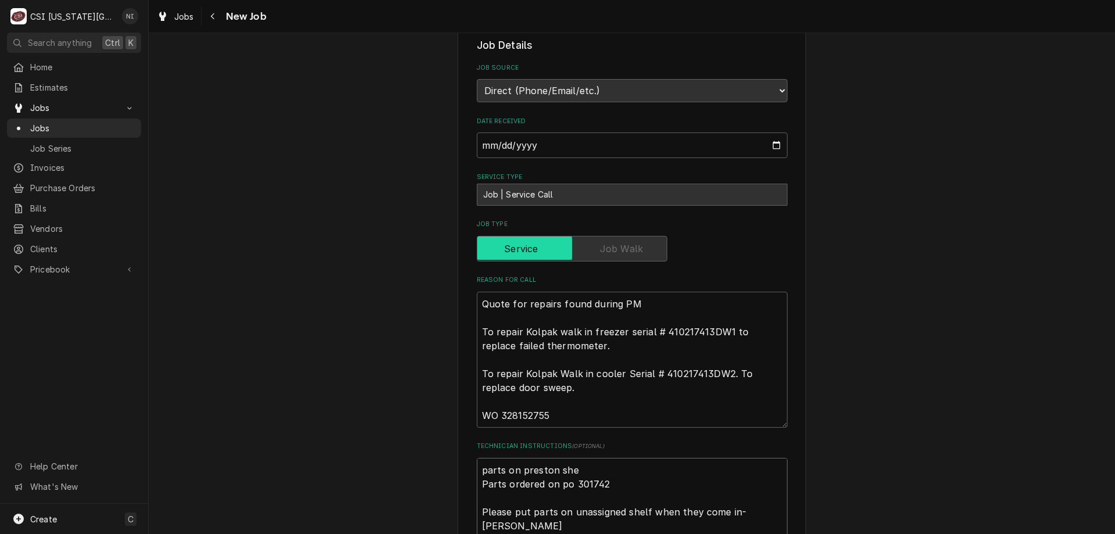
type textarea "x"
type textarea "parts on preston shel Parts ordered on po 301742 Please put parts on unassigned…"
type textarea "x"
type textarea "parts on preston shelf Parts ordered on po 301742 Please put parts on unassigne…"
type textarea "x"
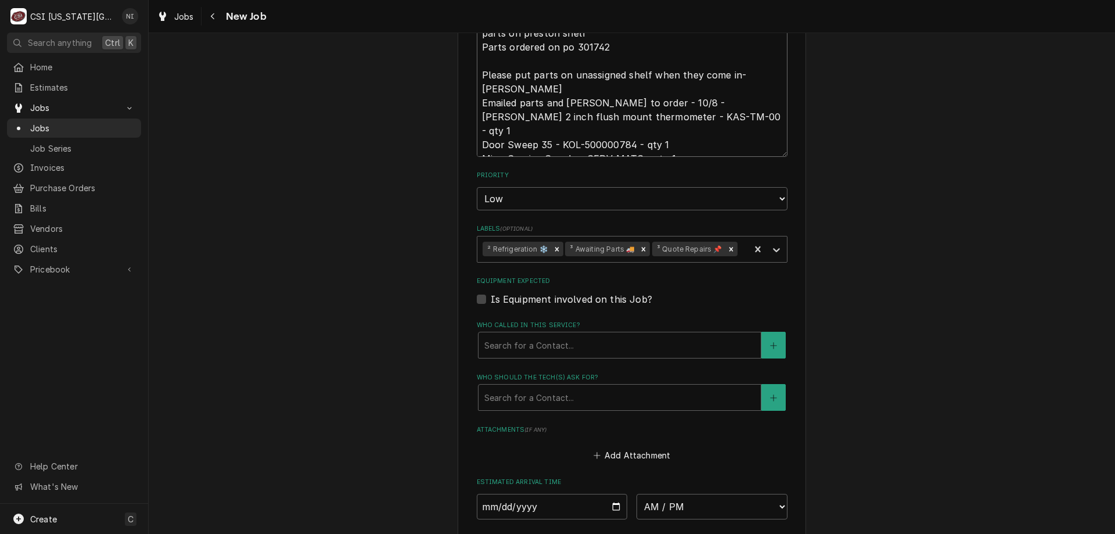
scroll to position [1237, 0]
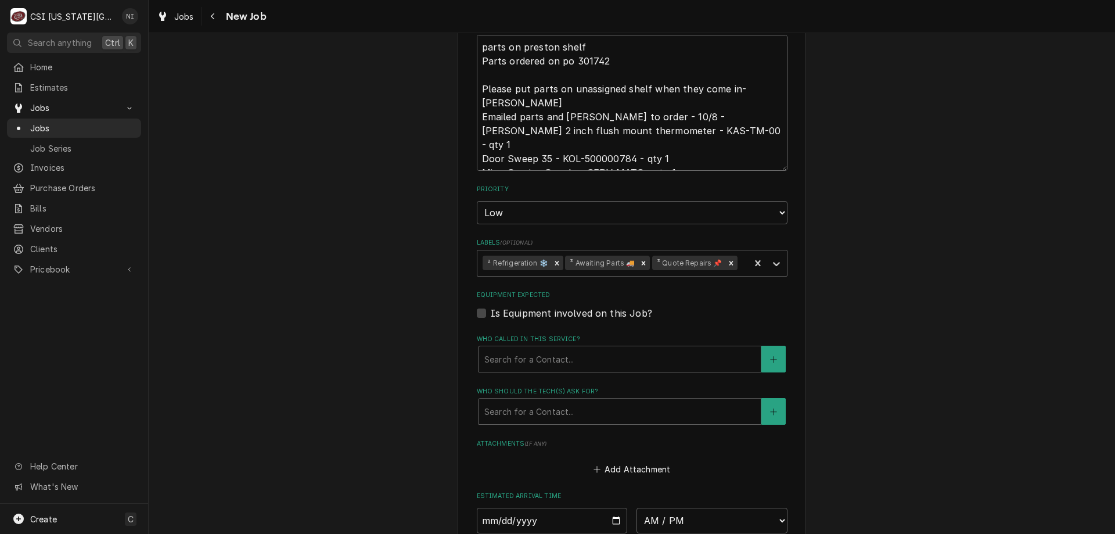
click at [642, 261] on icon "Remove ³ Awaiting Parts 🚚" at bounding box center [644, 263] width 4 height 4
type textarea "parts on preston shelf Parts ordered on po 301742 Please put parts on unassigne…"
click at [773, 262] on icon "Labels" at bounding box center [776, 264] width 7 height 4
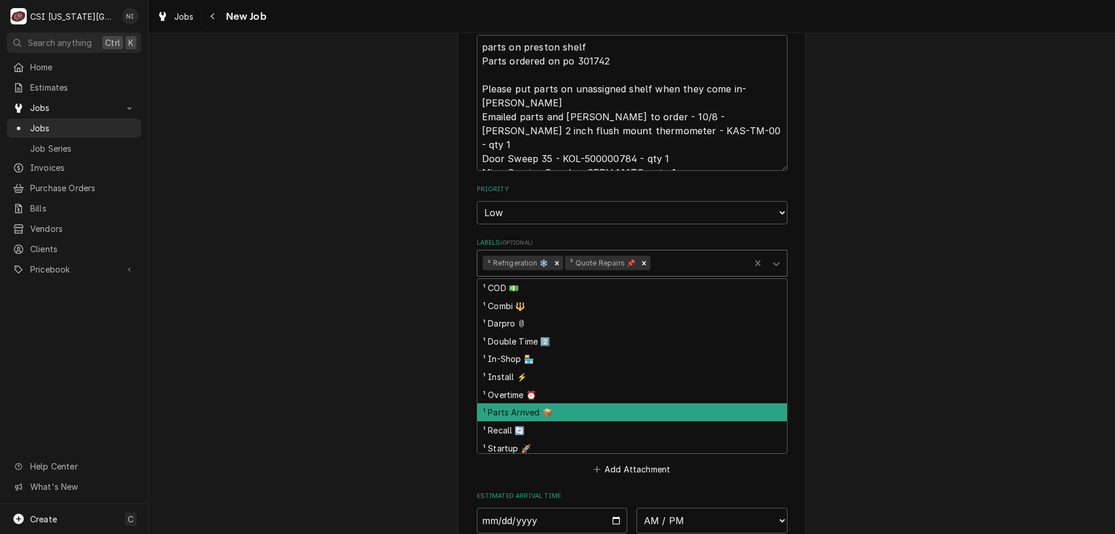
click at [513, 403] on div "¹ Parts Arrived 📦" at bounding box center [632, 412] width 310 height 18
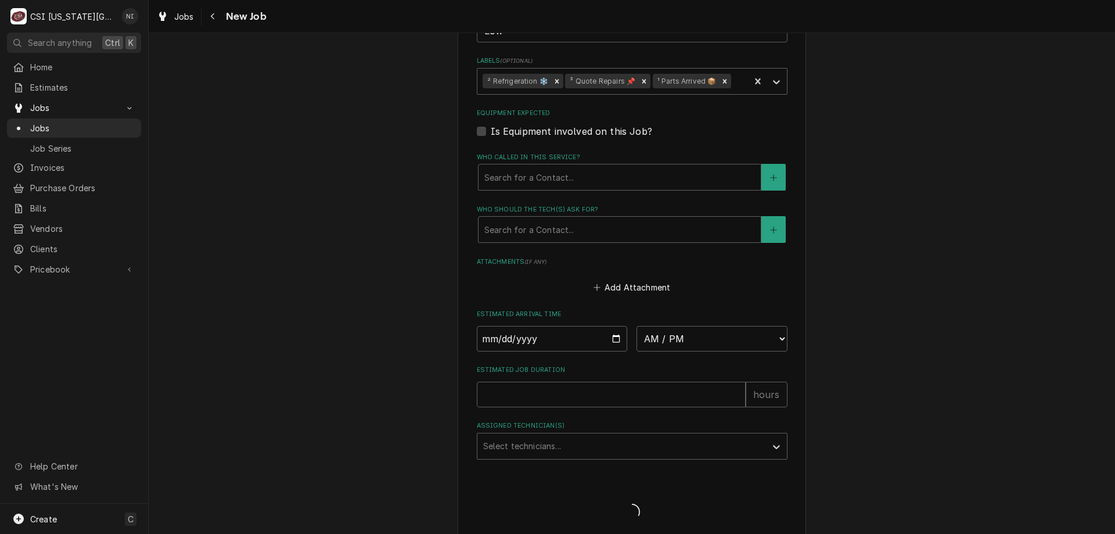
scroll to position [1379, 0]
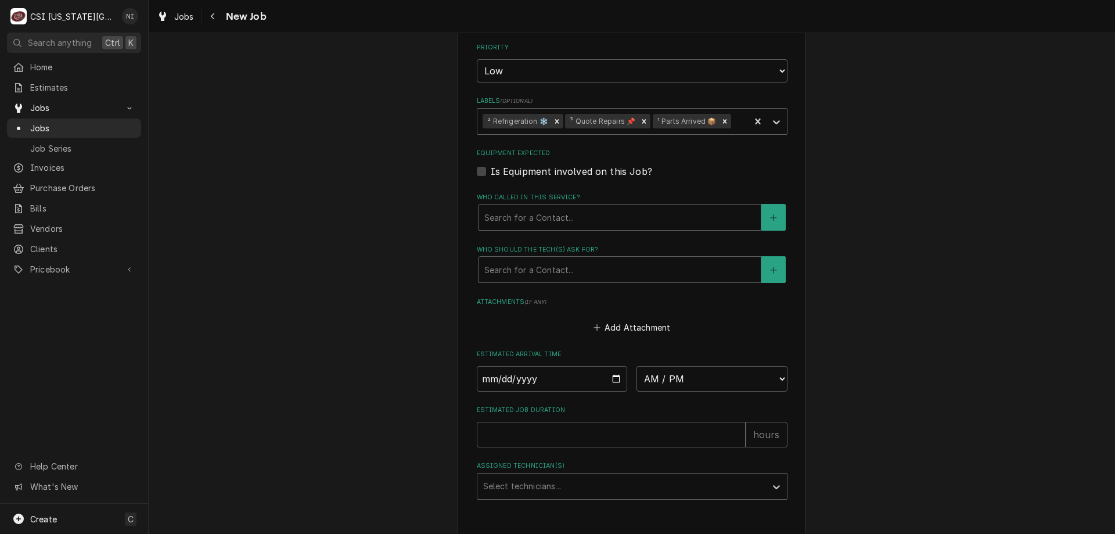
type textarea "x"
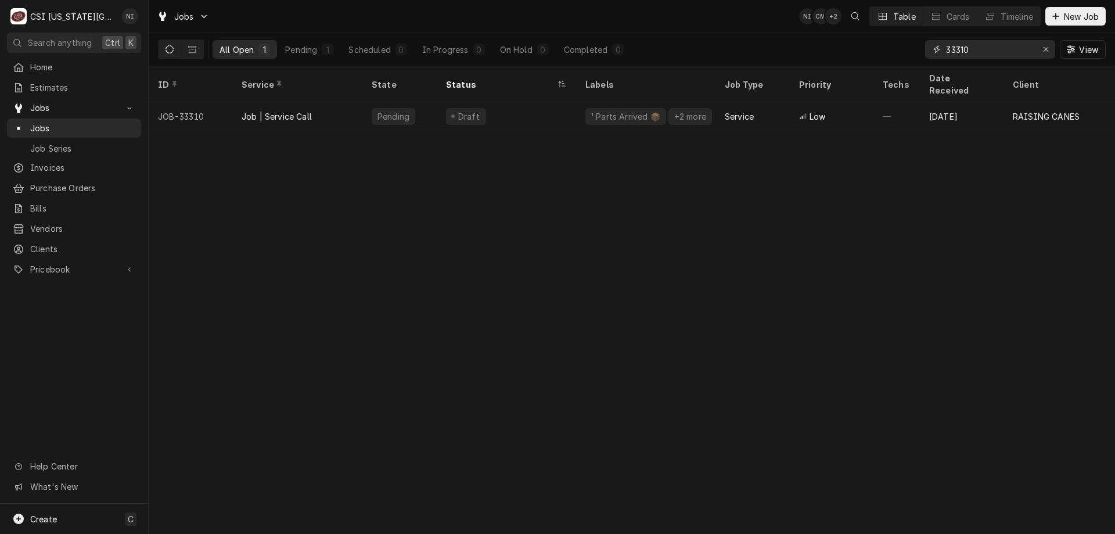
drag, startPoint x: 926, startPoint y: 48, endPoint x: 842, endPoint y: 44, distance: 84.3
click at [843, 46] on div "All Open 1 Pending 1 Scheduled 0 In Progress 0 On Hold 0 Completed 0 33310 View" at bounding box center [632, 49] width 948 height 33
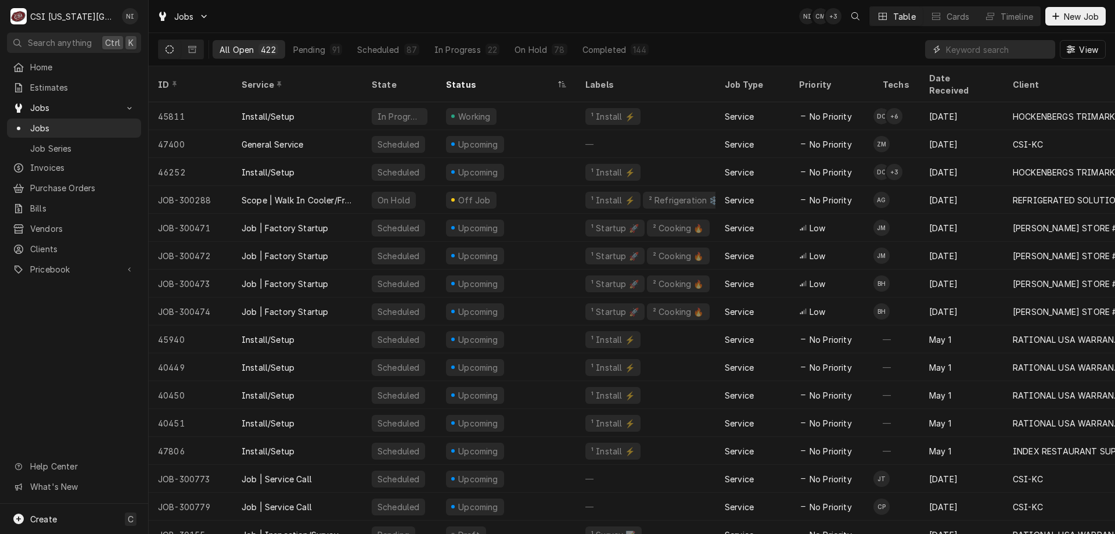
click at [986, 48] on input "Dynamic Content Wrapper" at bounding box center [997, 49] width 103 height 19
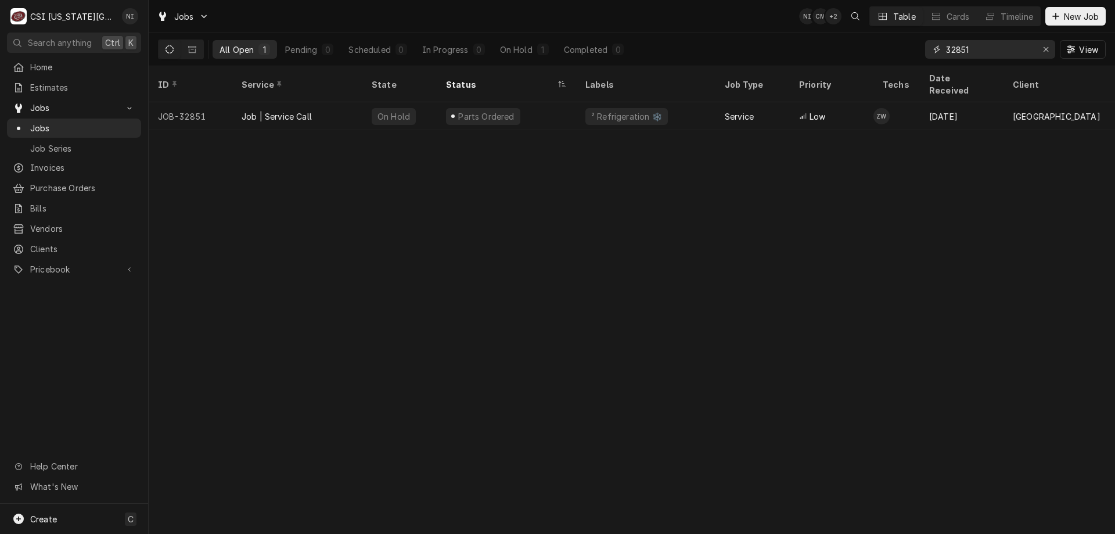
type input "32851"
click at [84, 123] on span "Jobs" at bounding box center [82, 128] width 105 height 12
click at [792, 102] on div "Low" at bounding box center [832, 116] width 84 height 28
drag, startPoint x: 989, startPoint y: 52, endPoint x: 911, endPoint y: 52, distance: 77.8
click at [911, 52] on div "All Open 1 Pending 0 Scheduled 0 In Progress 0 On Hold 1 Completed 0 32851 View" at bounding box center [632, 49] width 948 height 33
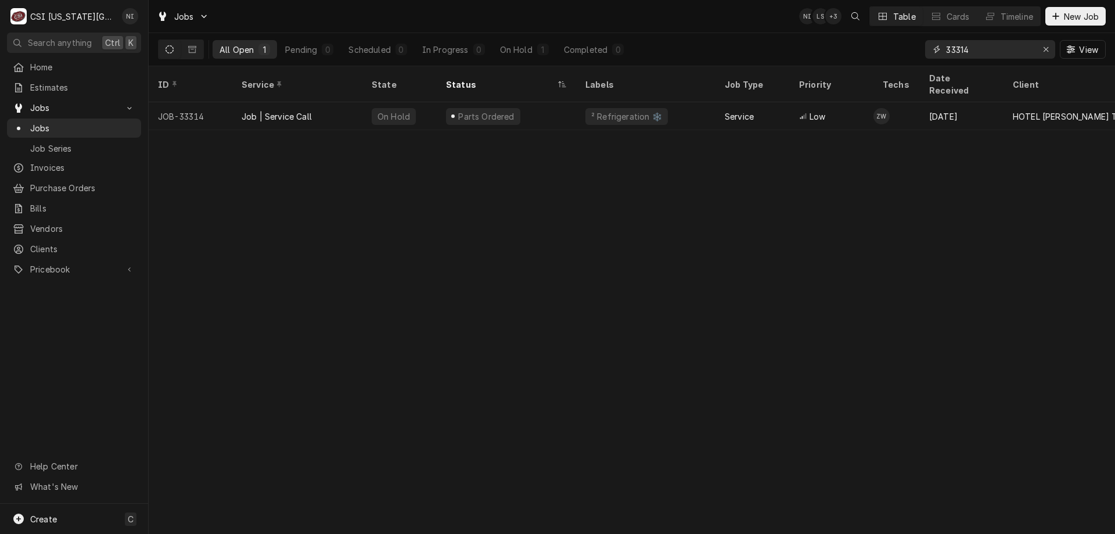
type input "33314"
click at [702, 103] on div "² Refrigeration ❄️" at bounding box center [645, 116] width 139 height 28
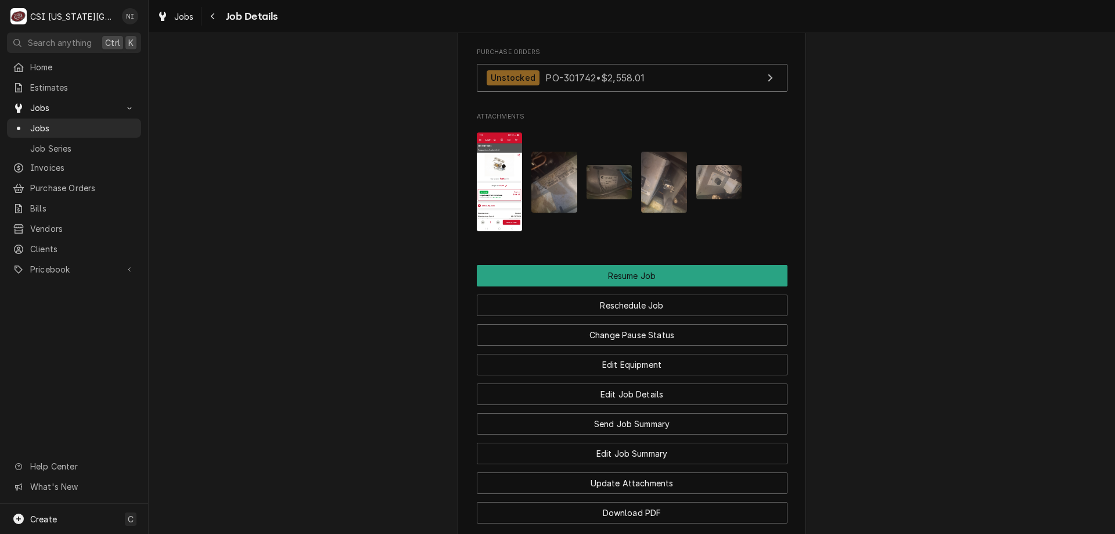
scroll to position [1822, 0]
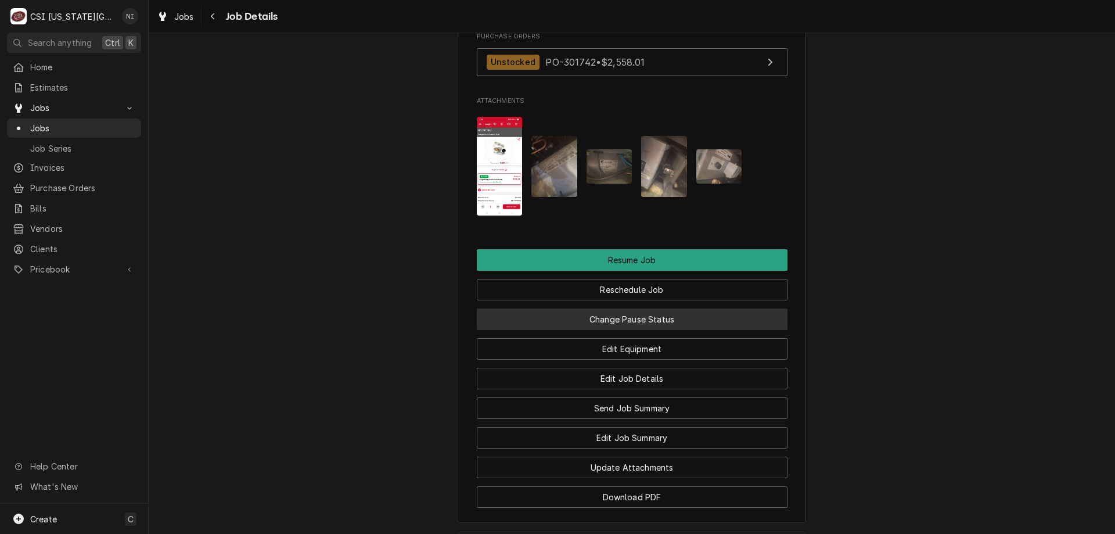
click at [633, 308] on button "Change Pause Status" at bounding box center [632, 318] width 311 height 21
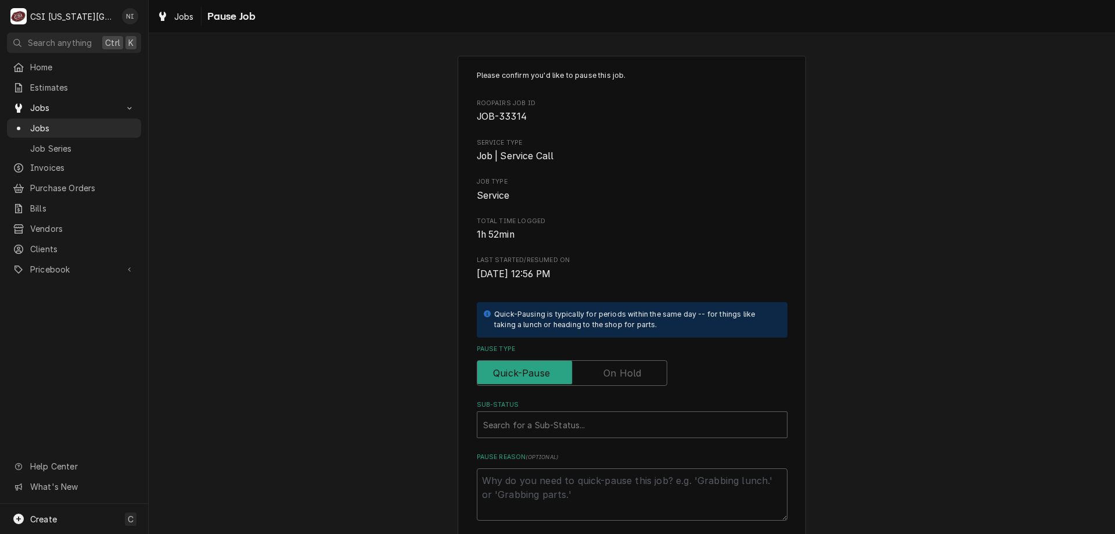
click at [635, 372] on label "Pause Type" at bounding box center [572, 373] width 191 height 26
click at [635, 372] on input "Pause Type" at bounding box center [572, 373] width 180 height 26
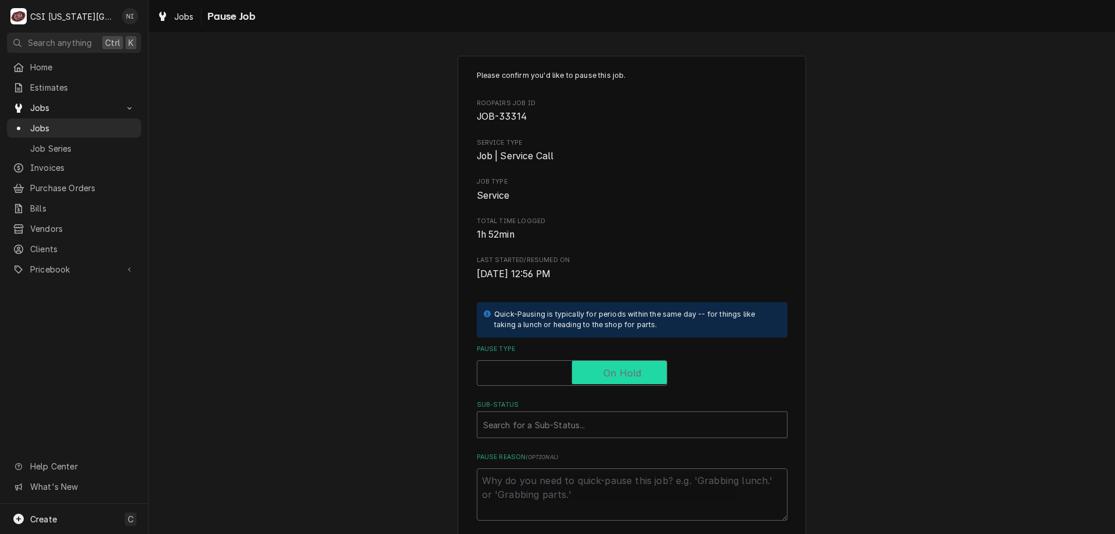
checkbox input "true"
drag, startPoint x: 613, startPoint y: 418, endPoint x: 623, endPoint y: 409, distance: 13.6
click at [615, 415] on div "Sub-Status" at bounding box center [632, 424] width 298 height 21
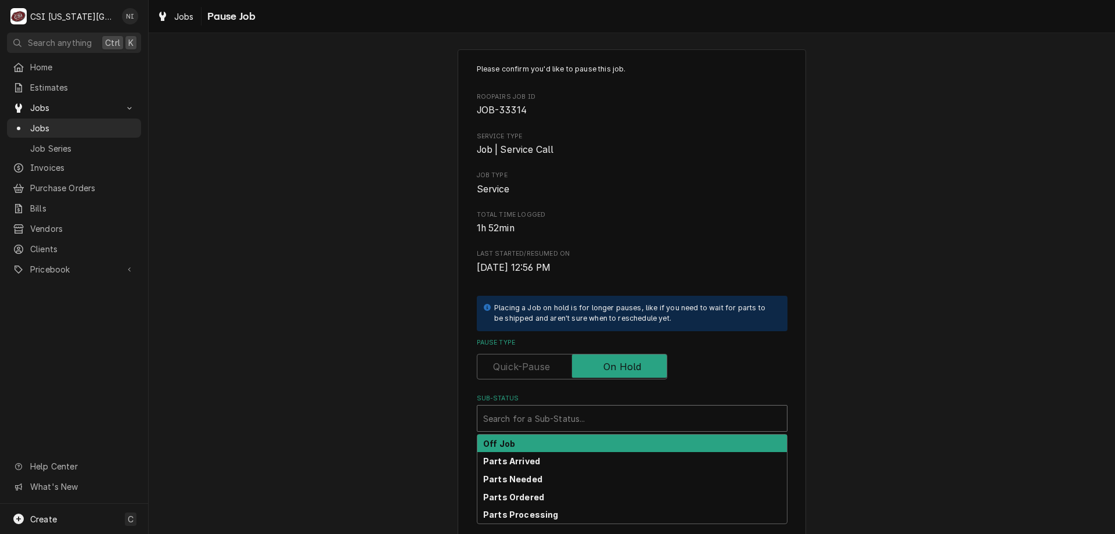
scroll to position [1, 0]
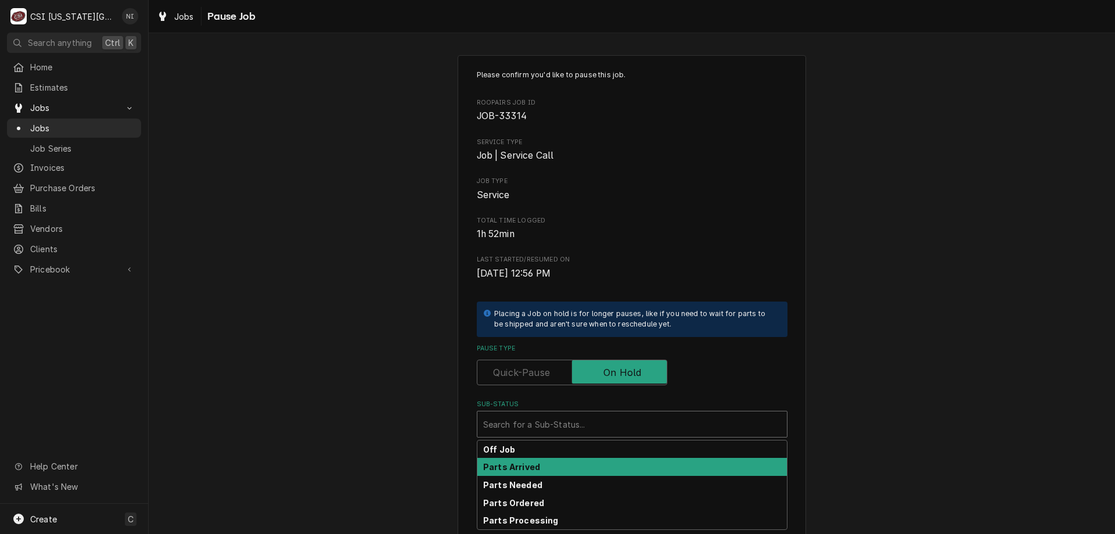
click at [526, 462] on strong "Parts Arrived" at bounding box center [511, 467] width 57 height 10
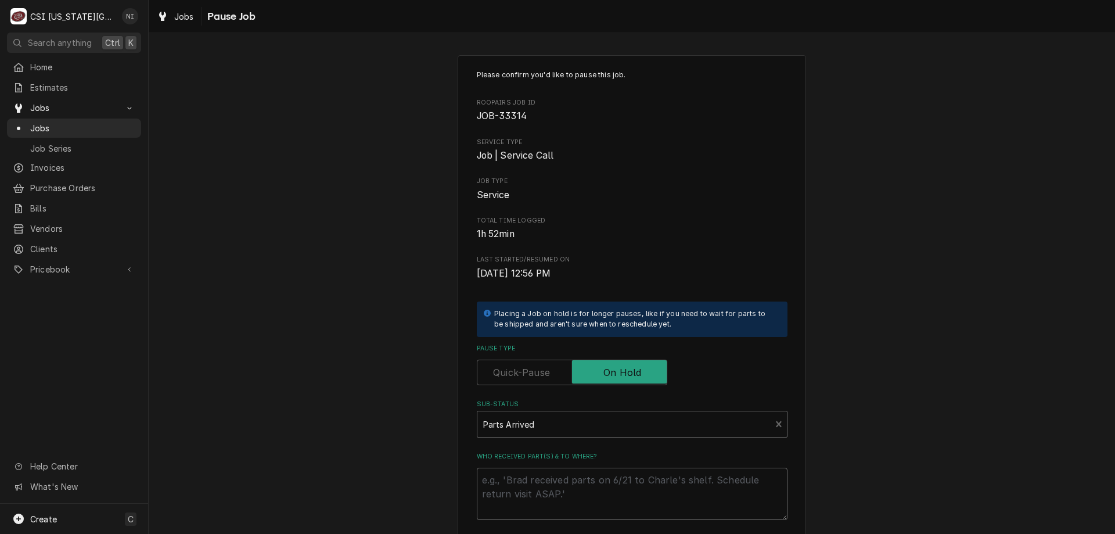
click at [524, 473] on textarea "Who received part(s) & to where?" at bounding box center [632, 494] width 311 height 52
type textarea "x"
type textarea "p"
type textarea "x"
type textarea "pa"
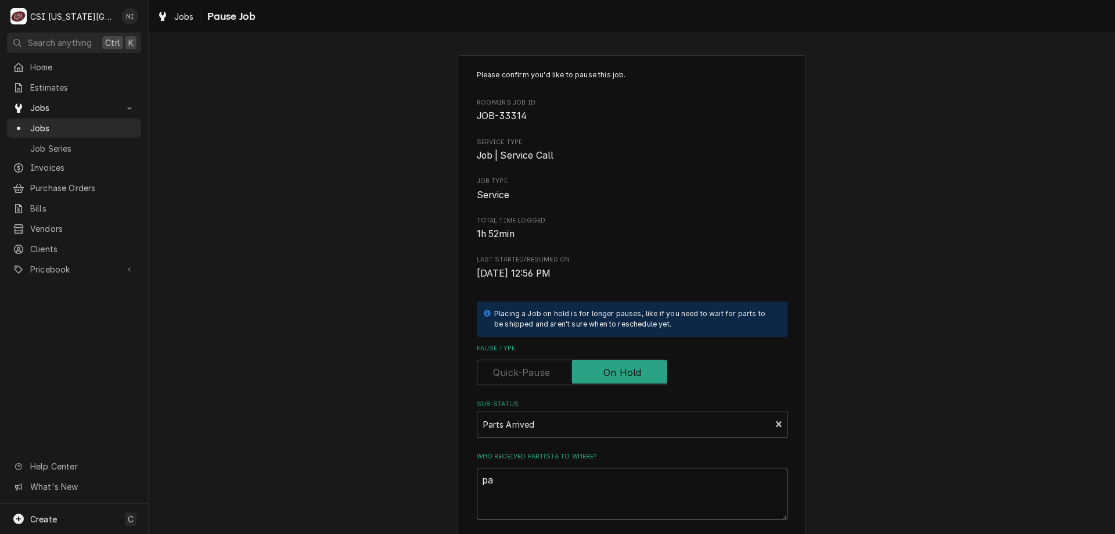
type textarea "x"
type textarea "par"
type textarea "x"
type textarea "part"
type textarea "x"
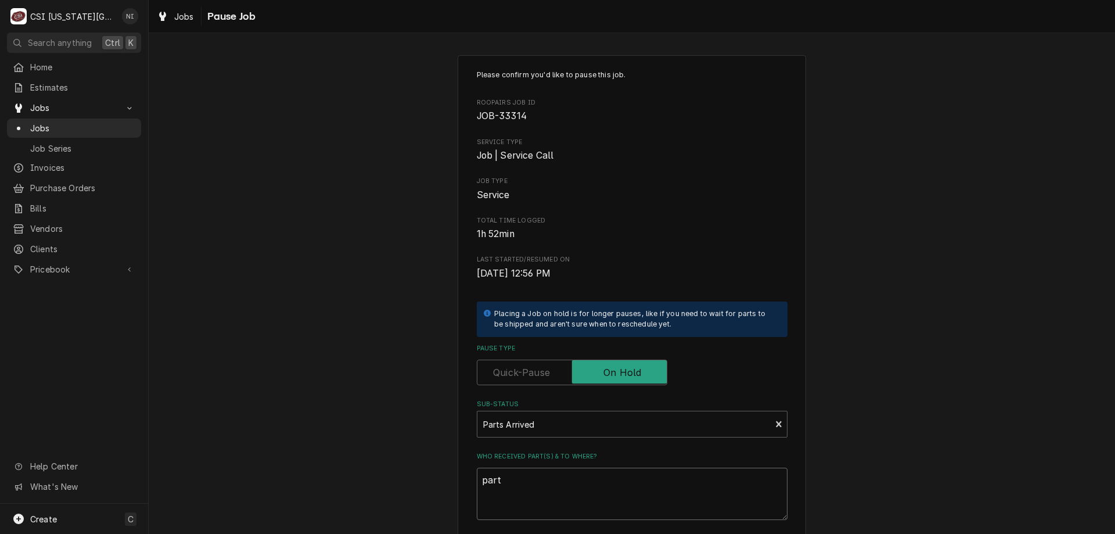
type textarea "parts"
type textarea "x"
type textarea "parts"
type textarea "x"
type textarea "parts n"
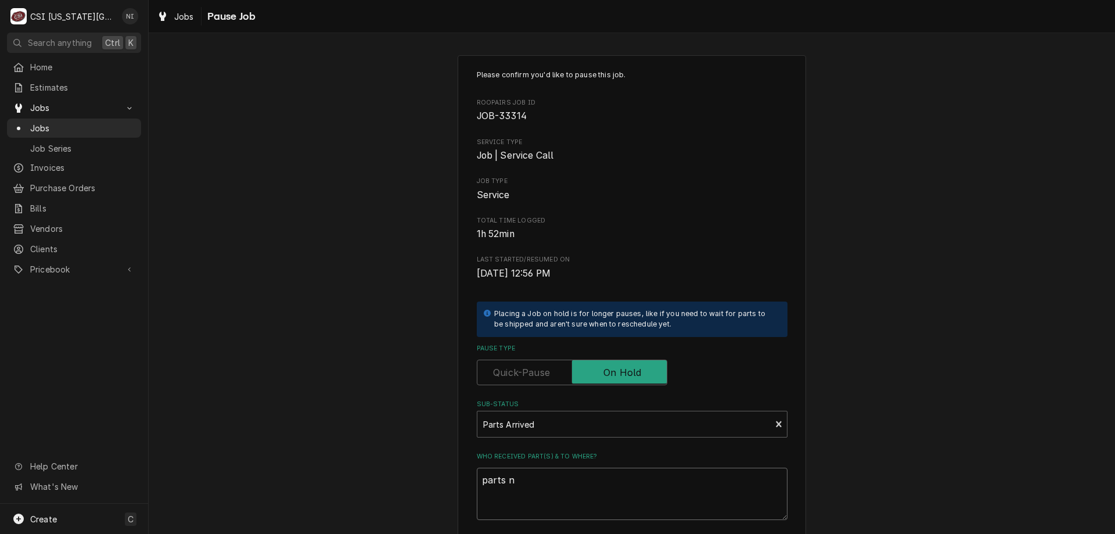
type textarea "x"
type textarea "parts n;"
type textarea "x"
type textarea "parts n;o"
type textarea "x"
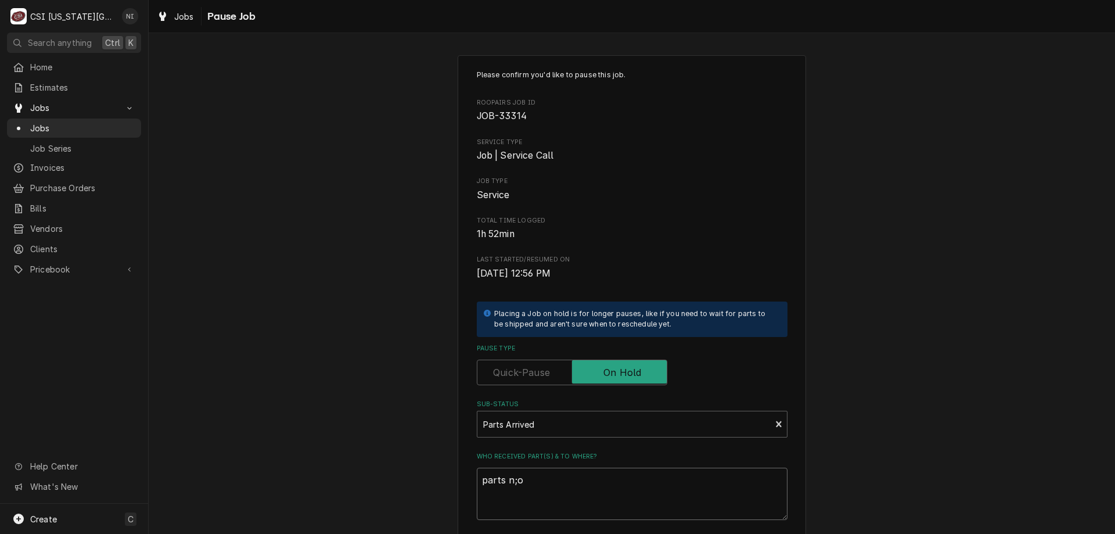
type textarea "parts n;o"
type textarea "x"
type textarea "parts n;o"
type textarea "x"
type textarea "parts n;"
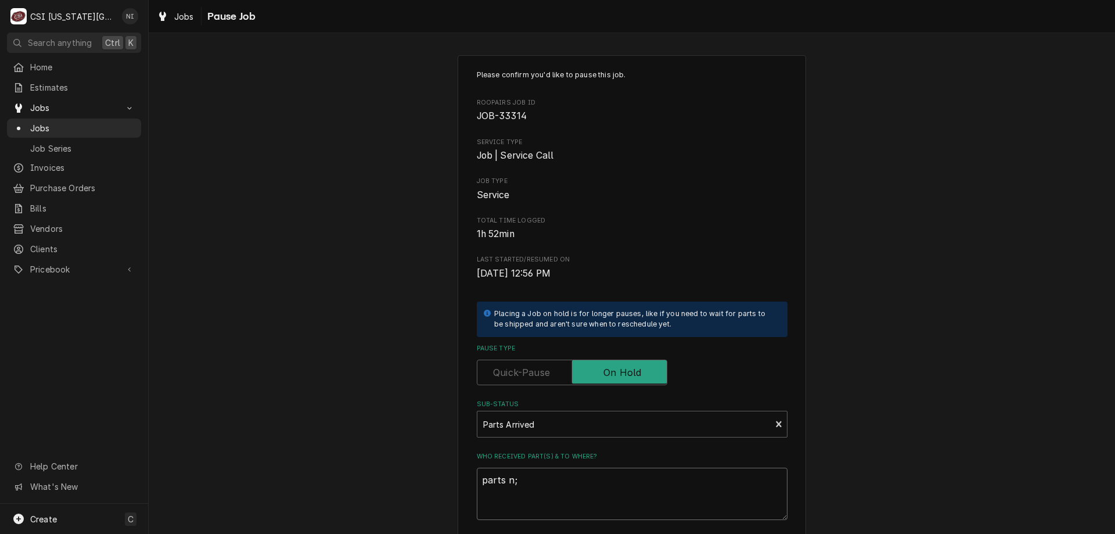
type textarea "x"
type textarea "parts n"
type textarea "x"
type textarea "parts"
type textarea "x"
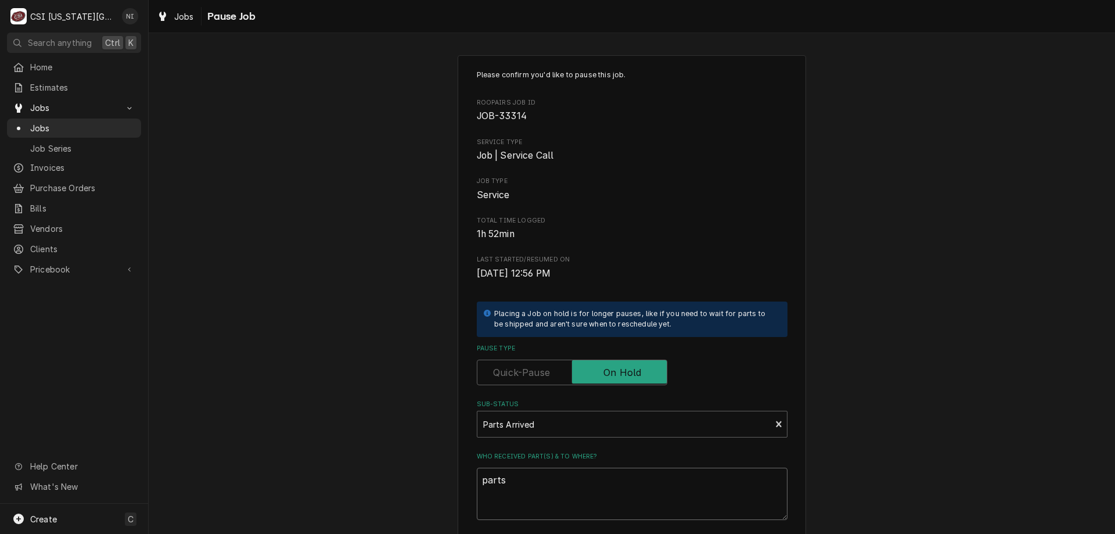
type textarea "parts o"
type textarea "x"
type textarea "parts on"
type textarea "x"
type textarea "parts on"
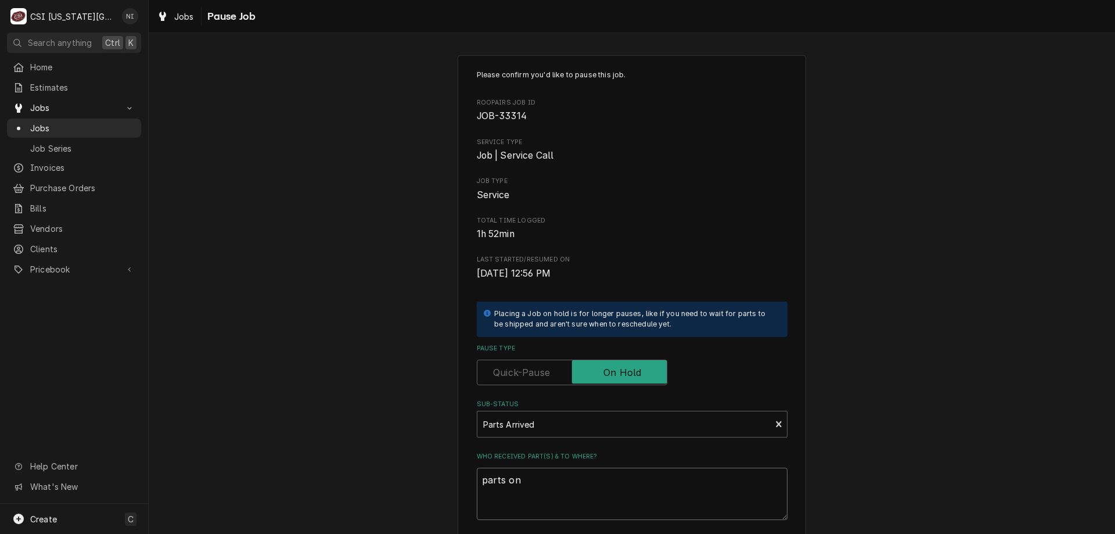
type textarea "x"
type textarea "parts on t"
type textarea "x"
type textarea "parts on th"
type textarea "x"
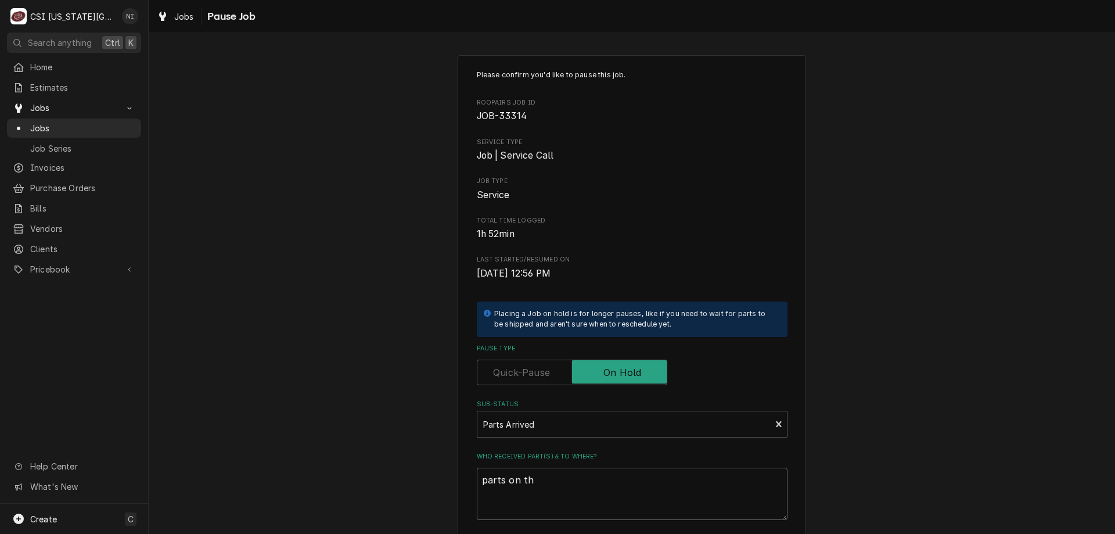
type textarea "parts on the"
type textarea "x"
type textarea "parts on the"
type textarea "x"
type textarea "parts on the u"
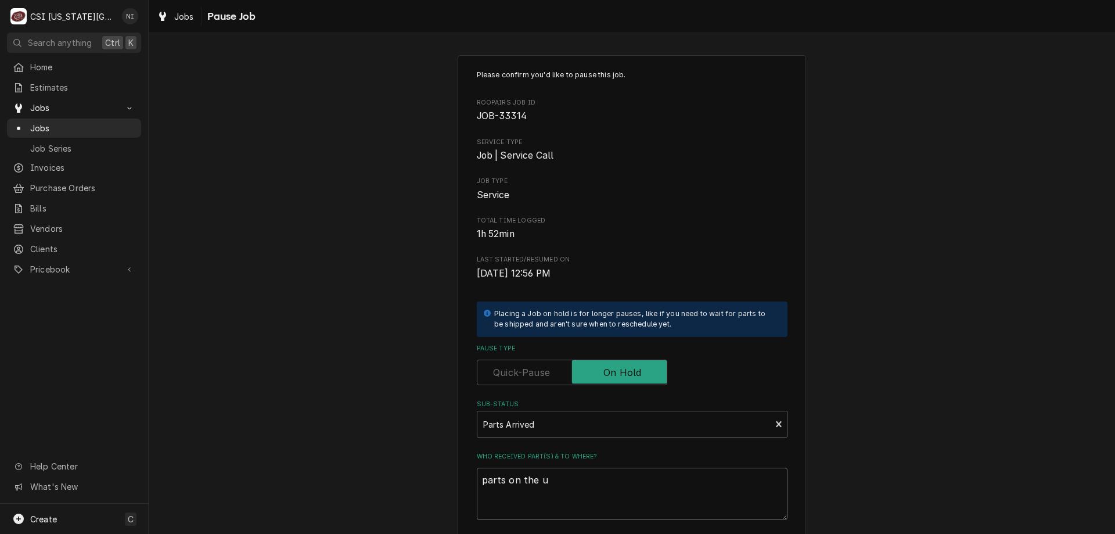
type textarea "x"
type textarea "parts on the un"
type textarea "x"
type textarea "parts on the una"
type textarea "x"
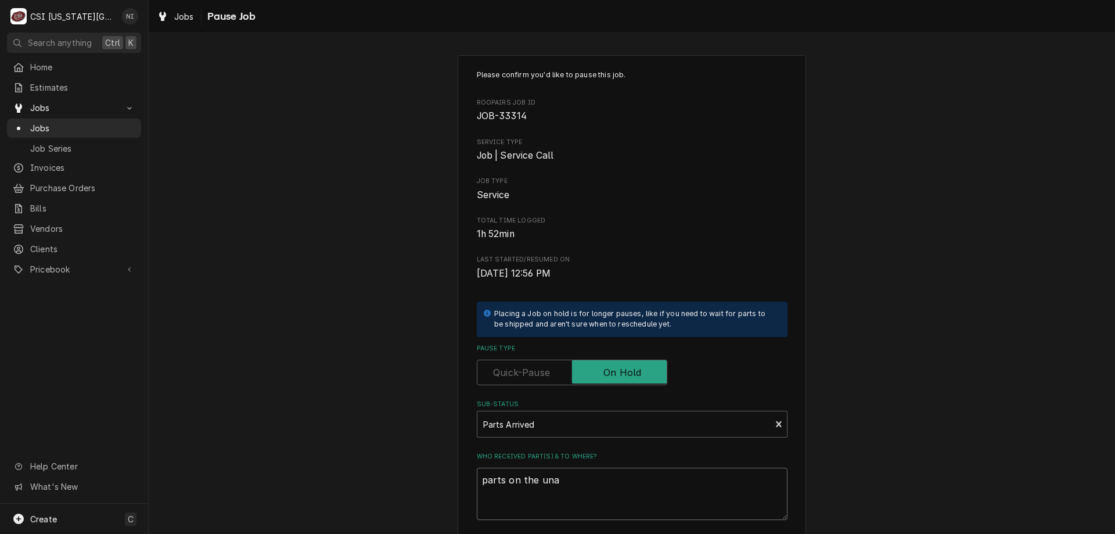
type textarea "parts on the unas"
type textarea "x"
type textarea "parts on the unass"
type textarea "x"
type textarea "parts on the unassi"
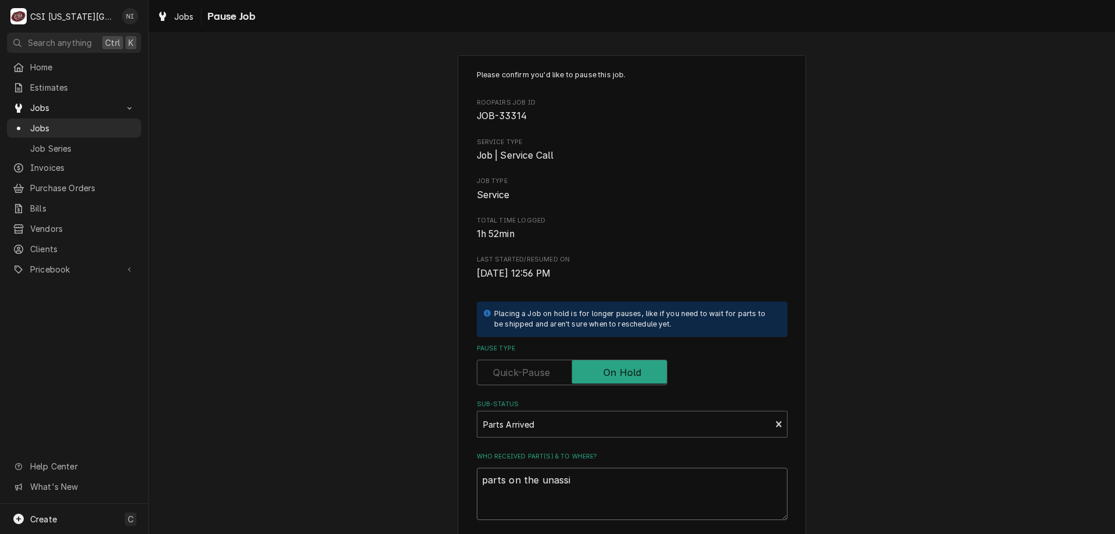
type textarea "x"
type textarea "parts on the unassig"
type textarea "x"
type textarea "parts on the unassige"
type textarea "x"
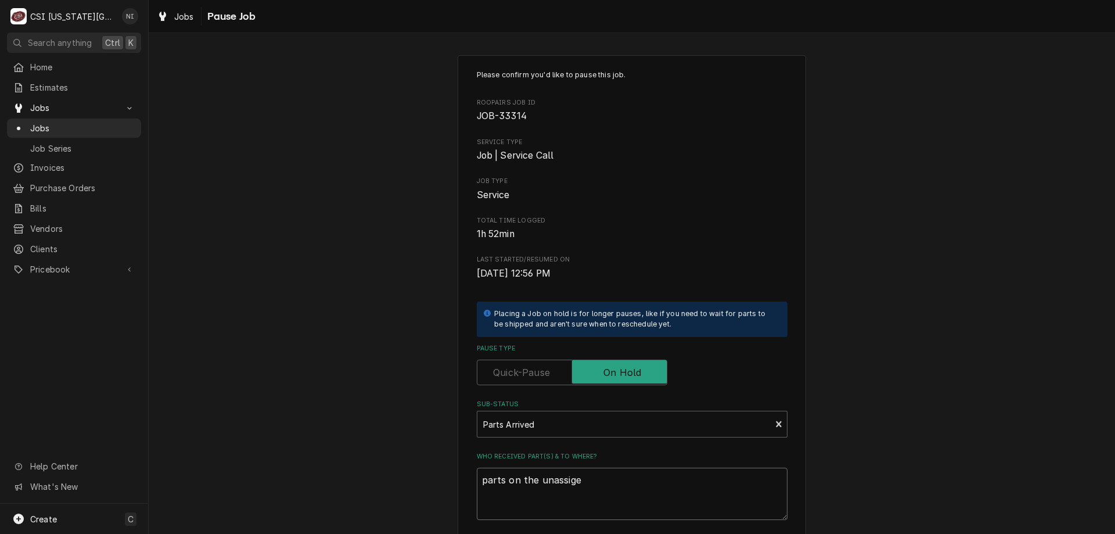
type textarea "parts on the unassiged"
type textarea "x"
type textarea "parts on the unassiged"
type textarea "x"
type textarea "parts on the unassiged"
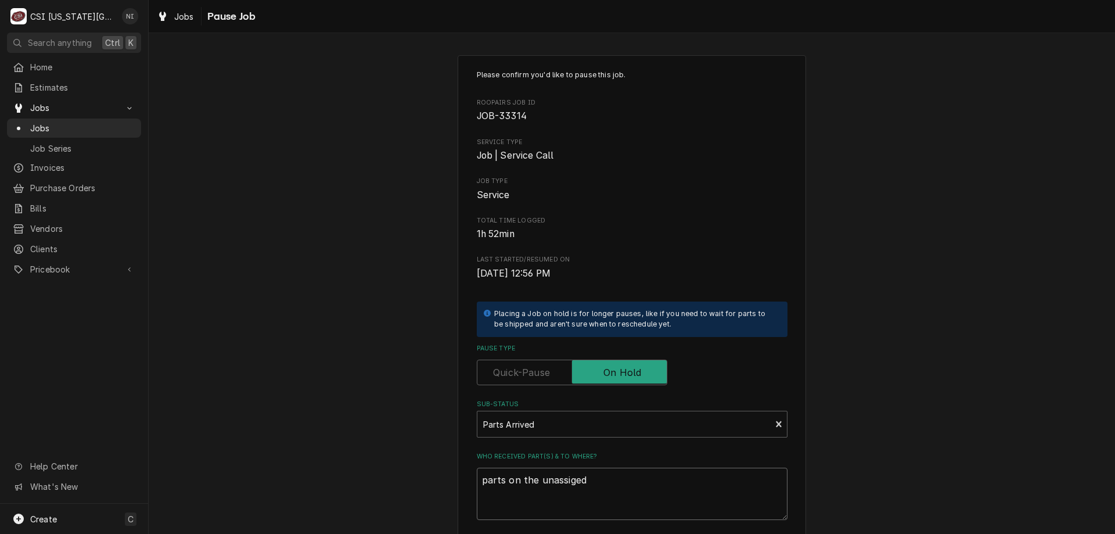
type textarea "x"
type textarea "parts on the unassige"
type textarea "x"
type textarea "parts on the unassig"
type textarea "x"
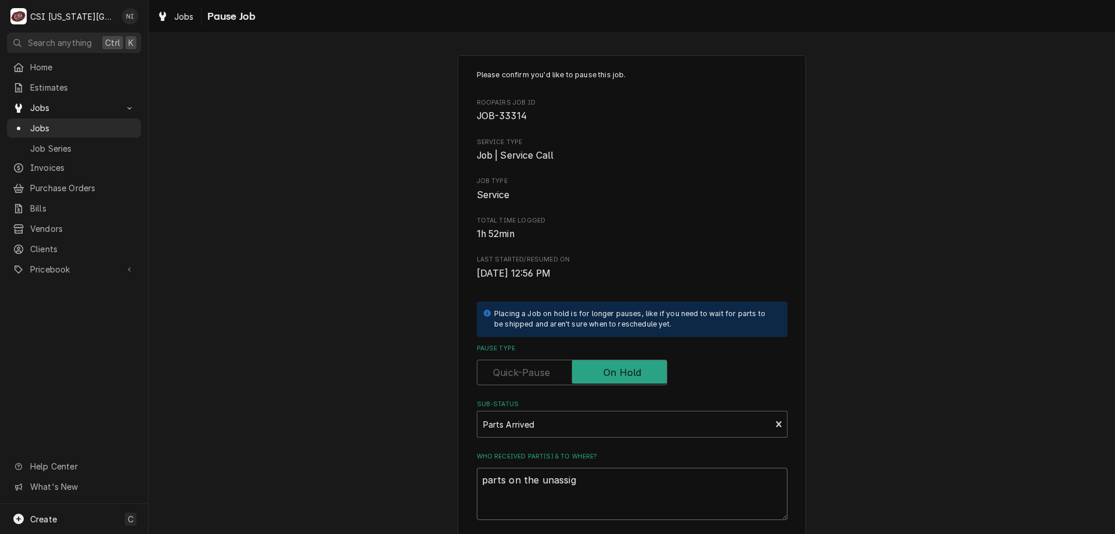
type textarea "parts on the unassign"
type textarea "x"
type textarea "parts on the unassigne"
type textarea "x"
type textarea "parts on the unassigned"
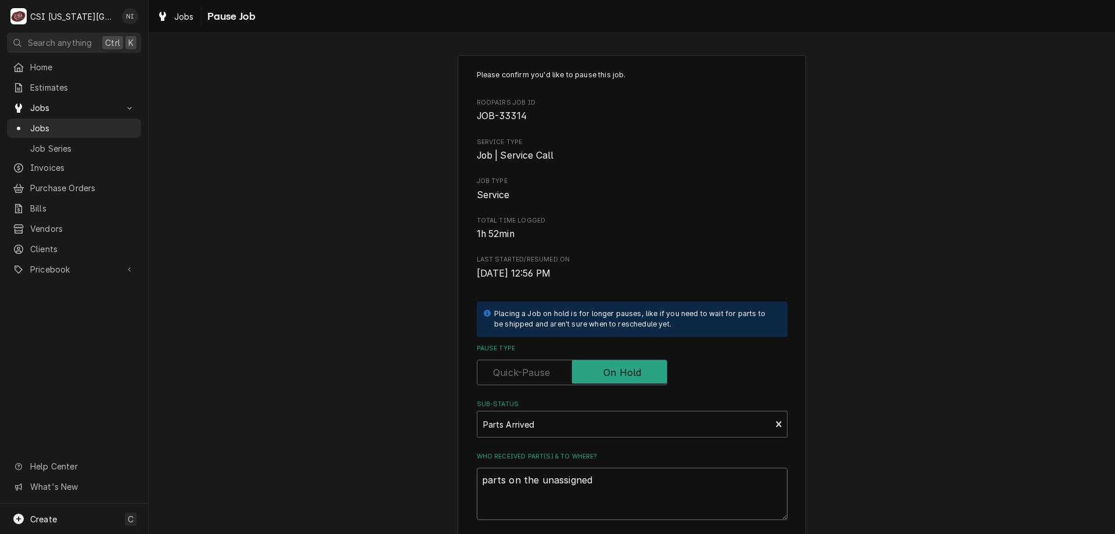
type textarea "x"
type textarea "parts on the unassigned"
type textarea "x"
type textarea "parts on the unassigned sh"
type textarea "x"
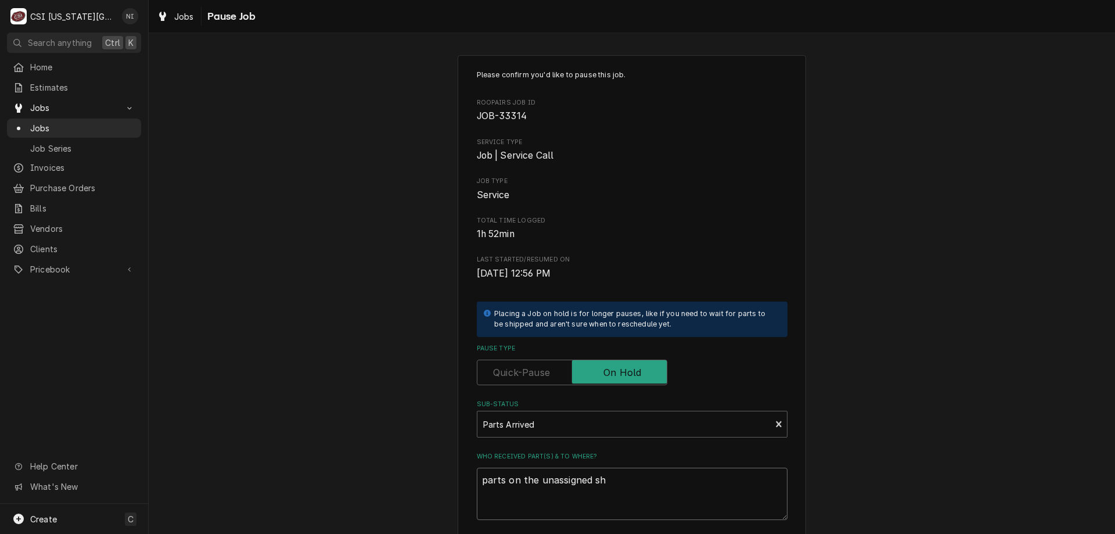
type textarea "parts on the unassigned shl"
type textarea "x"
type textarea "parts on the unassigned shle"
type textarea "x"
type textarea "parts on the unassigned shl"
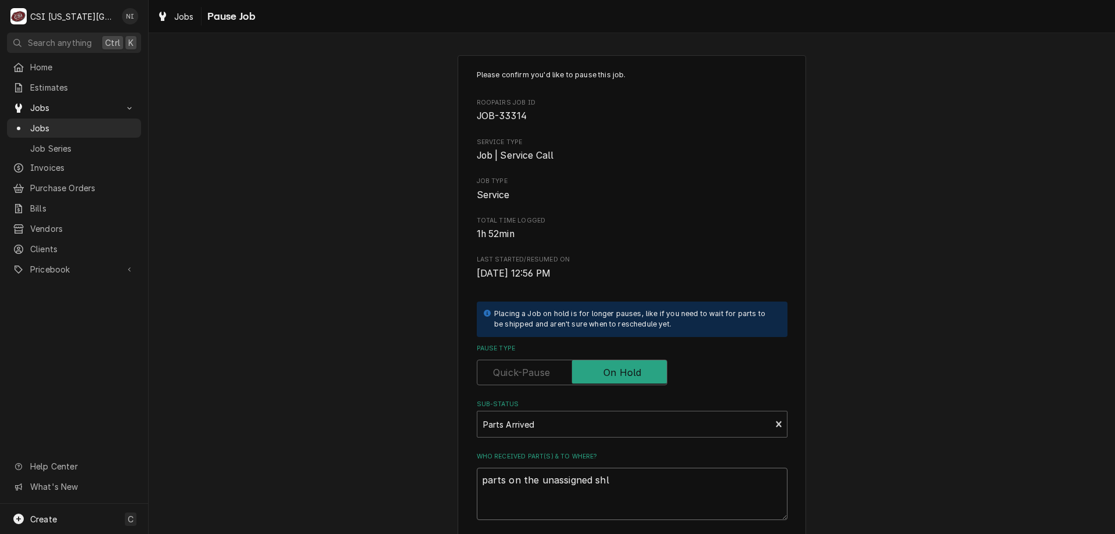
type textarea "x"
type textarea "parts on the unassigned sh"
type textarea "x"
type textarea "parts on the unassigned s"
type textarea "x"
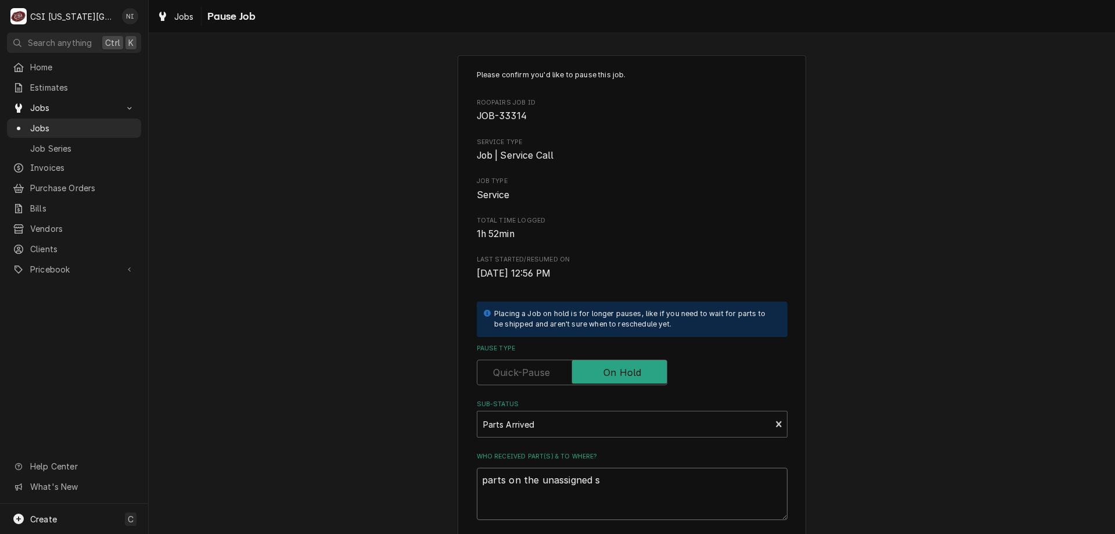
type textarea "parts on the unassigned sh"
type textarea "x"
type textarea "parts on the unassigned she"
type textarea "x"
type textarea "parts on the unassigned shel"
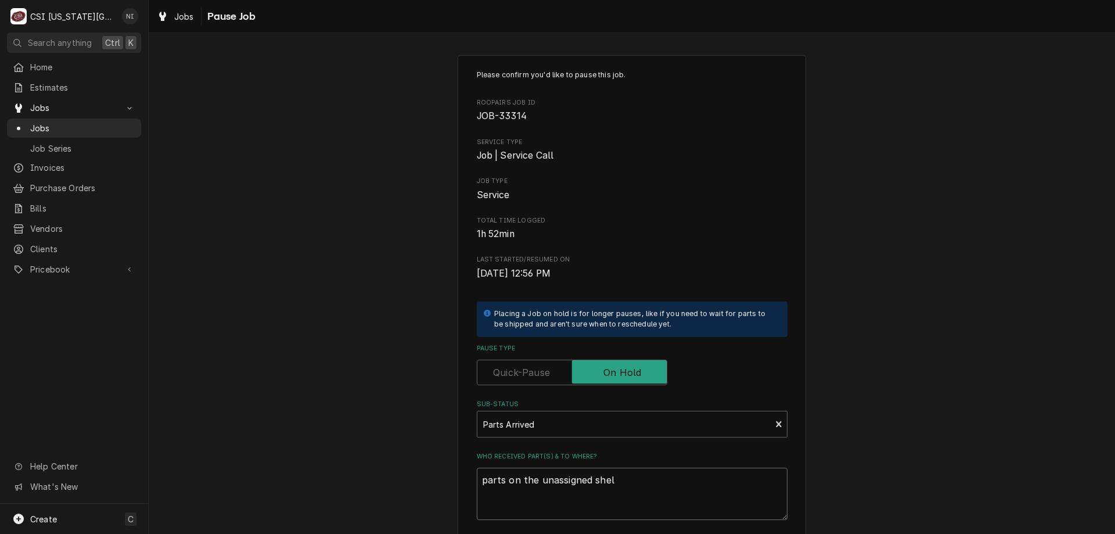
type textarea "x"
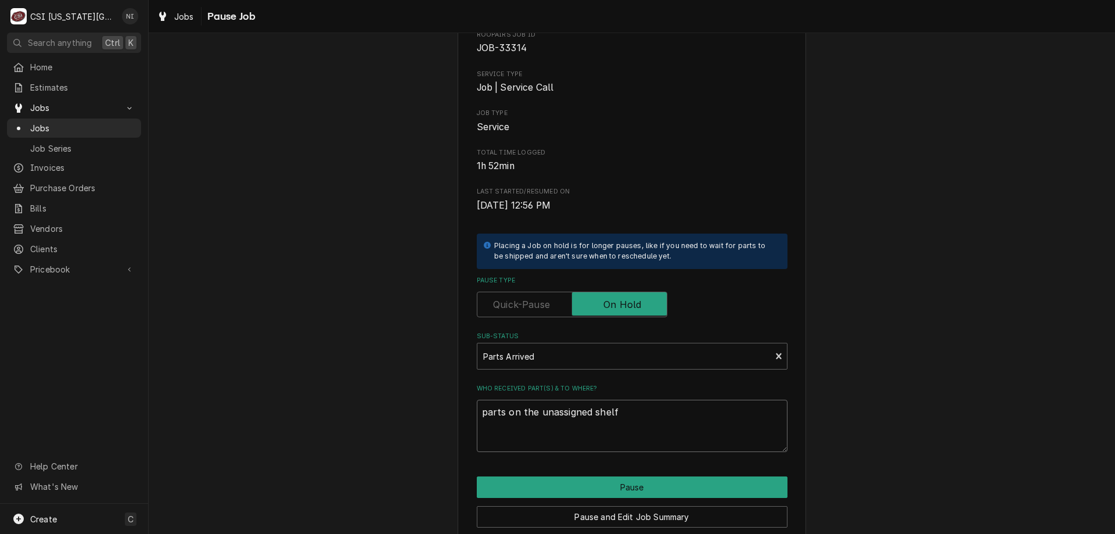
scroll to position [117, 0]
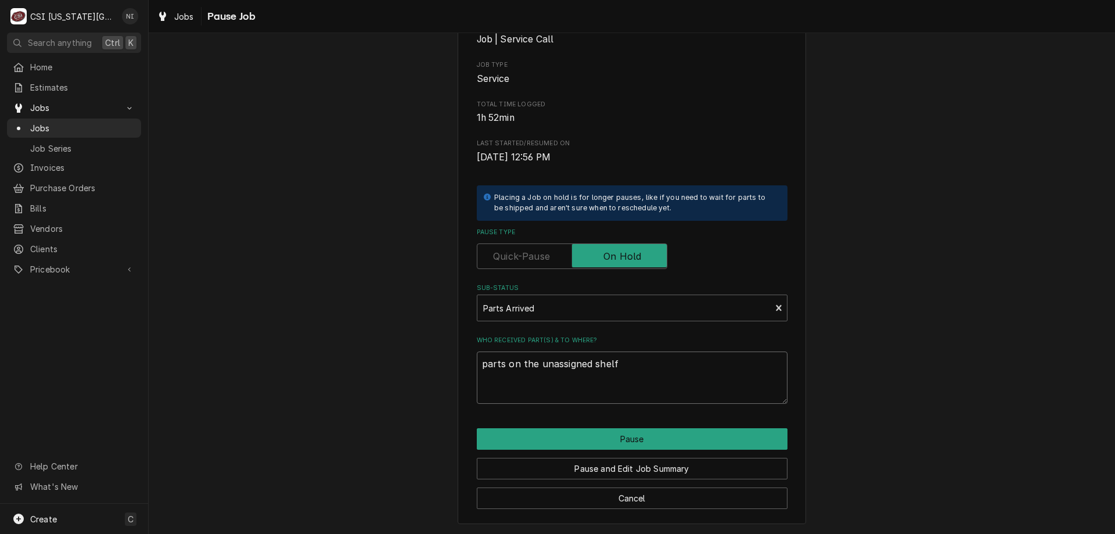
type textarea "parts on the unassigned shelf"
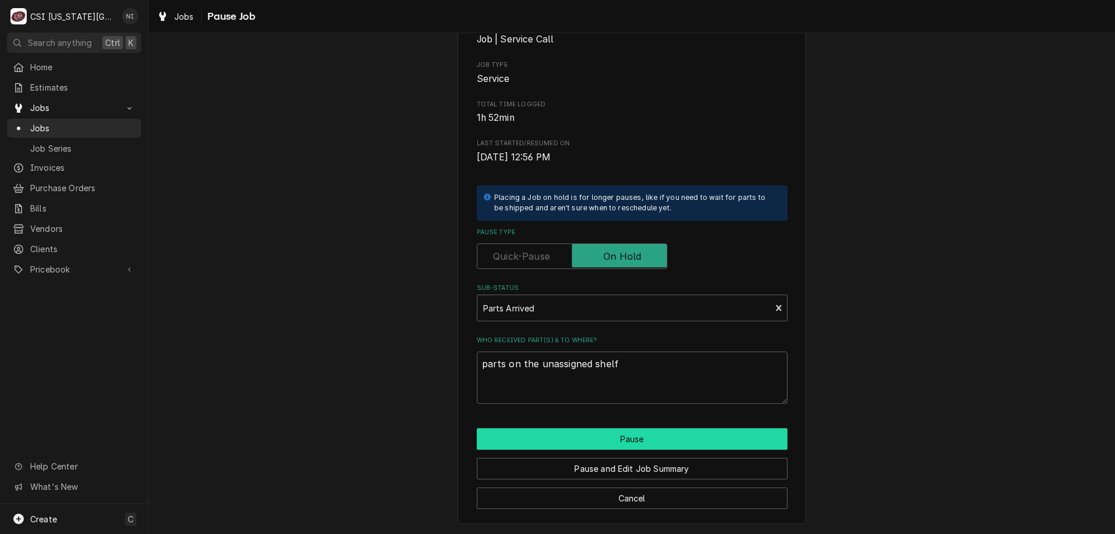
click at [586, 435] on button "Pause" at bounding box center [632, 438] width 311 height 21
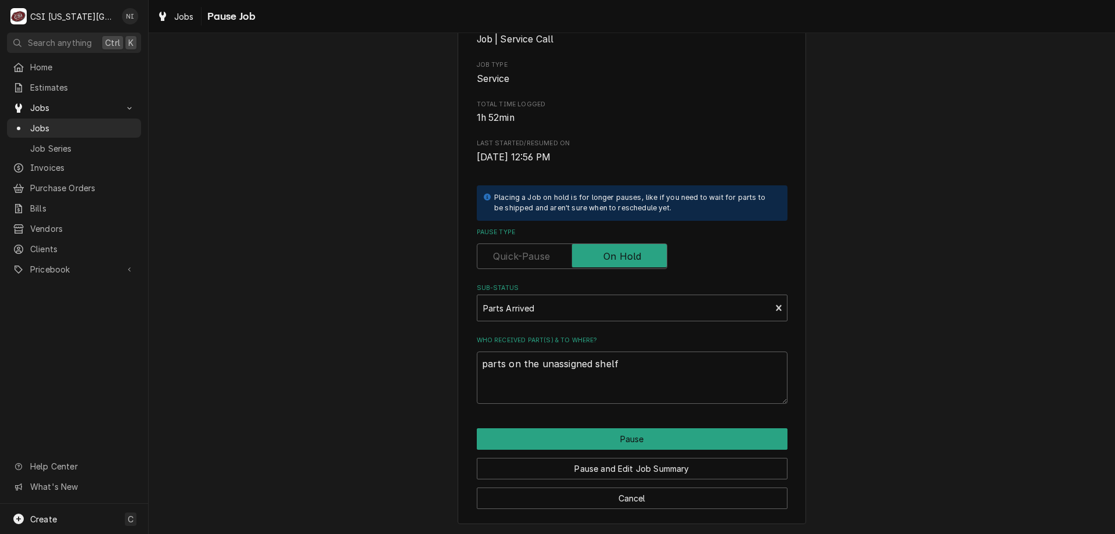
type textarea "x"
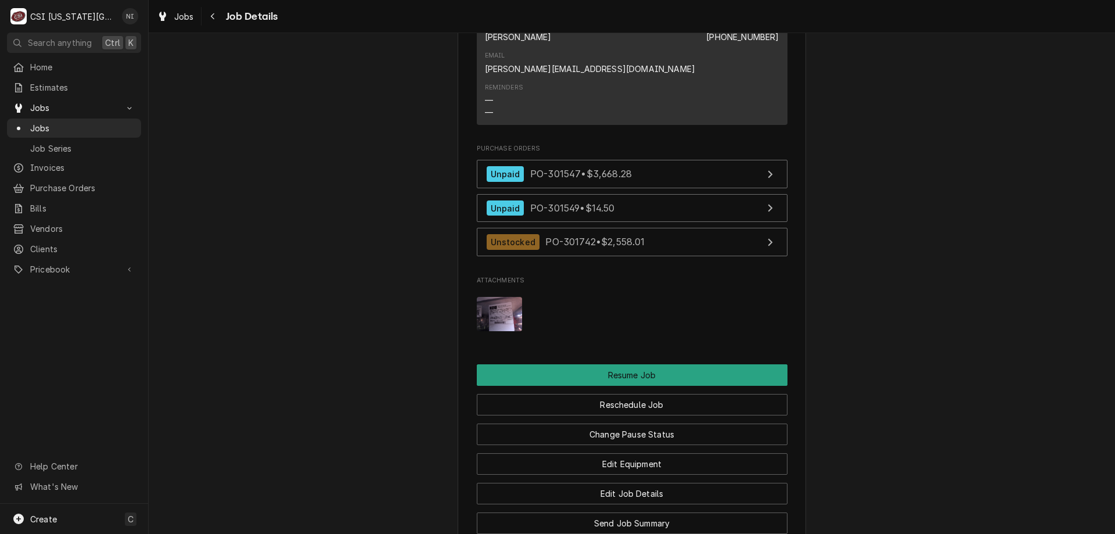
scroll to position [1458, 0]
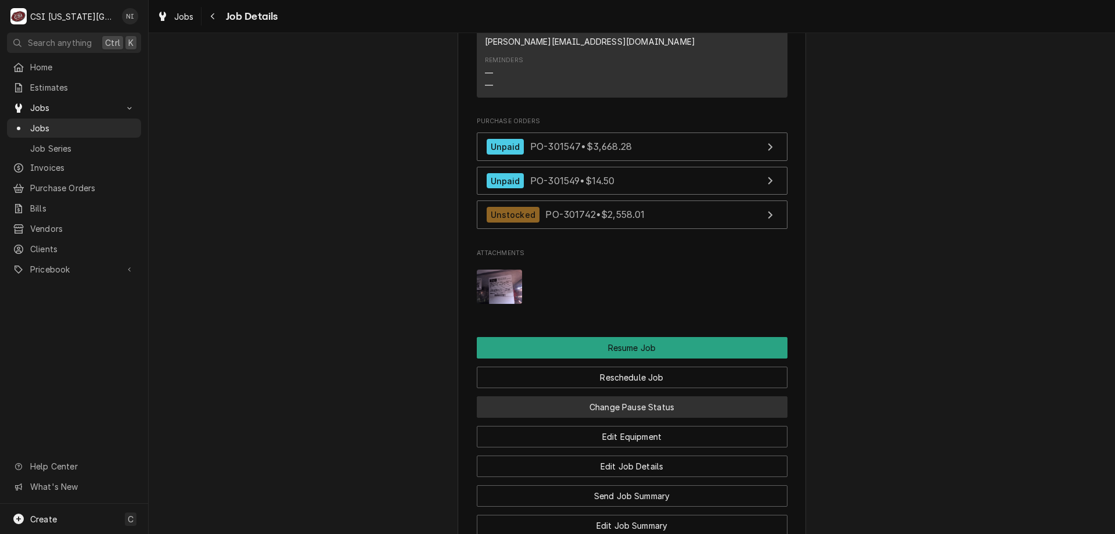
click at [613, 396] on button "Change Pause Status" at bounding box center [632, 406] width 311 height 21
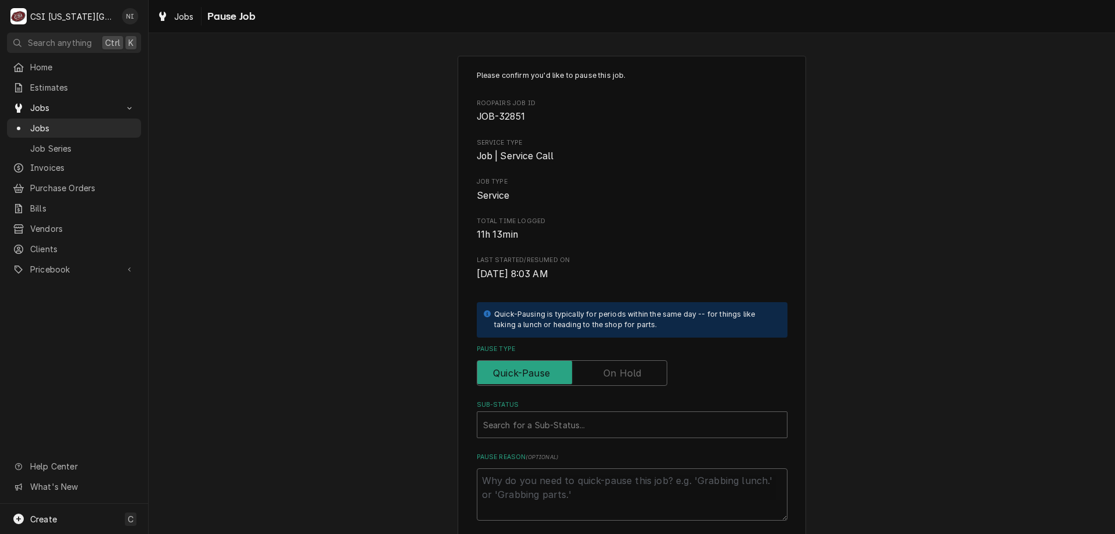
click at [620, 375] on label "Pause Type" at bounding box center [572, 373] width 191 height 26
click at [620, 375] on input "Pause Type" at bounding box center [572, 373] width 180 height 26
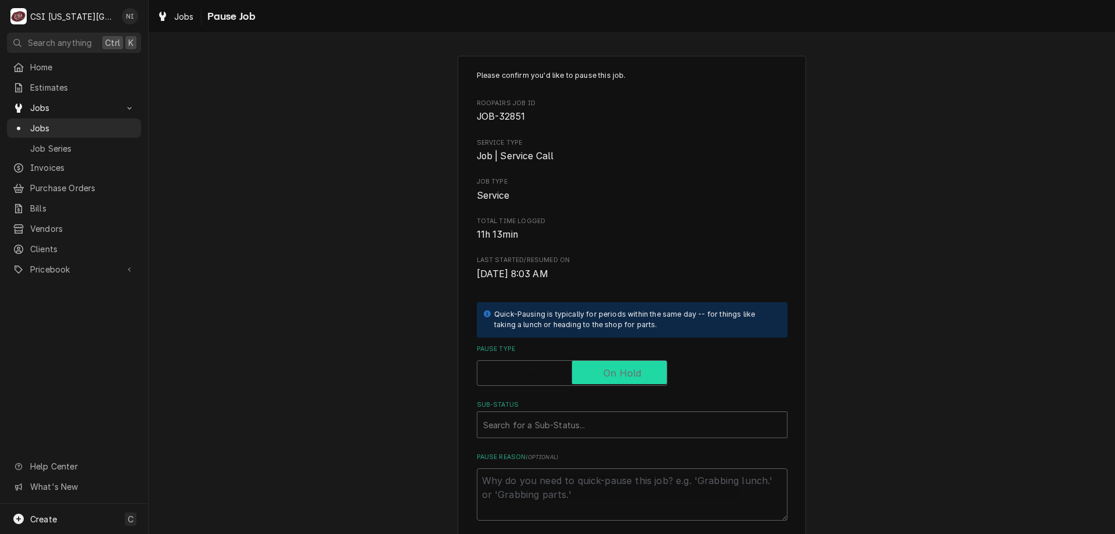
checkbox input "true"
click at [602, 432] on div "Sub-Status" at bounding box center [620, 424] width 275 height 21
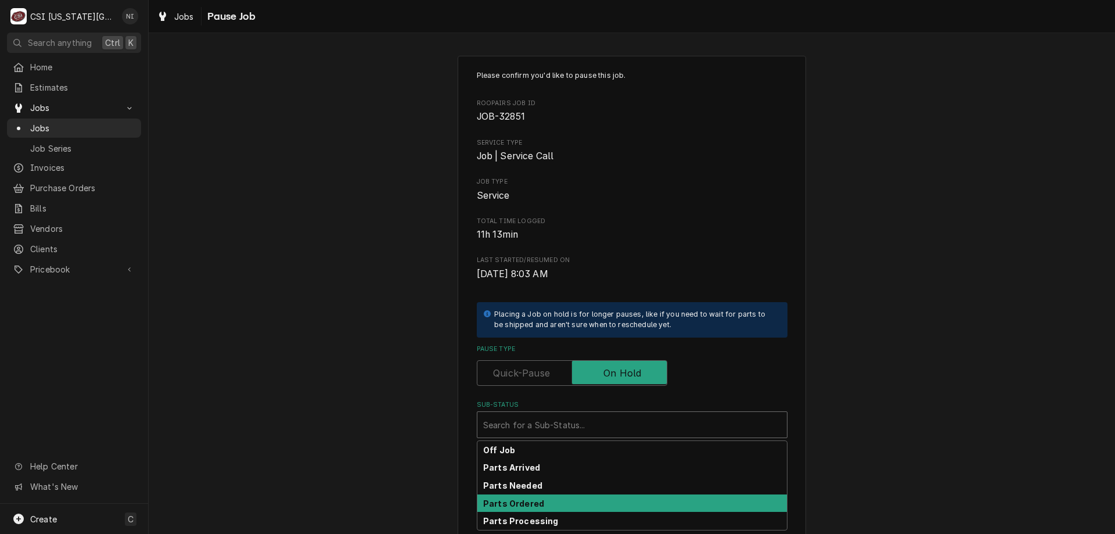
click at [527, 504] on strong "Parts Ordered" at bounding box center [513, 503] width 61 height 10
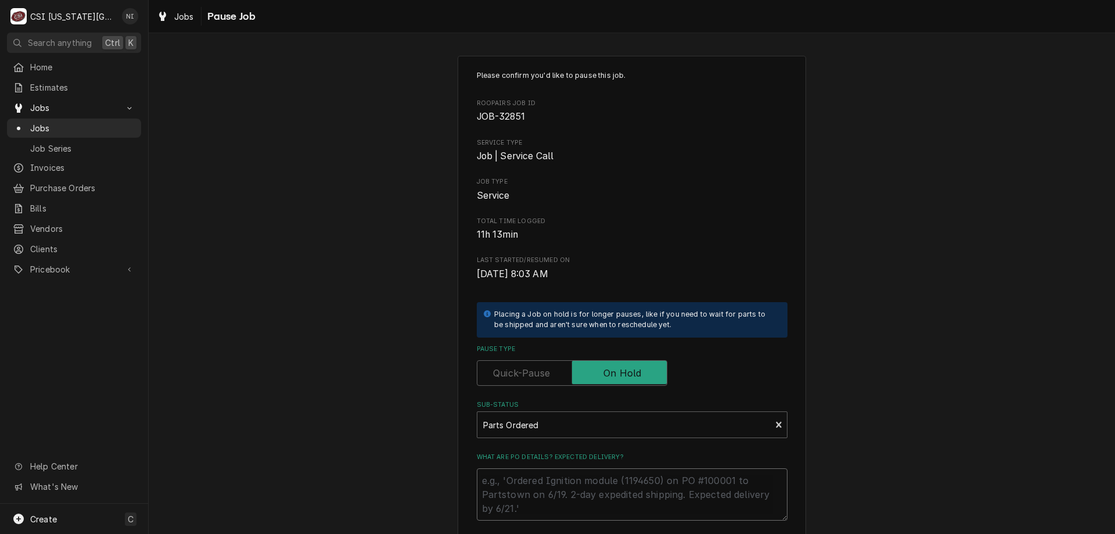
click at [530, 492] on textarea "What are PO details? Expected delivery?" at bounding box center [632, 494] width 311 height 52
click at [637, 433] on div "Sub-Status" at bounding box center [624, 424] width 282 height 21
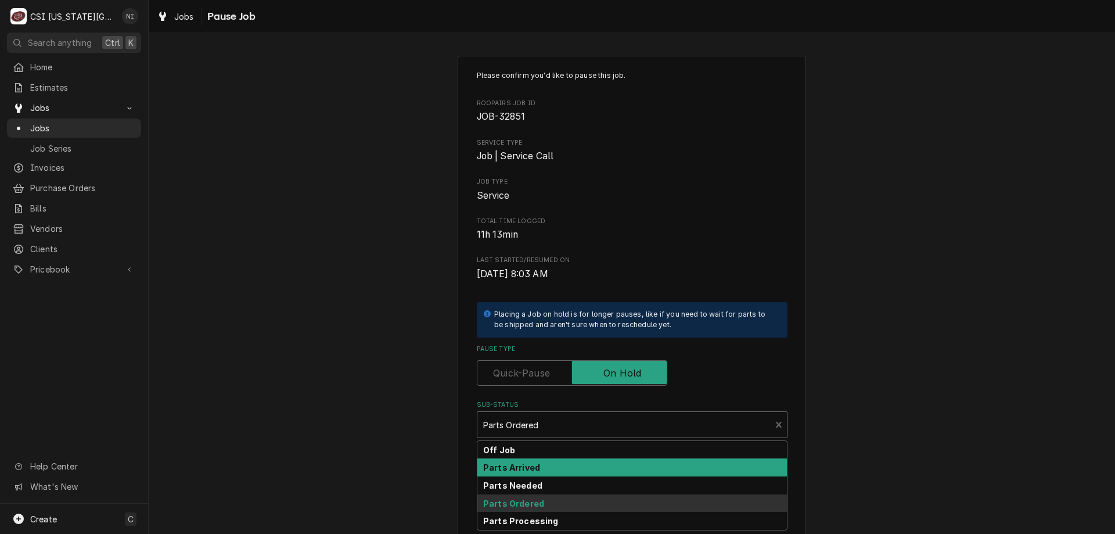
click at [539, 466] on div "Parts Arrived" at bounding box center [632, 467] width 310 height 18
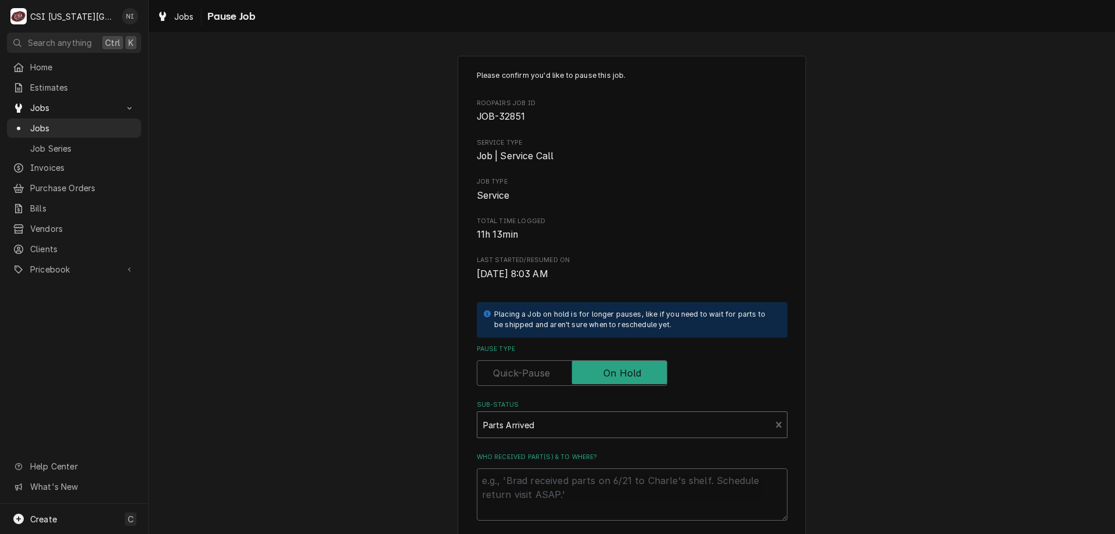
click at [539, 468] on div "Who received part(s) & to where?" at bounding box center [632, 486] width 311 height 68
click at [538, 474] on textarea "Who received part(s) & to where?" at bounding box center [632, 494] width 311 height 52
type textarea "x"
type textarea "pa"
type textarea "x"
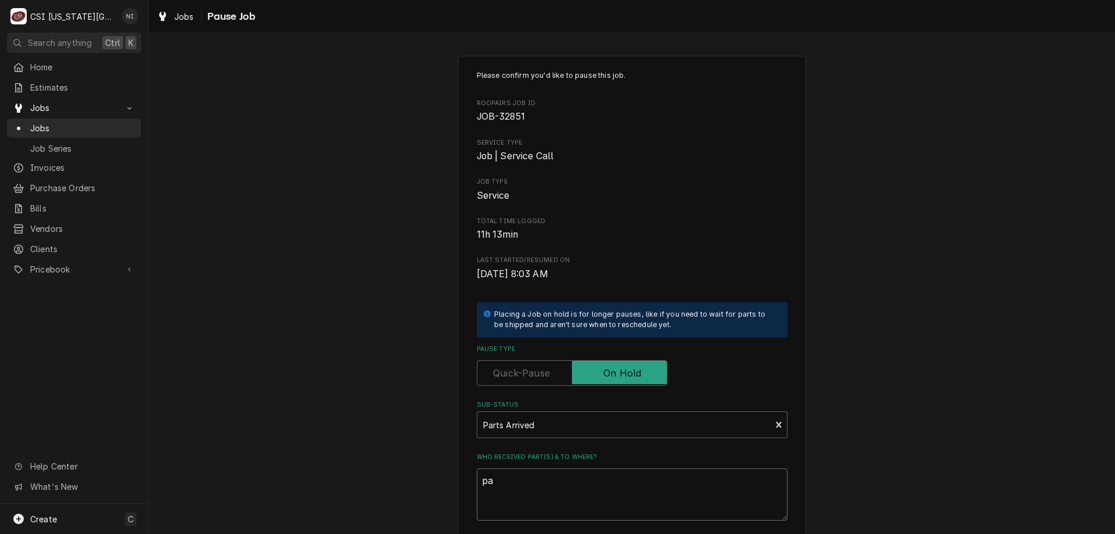
type textarea "par"
type textarea "x"
type textarea "part"
type textarea "x"
type textarea "parts"
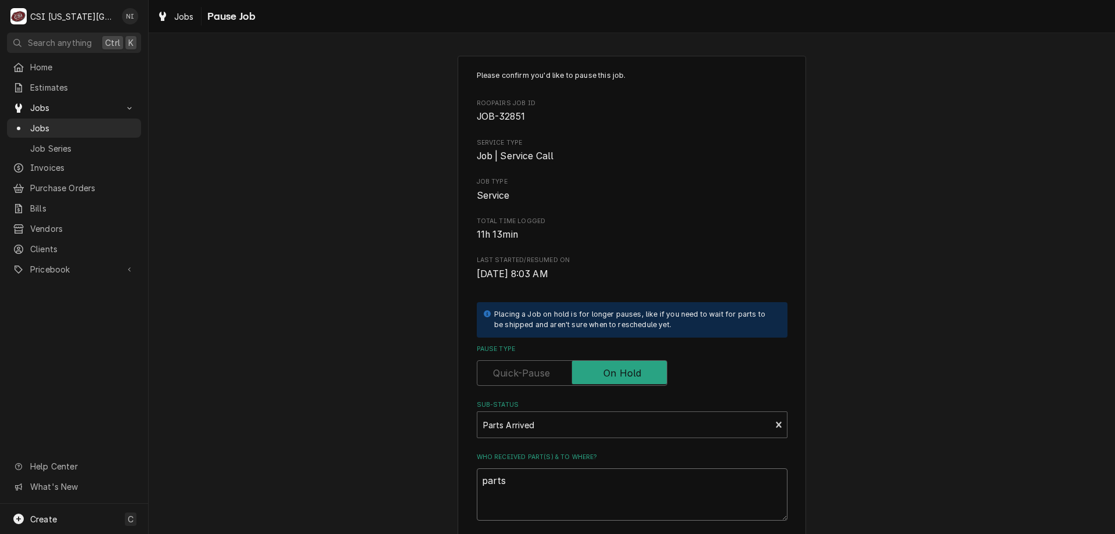
type textarea "x"
type textarea "parts o"
type textarea "x"
type textarea "parts on"
type textarea "x"
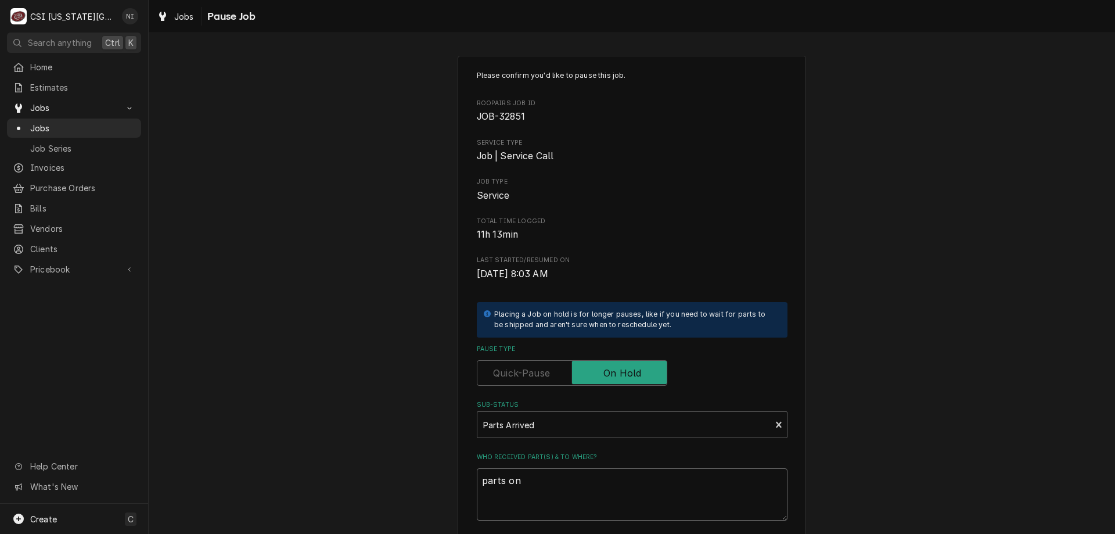
type textarea "parts on"
type textarea "x"
type textarea "parts on t"
type textarea "x"
type textarea "parts on th"
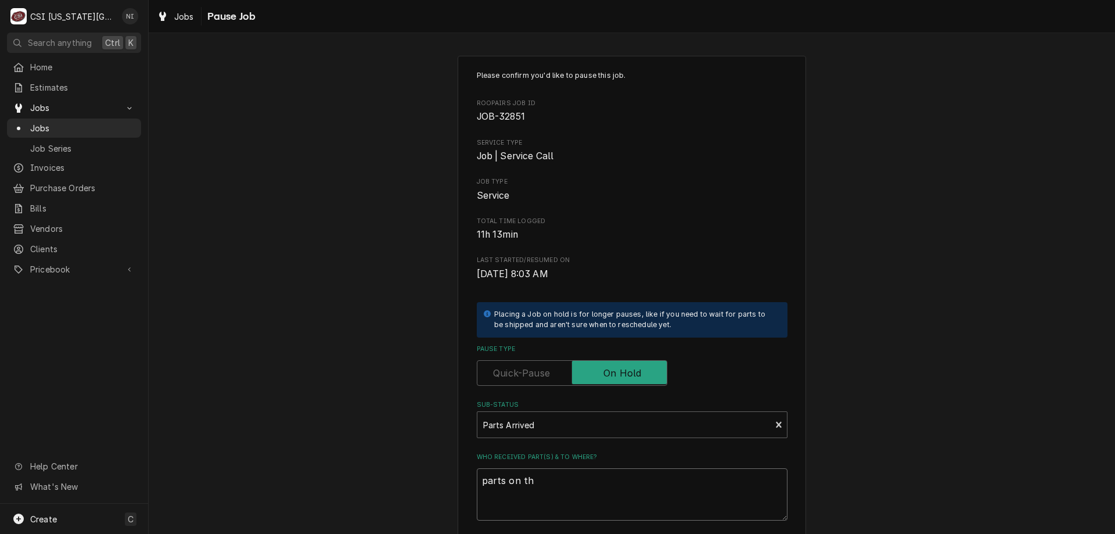
type textarea "x"
type textarea "parts on the"
type textarea "x"
type textarea "parts on the"
type textarea "x"
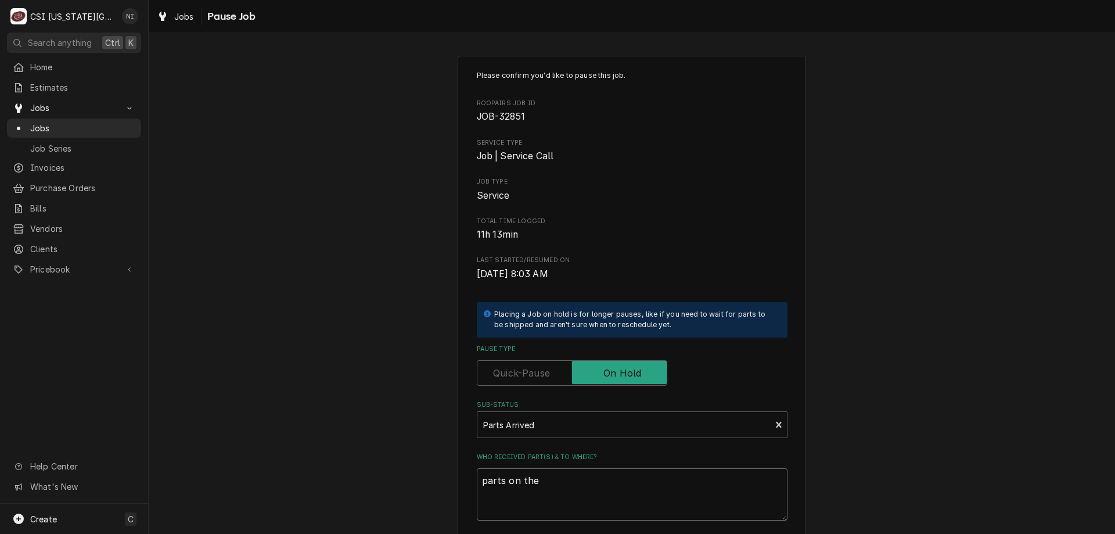
type textarea "parts on the u"
type textarea "x"
type textarea "parts on the un"
type textarea "x"
type textarea "parts on the una"
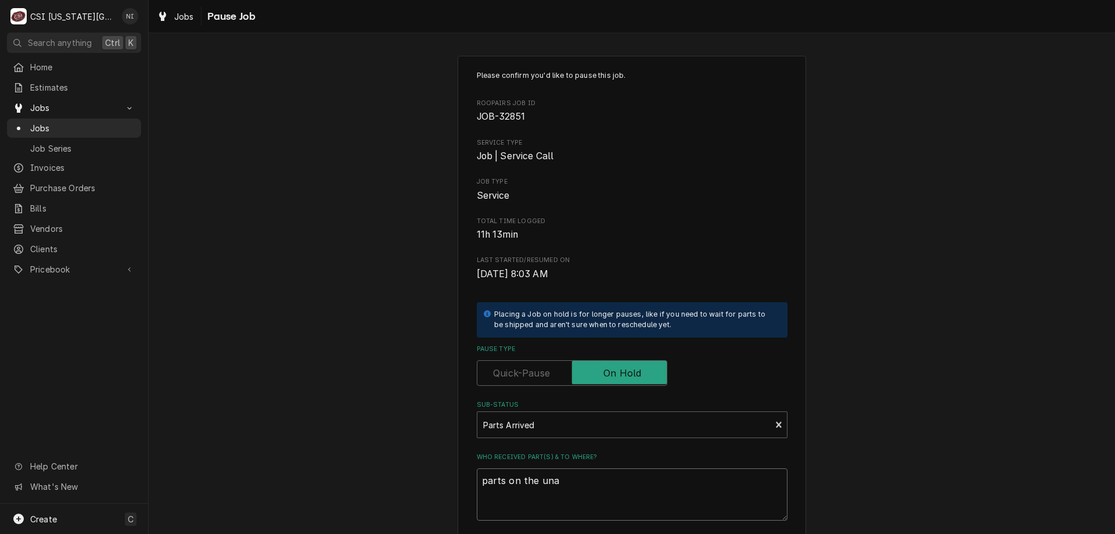
type textarea "x"
type textarea "parts on the unas"
type textarea "x"
type textarea "parts on the unass"
type textarea "x"
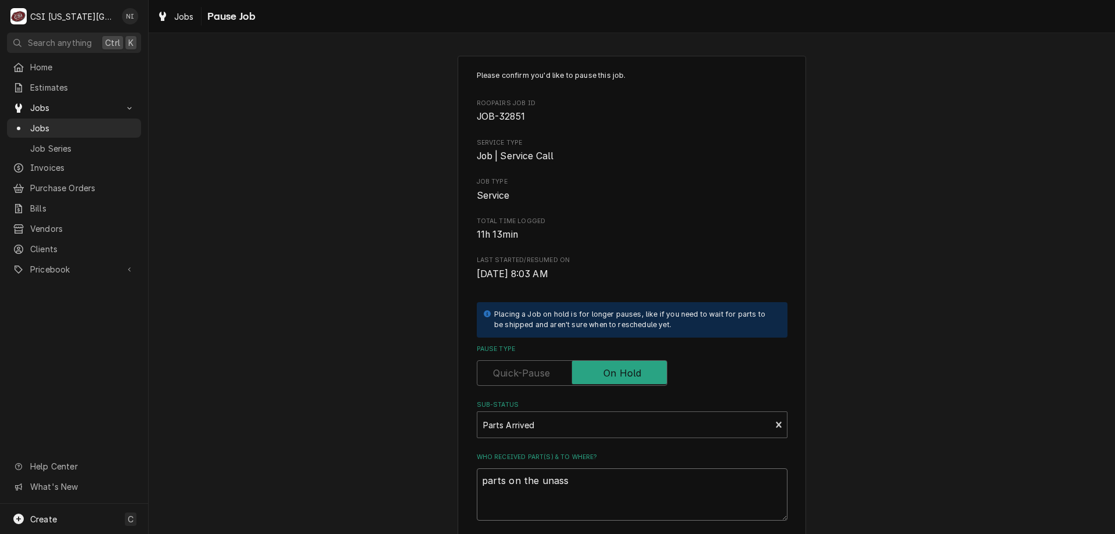
type textarea "parts on the unassi"
type textarea "x"
type textarea "parts on the unassin"
type textarea "x"
type textarea "parts on the unassing"
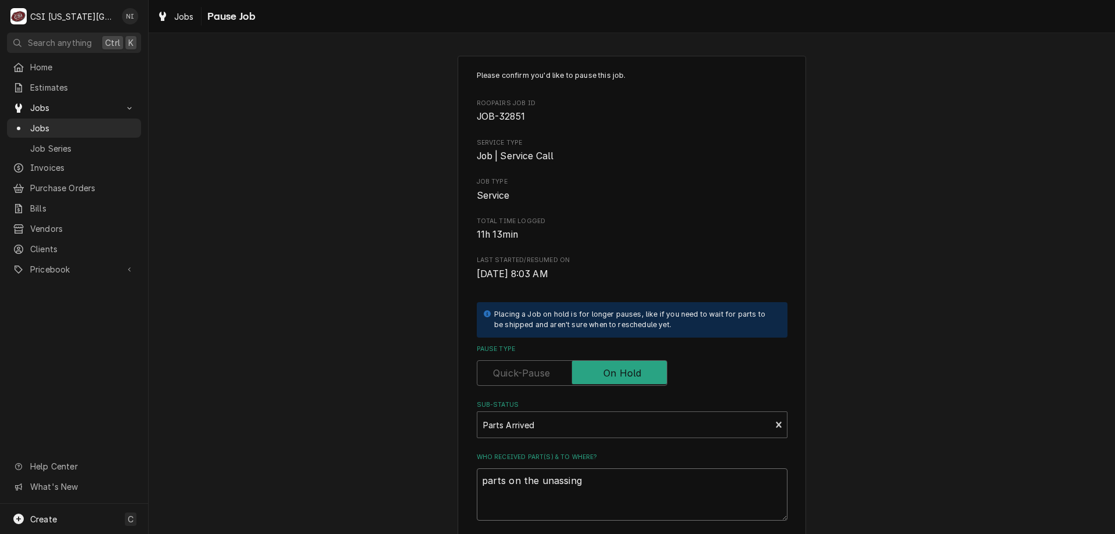
type textarea "x"
type textarea "parts on the unassin"
type textarea "x"
type textarea "parts on the unassi"
type textarea "x"
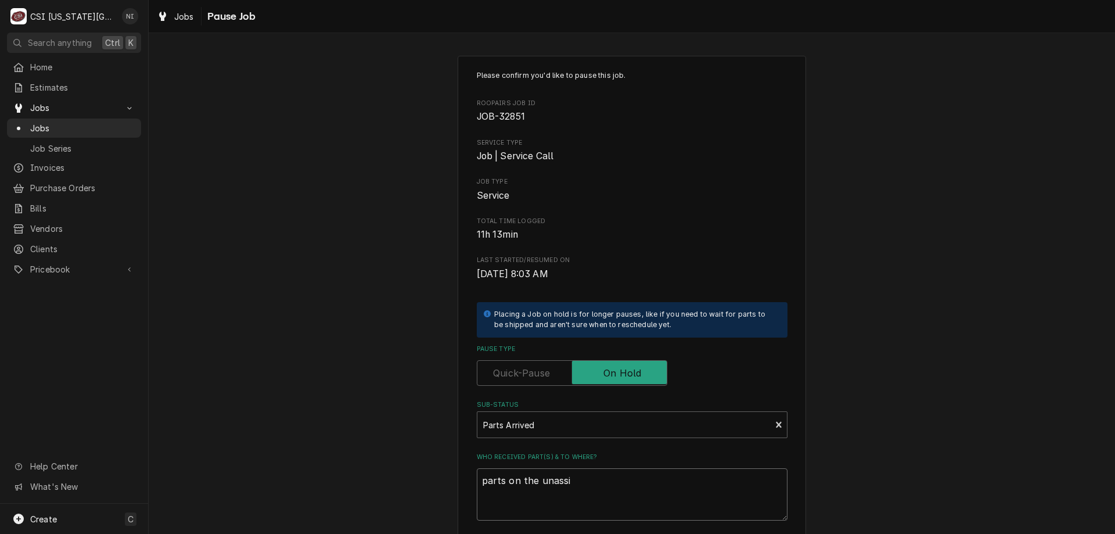
type textarea "parts on the unassig"
type textarea "x"
type textarea "parts on the unassign"
type textarea "x"
type textarea "parts on the unassigne"
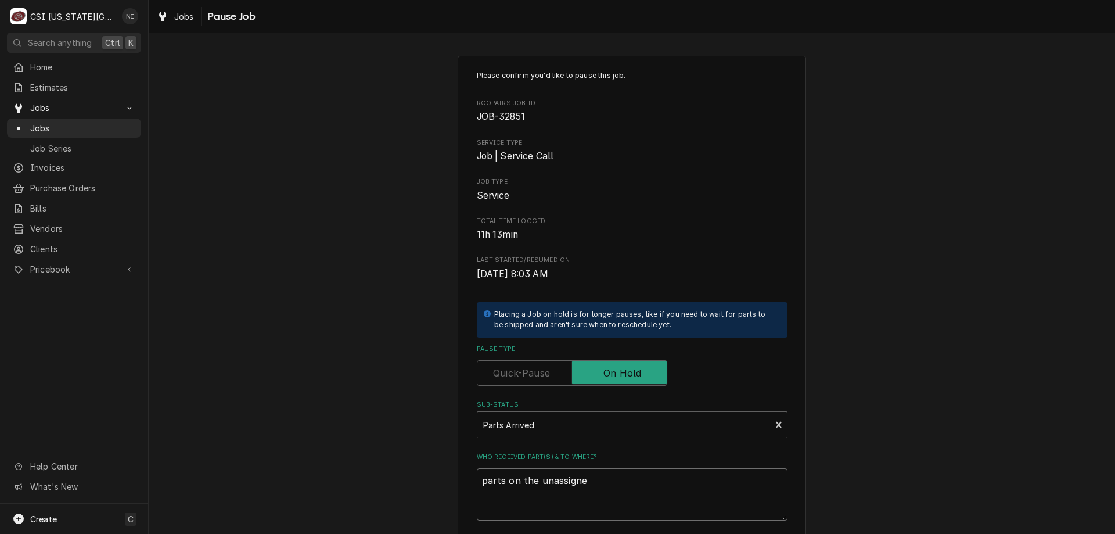
type textarea "x"
type textarea "parts on the unassigned"
type textarea "x"
type textarea "parts on the unassigned"
type textarea "x"
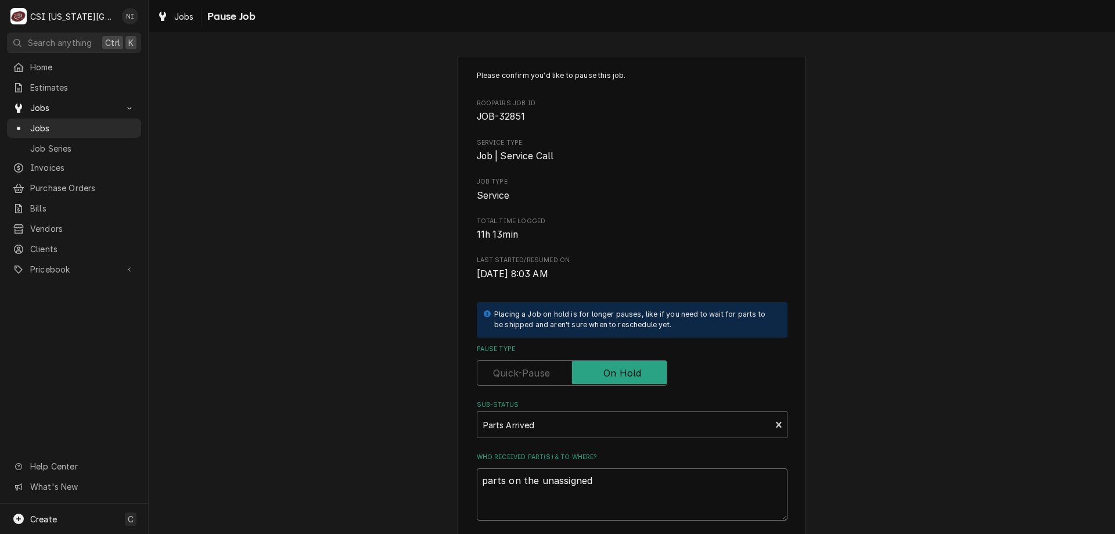
type textarea "parts on the unassigned s"
type textarea "x"
type textarea "parts on the unassigned sh"
type textarea "x"
type textarea "parts on the unassigned she"
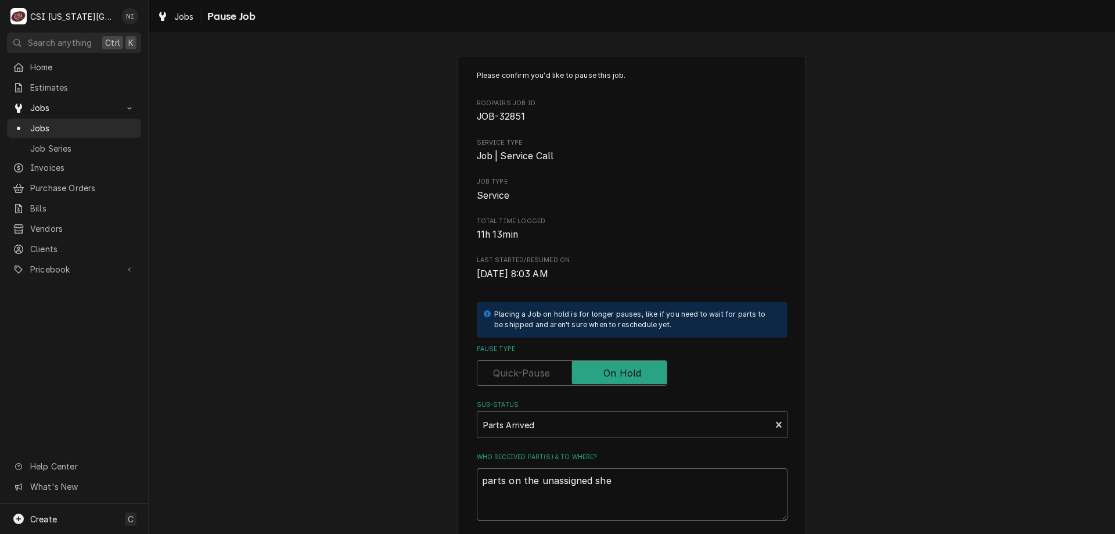
type textarea "x"
type textarea "parts on the unassigned shelf"
type textarea "x"
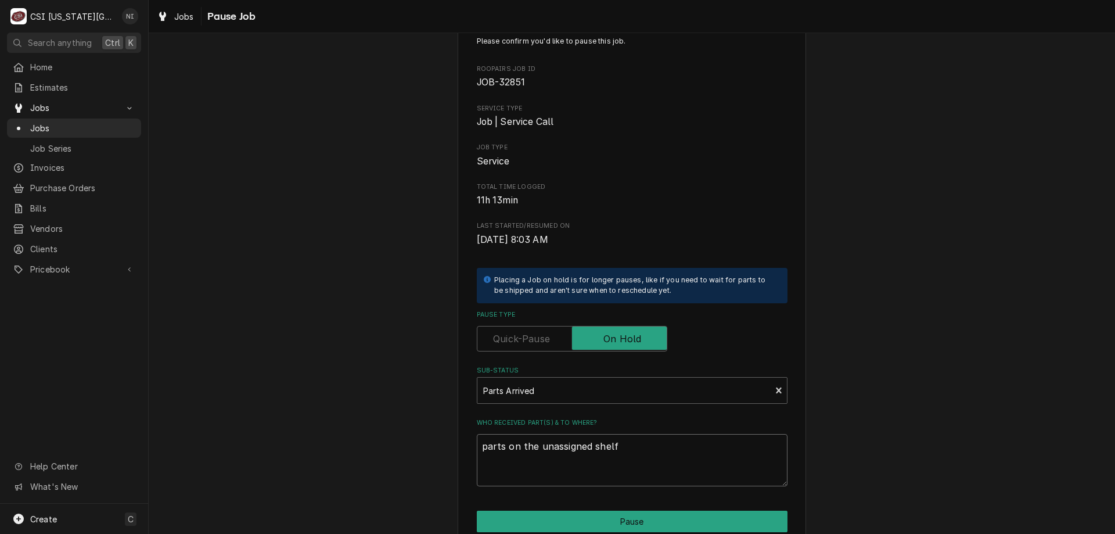
scroll to position [117, 0]
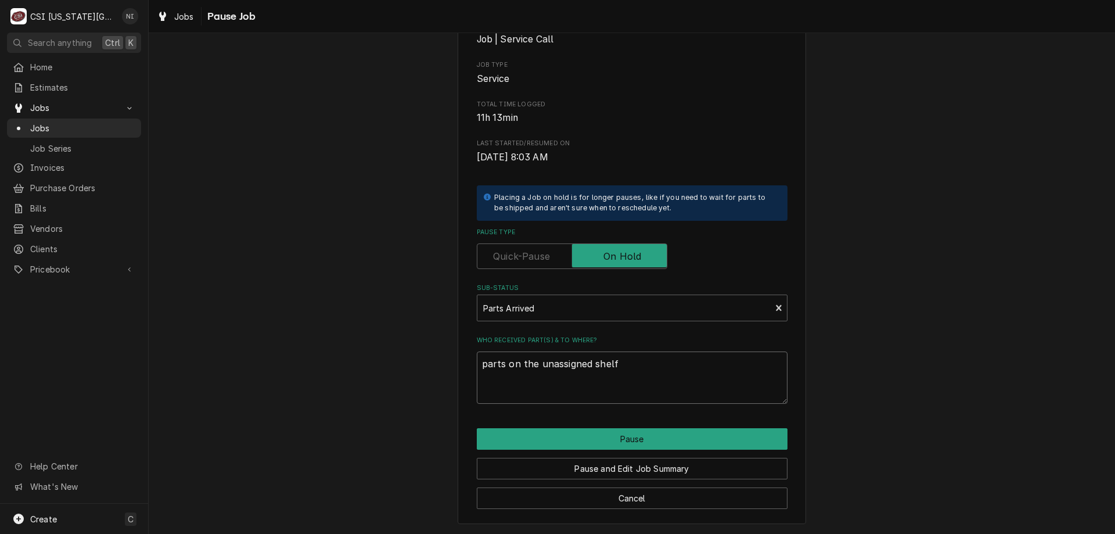
type textarea "parts on the unassigned shelf"
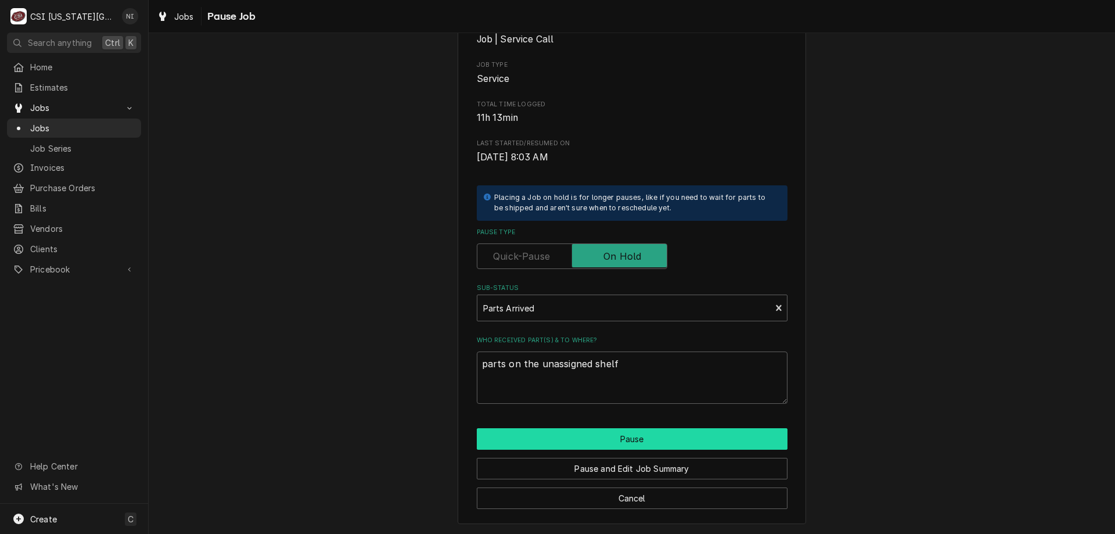
click at [649, 440] on button "Pause" at bounding box center [632, 438] width 311 height 21
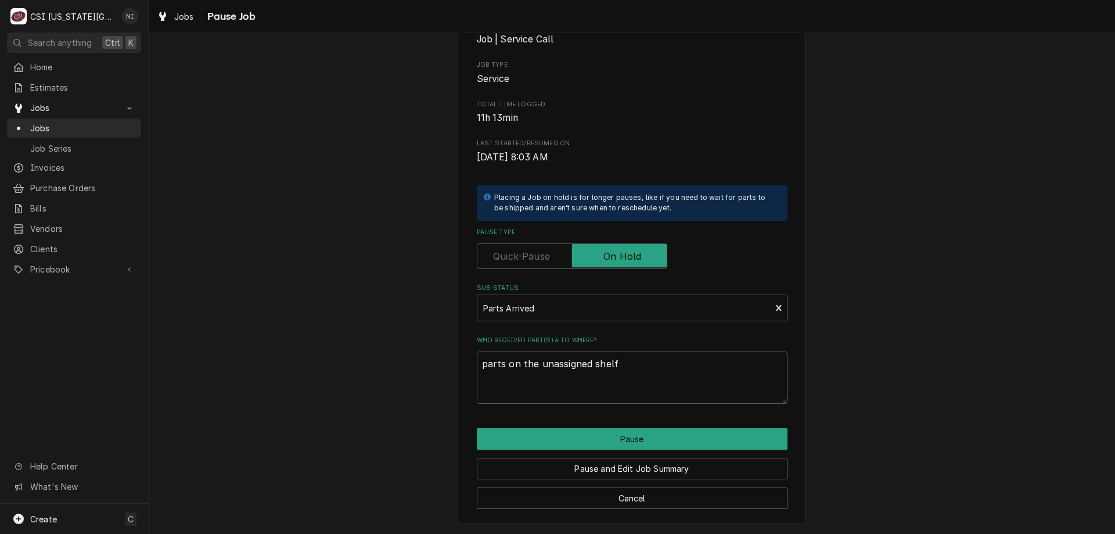
type textarea "x"
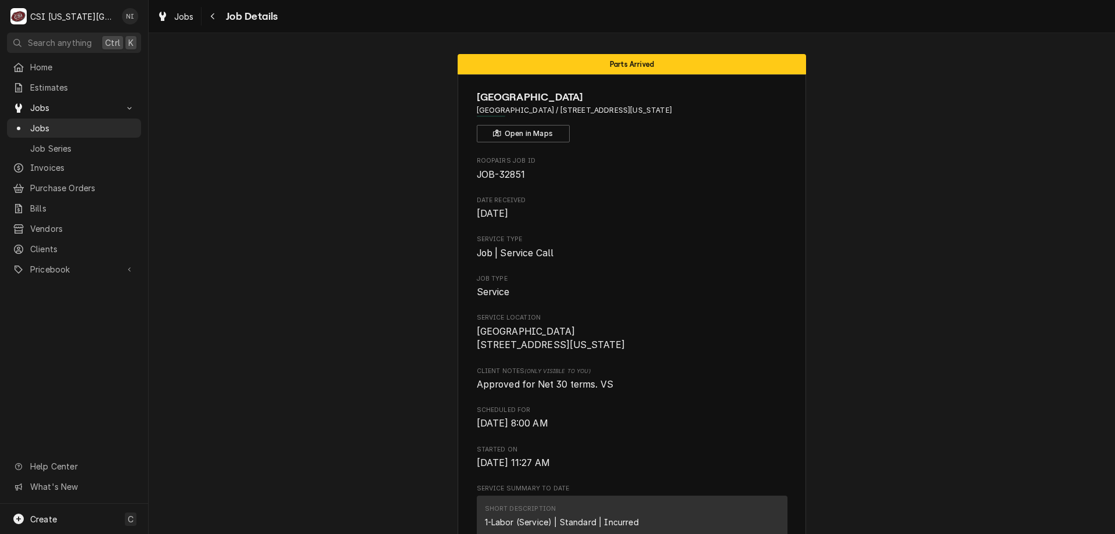
click at [105, 128] on span "Jobs" at bounding box center [82, 128] width 105 height 12
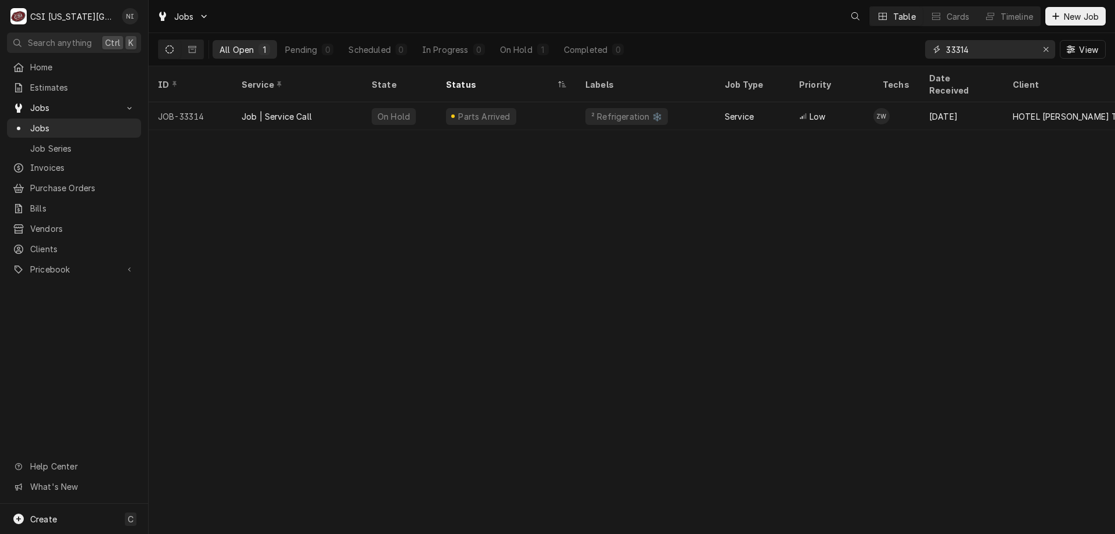
click at [971, 52] on input "33314" at bounding box center [989, 49] width 87 height 19
type input "33309"
click at [607, 110] on div "² Cooking 🔥" at bounding box center [616, 116] width 53 height 12
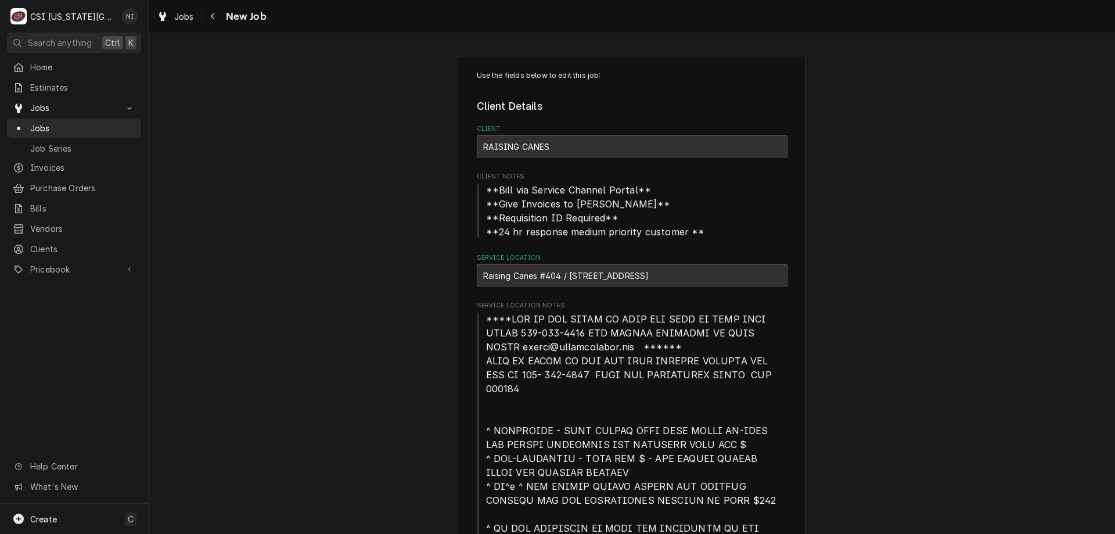
type textarea "x"
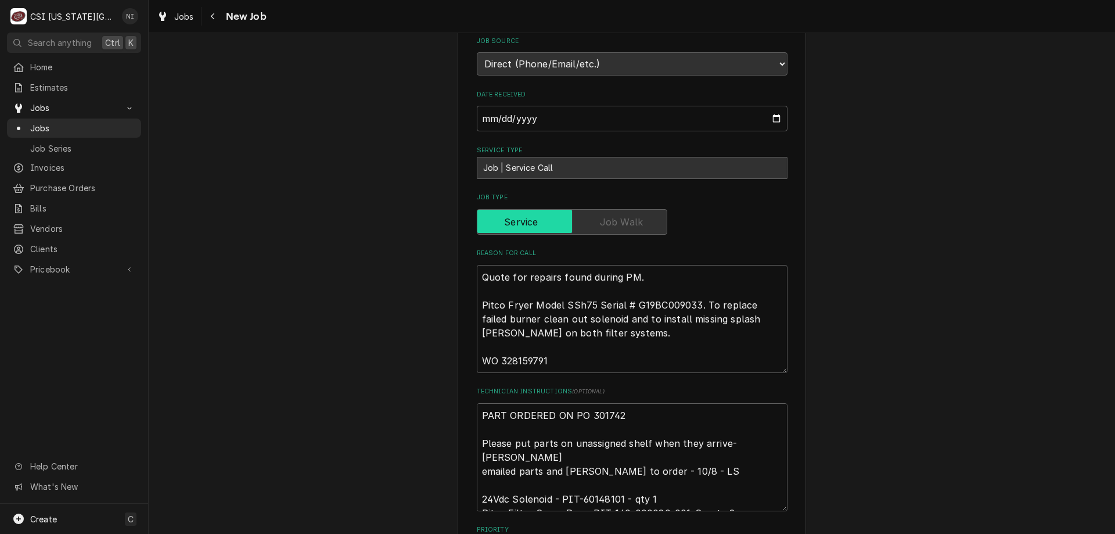
scroll to position [834, 0]
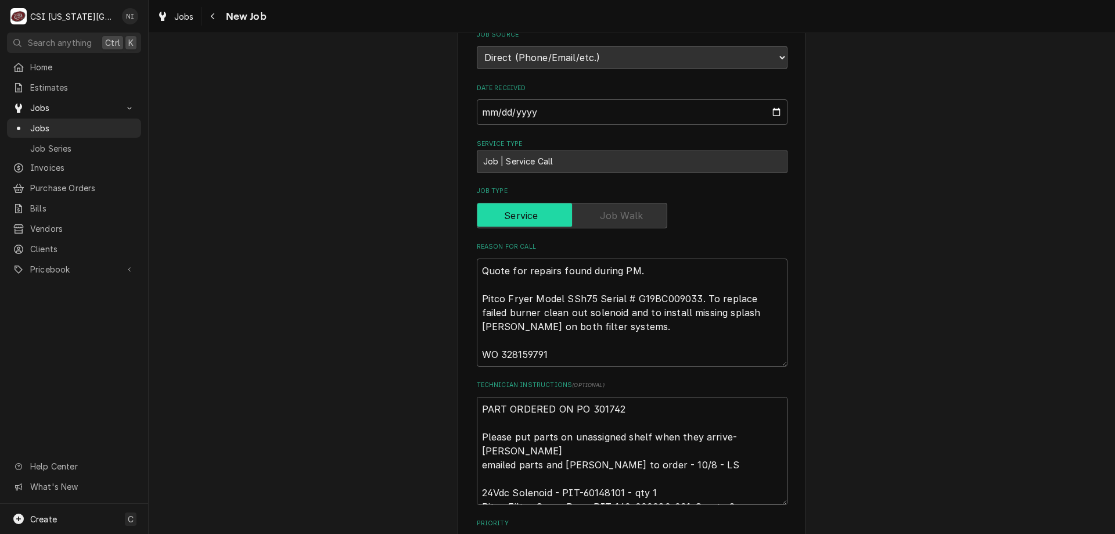
click at [481, 397] on textarea "PART ORDERED ON PO 301742 Please put parts on unassigned shelf when they arrive…" at bounding box center [632, 451] width 311 height 108
type textarea "PART ORDERED ON PO 301742 Please put parts on unassigned shelf when they arrive…"
type textarea "x"
type textarea "p PART ORDERED ON PO 301742 Please put parts on unassigned shelf when they arri…"
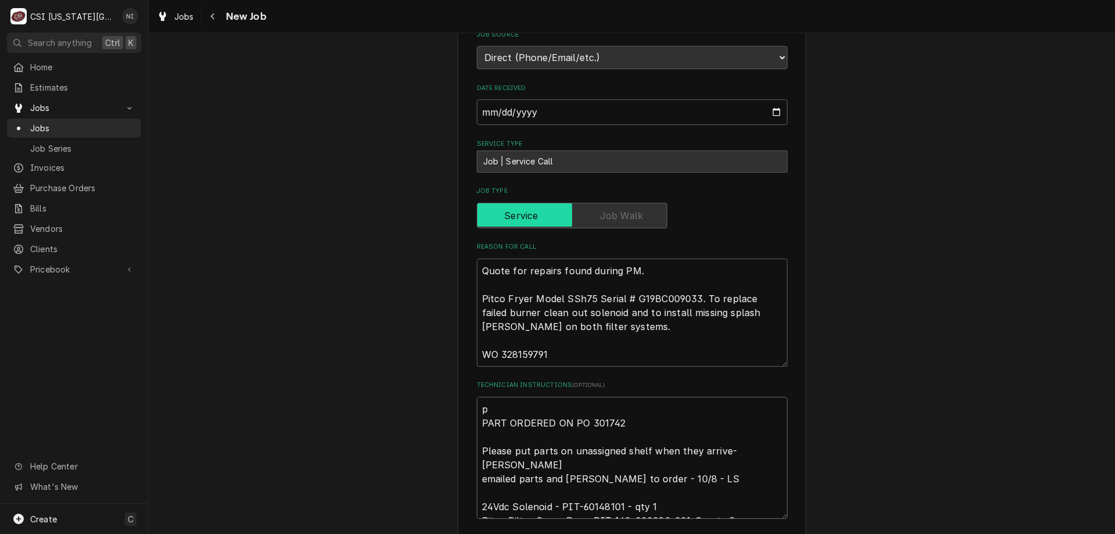
type textarea "x"
type textarea "pa PART ORDERED ON PO 301742 Please put parts on unassigned shelf when they arr…"
type textarea "x"
type textarea "pat PART ORDERED ON PO 301742 Please put parts on unassigned shelf when they ar…"
type textarea "x"
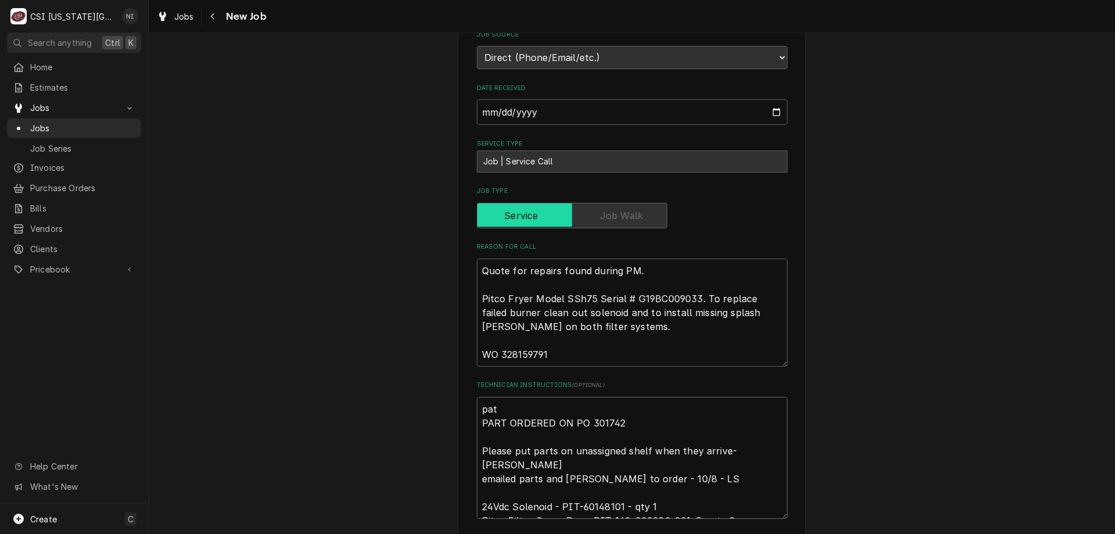
type textarea "pa PART ORDERED ON PO 301742 Please put parts on unassigned shelf when they arr…"
type textarea "x"
type textarea "par PART ORDERED ON PO 301742 Please put parts on unassigned shelf when they ar…"
type textarea "x"
type textarea "part PART ORDERED ON PO 301742 Please put parts on unassigned shelf when they a…"
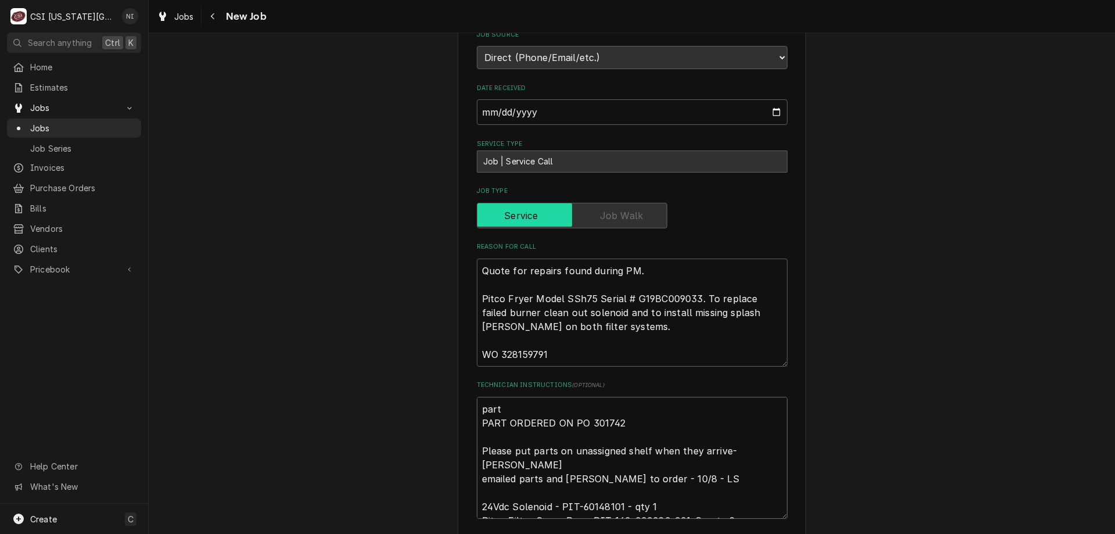
type textarea "x"
type textarea "parti PART ORDERED ON PO 301742 Please put parts on unassigned shelf when they …"
type textarea "x"
type textarea "partia PART ORDERED ON PO 301742 Please put parts on unassigned shelf when they…"
type textarea "x"
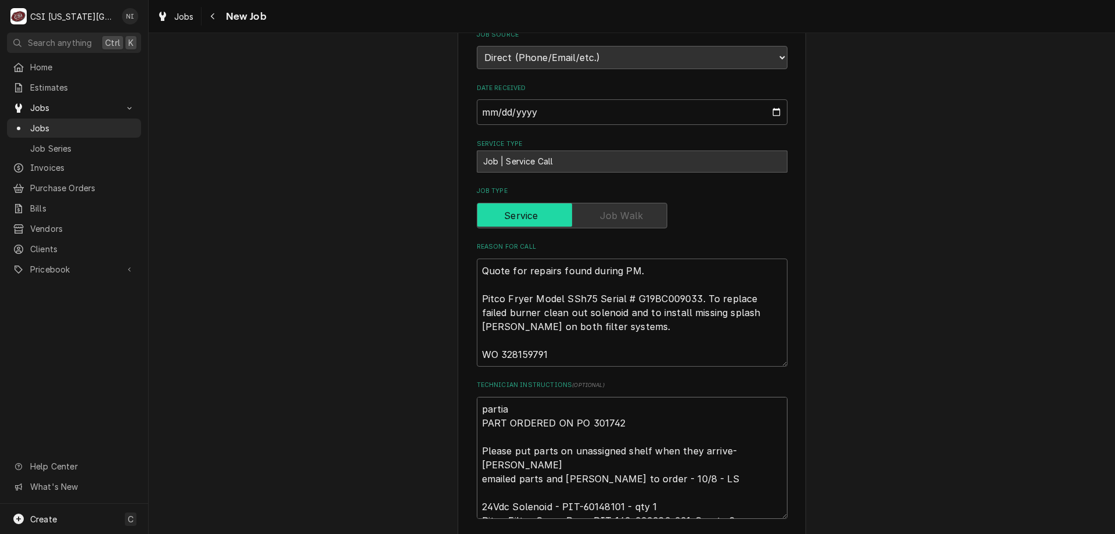
type textarea "partial PART ORDERED ON PO 301742 Please put parts on unassigned shelf when the…"
type textarea "x"
type textarea "partial PART ORDERED ON PO 301742 Please put parts on unassigned shelf when the…"
type textarea "x"
type textarea "partial pa PART ORDERED ON PO 301742 Please put parts on unassigned shelf when …"
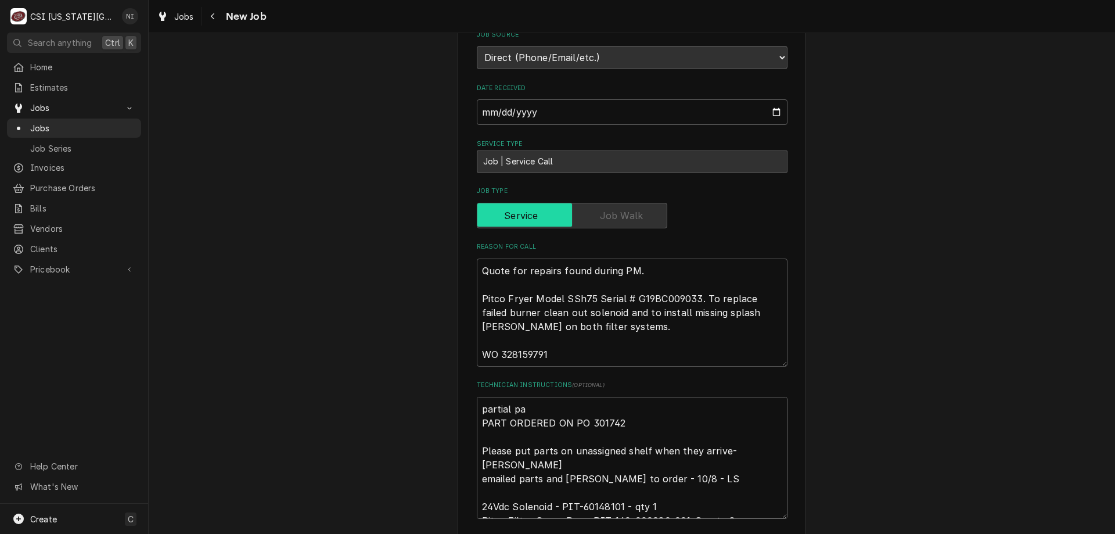
type textarea "x"
type textarea "partial par PART ORDERED ON PO 301742 Please put parts on unassigned shelf when…"
type textarea "x"
type textarea "partial part PART ORDERED ON PO 301742 Please put parts on unassigned shelf whe…"
type textarea "x"
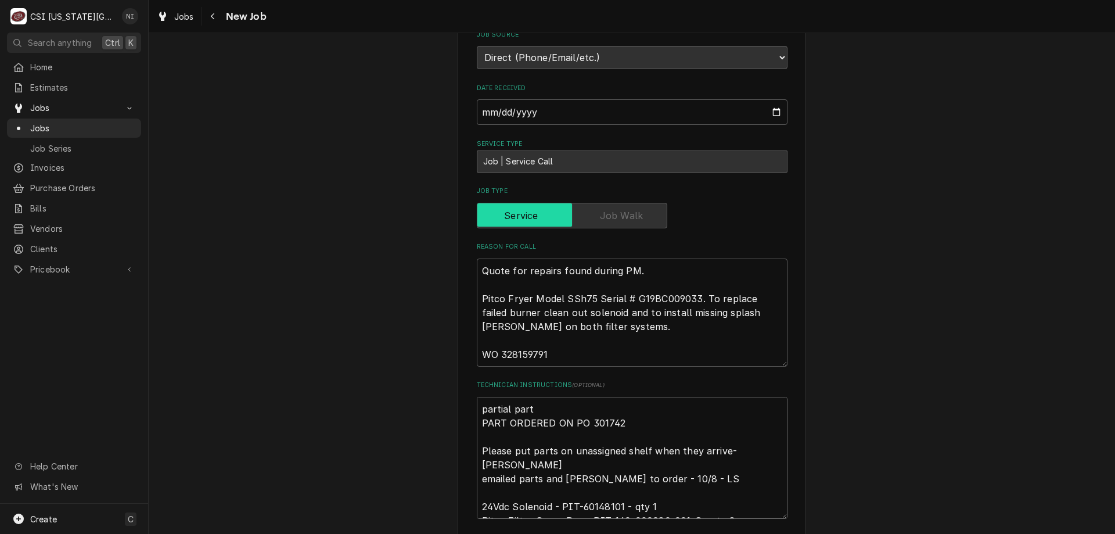
type textarea "partial parts PART ORDERED ON PO 301742 Please put parts on unassigned shelf wh…"
type textarea "x"
type textarea "partial parts PART ORDERED ON PO 301742 Please put parts on unassigned shelf wh…"
type textarea "x"
type textarea "partial parts o PART ORDERED ON PO 301742 Please put parts on unassigned shelf …"
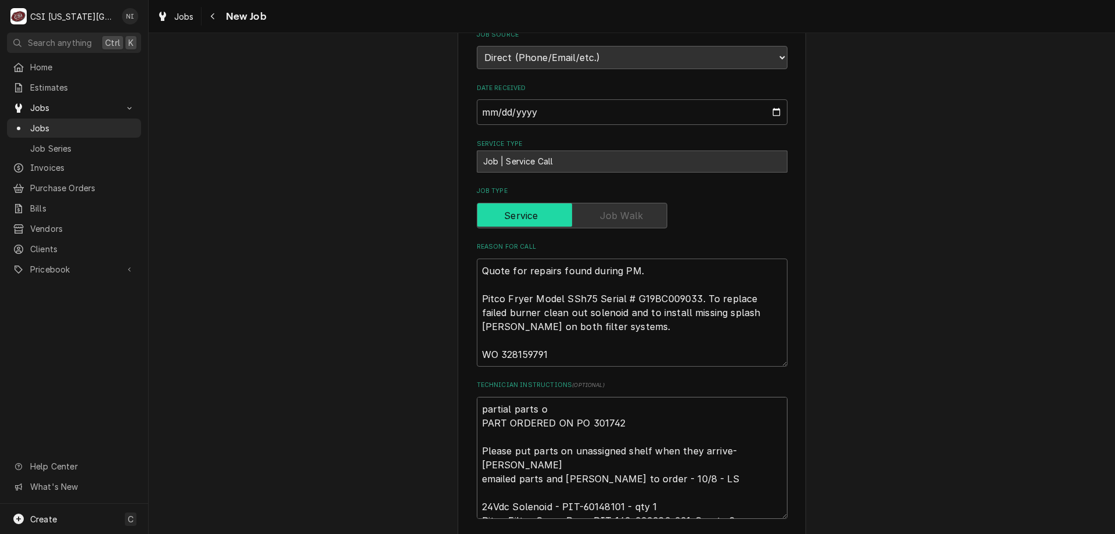
type textarea "x"
type textarea "partial parts on PART ORDERED ON PO 301742 Please put parts on unassigned shelf…"
type textarea "x"
type textarea "partial parts on PART ORDERED ON PO 301742 Please put parts on unassigned shelf…"
type textarea "x"
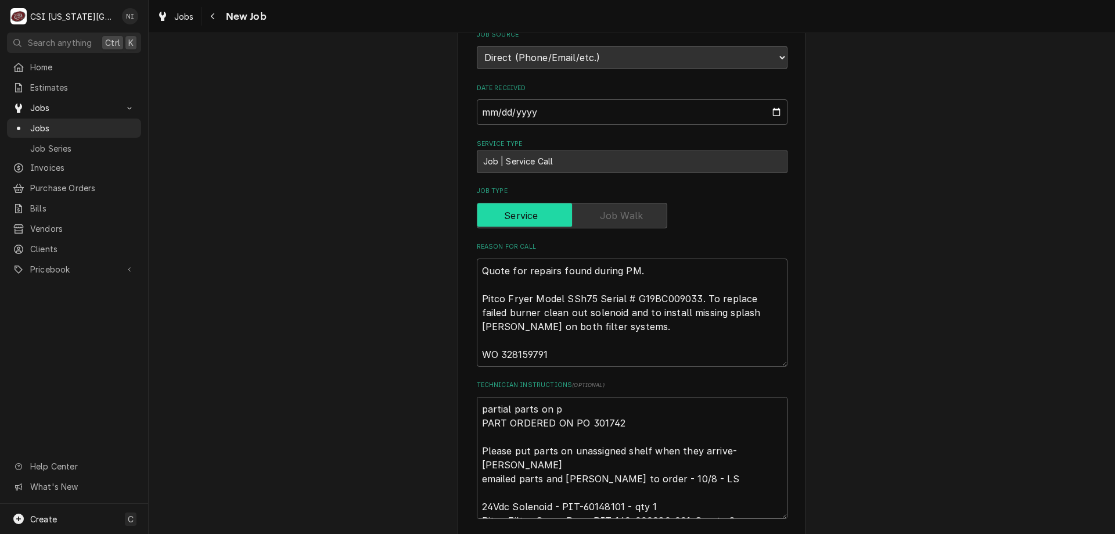
type textarea "partial parts on pr PART ORDERED ON PO 301742 Please put parts on unassigned sh…"
type textarea "x"
type textarea "partial parts on pre PART ORDERED ON PO 301742 Please put parts on unassigned s…"
type textarea "x"
type textarea "partial parts on pres PART ORDERED ON PO 301742 Please put parts on unassigned …"
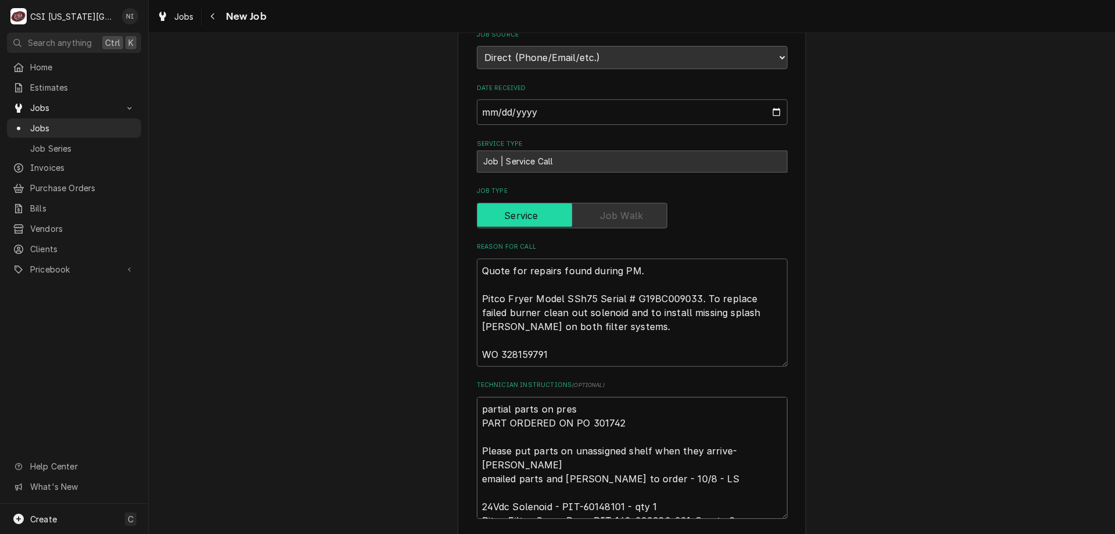
type textarea "x"
type textarea "partial parts on prest PART ORDERED ON PO 301742 Please put parts on unassigned…"
type textarea "x"
type textarea "partial parts on presto PART ORDERED ON PO 301742 Please put parts on unassigne…"
type textarea "x"
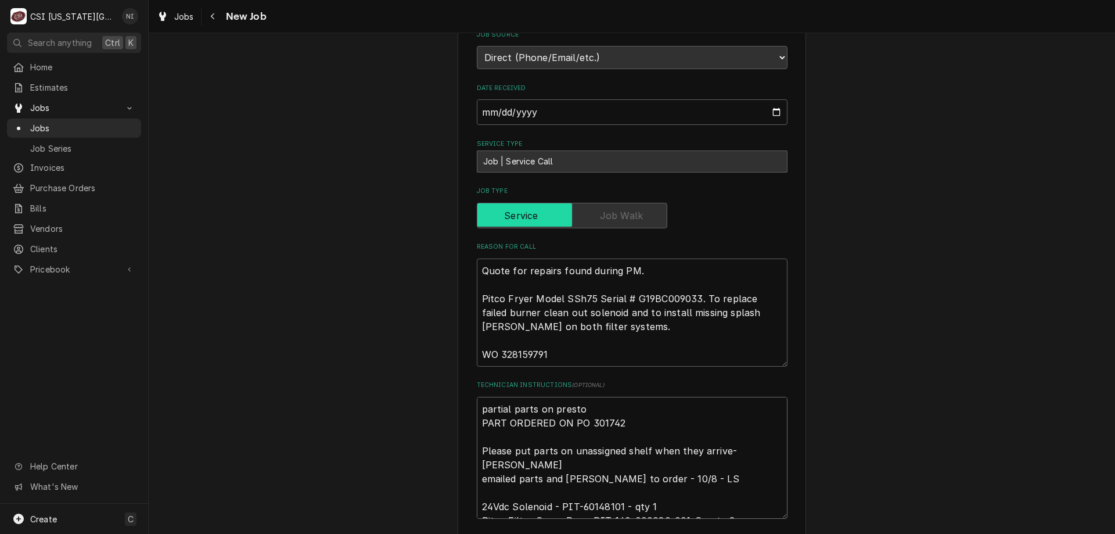
type textarea "partial parts on preston PART ORDERED ON PO 301742 Please put parts on unassign…"
type textarea "x"
type textarea "partial parts on preston PART ORDERED ON PO 301742 Please put parts on unassign…"
type textarea "x"
type textarea "partial parts on preston sh PART ORDERED ON PO 301742 Please put parts on unass…"
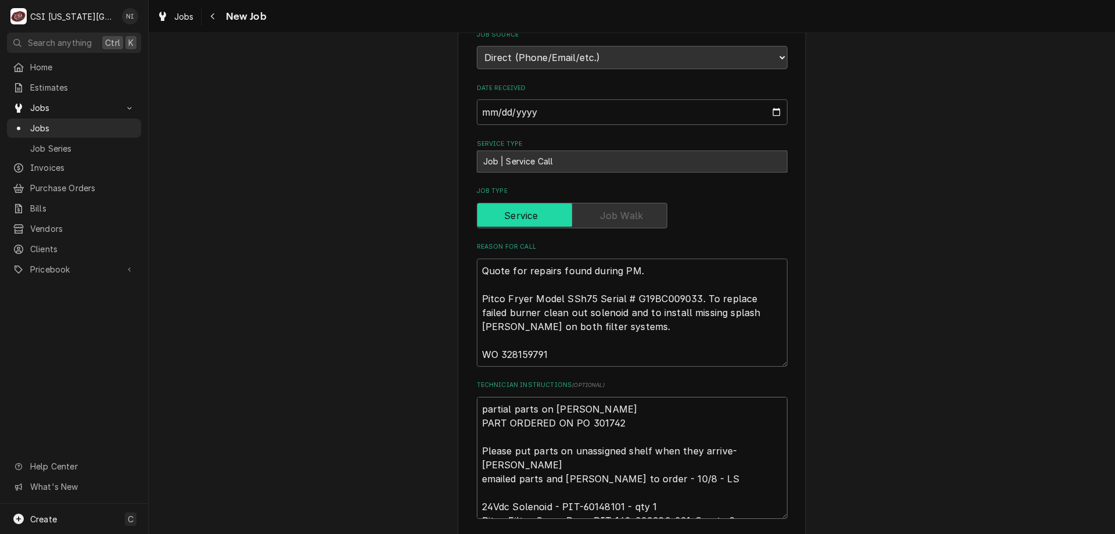
type textarea "x"
type textarea "partial parts on preston she PART ORDERED ON PO 301742 Please put parts on unas…"
type textarea "x"
type textarea "partial parts on preston shel PART ORDERED ON PO 301742 Please put parts on una…"
type textarea "x"
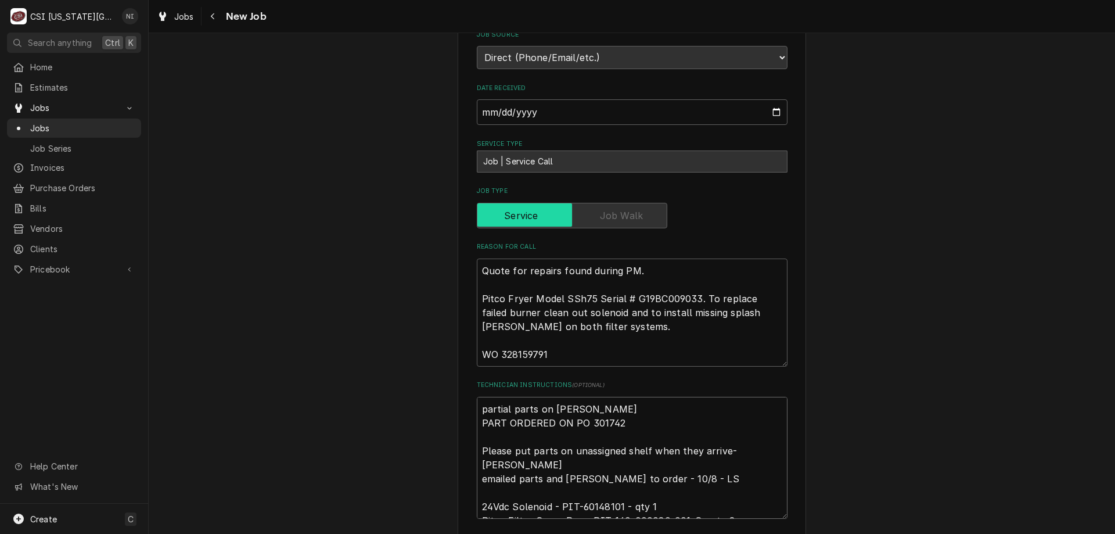
type textarea "partial parts on preston shelf PART ORDERED ON PO 301742 Please put parts on un…"
type textarea "x"
type textarea "partial parts on preston shelf, PART ORDERED ON PO 301742 Please put parts on u…"
type textarea "x"
type textarea "partial parts on preston shelf, PART ORDERED ON PO 301742 Please put parts on u…"
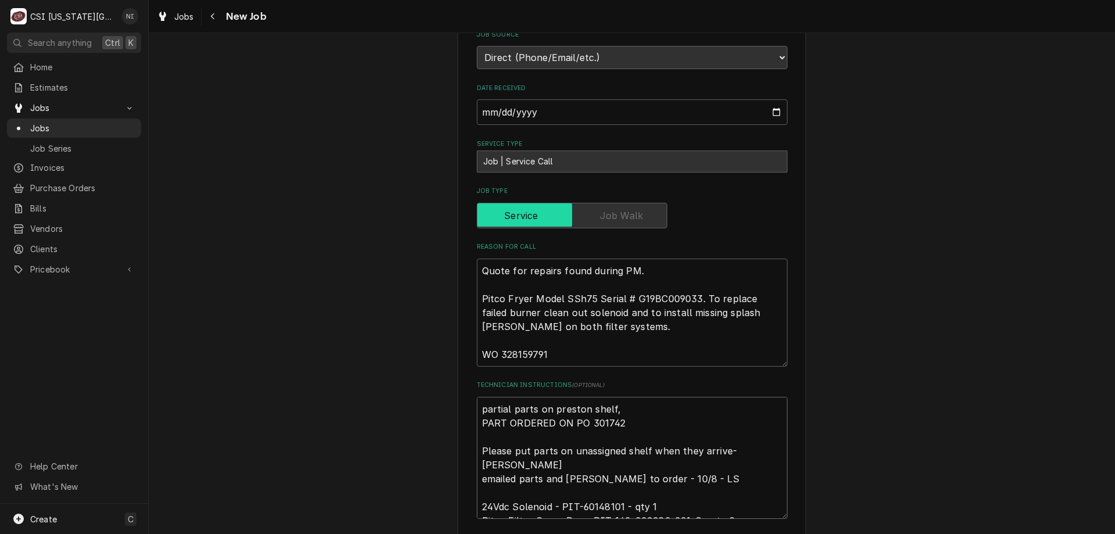
type textarea "x"
type textarea "partial parts on preston shelf, m PART ORDERED ON PO 301742 Please put parts on…"
type textarea "x"
type textarea "partial parts on preston shelf, mi PART ORDERED ON PO 301742 Please put parts o…"
type textarea "x"
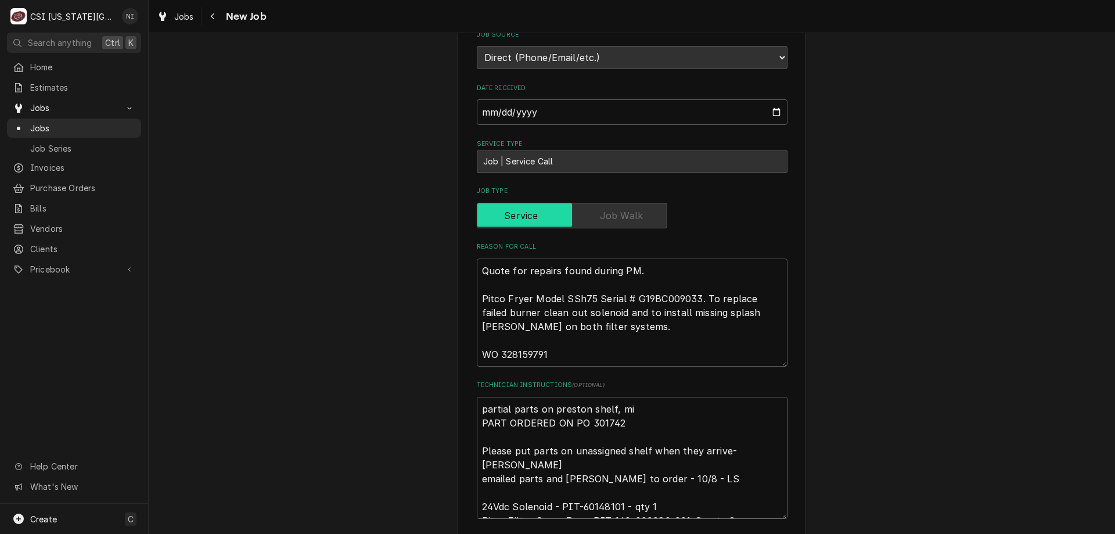
type textarea "partial parts on preston shelf, mis PART ORDERED ON PO 301742 Please put parts …"
type textarea "x"
type textarea "partial parts on preston shelf, miss PART ORDERED ON PO 301742 Please put parts…"
type textarea "x"
type textarea "partial parts on preston shelf, missi PART ORDERED ON PO 301742 Please put part…"
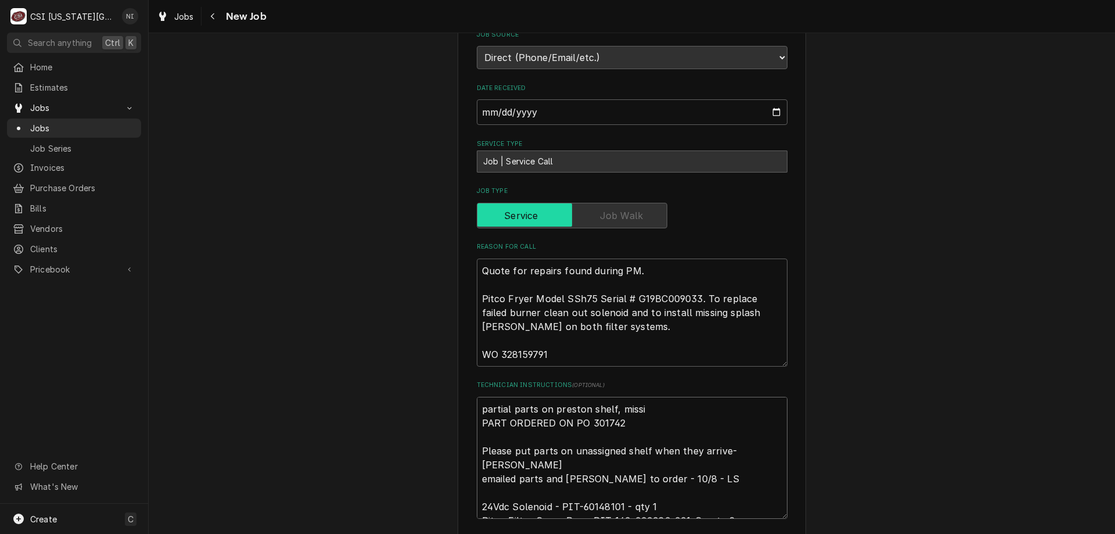
type textarea "x"
type textarea "partial parts on preston shelf, missin PART ORDERED ON PO 301742 Please put par…"
type textarea "x"
type textarea "partial parts on preston shelf, missing PART ORDERED ON PO 301742 Please put pa…"
type textarea "x"
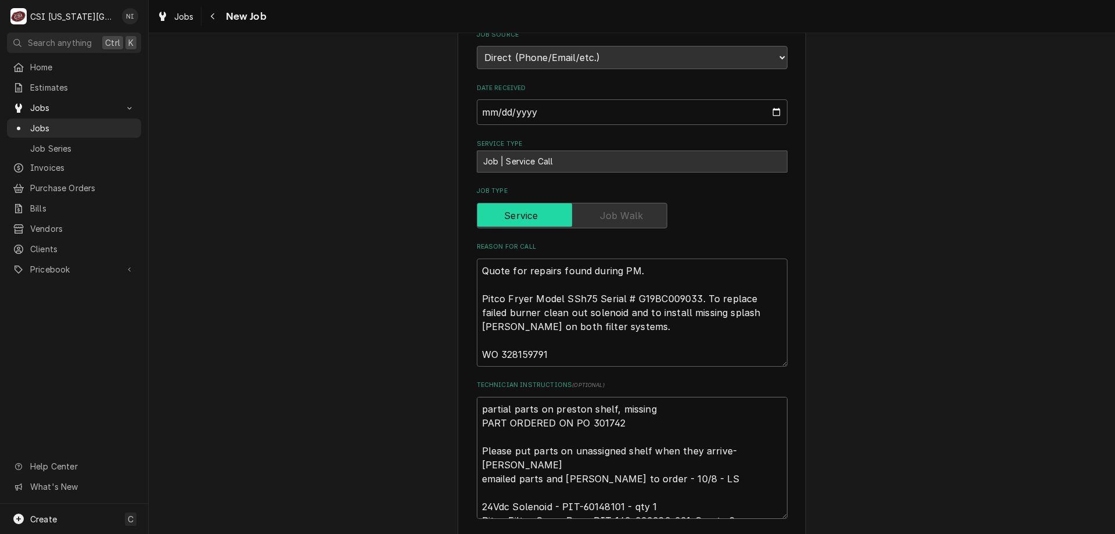
type textarea "partial parts on preston shelf, missing PART ORDERED ON PO 301742 Please put pa…"
type textarea "x"
type textarea "partial parts on preston shelf, missing c PART ORDERED ON PO 301742 Please put …"
type textarea "x"
type textarea "partial parts on preston shelf, missing co PART ORDERED ON PO 301742 Please put…"
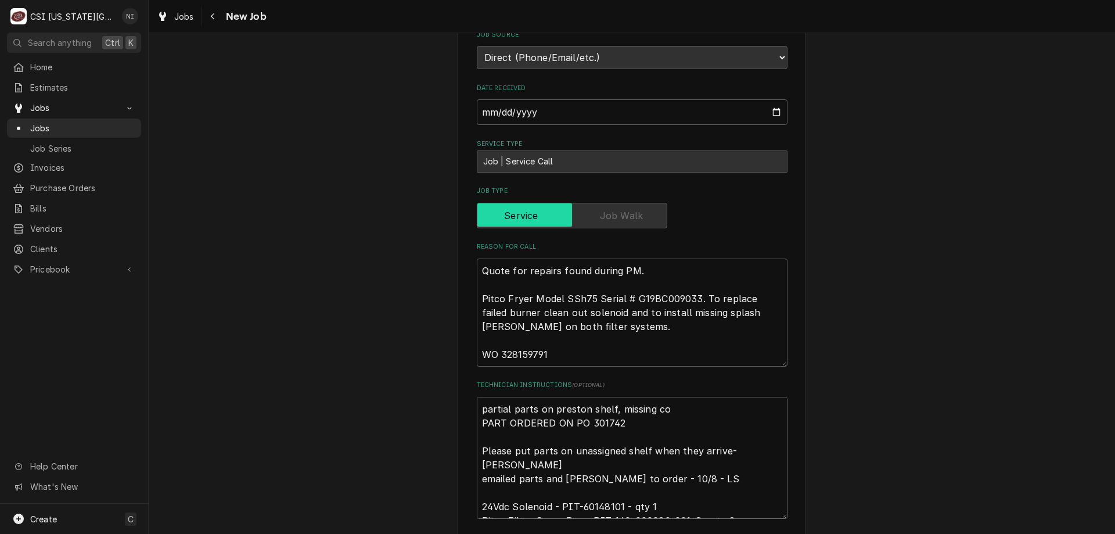
type textarea "x"
type textarea "partial parts on preston shelf, missing con PART ORDERED ON PO 301742 Please pu…"
type textarea "x"
type textarea "partial parts on preston shelf, missing co PART ORDERED ON PO 301742 Please put…"
type textarea "x"
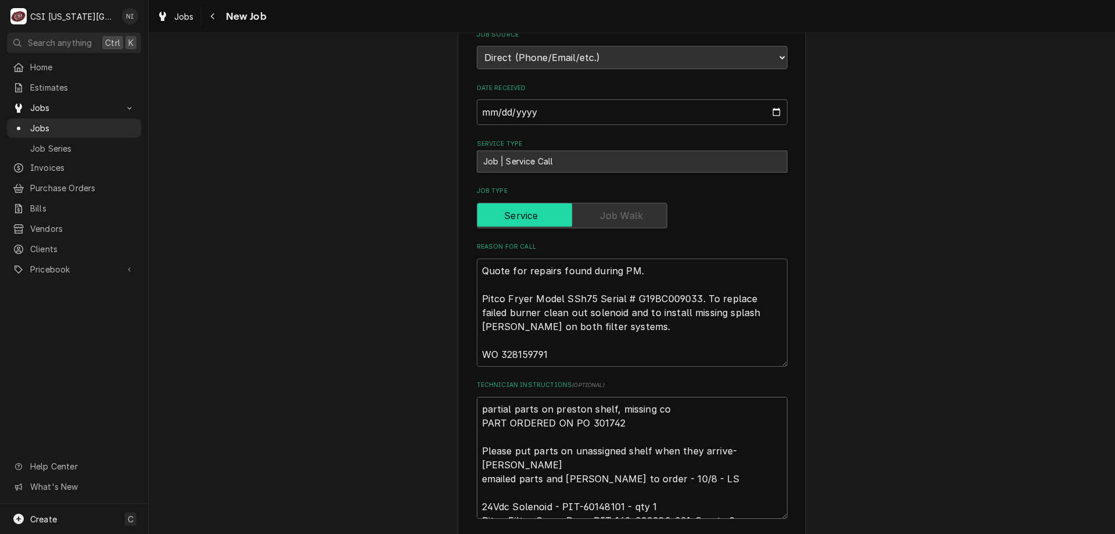
type textarea "partial parts on preston shelf, missing cop PART ORDERED ON PO 301742 Please pu…"
type textarea "x"
type textarea "partial parts on preston shelf, missing co PART ORDERED ON PO 301742 Please put…"
type textarea "x"
type textarea "partial parts on preston shelf, missing c PART ORDERED ON PO 301742 Please put …"
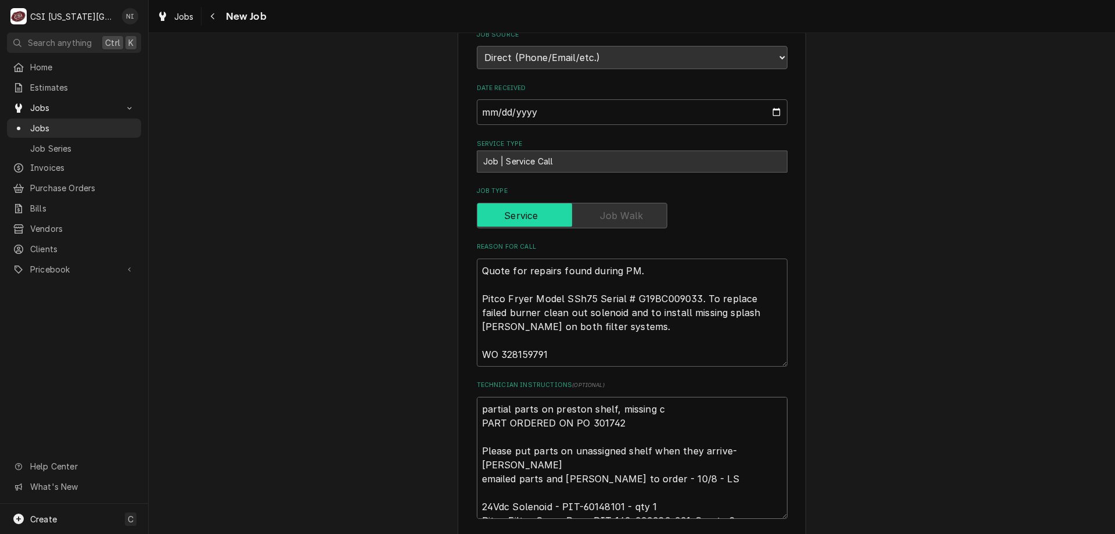
type textarea "x"
type textarea "partial parts on preston shelf, missing PART ORDERED ON PO 301742 Please put pa…"
type textarea "x"
type textarea "partial parts on preston shelf, missing p PART ORDERED ON PO 301742 Please put …"
type textarea "x"
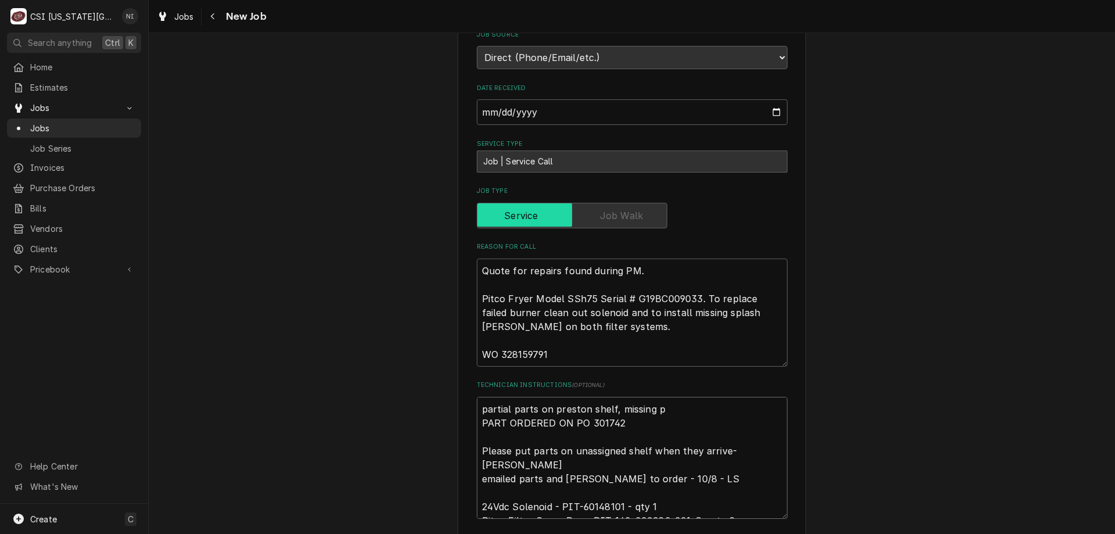
type textarea "partial parts on preston shelf, missing pa PART ORDERED ON PO 301742 Please put…"
type textarea "x"
type textarea "partial parts on preston shelf, missing pan PART ORDERED ON PO 301742 Please pu…"
type textarea "x"
type textarea "partial parts on preston shelf, missing pan PART ORDERED ON PO 301742 Please pu…"
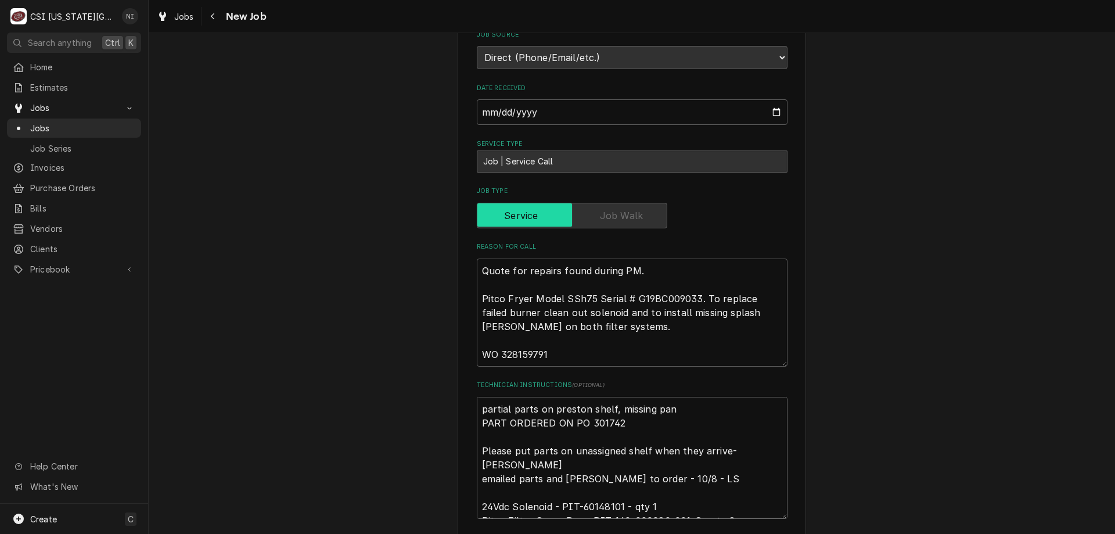
type textarea "x"
type textarea "partial parts on preston shelf, missing pan o PART ORDERED ON PO 301742 Please …"
type textarea "x"
type textarea "partial parts on preston shelf, missing pan or PART ORDERED ON PO 301742 Please…"
type textarea "x"
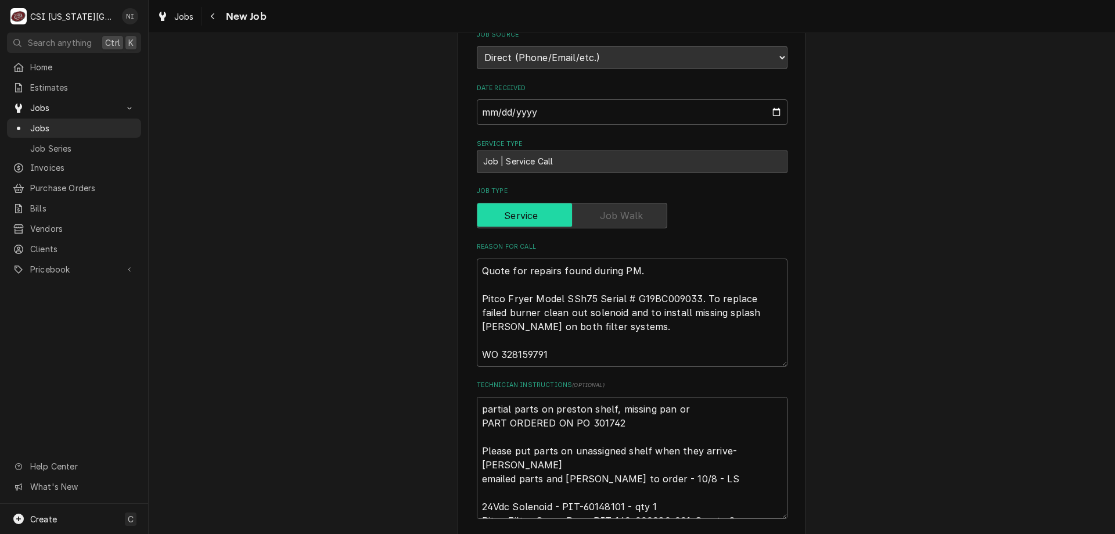
type textarea "partial parts on preston shelf, missing pan ord PART ORDERED ON PO 301742 Pleas…"
type textarea "x"
type textarea "partial parts on preston shelf, missing pan orde PART ORDERED ON PO 301742 Plea…"
type textarea "x"
type textarea "partial parts on preston shelf, missing pan order PART ORDERED ON PO 301742 Ple…"
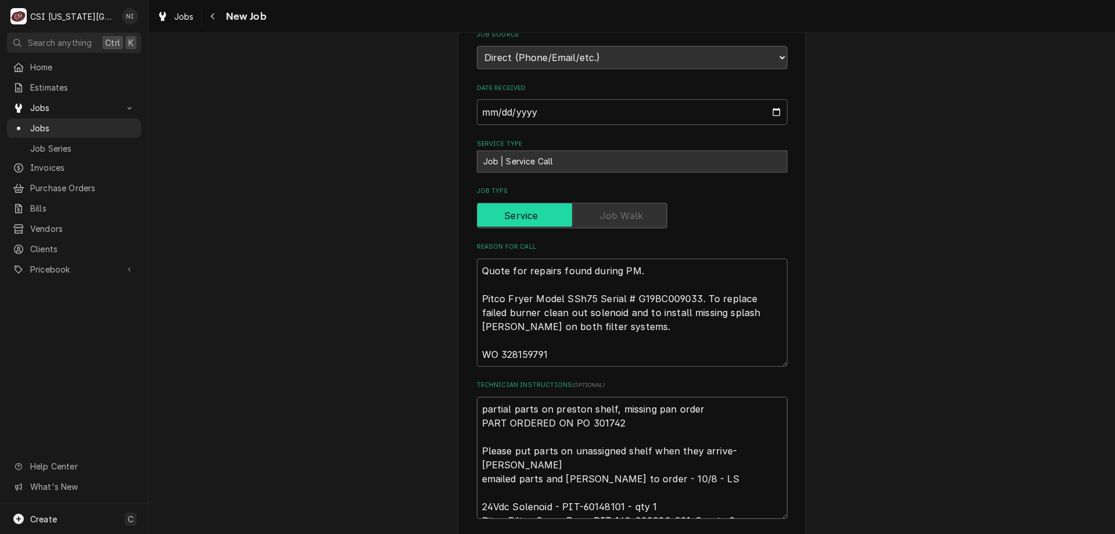
type textarea "x"
type textarea "partial parts on preston shelf, missing pan ordere PART ORDERED ON PO 301742 Pl…"
type textarea "x"
type textarea "partial parts on preston shelf, missing pan ordered PART ORDERED ON PO 301742 P…"
type textarea "x"
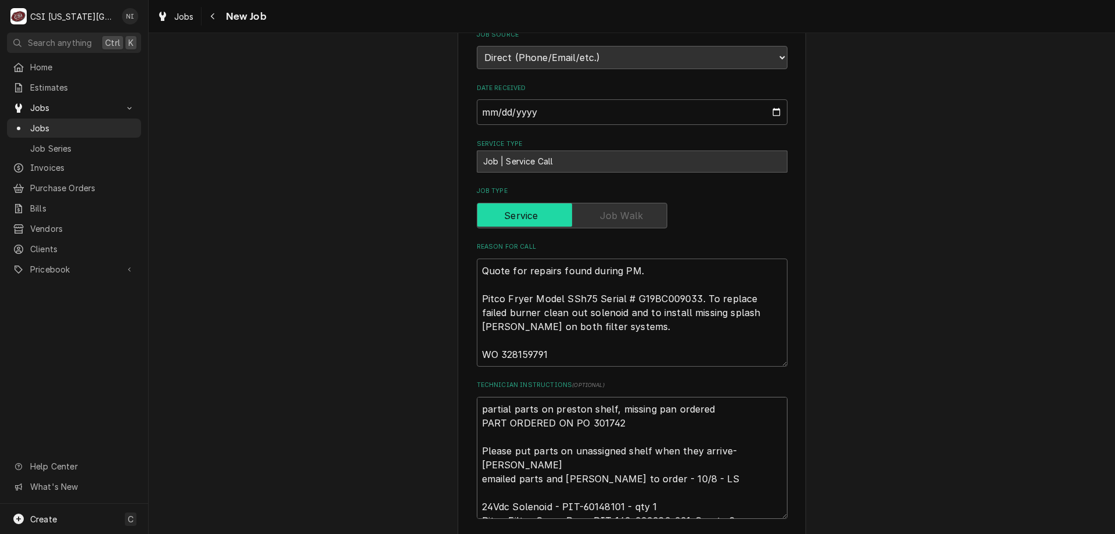
type textarea "partial parts on preston shelf, missing pan ordered n PART ORDERED ON PO 301742…"
type textarea "x"
type textarea "partial parts on preston shelf, missing pan ordered no PART ORDERED ON PO 30174…"
type textarea "x"
type textarea "partial parts on preston shelf, missing pan ordered no P PART ORDERED ON PO 301…"
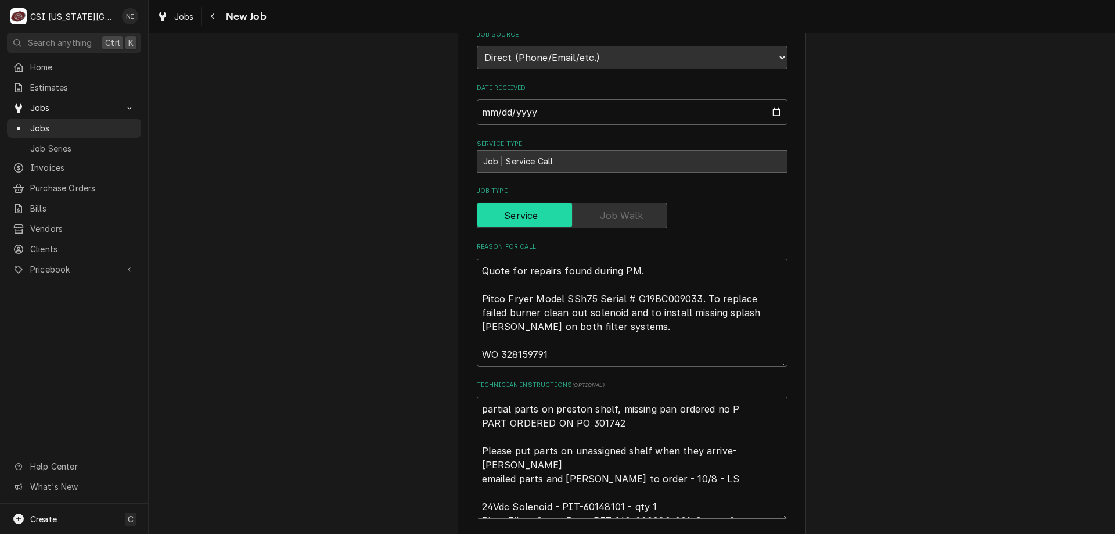
type textarea "x"
type textarea "partial parts on preston shelf, missing pan ordered no PO PART ORDERED ON PO 30…"
type textarea "x"
type textarea "partial parts on preston shelf, missing pan ordered no PO PART ORDERED ON PO 30…"
type textarea "x"
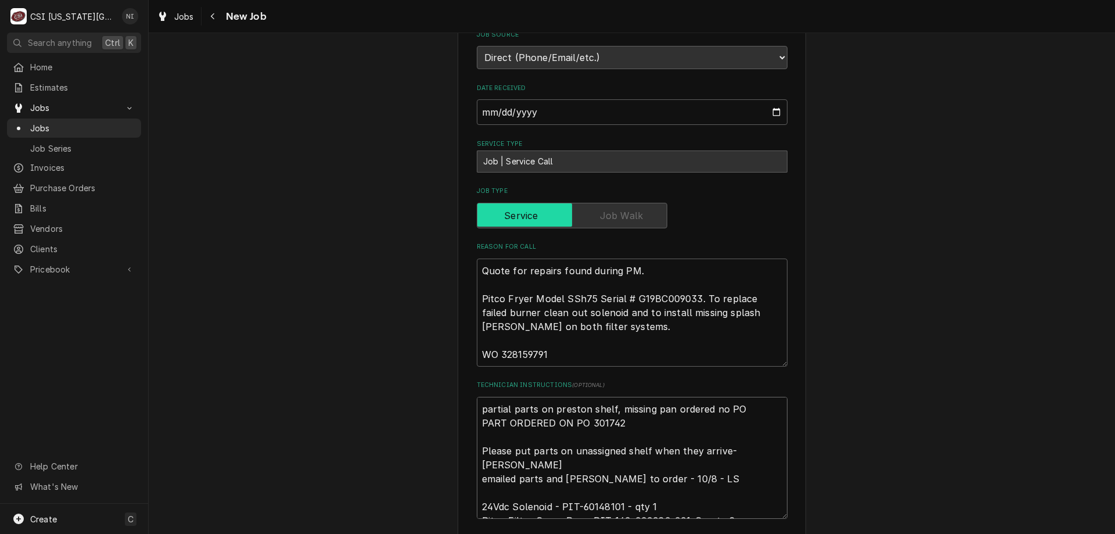
type textarea "partial parts on preston shelf, missing pan ordered no PO PART ORDERED ON PO 30…"
type textarea "x"
type textarea "partial parts on preston shelf, missing pan ordered no P PART ORDERED ON PO 301…"
type textarea "x"
type textarea "partial parts on preston shelf, missing pan ordered no PART ORDERED ON PO 30174…"
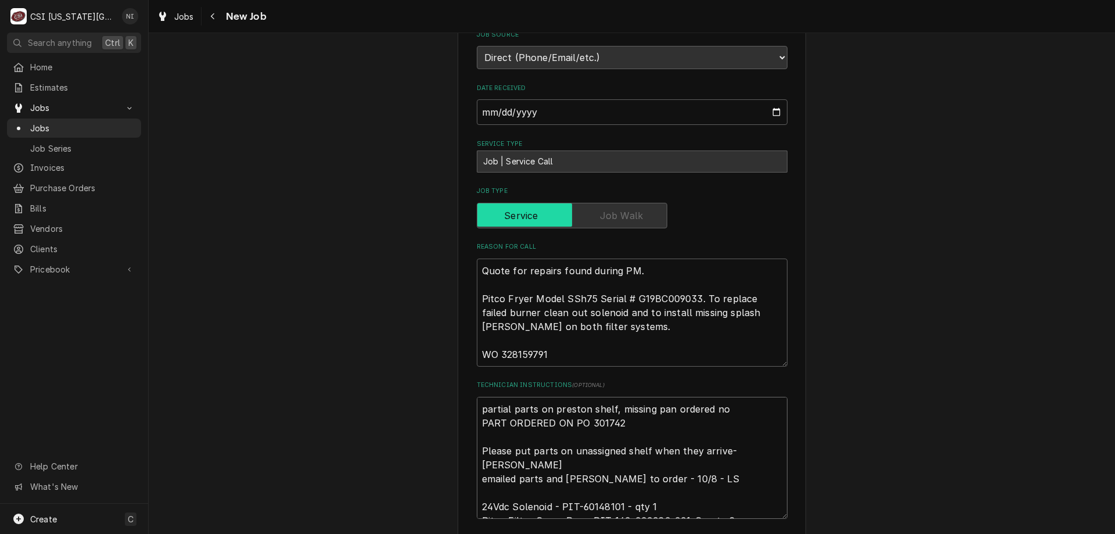
type textarea "x"
type textarea "partial parts on preston shelf, missing pan ordered no PART ORDERED ON PO 30174…"
type textarea "x"
type textarea "partial parts on preston shelf, missing pan ordered n PART ORDERED ON PO 301742…"
type textarea "x"
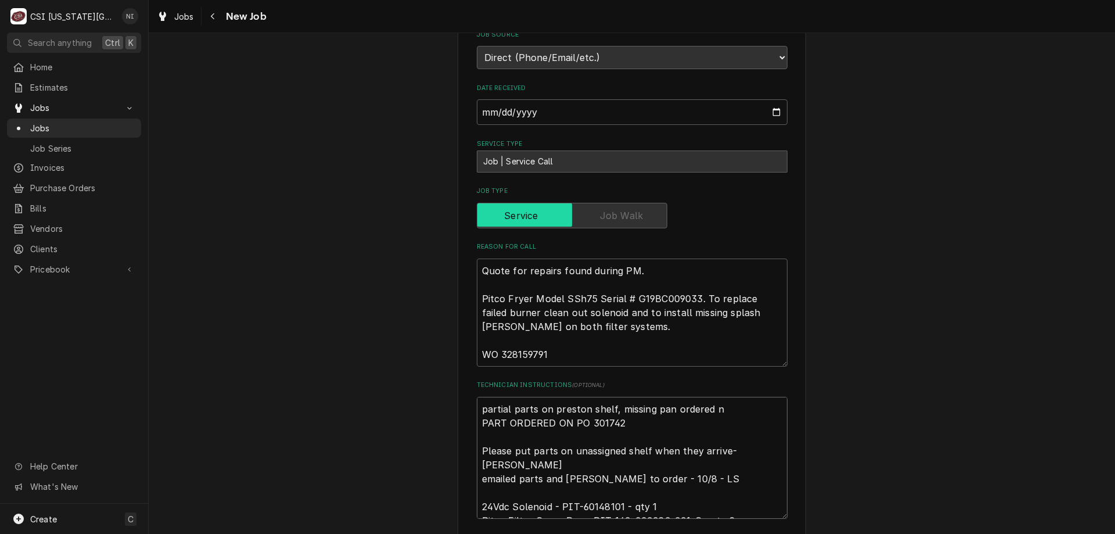
type textarea "partial parts on preston shelf, missing pan ordered PART ORDERED ON PO 301742 P…"
type textarea "x"
type textarea "partial parts on preston shelf, missing pan ordered on PART ORDERED ON PO 30174…"
type textarea "x"
type textarea "partial parts on preston shelf, missing pan ordered on PART ORDERED ON PO 30174…"
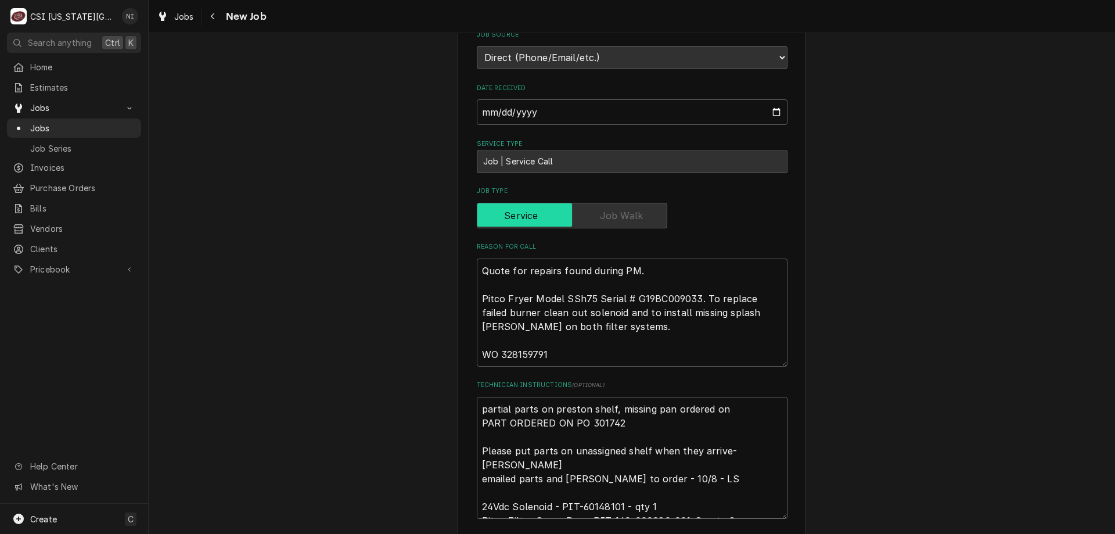
type textarea "x"
type textarea "partial parts on preston shelf, missing pan ordered on P PART ORDERED ON PO 301…"
type textarea "x"
type textarea "partial parts on preston shelf, missing pan ordered on PO PART ORDERED ON PO 30…"
type textarea "x"
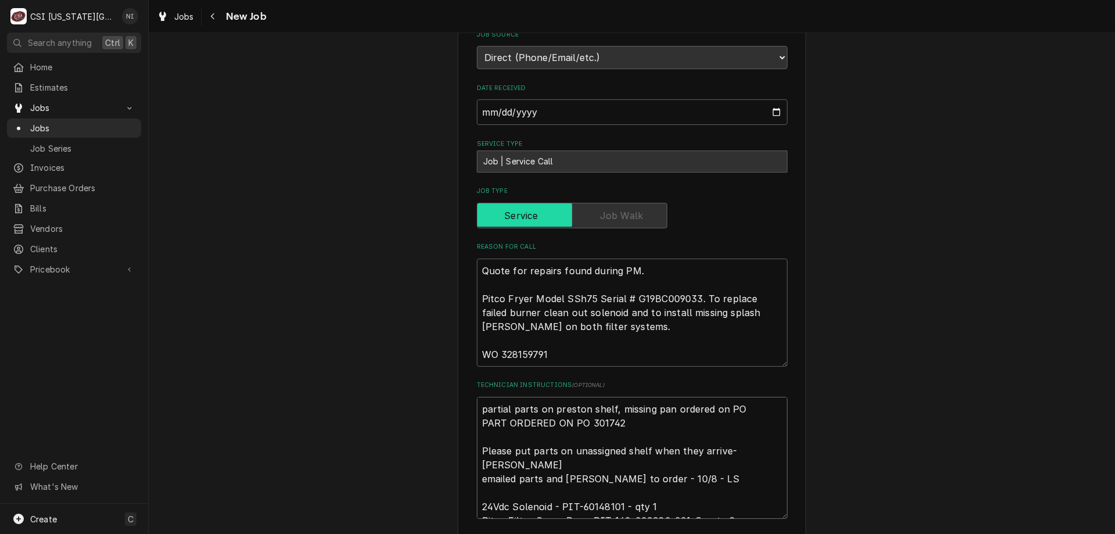
type textarea "partial parts on preston shelf, missing pan ordered on PO 3 PART ORDERED ON PO …"
type textarea "x"
type textarea "partial parts on preston shelf, missing pan ordered on PO 30 PART ORDERED ON PO…"
type textarea "x"
type textarea "partial parts on preston shelf, missing pan ordered on PO 301 PART ORDERED ON P…"
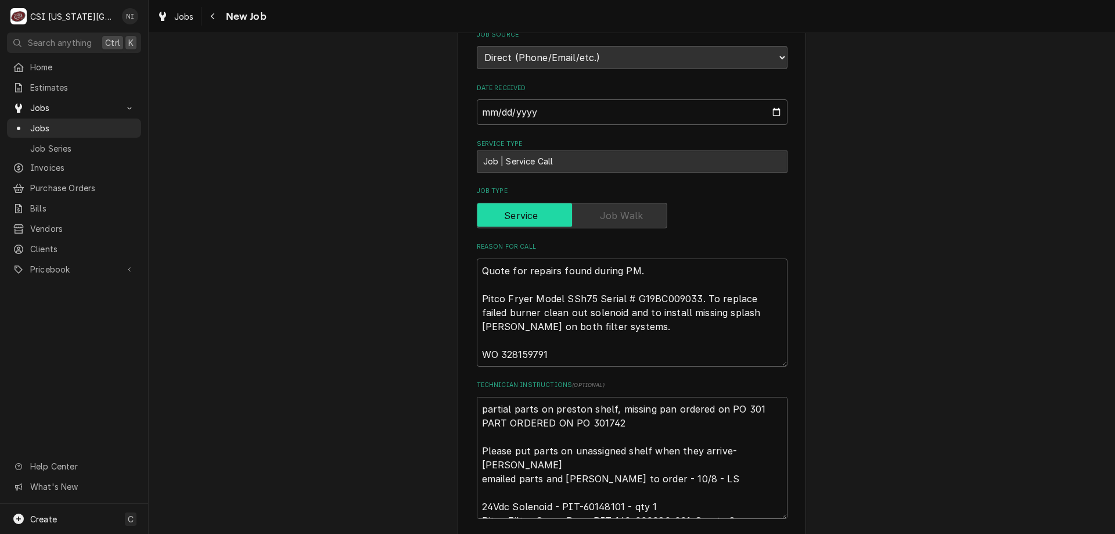
type textarea "x"
type textarea "partial parts on preston shelf, missing pan ordered on PO 3017 PART ORDERED ON …"
type textarea "x"
type textarea "partial parts on preston shelf, missing pan ordered on PO 3017 PART ORDERED ON …"
type textarea "x"
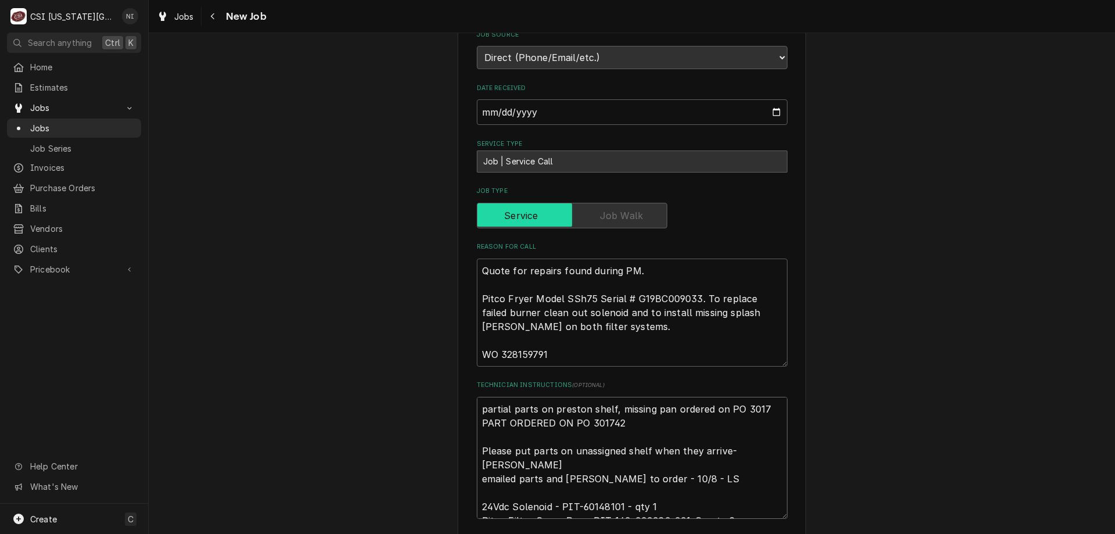
type textarea "partial parts on preston shelf, missing pan ordered on PO 30176 PART ORDERED ON…"
type textarea "x"
type textarea "partial parts on preston shelf, missing pan ordered on PO 301761 PART ORDERED O…"
type textarea "x"
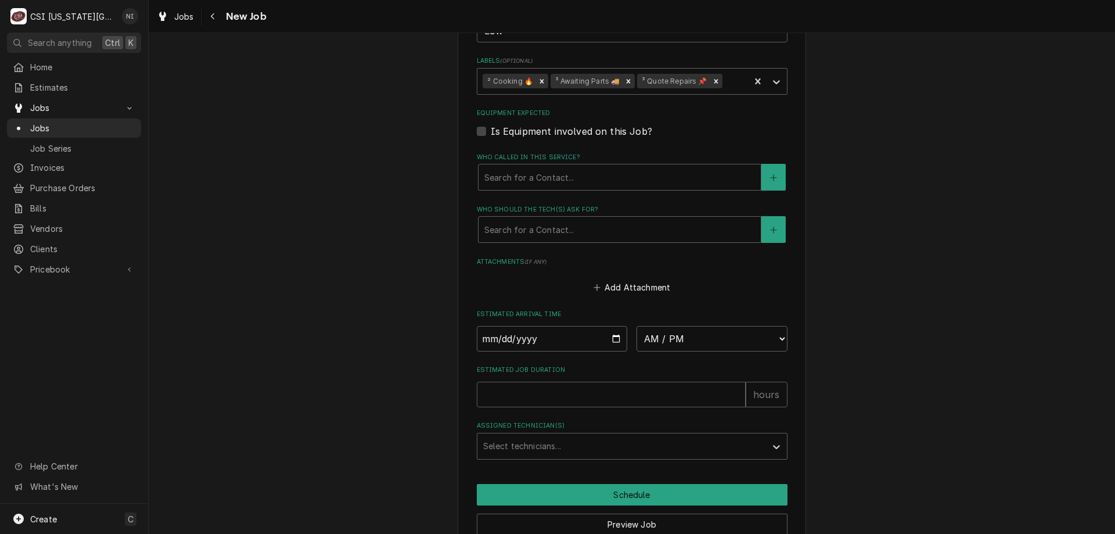
type textarea "partial parts on preston shelf, missing pan ordered on PO 301761 PART ORDERED O…"
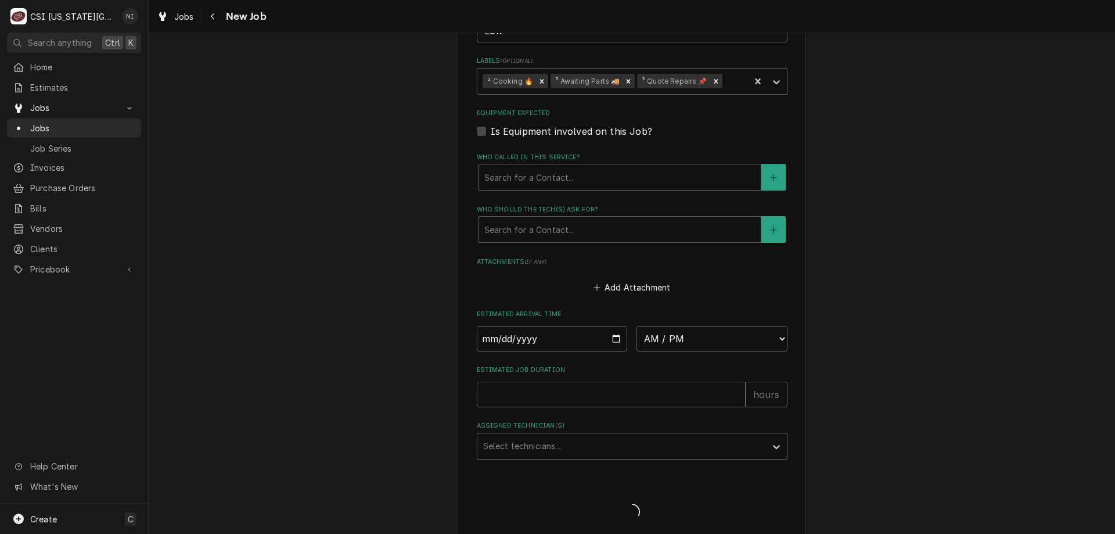
scroll to position [1323, 0]
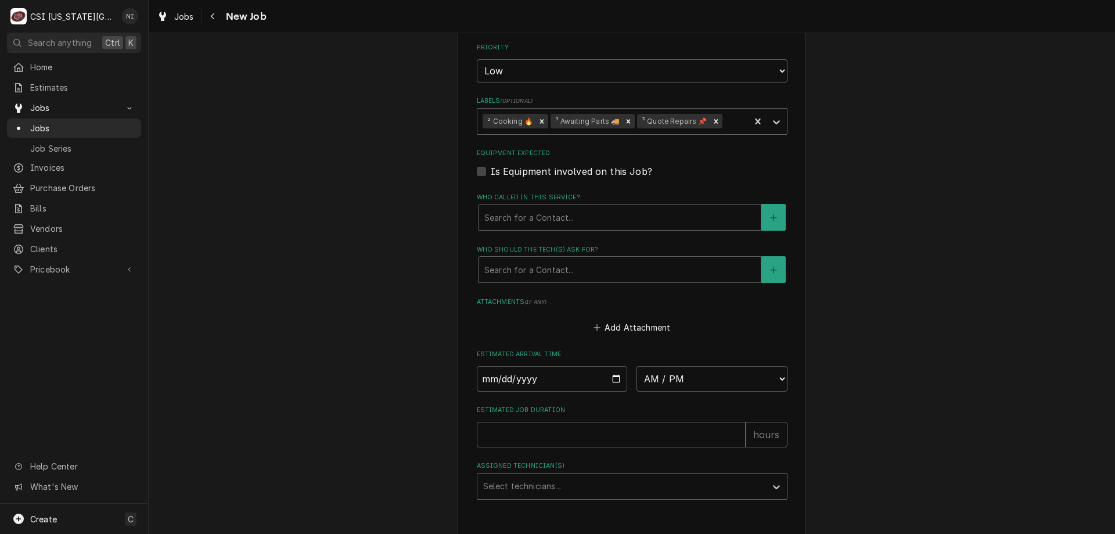
type textarea "x"
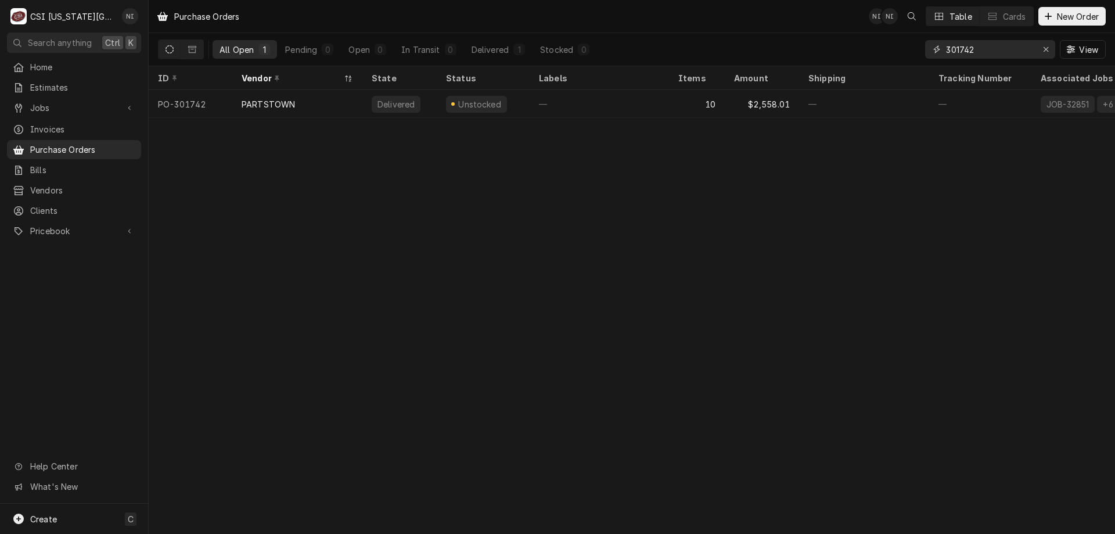
click at [986, 47] on input "301742" at bounding box center [989, 49] width 87 height 19
click at [987, 49] on input "301762" at bounding box center [989, 49] width 87 height 19
type input "301761"
drag, startPoint x: 978, startPoint y: 48, endPoint x: 870, endPoint y: 48, distance: 108.0
click at [870, 48] on div "All Open 1 Pending 1 Open 0 In Transit 0 Delivered 0 Stocked 0 301761 View" at bounding box center [632, 49] width 948 height 33
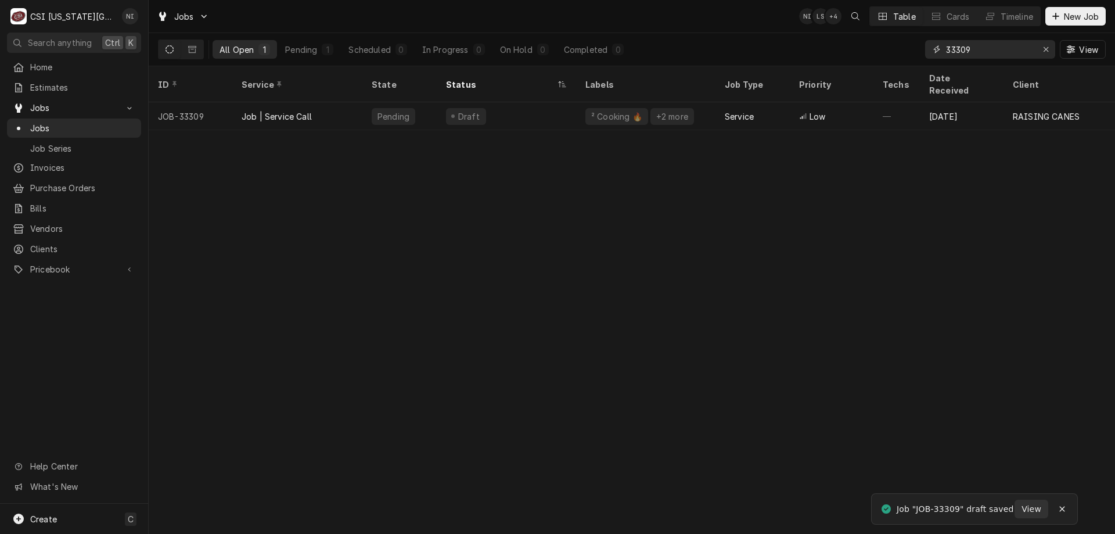
click at [967, 50] on input "33309" at bounding box center [989, 49] width 87 height 19
click at [975, 49] on input "33309" at bounding box center [989, 49] width 87 height 19
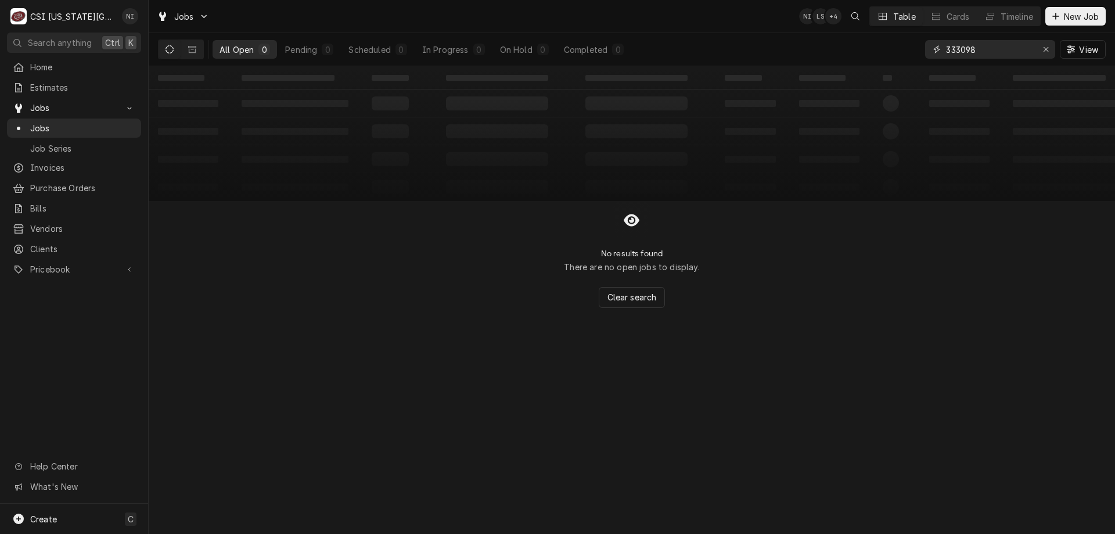
type input "333098"
click at [1046, 55] on div "Erase input" at bounding box center [1046, 50] width 12 height 12
click at [1046, 55] on input "Dynamic Content Wrapper" at bounding box center [1000, 49] width 109 height 19
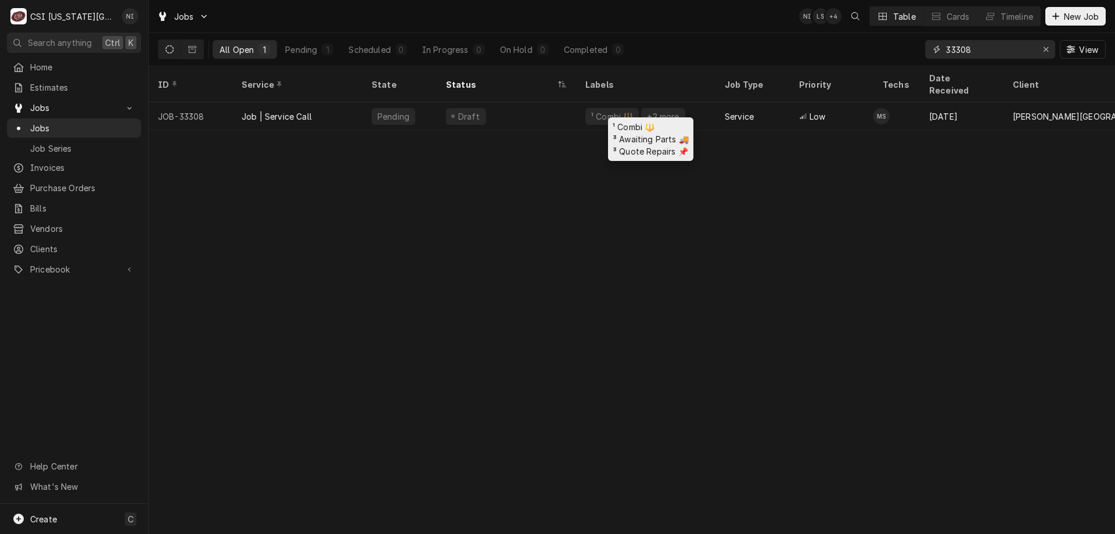
type input "33308"
click at [707, 102] on div "¹ Combi 🔱 +2 more" at bounding box center [645, 116] width 139 height 28
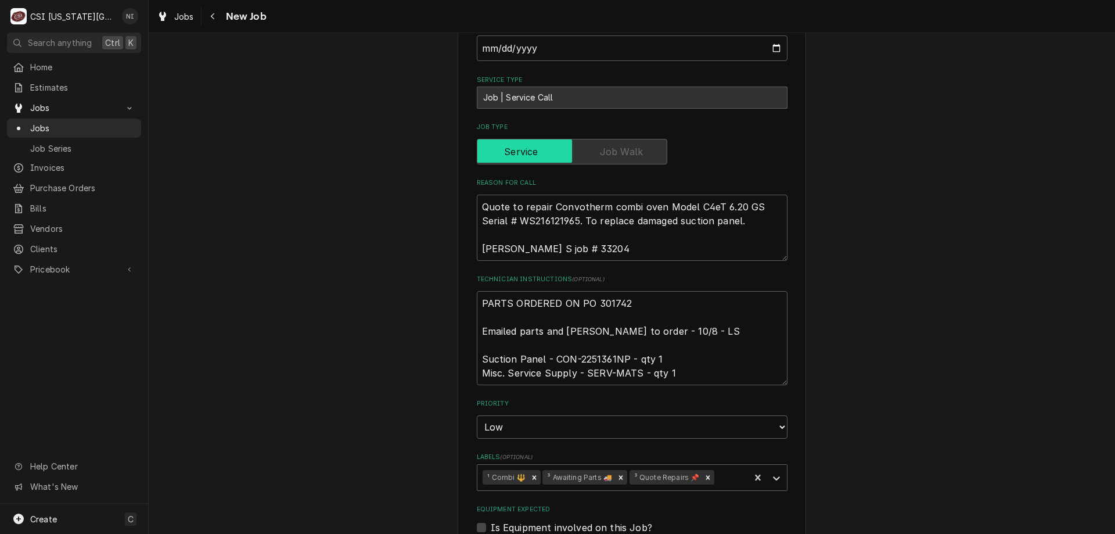
scroll to position [473, 0]
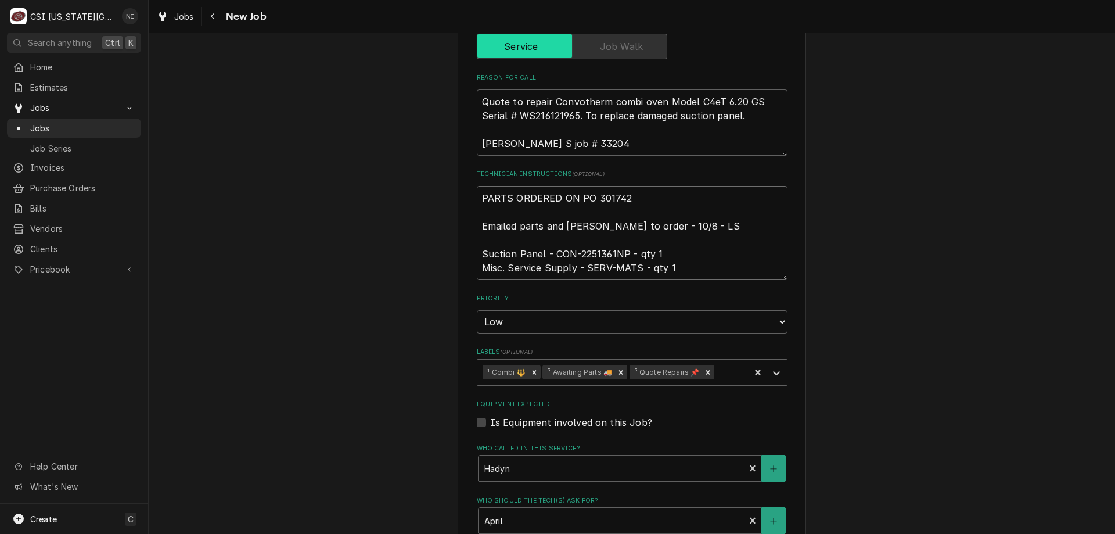
click at [480, 200] on textarea "PARTS ORDERED ON PO 301742 Emailed parts and [PERSON_NAME] to order - 10/8 - LS…" at bounding box center [632, 233] width 311 height 94
type textarea "x"
type textarea "PARTS ORDERED ON PO 301742 Emailed parts and [PERSON_NAME] to order - 10/8 - LS…"
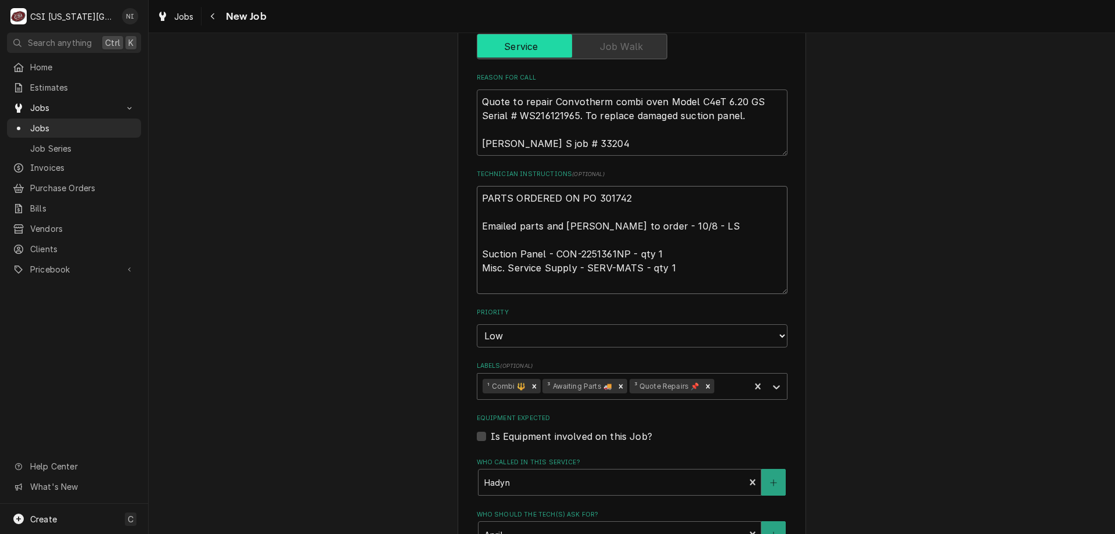
type textarea "x"
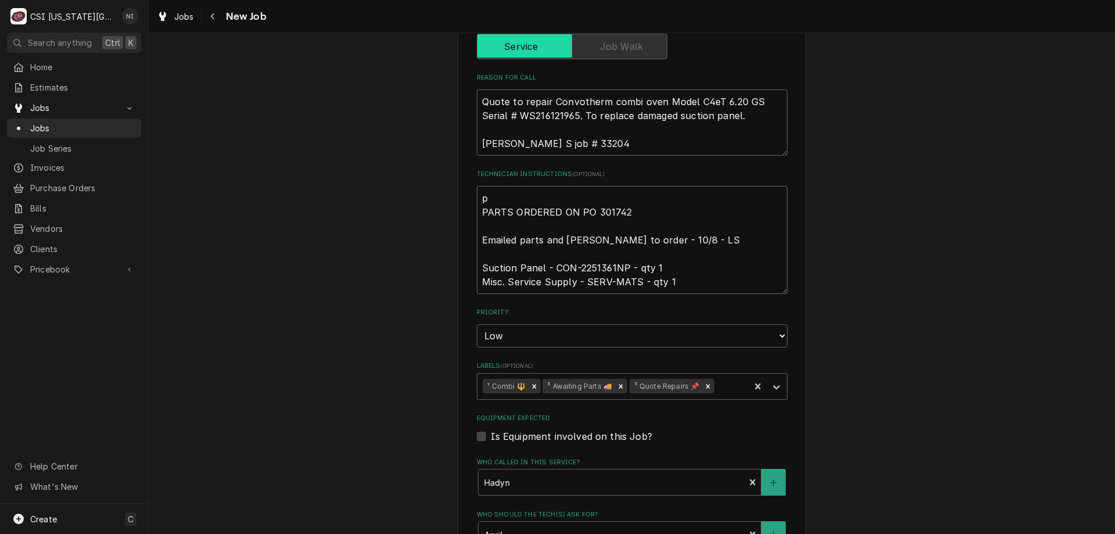
type textarea "pa PARTS ORDERED ON PO 301742 Emailed parts and [PERSON_NAME] to order - 10/8 -…"
type textarea "x"
type textarea "pats PARTS ORDERED ON PO 301742 Emailed parts and [PERSON_NAME] to order - 10/8…"
type textarea "x"
type textarea "pat PARTS ORDERED ON PO 301742 Emailed parts and [PERSON_NAME] to order - 10/8 …"
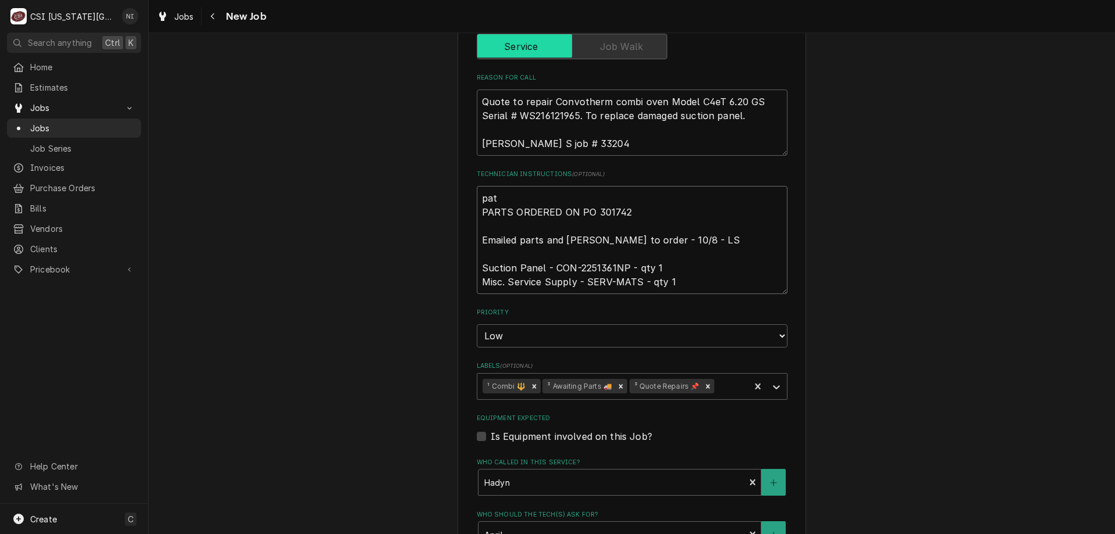
type textarea "x"
type textarea "pa PARTS ORDERED ON PO 301742 Emailed parts and [PERSON_NAME] to order - 10/8 -…"
type textarea "x"
type textarea "par PARTS ORDERED ON PO 301742 Emailed parts and [PERSON_NAME] to order - 10/8 …"
type textarea "x"
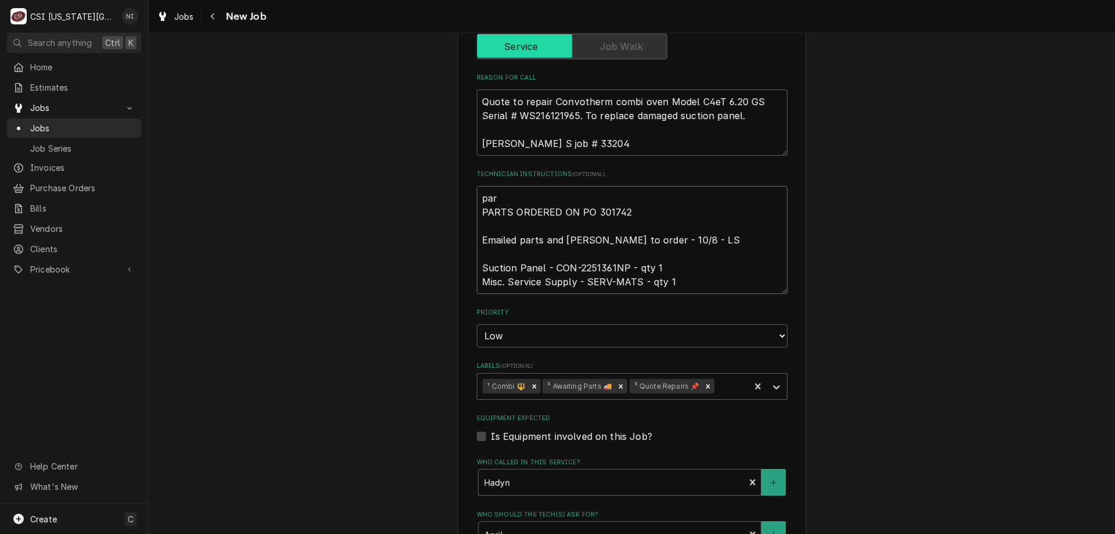
type textarea "part PARTS ORDERED ON PO 301742 Emailed parts and [PERSON_NAME] to order - 10/8…"
type textarea "x"
type textarea "parts PARTS ORDERED ON PO 301742 Emailed parts and [PERSON_NAME] to order - 10/…"
type textarea "x"
type textarea "parts PARTS ORDERED ON PO 301742 Emailed parts and [PERSON_NAME] to order - 10/…"
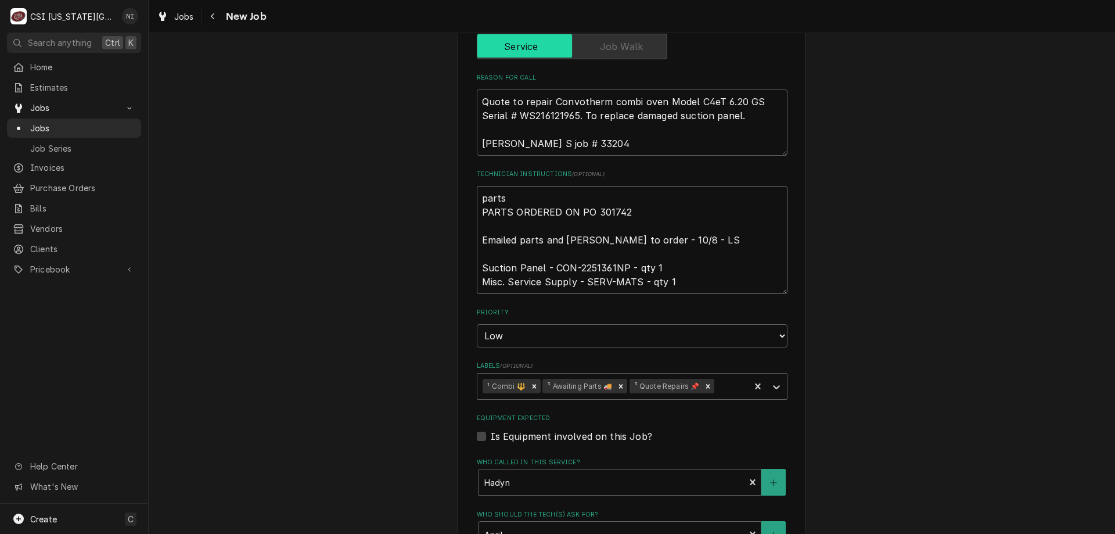
type textarea "x"
type textarea "parts o PARTS ORDERED ON PO 301742 Emailed parts and [PERSON_NAME] to order - 1…"
type textarea "x"
type textarea "parts on PARTS ORDERED ON PO 301742 Emailed parts and [PERSON_NAME] to order - …"
type textarea "x"
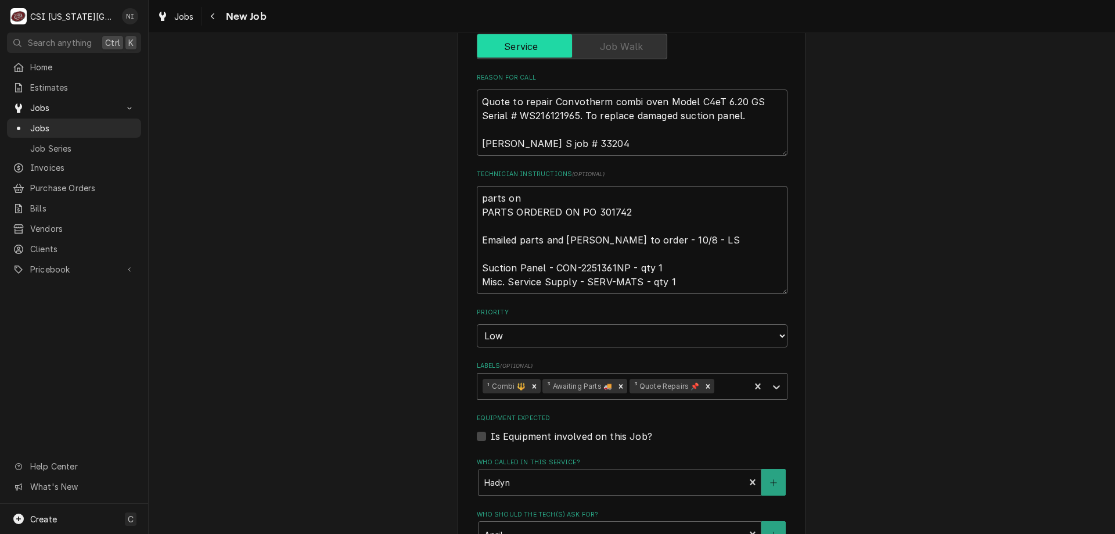
type textarea "parts on s PARTS ORDERED ON PO 301742 Emailed parts and [PERSON_NAME] to order …"
type textarea "x"
type textarea "parts on sc PARTS ORDERED ON PO 301742 Emailed parts and [PERSON_NAME] to order…"
type textarea "x"
type textarea "parts on sch PARTS ORDERED ON PO 301742 Emailed parts and [PERSON_NAME] to orde…"
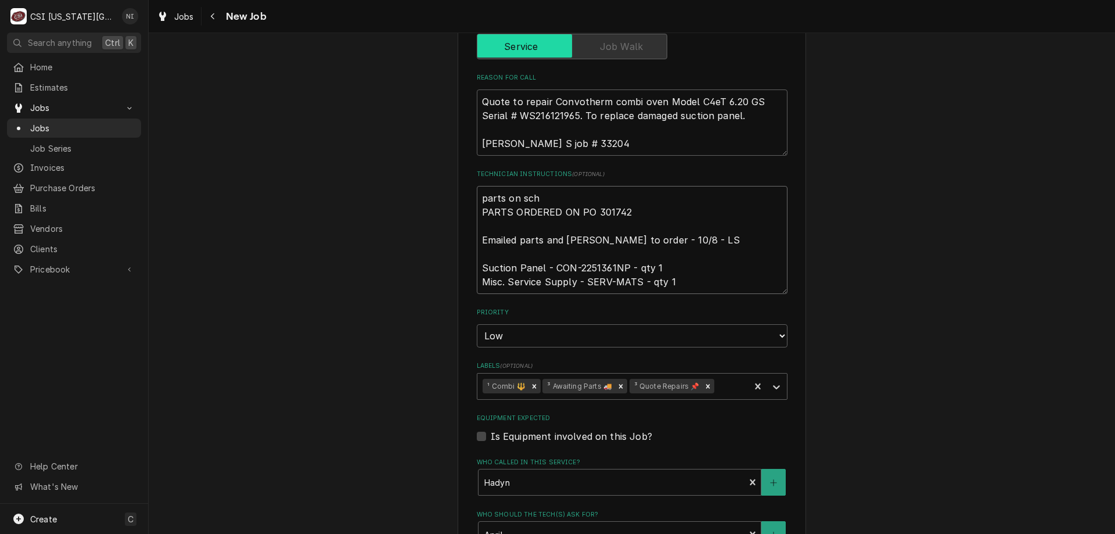
type textarea "x"
type textarea "parts on schp PARTS ORDERED ON PO 301742 Emailed parts and [PERSON_NAME] to ord…"
type textarea "x"
type textarea "parts on sch PARTS ORDERED ON PO 301742 Emailed parts and [PERSON_NAME] to orde…"
type textarea "x"
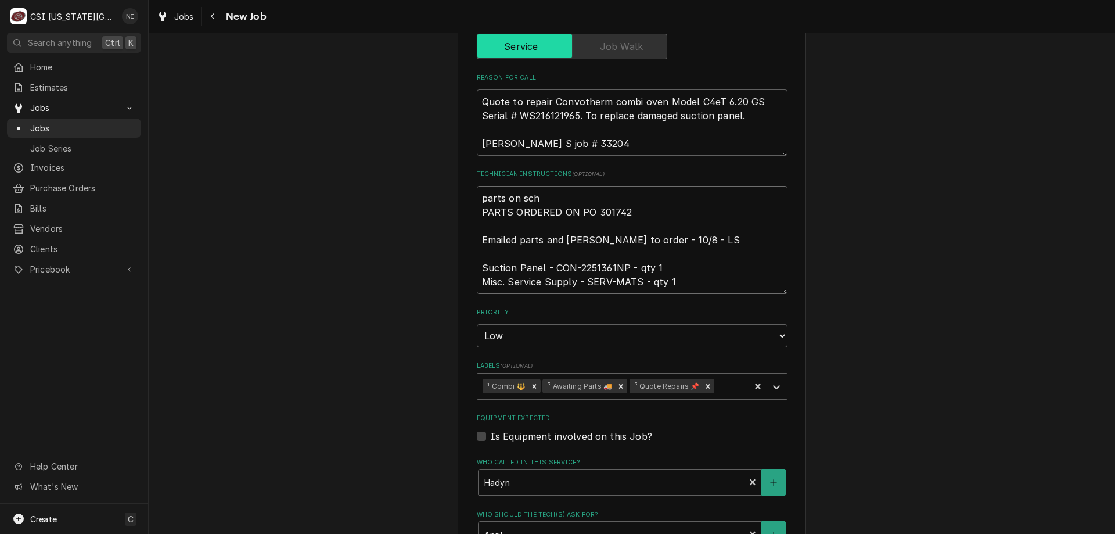
type textarea "parts on schu PARTS ORDERED ON PO 301742 Emailed parts and [PERSON_NAME] to ord…"
type textarea "x"
type textarea "parts on schup PARTS ORDERED ON PO 301742 Emailed parts and [PERSON_NAME] to or…"
type textarea "x"
type textarea "parts on [PERSON_NAME] PARTS ORDERED ON PO 301742 Emailed parts and [PERSON_NAM…"
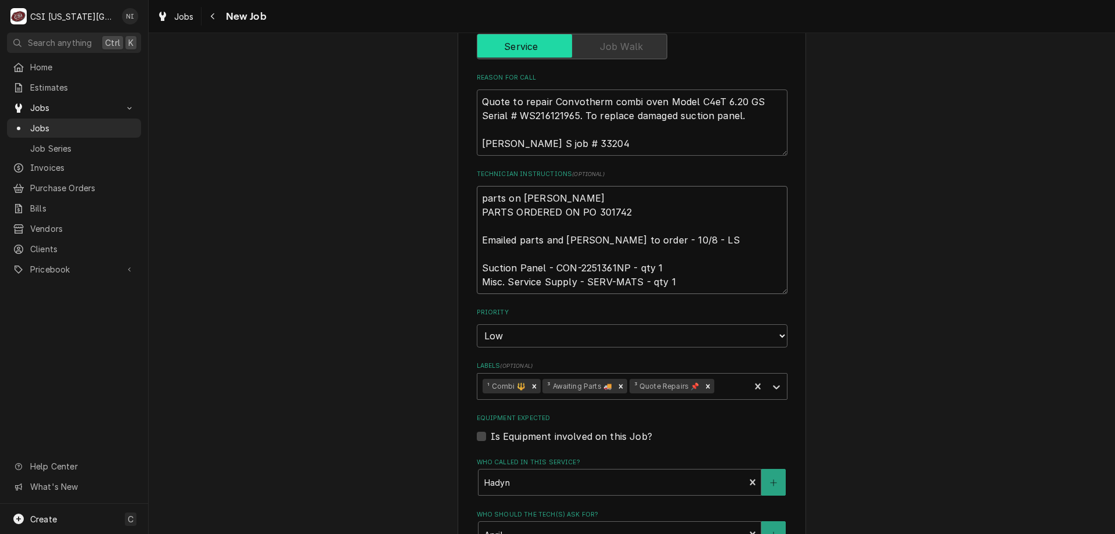
type textarea "x"
type textarea "parts on [PERSON_NAME] PARTS ORDERED ON PO 301742 Emailed parts and [PERSON_NAM…"
type textarea "x"
type textarea "parts on [PERSON_NAME] PARTS ORDERED ON PO 301742 Emailed parts and [PERSON_NAM…"
type textarea "x"
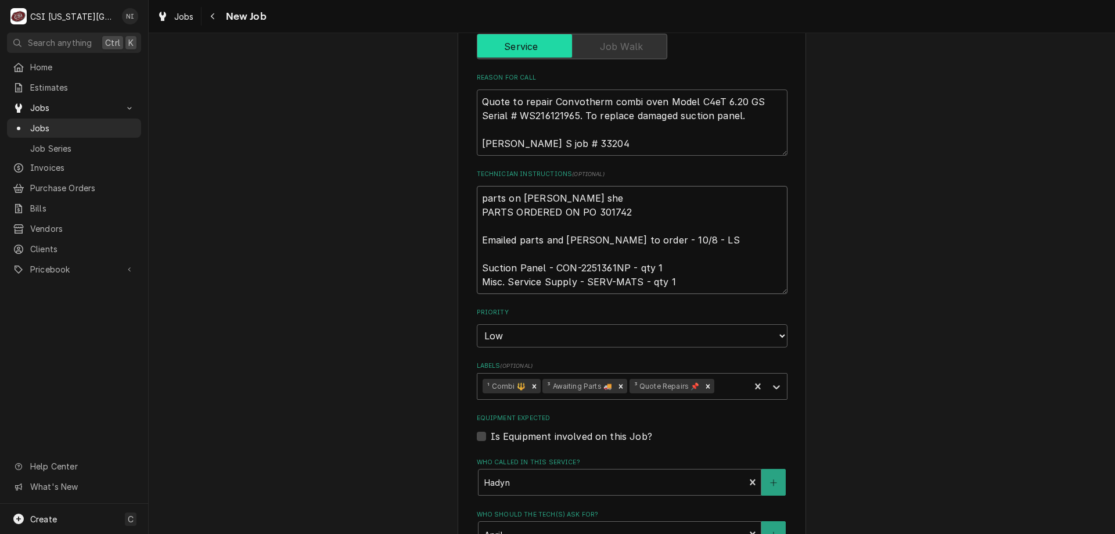
type textarea "parts on [PERSON_NAME] PARTS ORDERED ON PO 301742 Emailed parts and [PERSON_NAM…"
type textarea "x"
type textarea "parts on [PERSON_NAME] shelf PARTS ORDERED ON PO 301742 Emailed parts and [PERS…"
type textarea "x"
click at [617, 387] on icon "Remove ³ Awaiting Parts 🚚" at bounding box center [621, 386] width 8 height 8
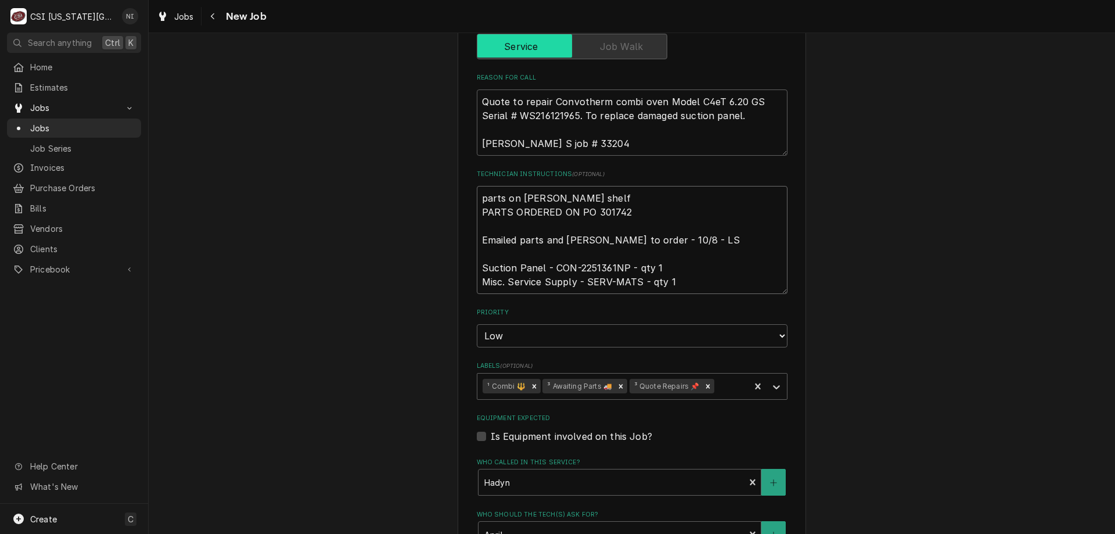
type textarea "parts on [PERSON_NAME] shelf PARTS ORDERED ON PO 301742 Emailed parts and [PERS…"
click at [772, 389] on icon "Labels" at bounding box center [777, 387] width 12 height 12
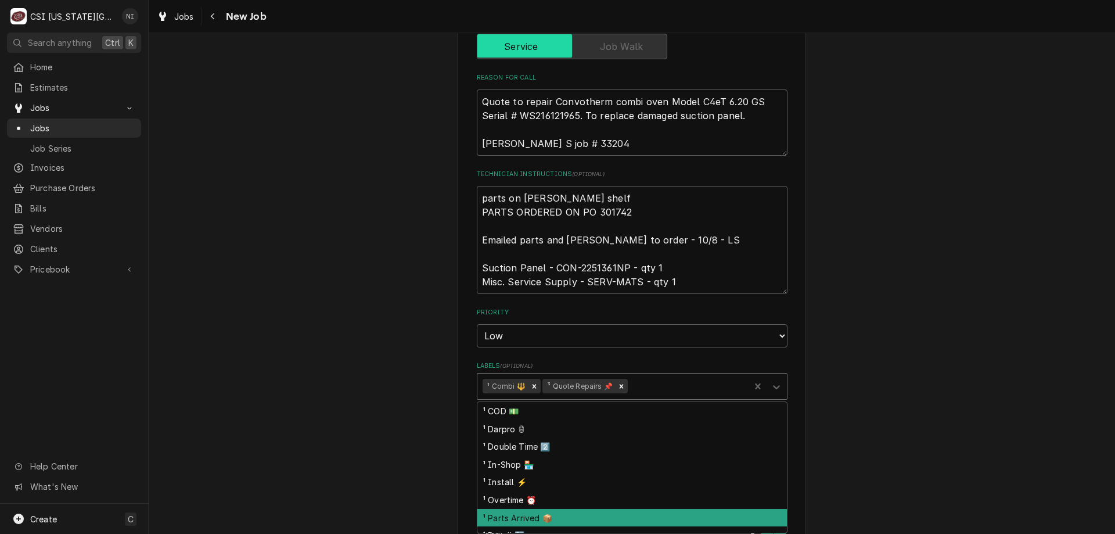
click at [523, 519] on div "¹ Parts Arrived 📦" at bounding box center [632, 518] width 310 height 18
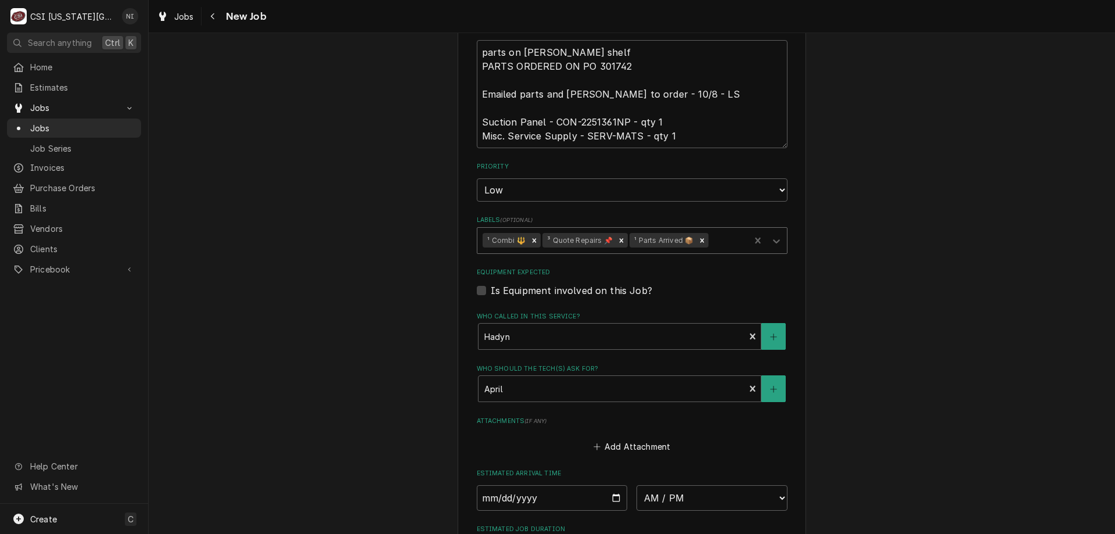
scroll to position [834, 0]
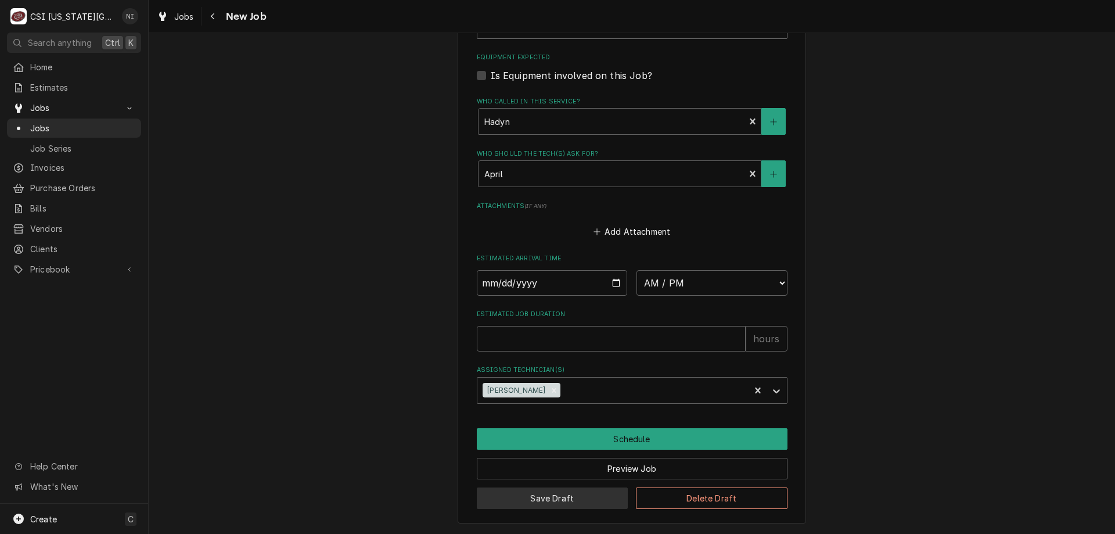
click at [572, 503] on button "Save Draft" at bounding box center [553, 497] width 152 height 21
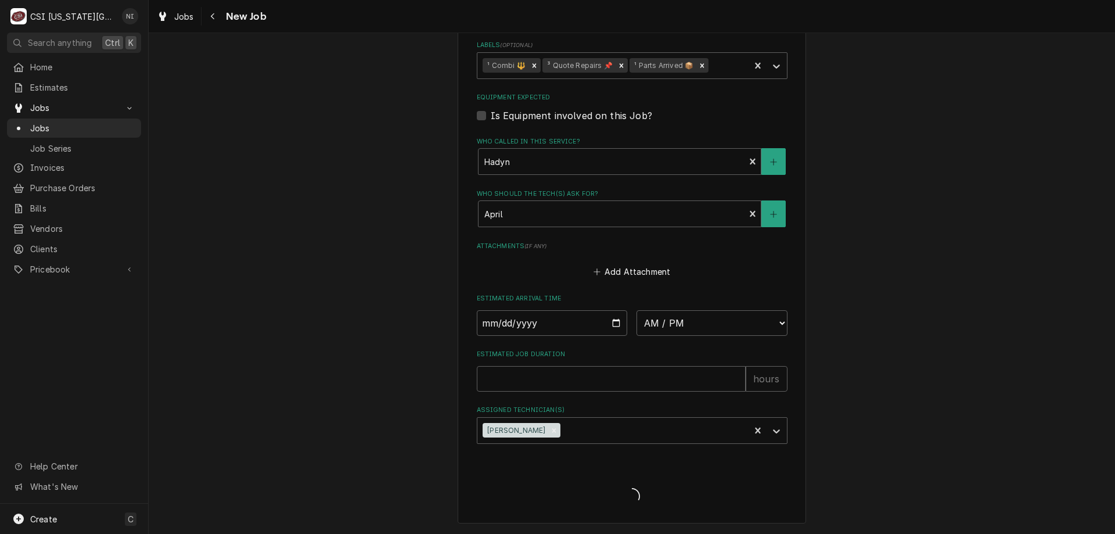
type textarea "x"
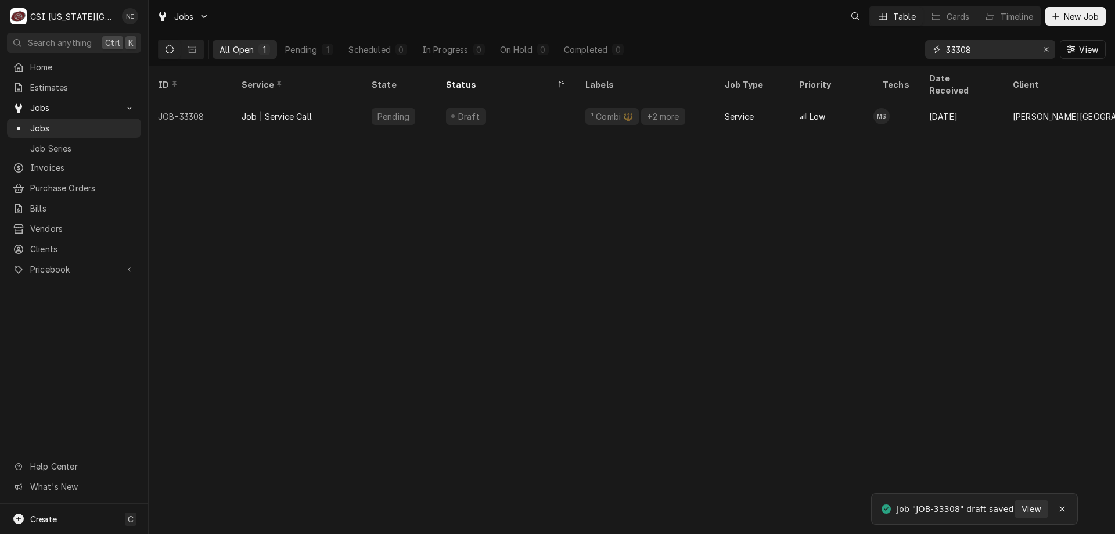
click at [976, 48] on input "33308" at bounding box center [989, 49] width 87 height 19
type input "3"
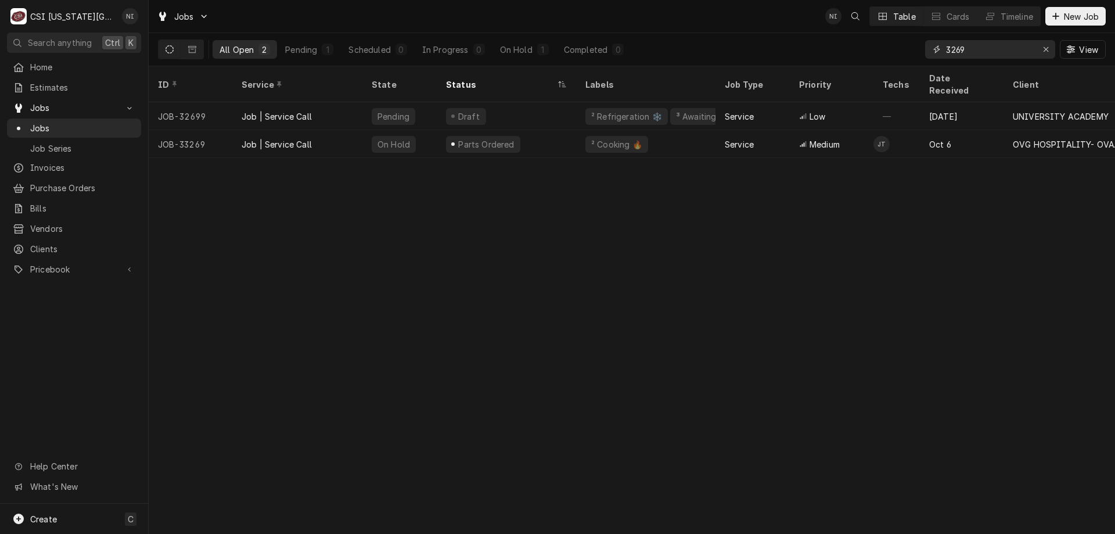
type input "3269"
click at [557, 135] on div "Parts Ordered" at bounding box center [506, 144] width 139 height 28
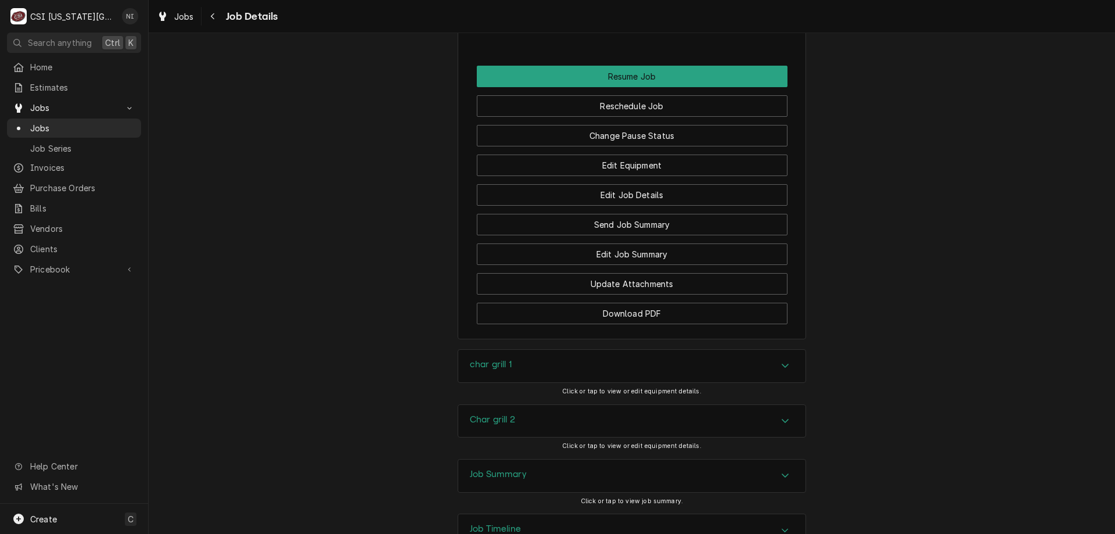
scroll to position [1612, 0]
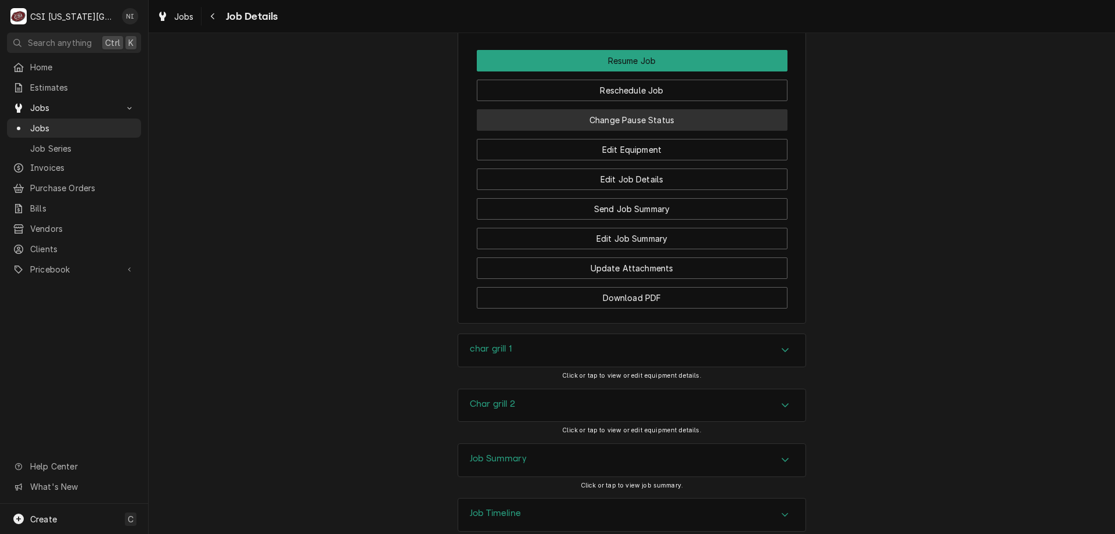
click at [689, 131] on button "Change Pause Status" at bounding box center [632, 119] width 311 height 21
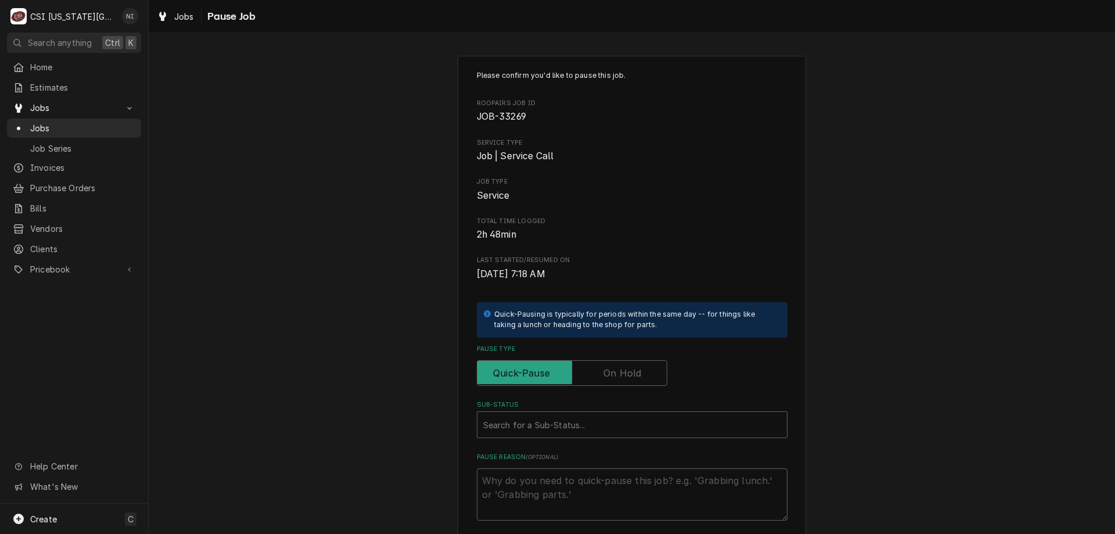
click at [633, 379] on label "Pause Type" at bounding box center [572, 373] width 191 height 26
click at [633, 379] on input "Pause Type" at bounding box center [572, 373] width 180 height 26
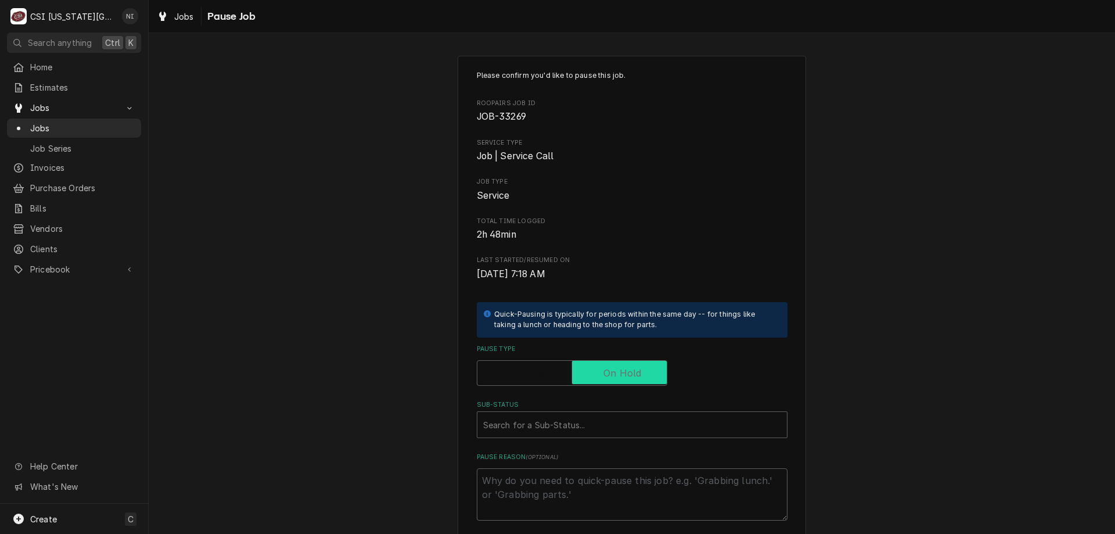
checkbox input "true"
click at [618, 415] on div "Sub-Status" at bounding box center [632, 424] width 298 height 21
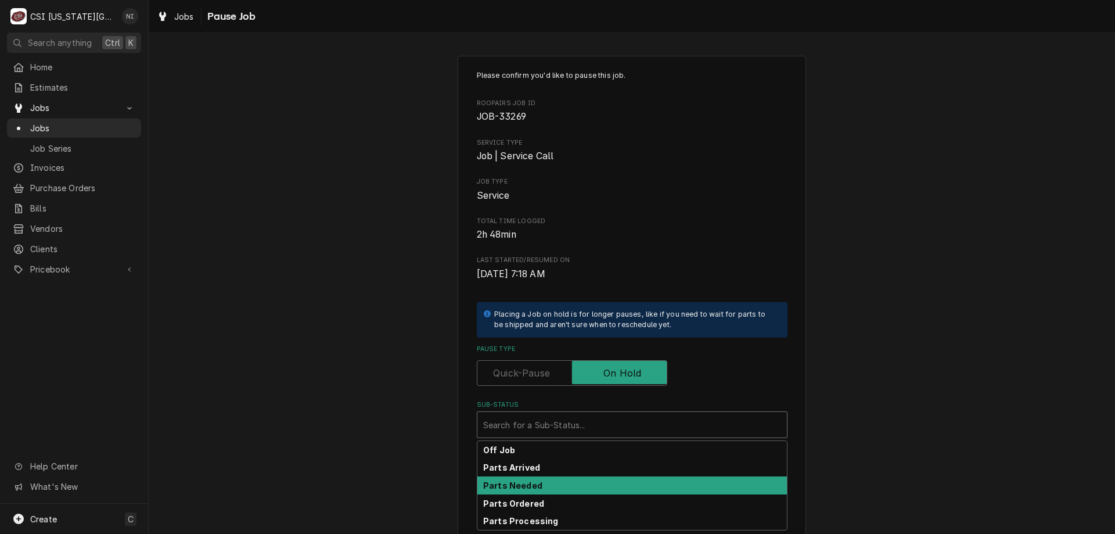
click at [529, 497] on div "Parts Ordered" at bounding box center [632, 503] width 310 height 18
type textarea "x"
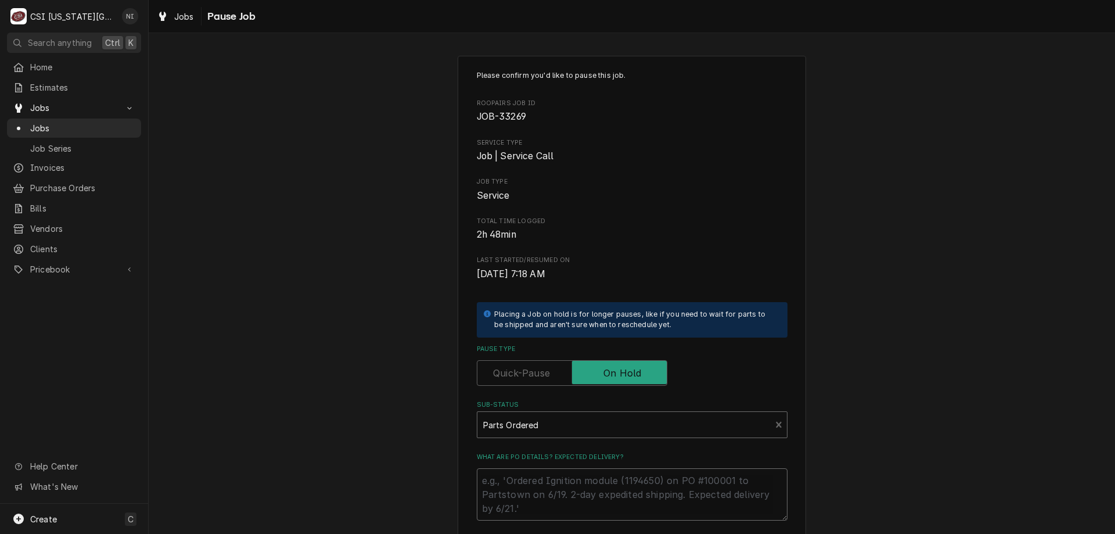
click at [534, 481] on textarea "What are PO details? Expected delivery?" at bounding box center [632, 494] width 311 height 52
type textarea "p"
type textarea "x"
type textarea "p["
type textarea "x"
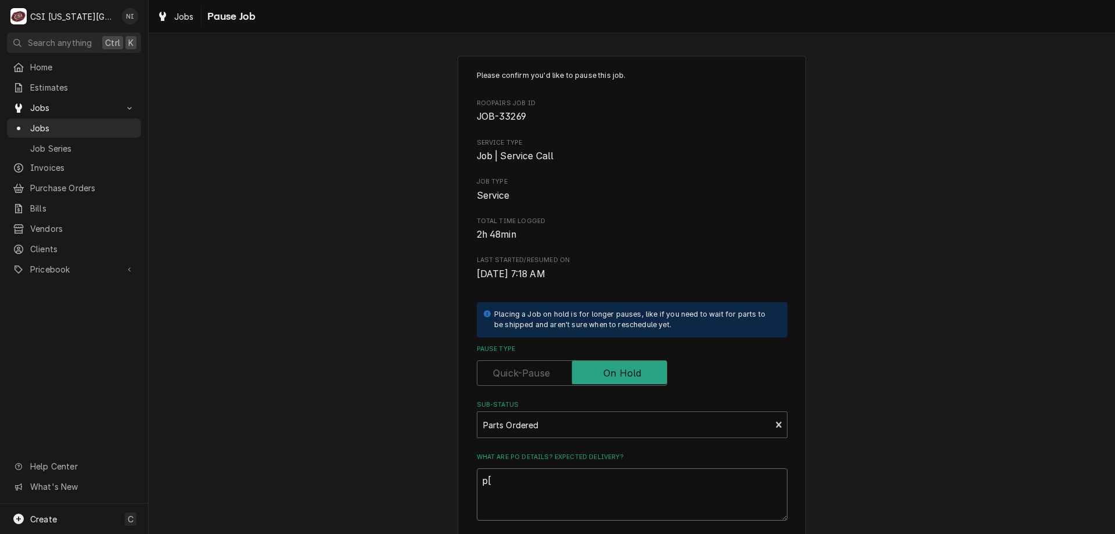
type textarea "p[a"
type textarea "x"
type textarea "p[ar"
type textarea "x"
type textarea "p[art"
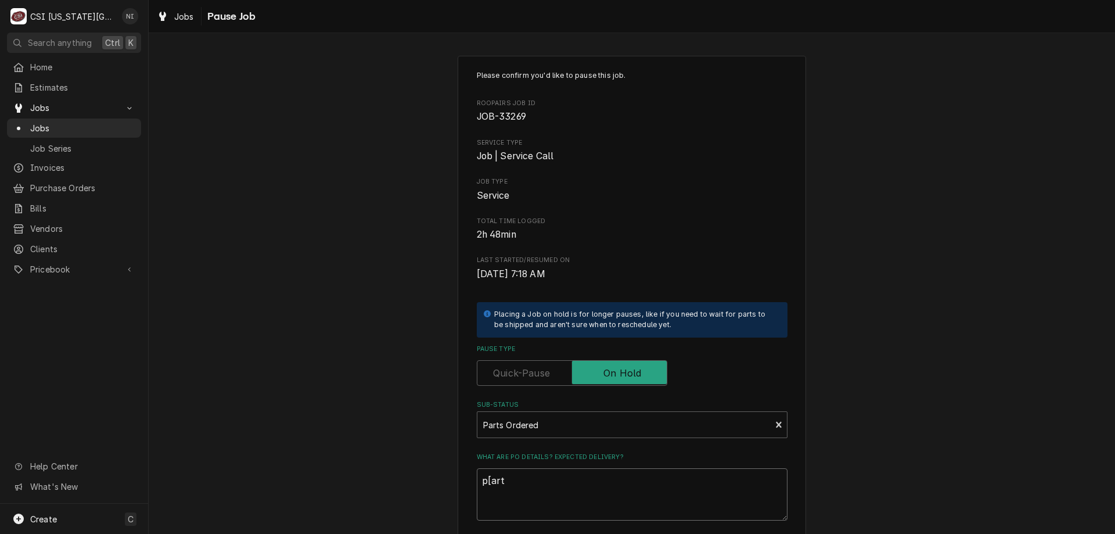
type textarea "x"
type textarea "p[ar"
type textarea "x"
type textarea "p[a"
type textarea "x"
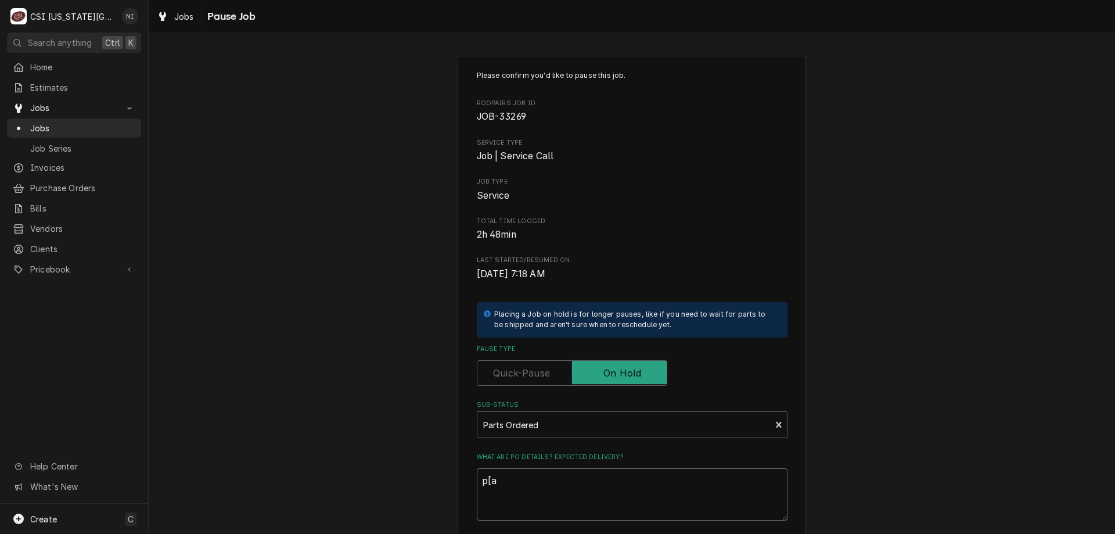
type textarea "p["
type textarea "x"
type textarea "pa"
type textarea "x"
type textarea "par"
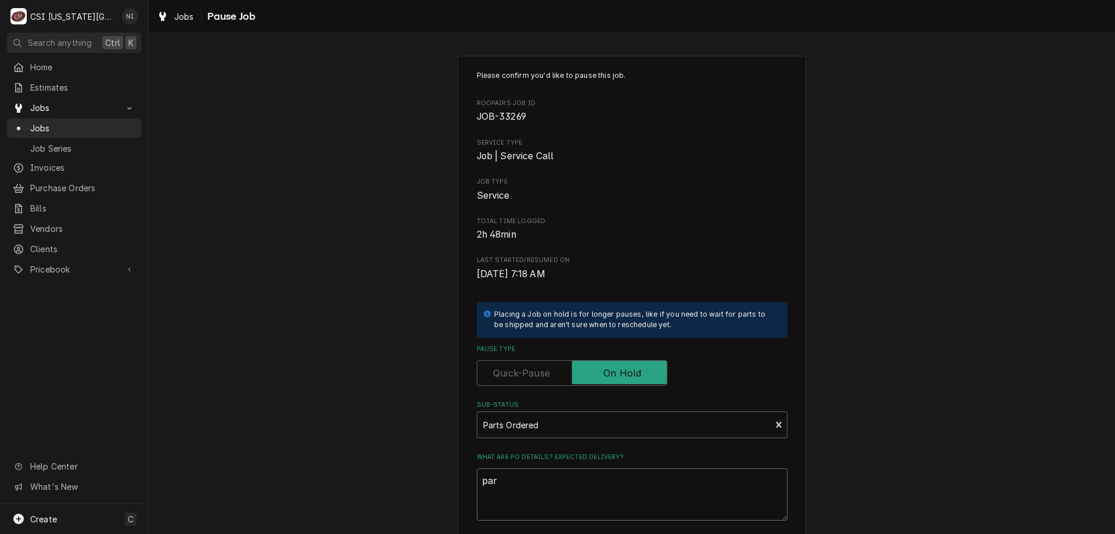
type textarea "x"
type textarea "part"
type textarea "x"
type textarea "parti"
type textarea "x"
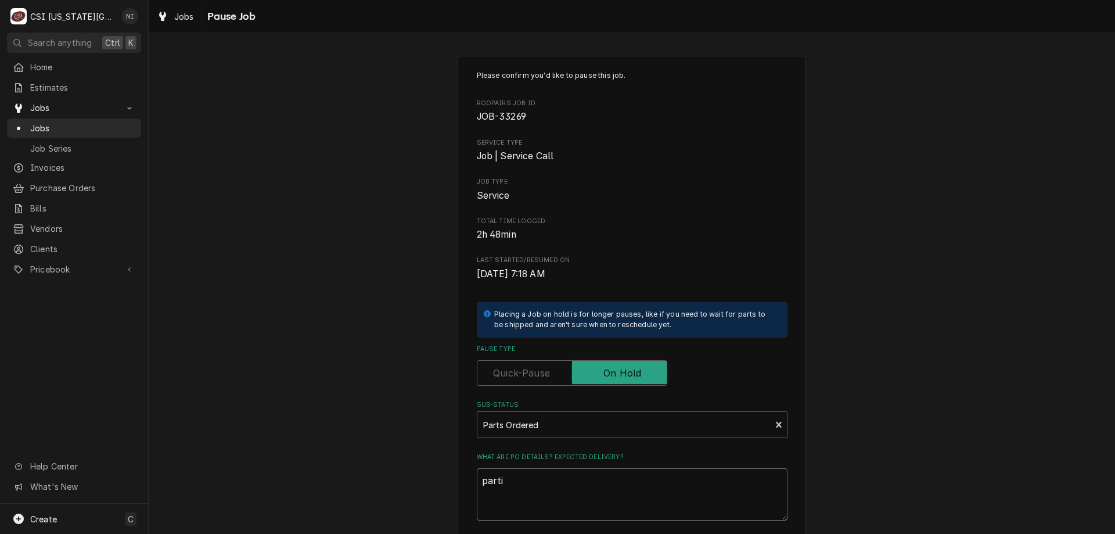
type textarea "partia"
type textarea "x"
type textarea "partial"
type textarea "x"
type textarea "partial"
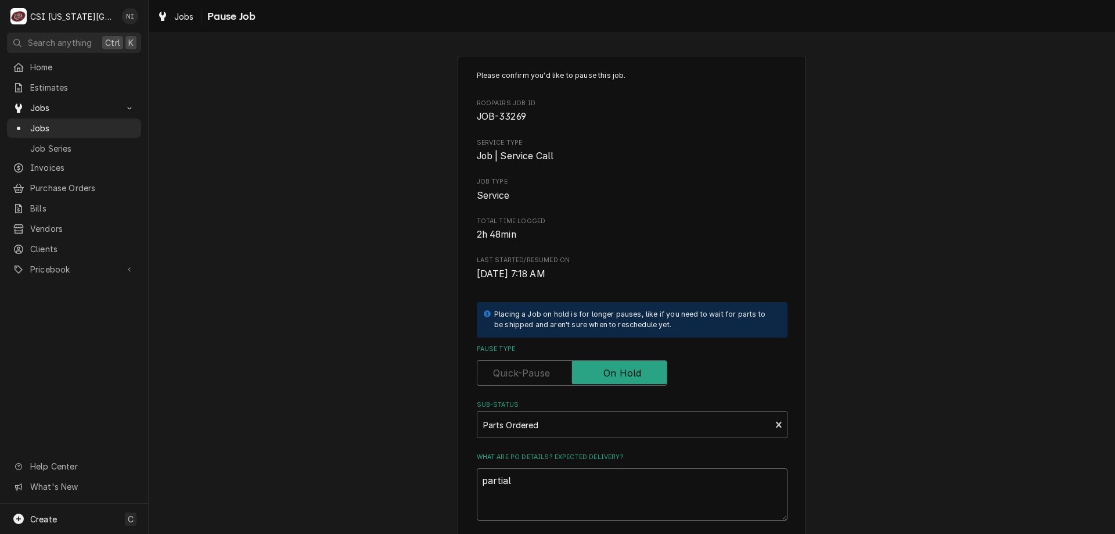
type textarea "x"
type textarea "partial pa"
type textarea "x"
type textarea "partial par"
type textarea "x"
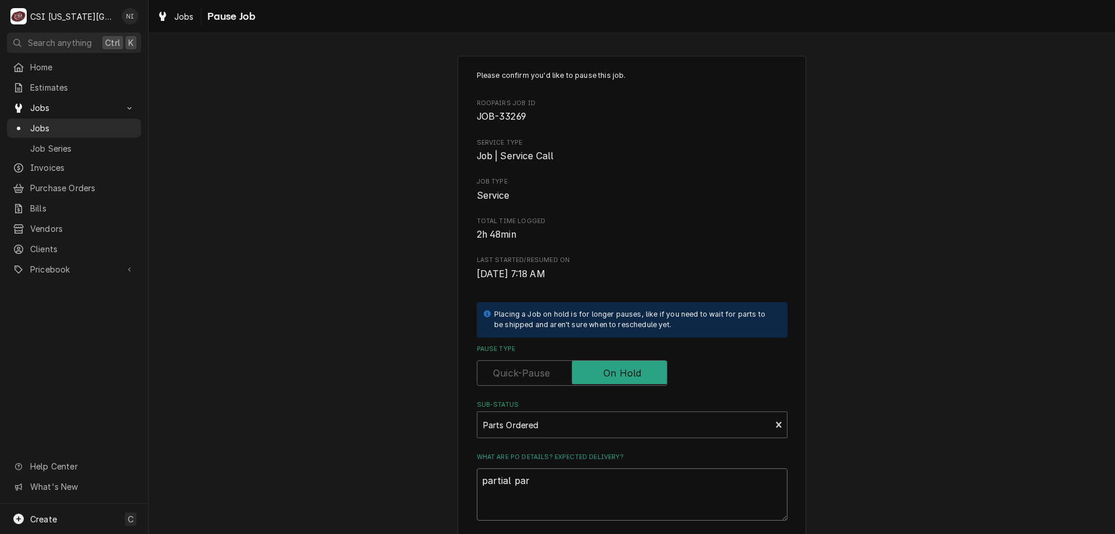
type textarea "partial part"
type textarea "x"
type textarea "partial parts"
type textarea "x"
type textarea "partial parts"
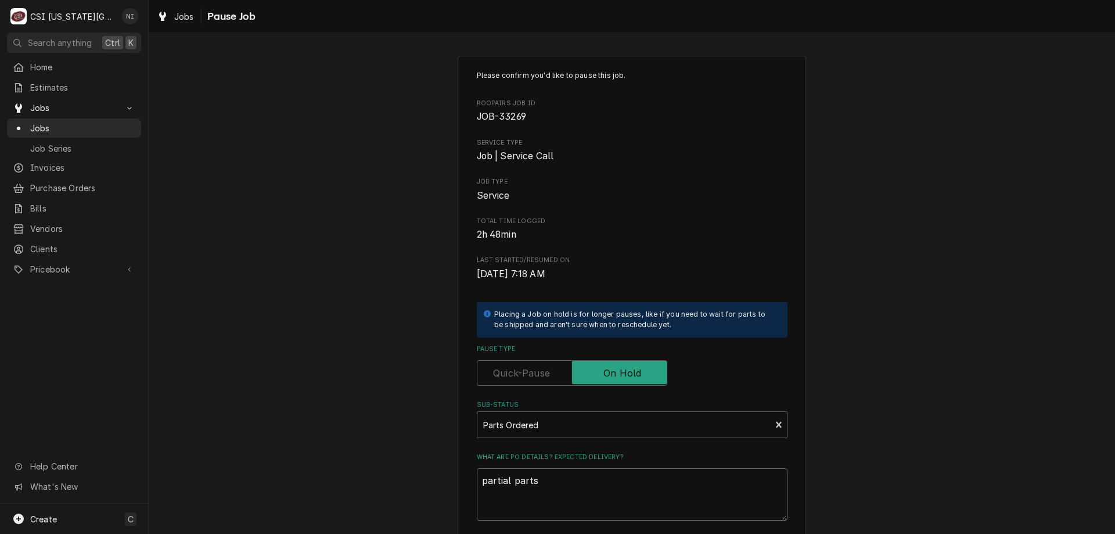
type textarea "x"
type textarea "partial parts o"
type textarea "x"
type textarea "partial parts on"
type textarea "x"
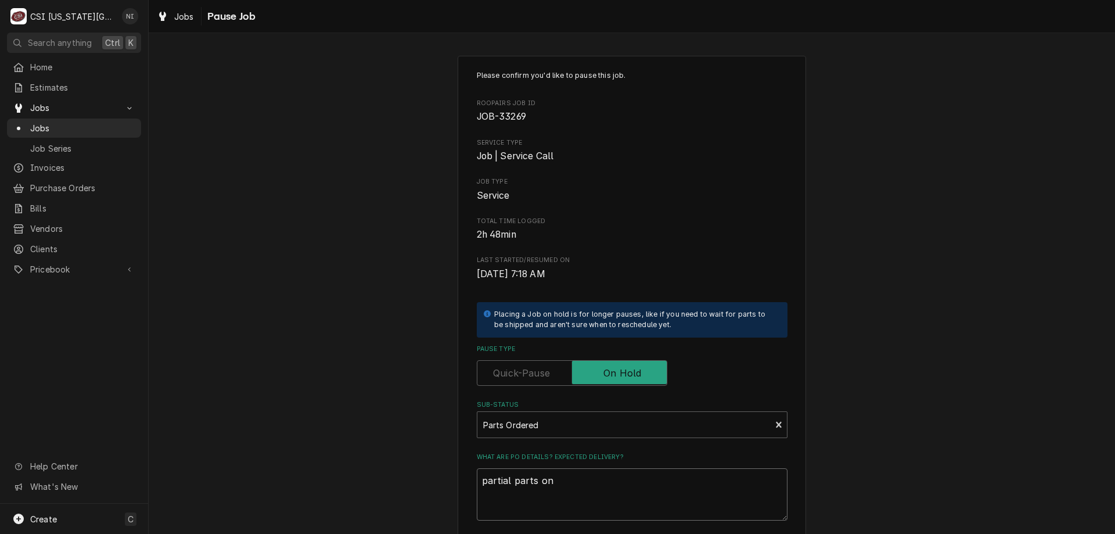
type textarea "partial parts on"
type textarea "x"
type textarea "partial parts on s"
type textarea "x"
type textarea "partial parts on st"
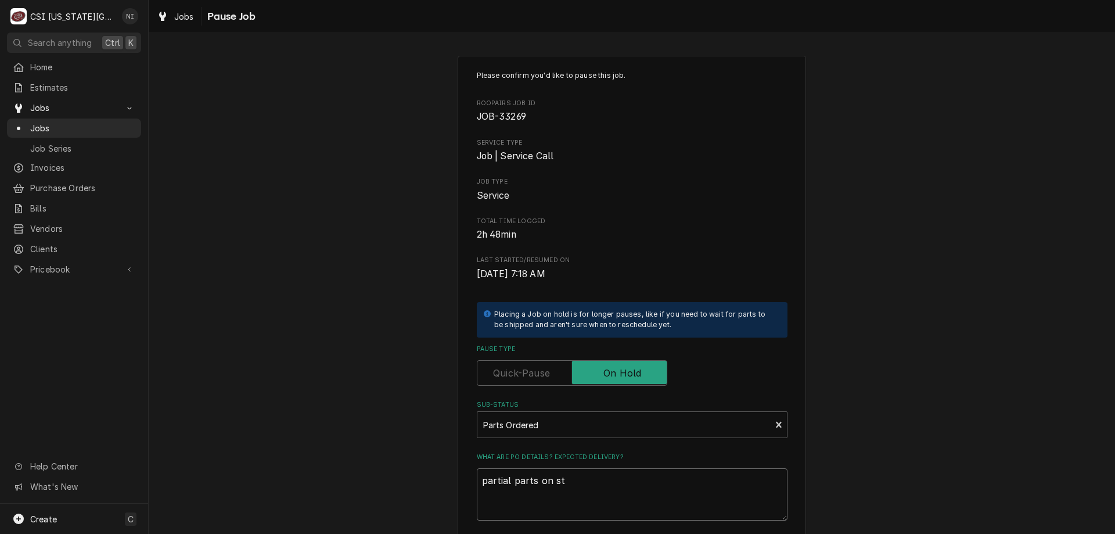
type textarea "x"
type textarea "partial parts on stv"
type textarea "x"
type textarea "partial parts on stve"
type textarea "x"
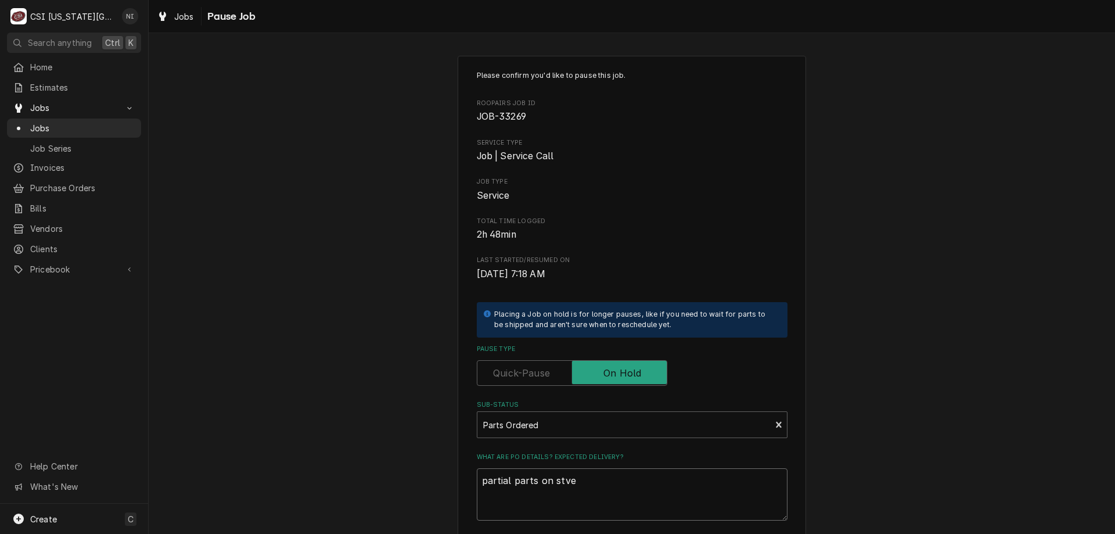
type textarea "partial parts on stv"
type textarea "x"
type textarea "partial parts on ste"
type textarea "x"
type textarea "partial parts on stev"
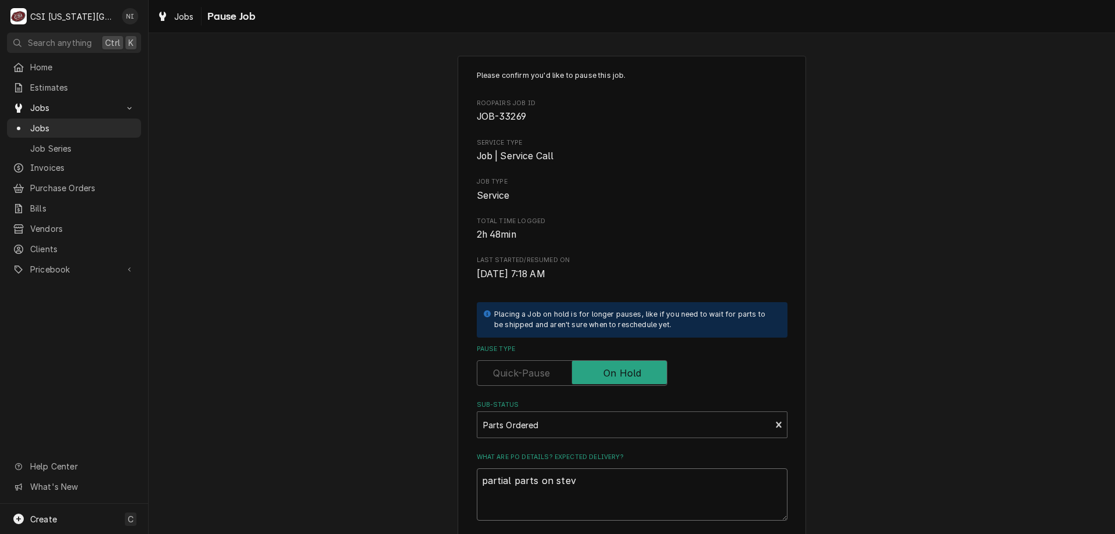
type textarea "x"
type textarea "partial parts on steve"
type textarea "x"
type textarea "partial parts on steve"
type textarea "x"
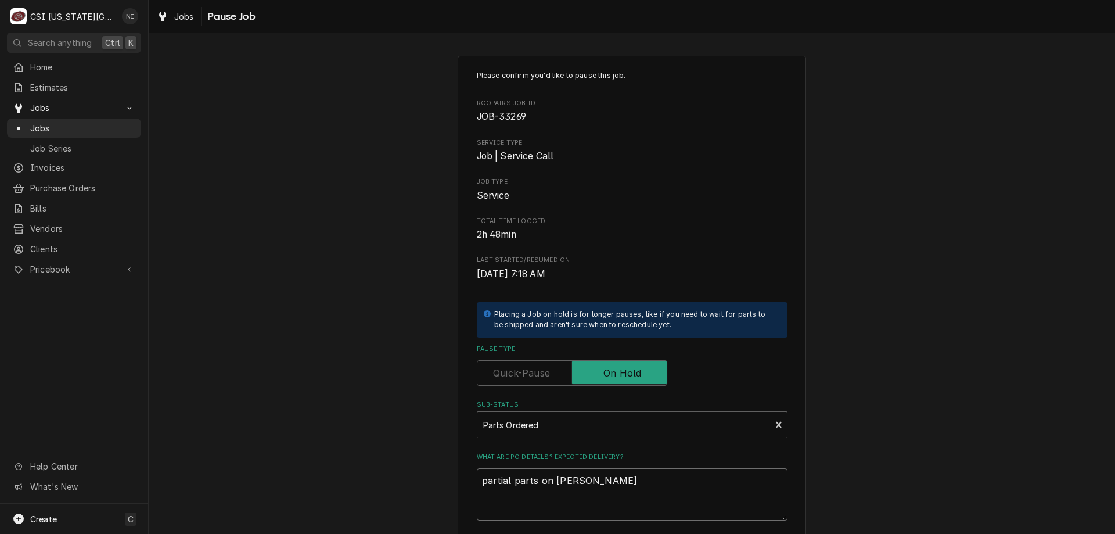
type textarea "partial parts on steve s"
type textarea "x"
type textarea "partial parts on steve sh"
type textarea "x"
type textarea "partial parts on steve she"
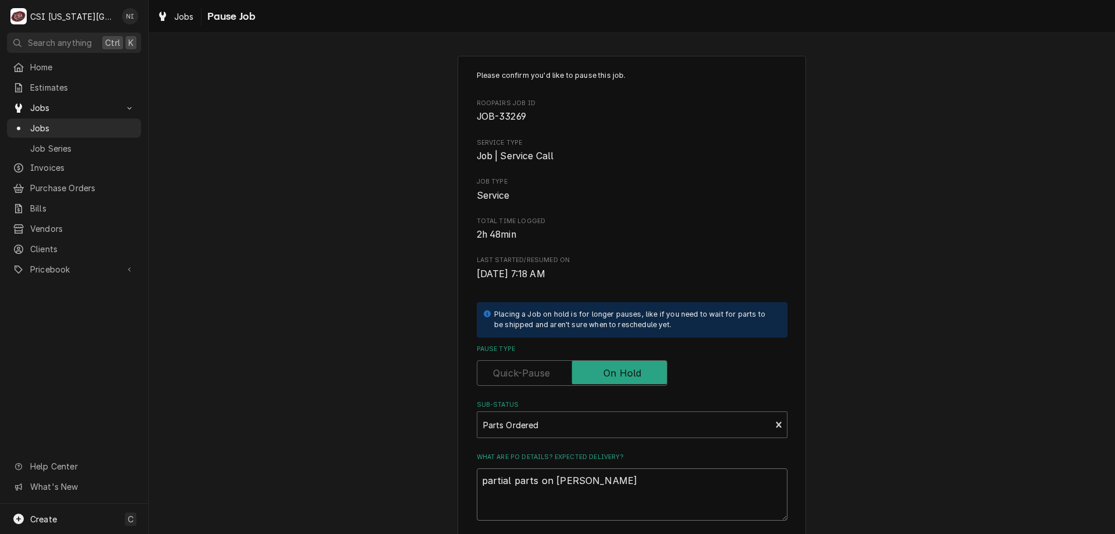
type textarea "x"
type textarea "partial parts on steve shel"
type textarea "x"
type textarea "partial parts on steve shelf"
type textarea "x"
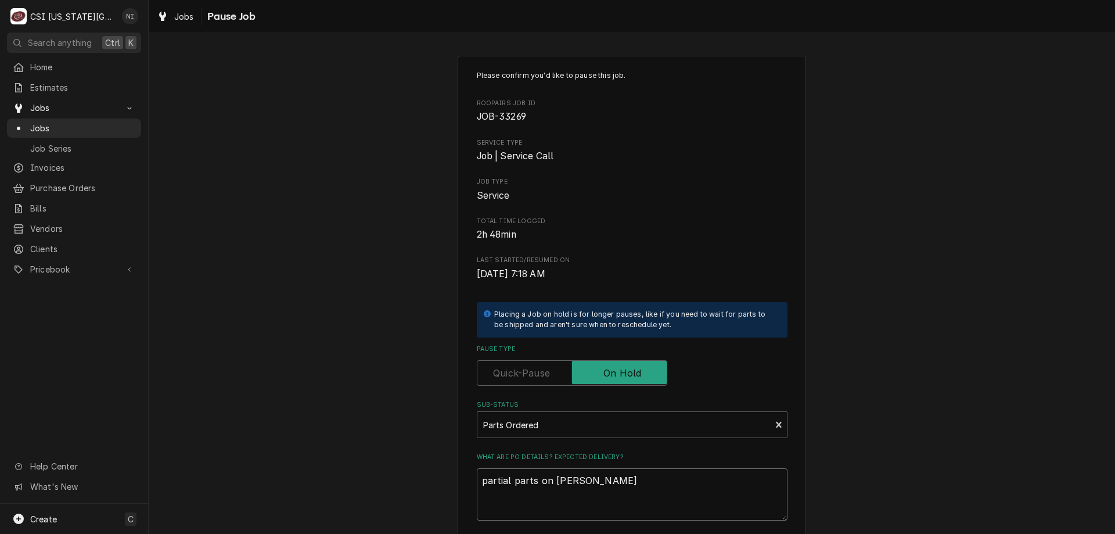
type textarea "partial parts on steve shelf."
type textarea "x"
type textarea "partial parts on steve shelf."
type textarea "x"
type textarea "partial parts on steve shelf. w"
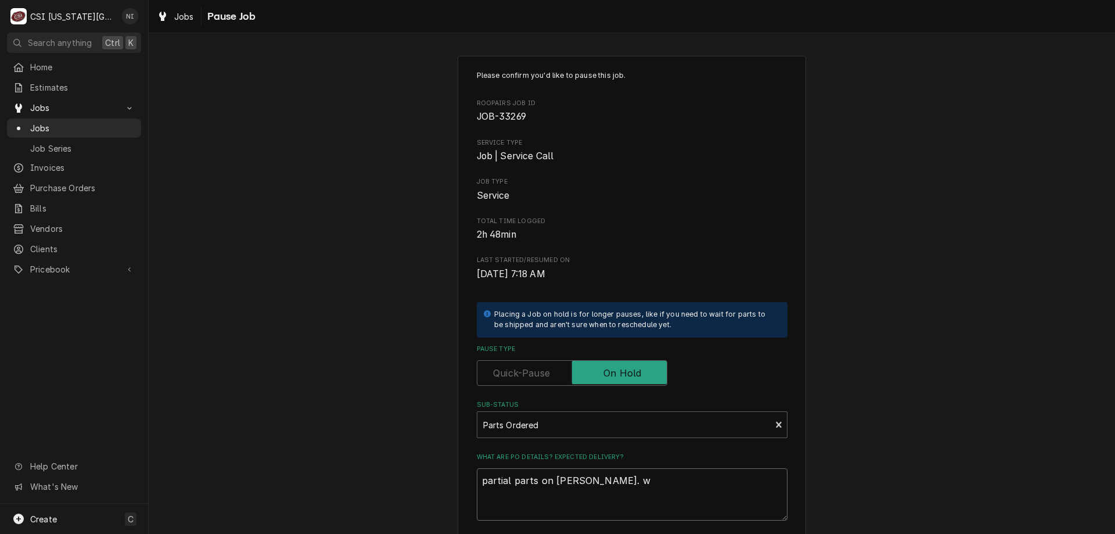
type textarea "x"
type textarea "partial parts on steve shelf. wa"
type textarea "x"
type textarea "partial parts on steve shelf. wai"
type textarea "x"
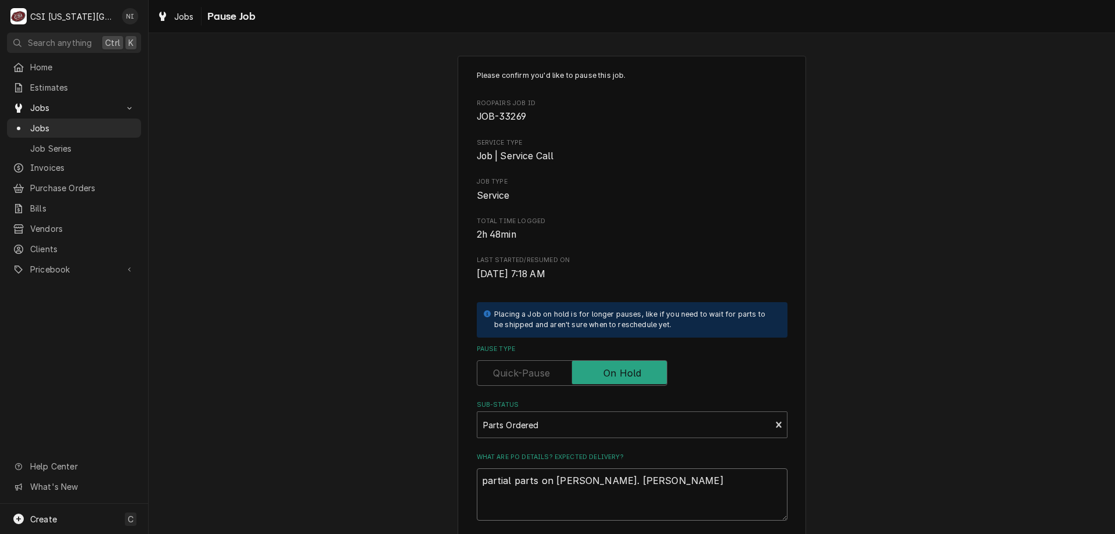
type textarea "partial parts on steve shelf. wait"
type textarea "x"
type textarea "partial parts on steve shelf. waiti"
type textarea "x"
type textarea "partial parts on steve shelf. waitin"
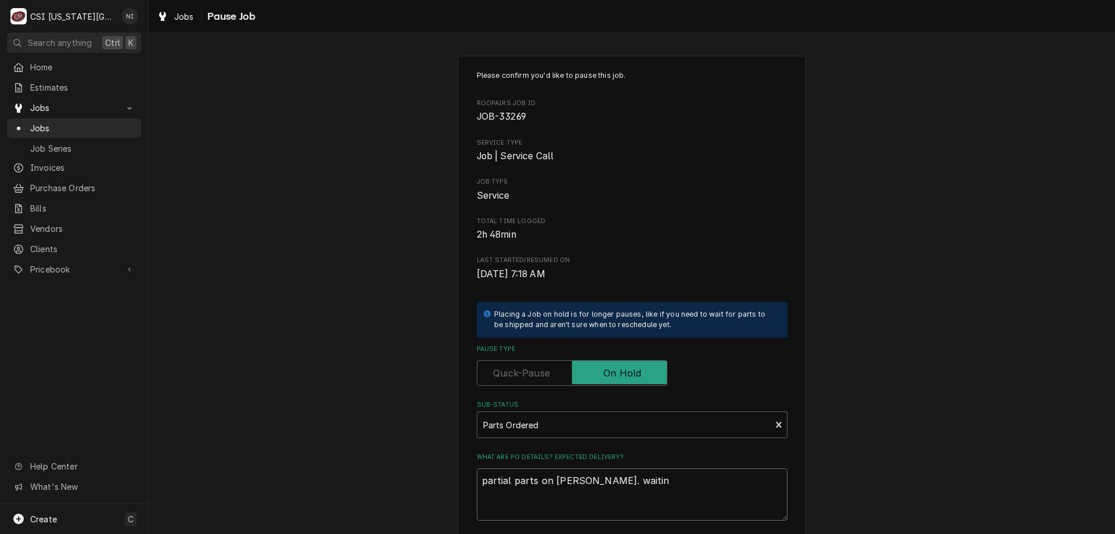
type textarea "x"
type textarea "partial parts on steve shelf. waitin"
type textarea "x"
type textarea "partial parts on steve shelf. waitin"
type textarea "x"
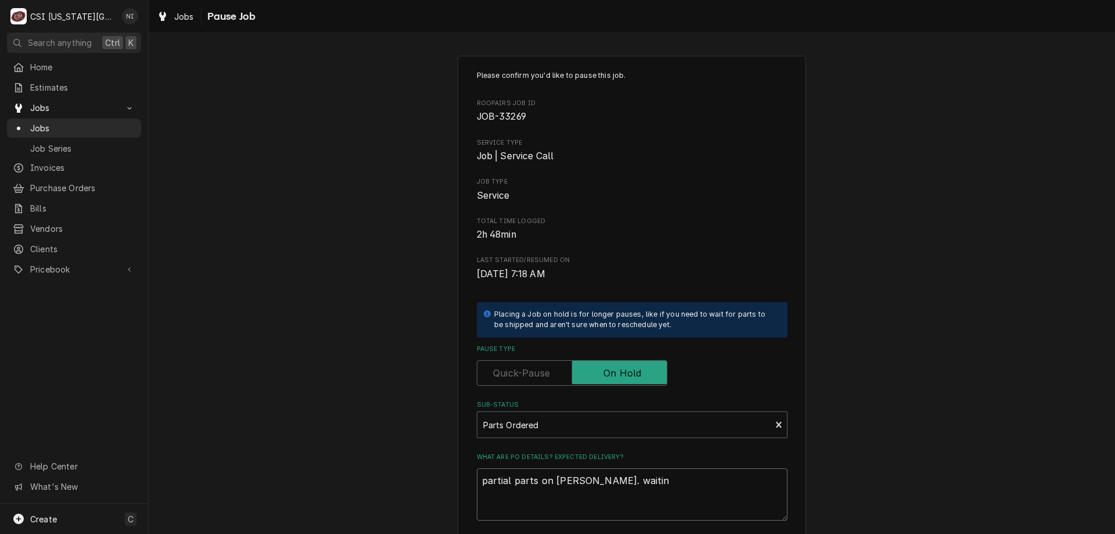
type textarea "partial parts on steve shelf. waiting"
type textarea "x"
type textarea "partial parts on steve shelf. waiting"
type textarea "x"
type textarea "partial parts on steve shelf. waiting fo"
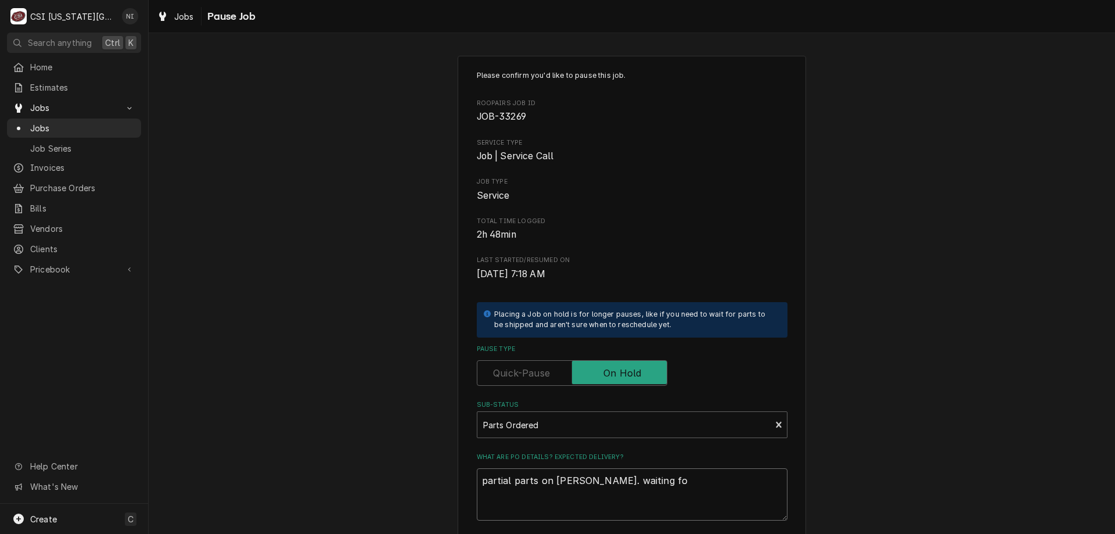
type textarea "x"
type textarea "partial parts on steve shelf. waiting for"
type textarea "x"
type textarea "partial parts on steve shelf. waiting for"
type textarea "x"
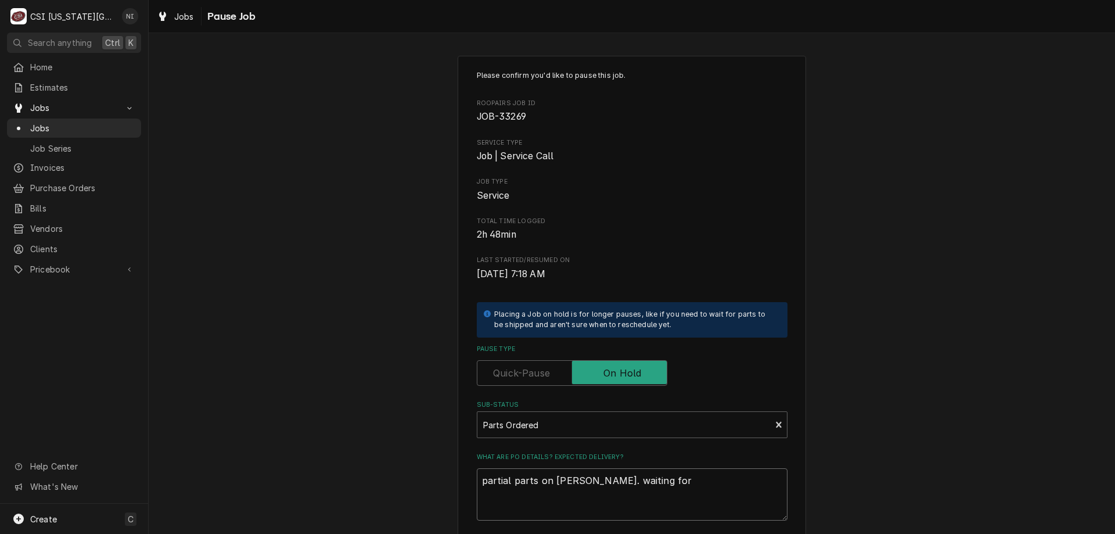
type textarea "partial parts on steve shelf. waiting for h"
type textarea "x"
type textarea "partial parts on steve shelf. waiting for he"
type textarea "x"
type textarea "partial parts on steve shelf. waiting for hea"
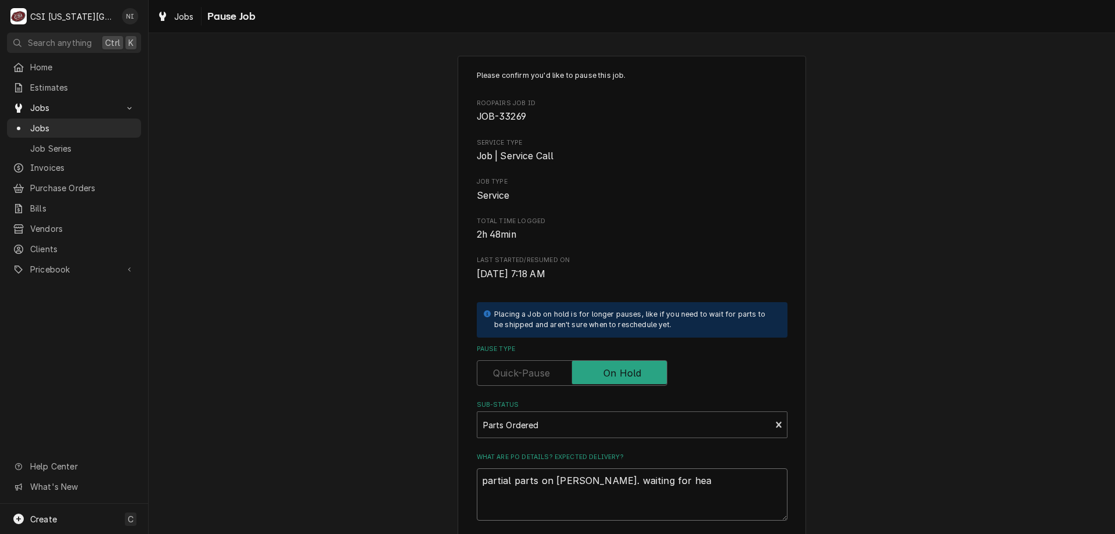
type textarea "x"
type textarea "partial parts on steve shelf. waiting for heat"
type textarea "x"
type textarea "partial parts on steve shelf. waiting for heate"
type textarea "x"
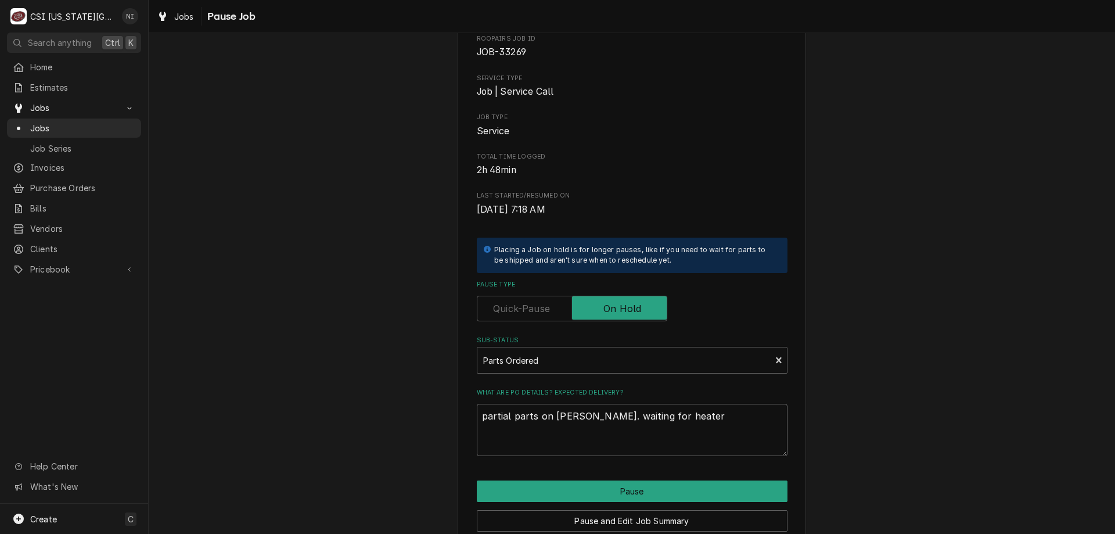
scroll to position [117, 0]
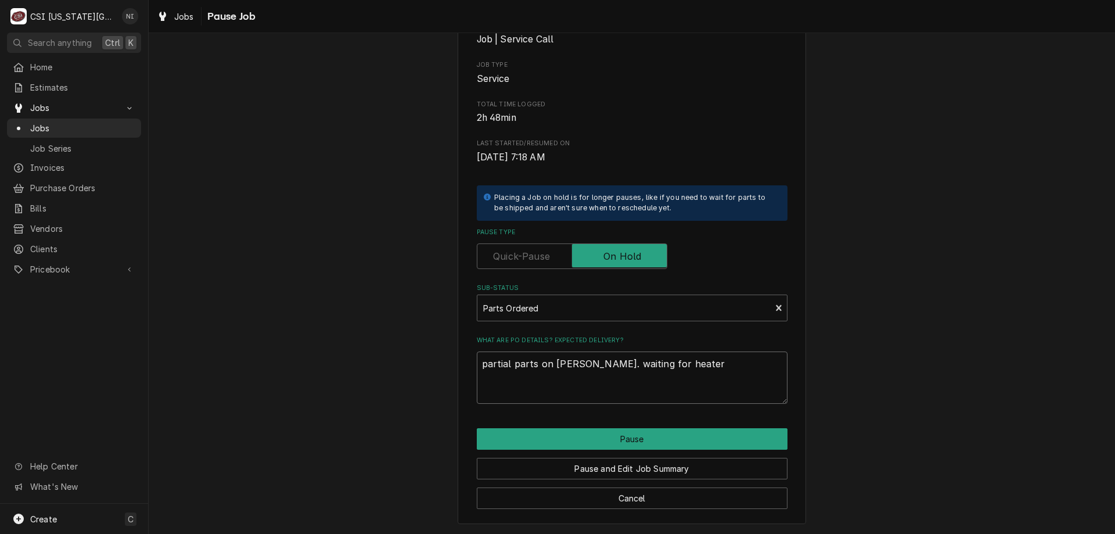
type textarea "partial parts on [PERSON_NAME]. waiting for heater"
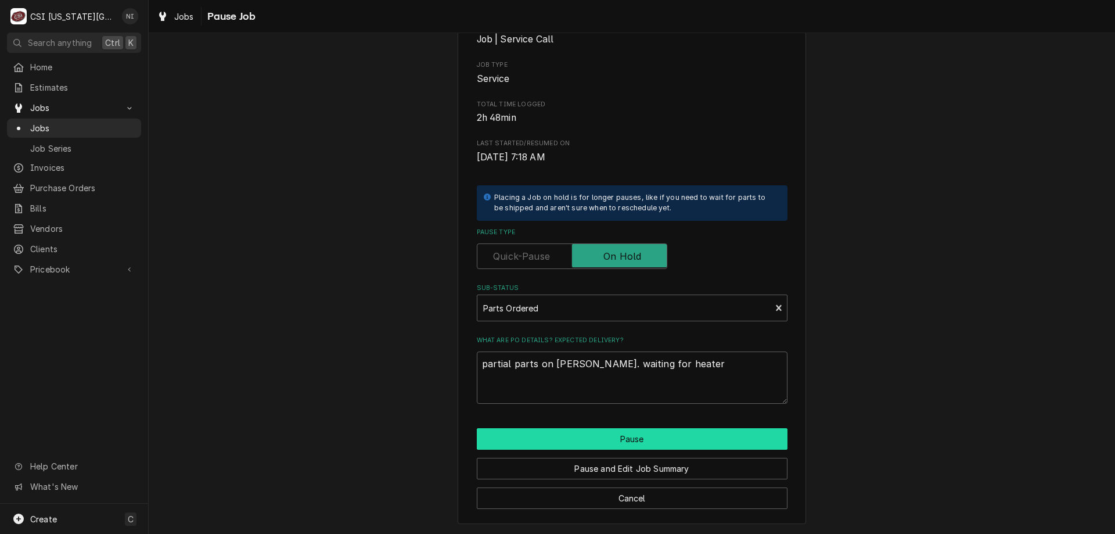
click at [657, 439] on button "Pause" at bounding box center [632, 438] width 311 height 21
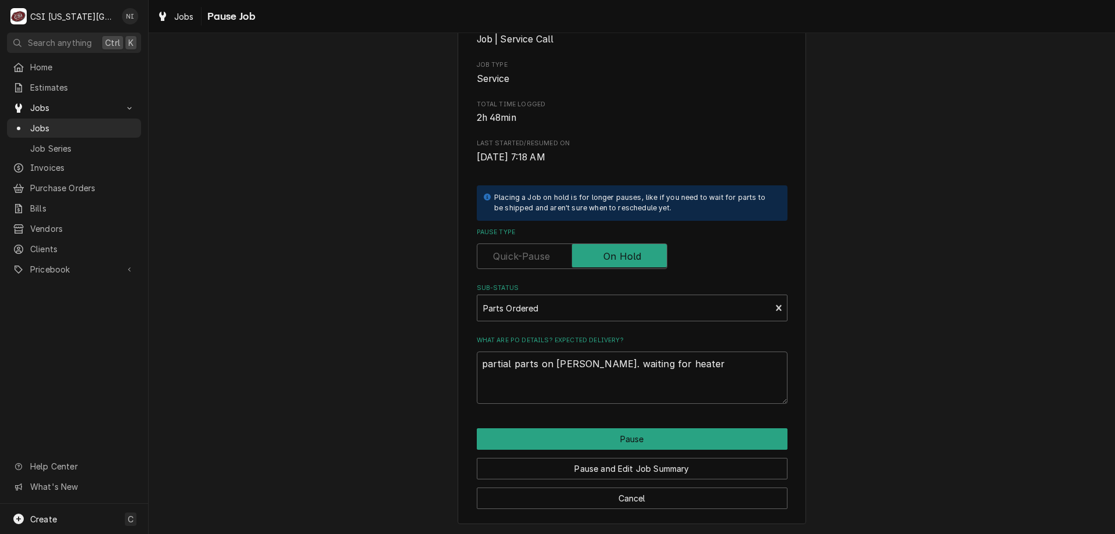
type textarea "x"
